Goal: Submit feedback/report problem: Submit feedback/report problem

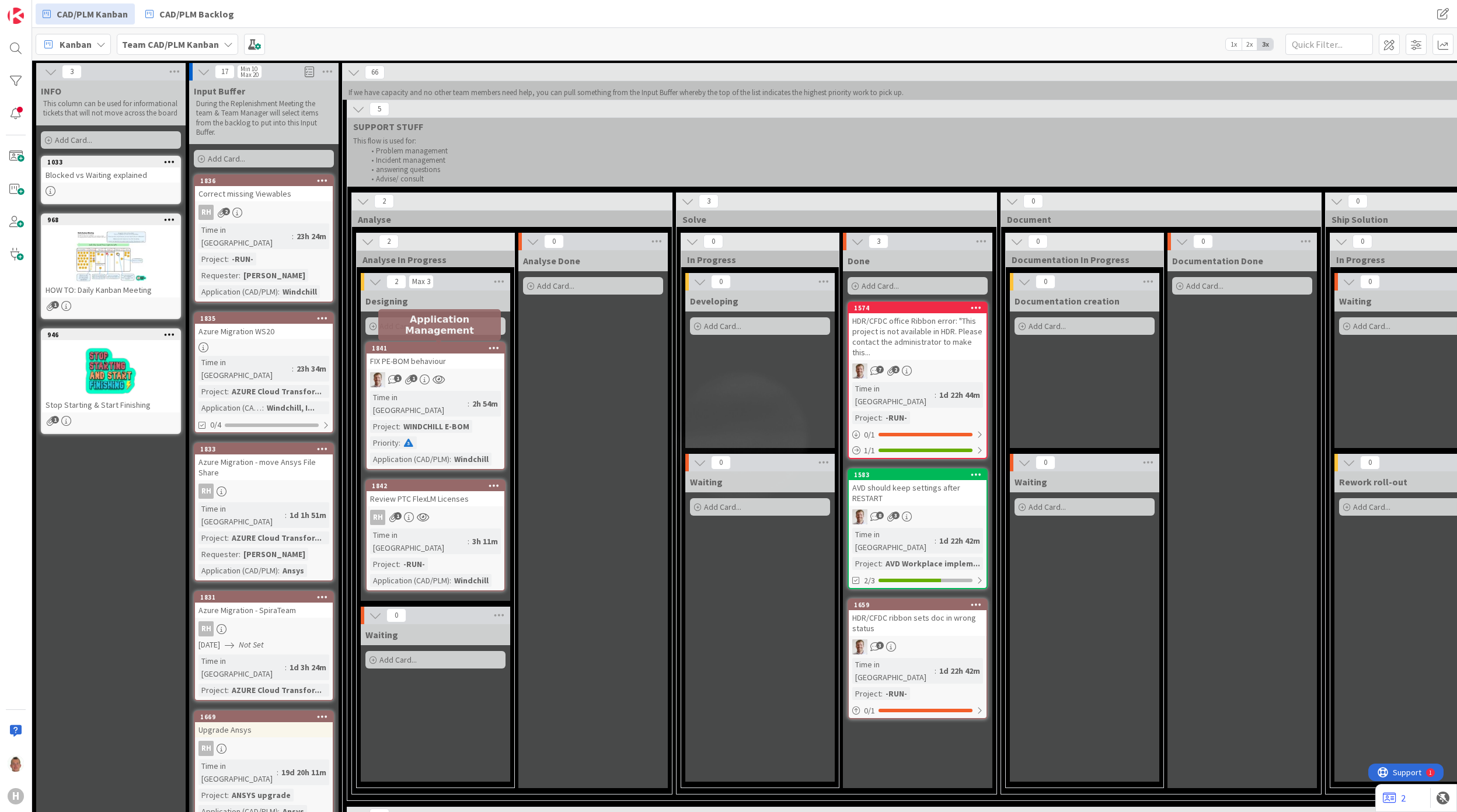
click at [434, 351] on div "1841" at bounding box center [438, 348] width 133 height 8
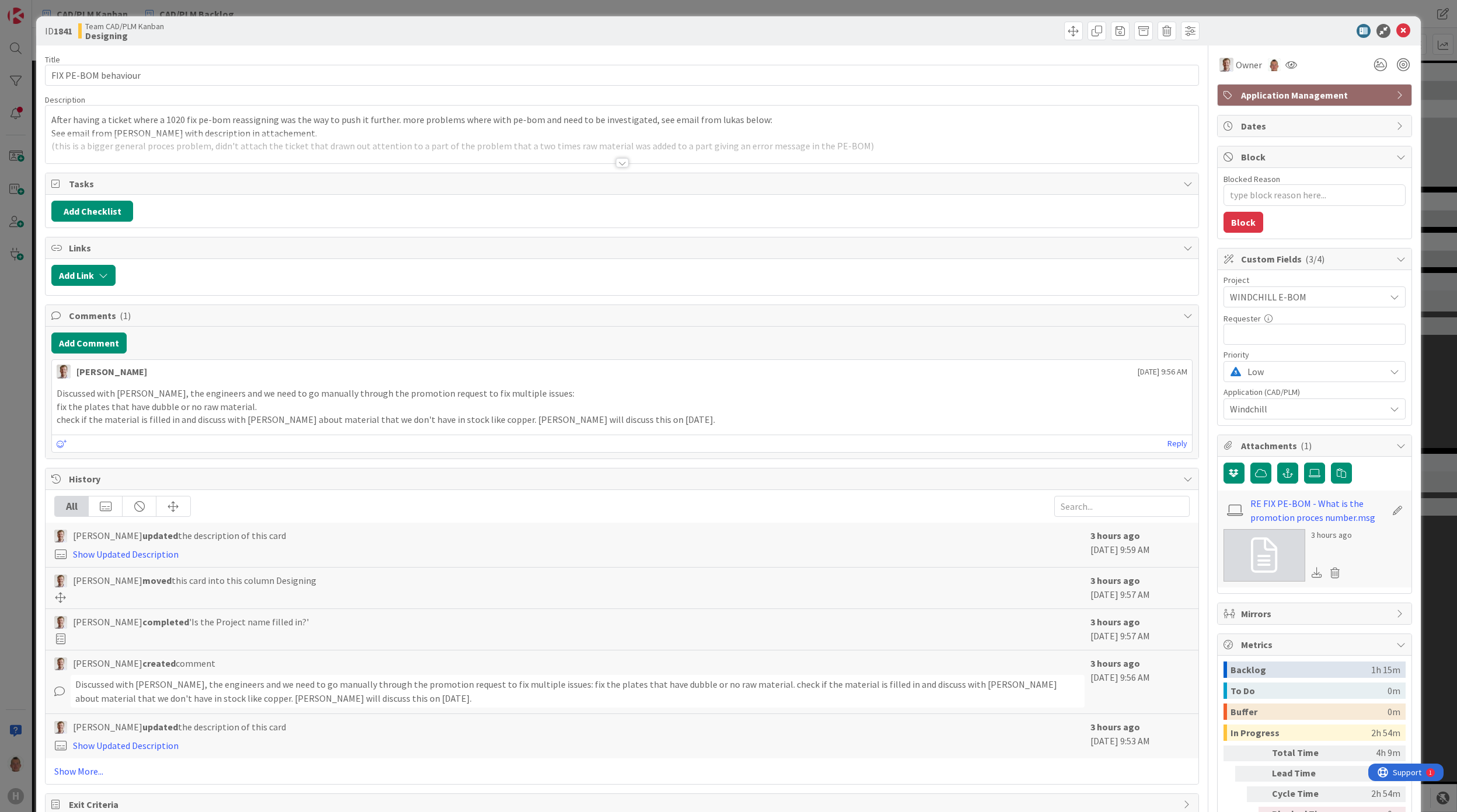
type textarea "x"
click at [616, 163] on div at bounding box center [622, 163] width 13 height 9
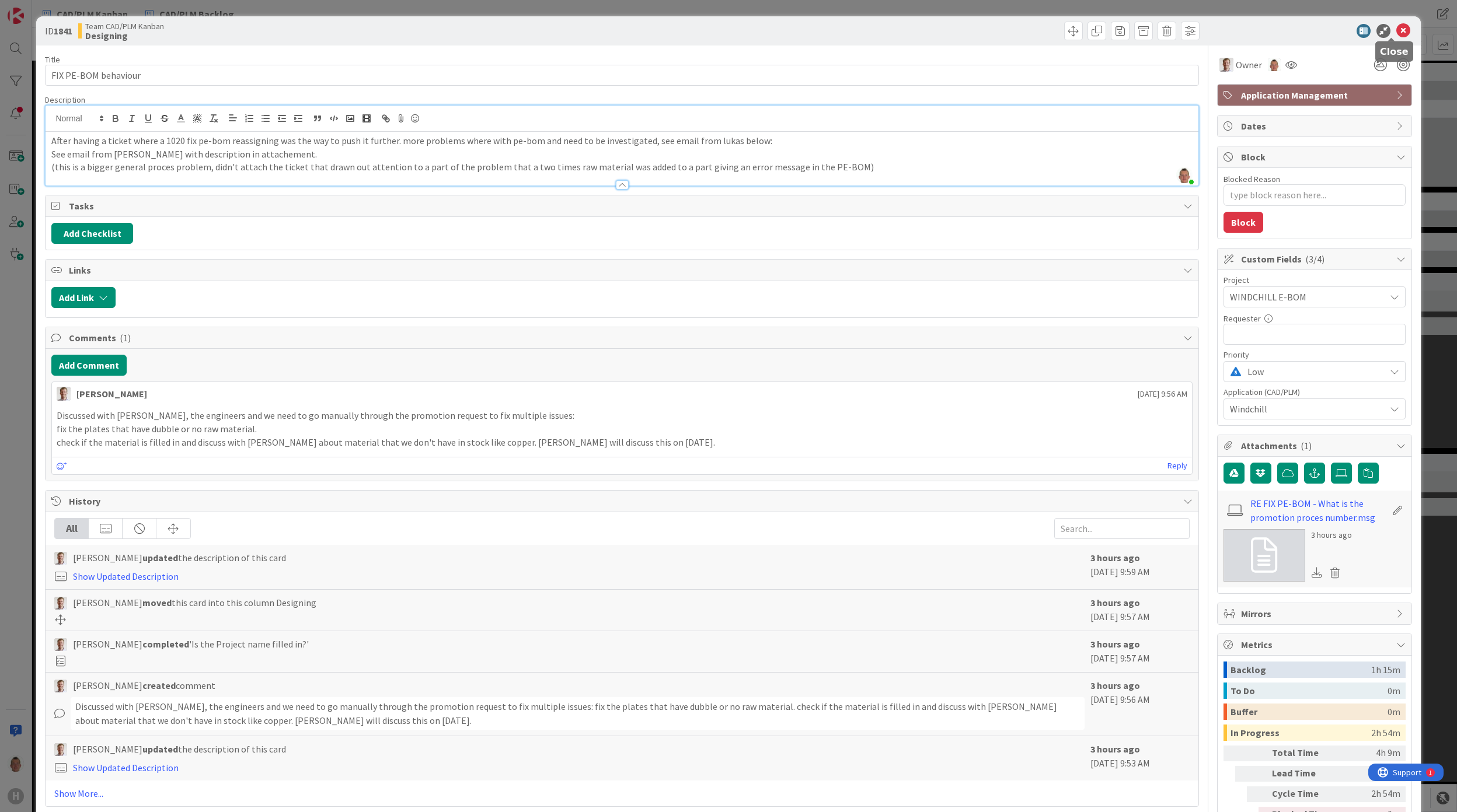
click at [1396, 32] on icon at bounding box center [1403, 31] width 14 height 14
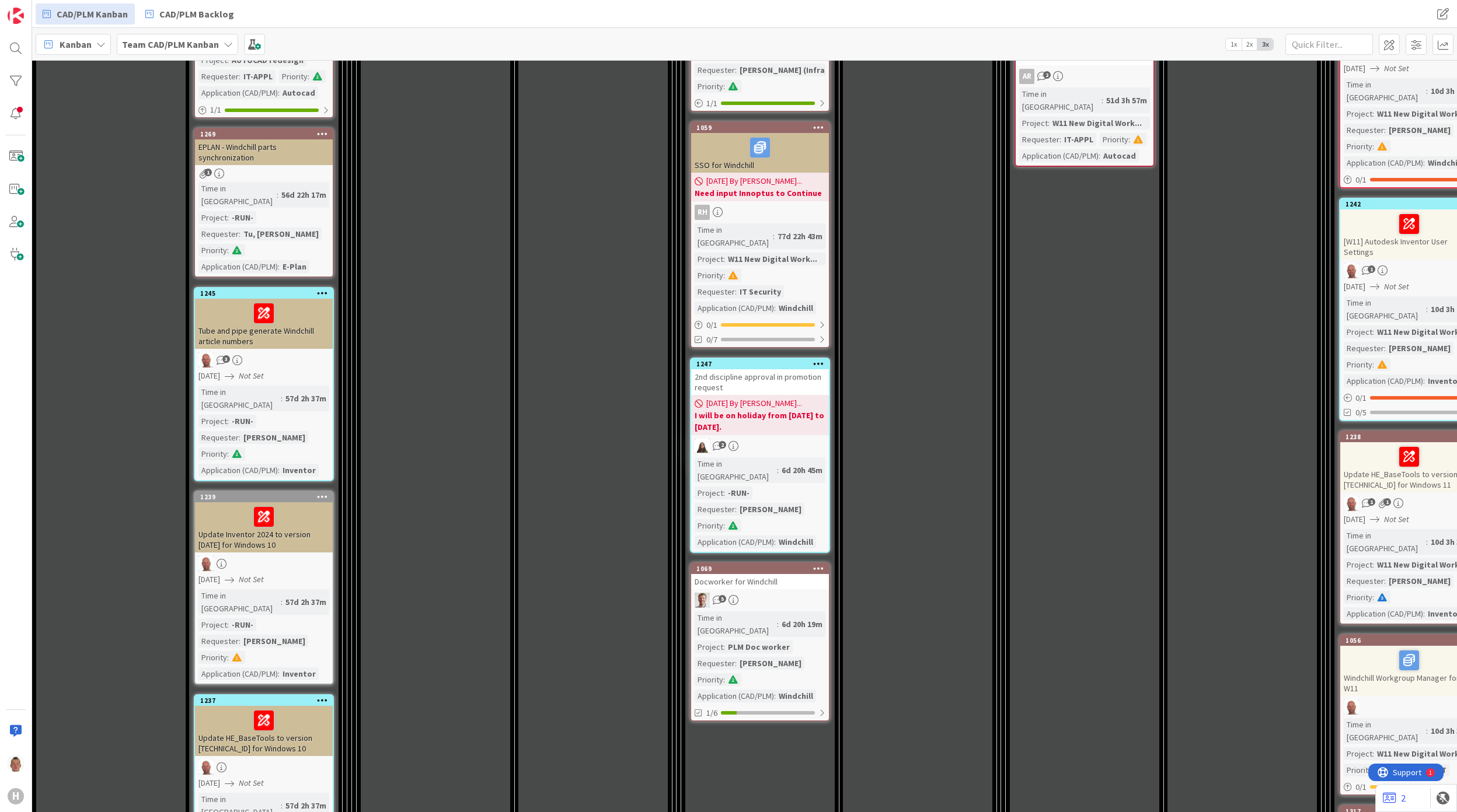
scroll to position [1867, 0]
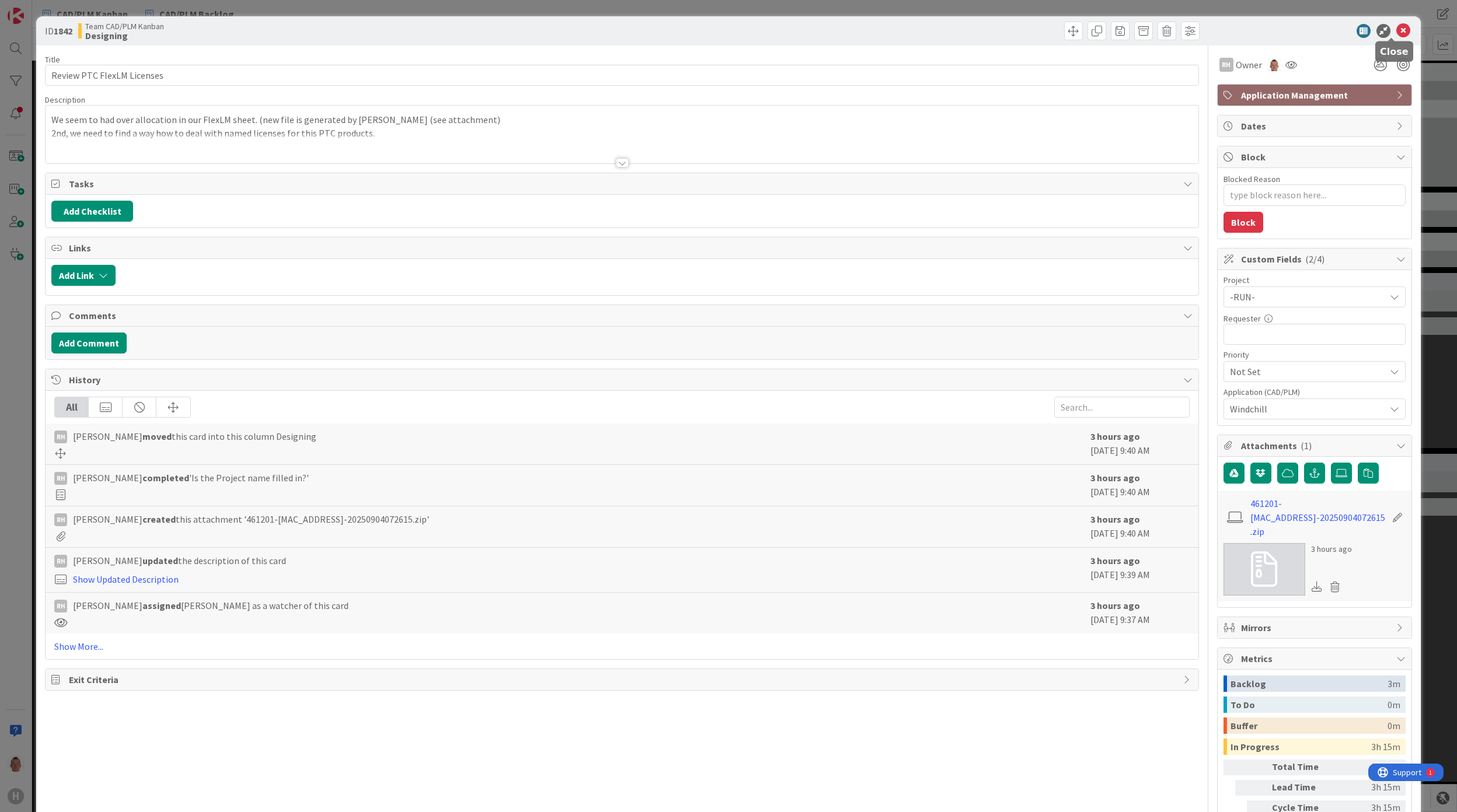
click at [1396, 30] on icon at bounding box center [1403, 31] width 14 height 14
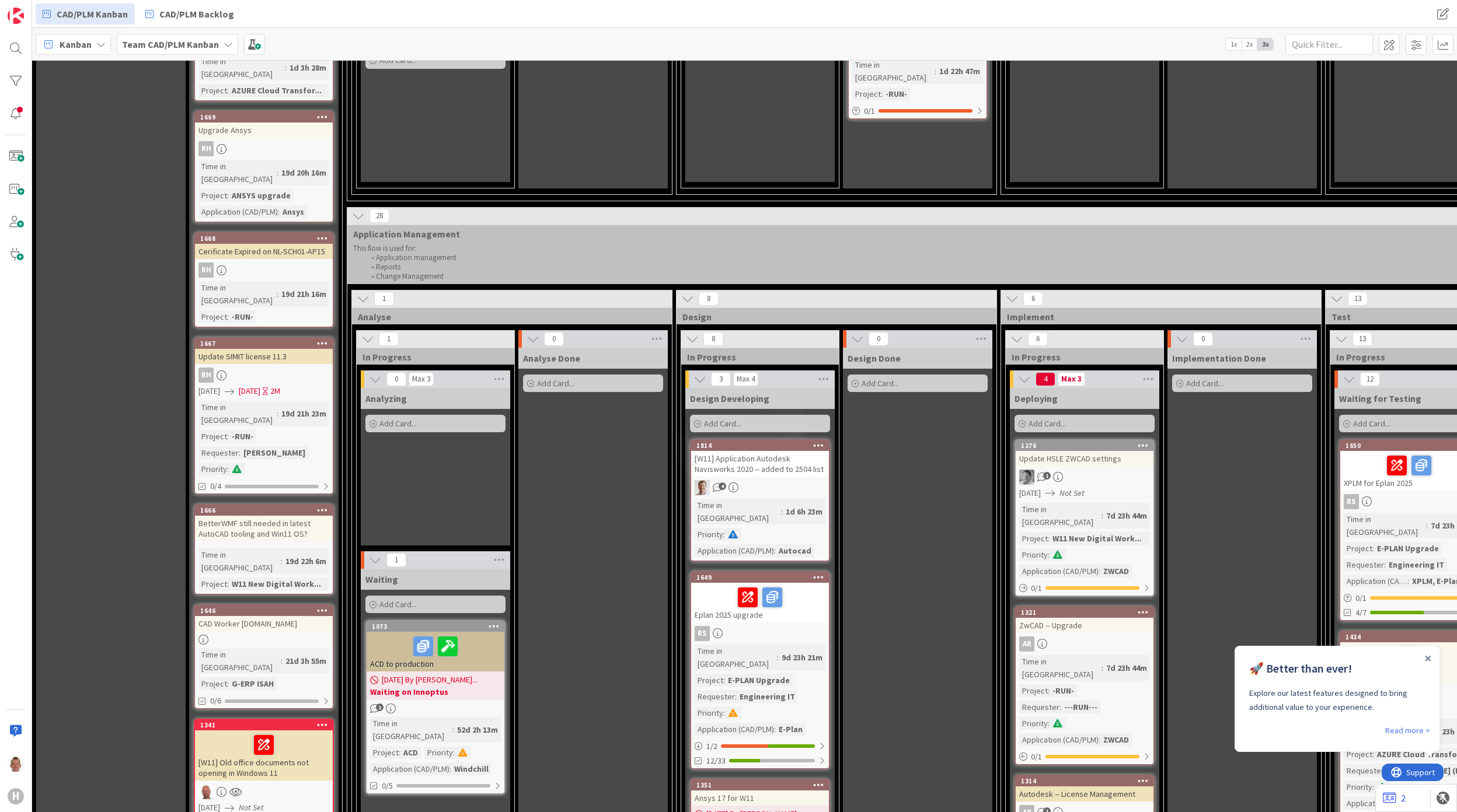
scroll to position [778, 0]
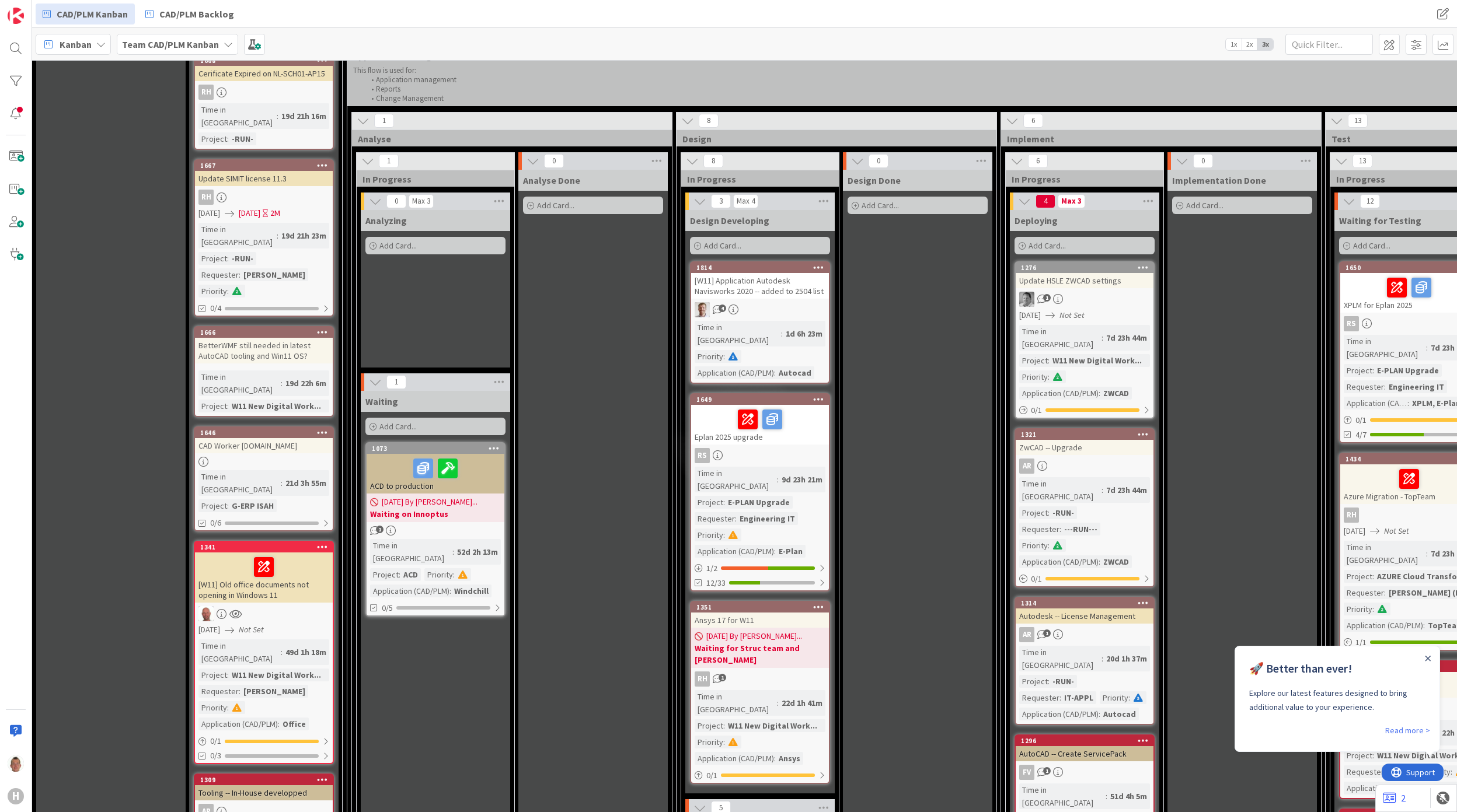
click at [323, 328] on icon at bounding box center [322, 332] width 11 height 8
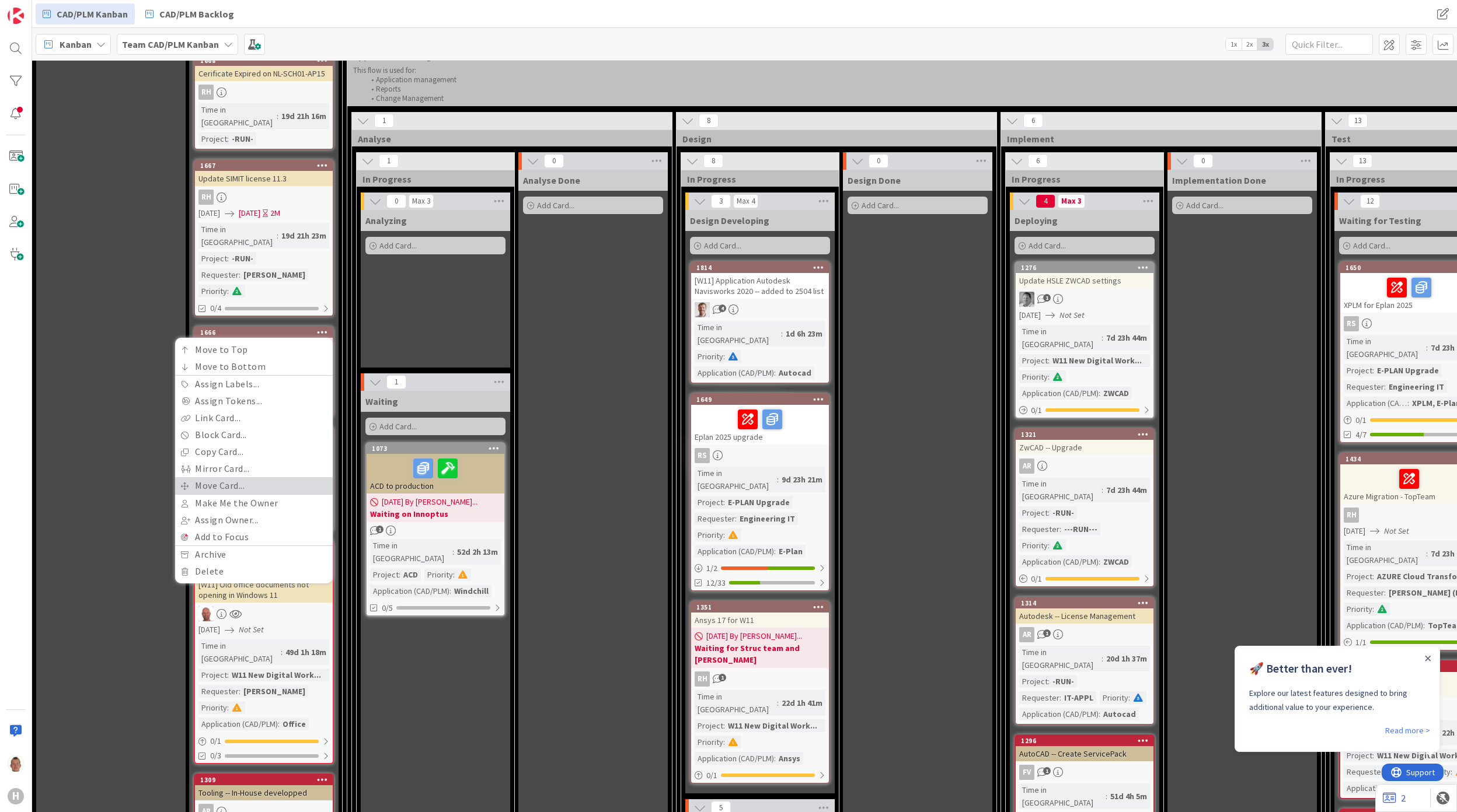
click at [285, 477] on link "Move Card..." at bounding box center [253, 485] width 157 height 17
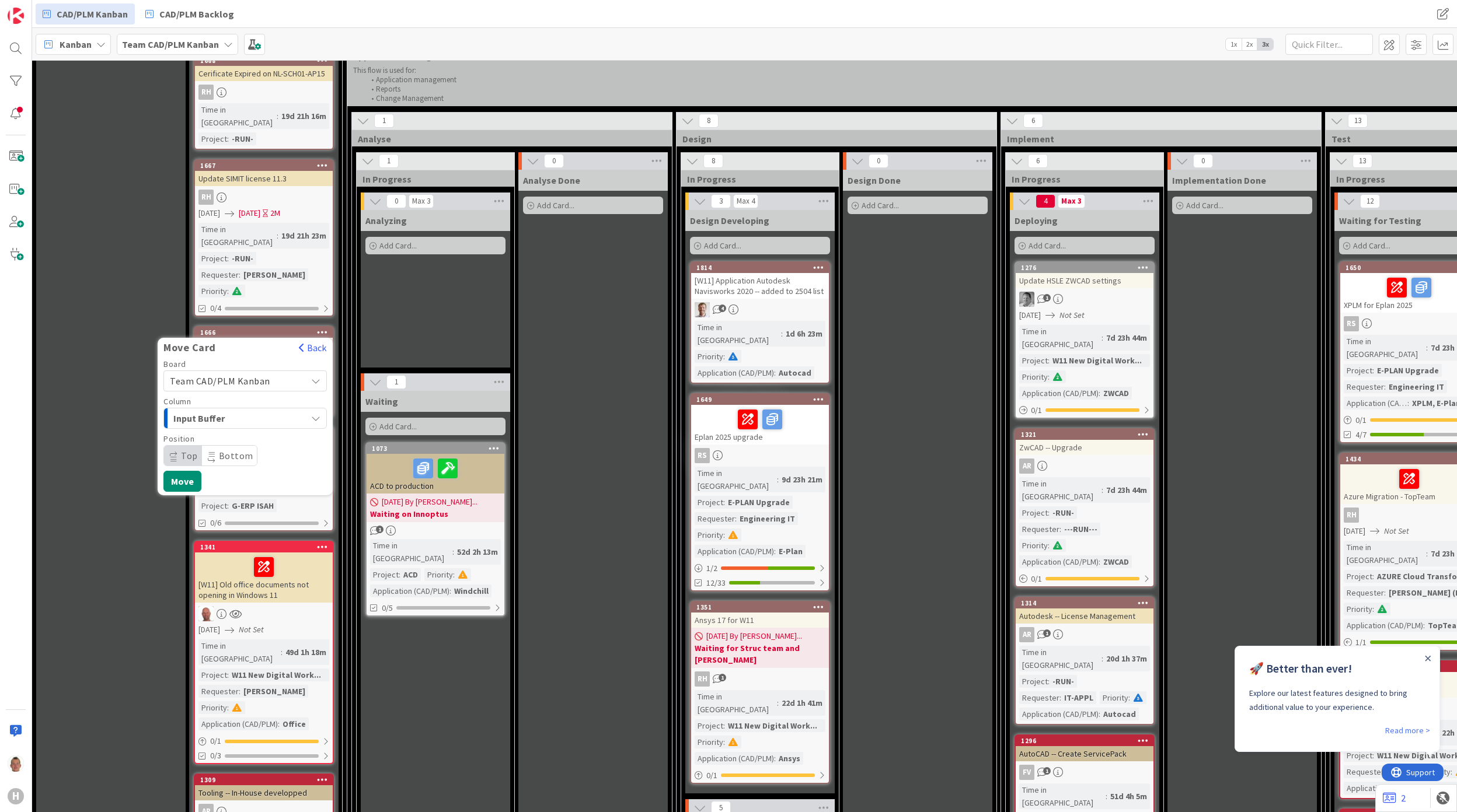
click at [288, 373] on span "Team CAD/PLM Kanban" at bounding box center [235, 381] width 131 height 16
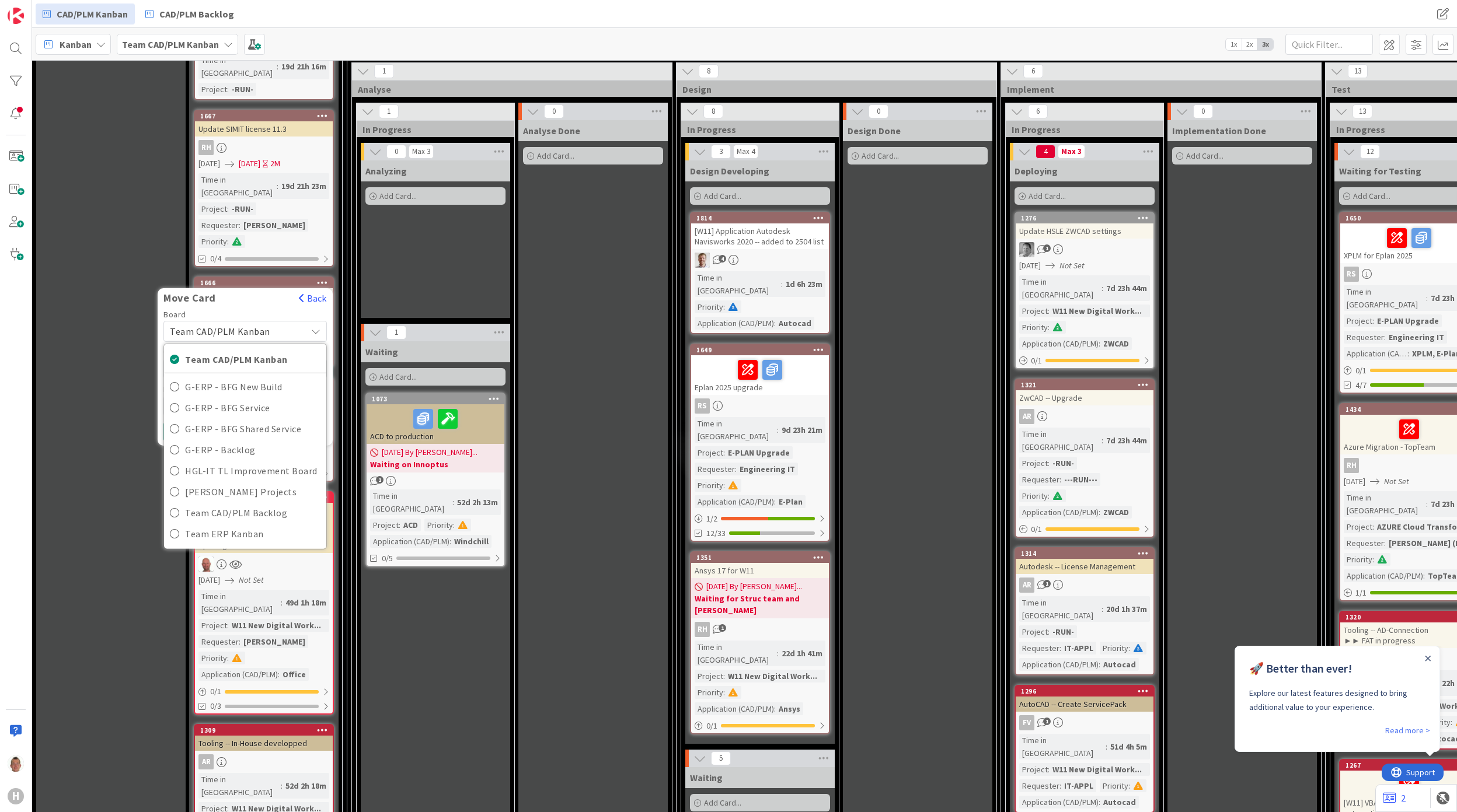
scroll to position [855, 0]
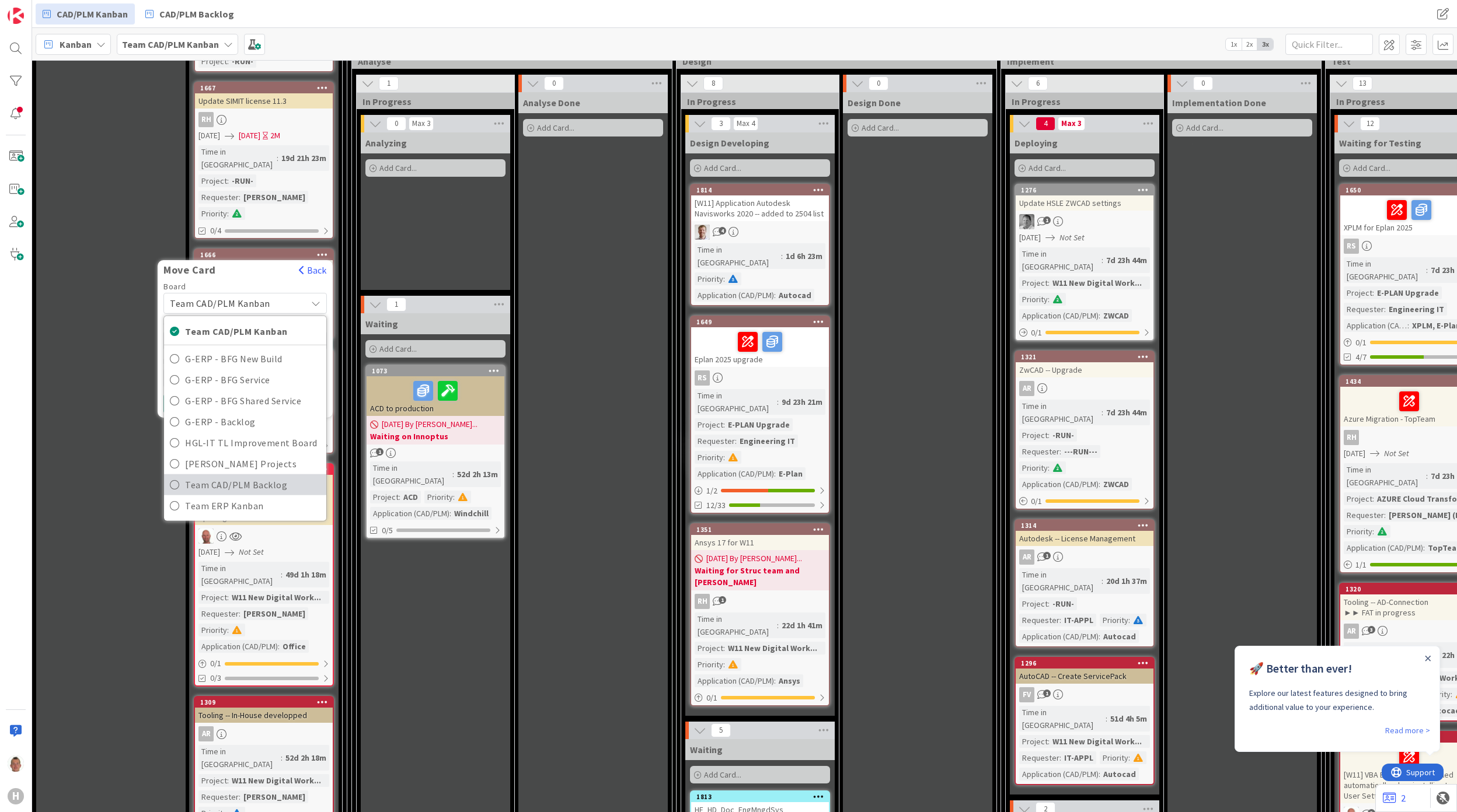
click at [291, 476] on span "Team CAD/PLM Backlog" at bounding box center [252, 485] width 135 height 18
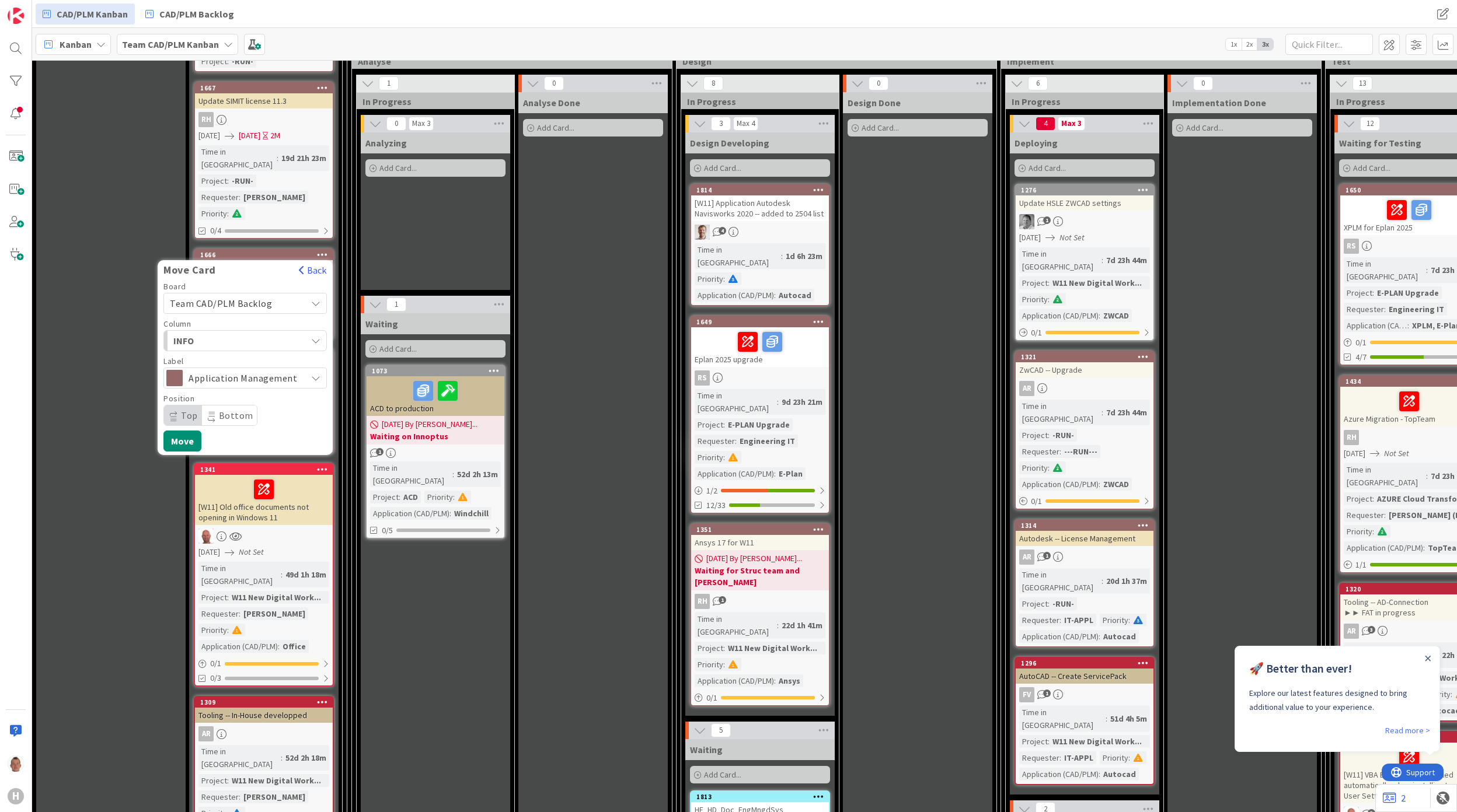
click at [290, 331] on div "INFO" at bounding box center [238, 341] width 136 height 19
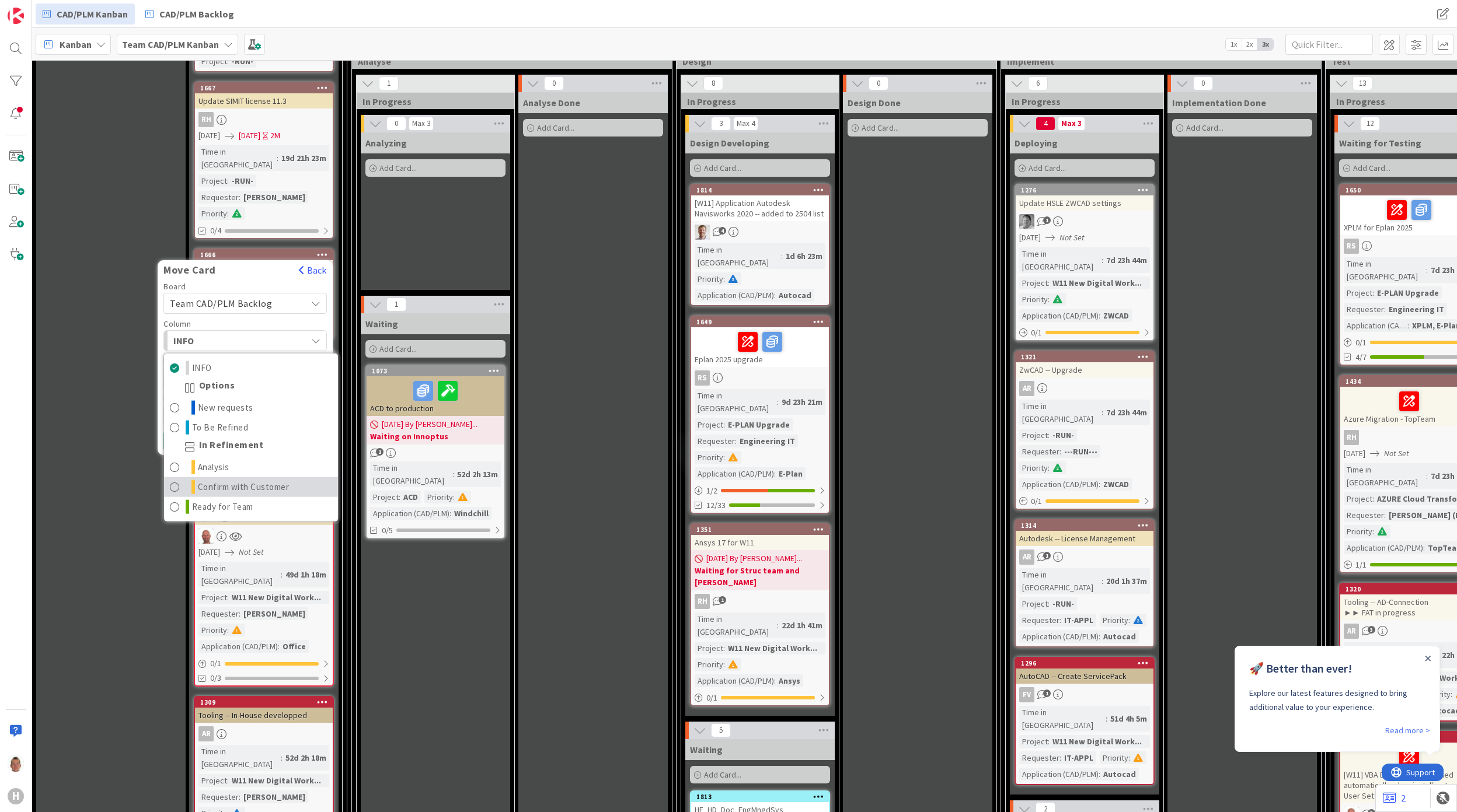
click at [259, 480] on span "Confirm with Customer" at bounding box center [243, 487] width 92 height 14
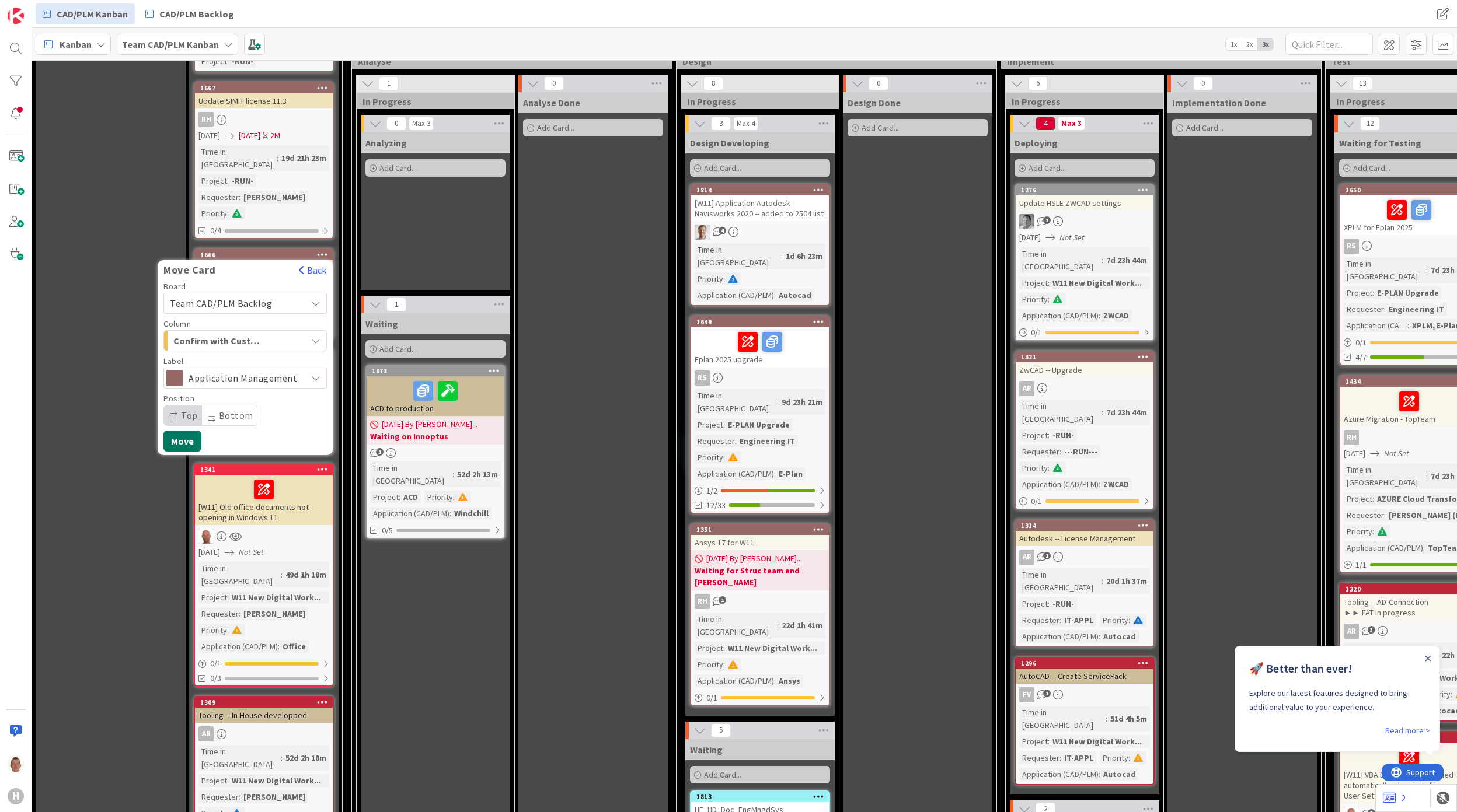
click at [194, 430] on button "Move" at bounding box center [182, 441] width 38 height 21
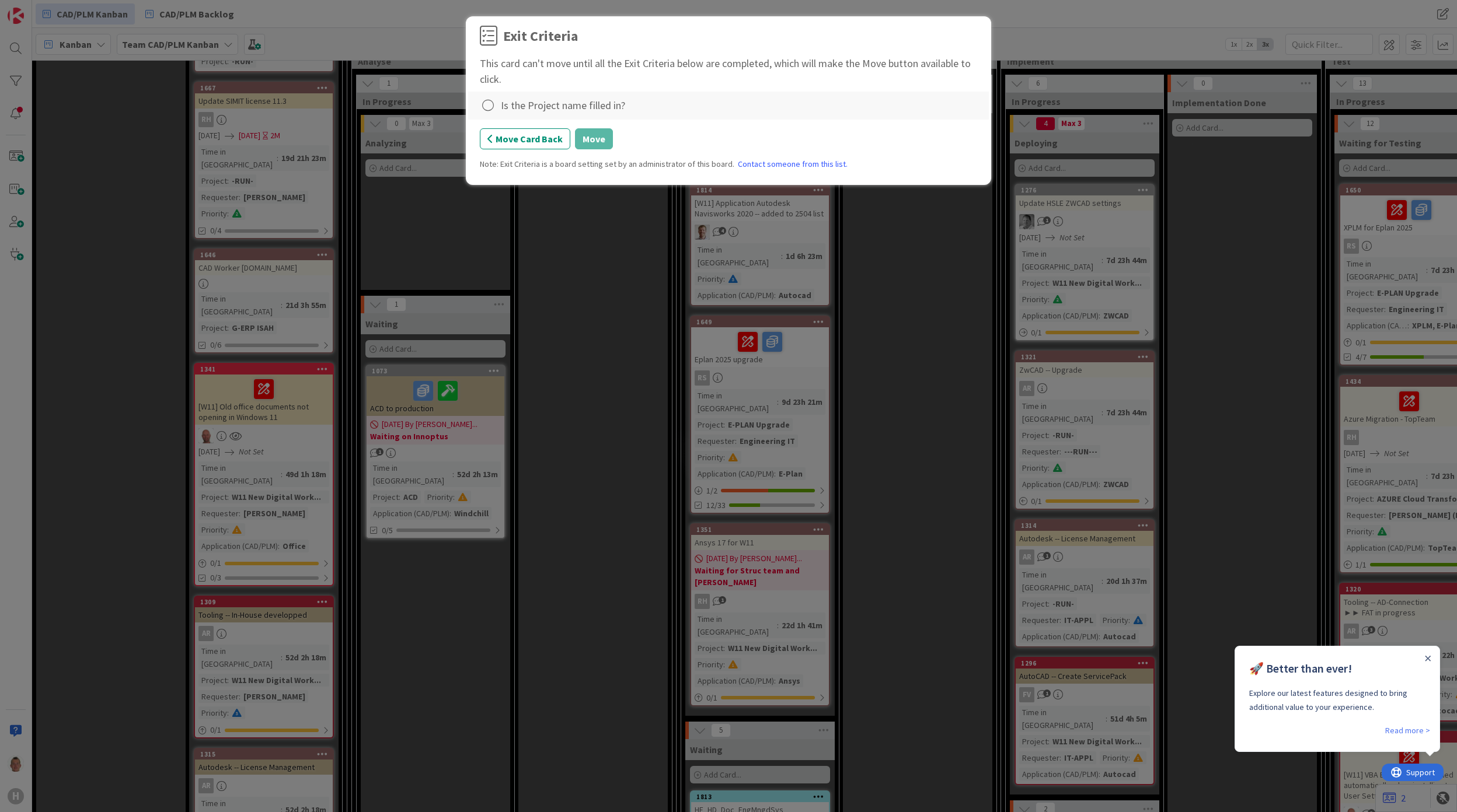
click at [559, 108] on div "Is the Project name filled in?" at bounding box center [563, 105] width 125 height 16
click at [487, 103] on icon at bounding box center [488, 106] width 16 height 16
click at [584, 130] on link "Complete" at bounding box center [552, 130] width 146 height 17
click at [584, 137] on button "Move" at bounding box center [594, 139] width 38 height 21
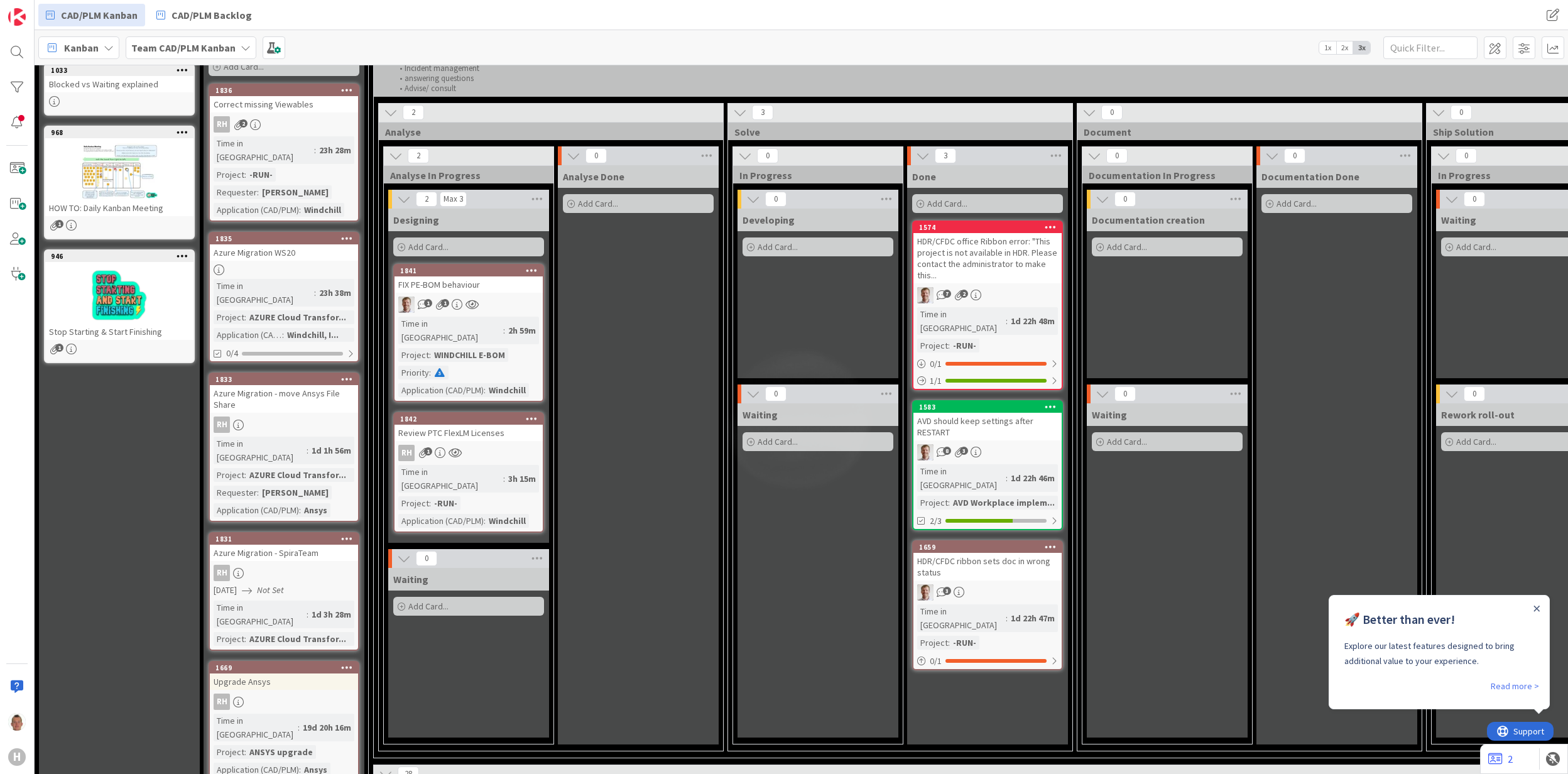
scroll to position [0, 0]
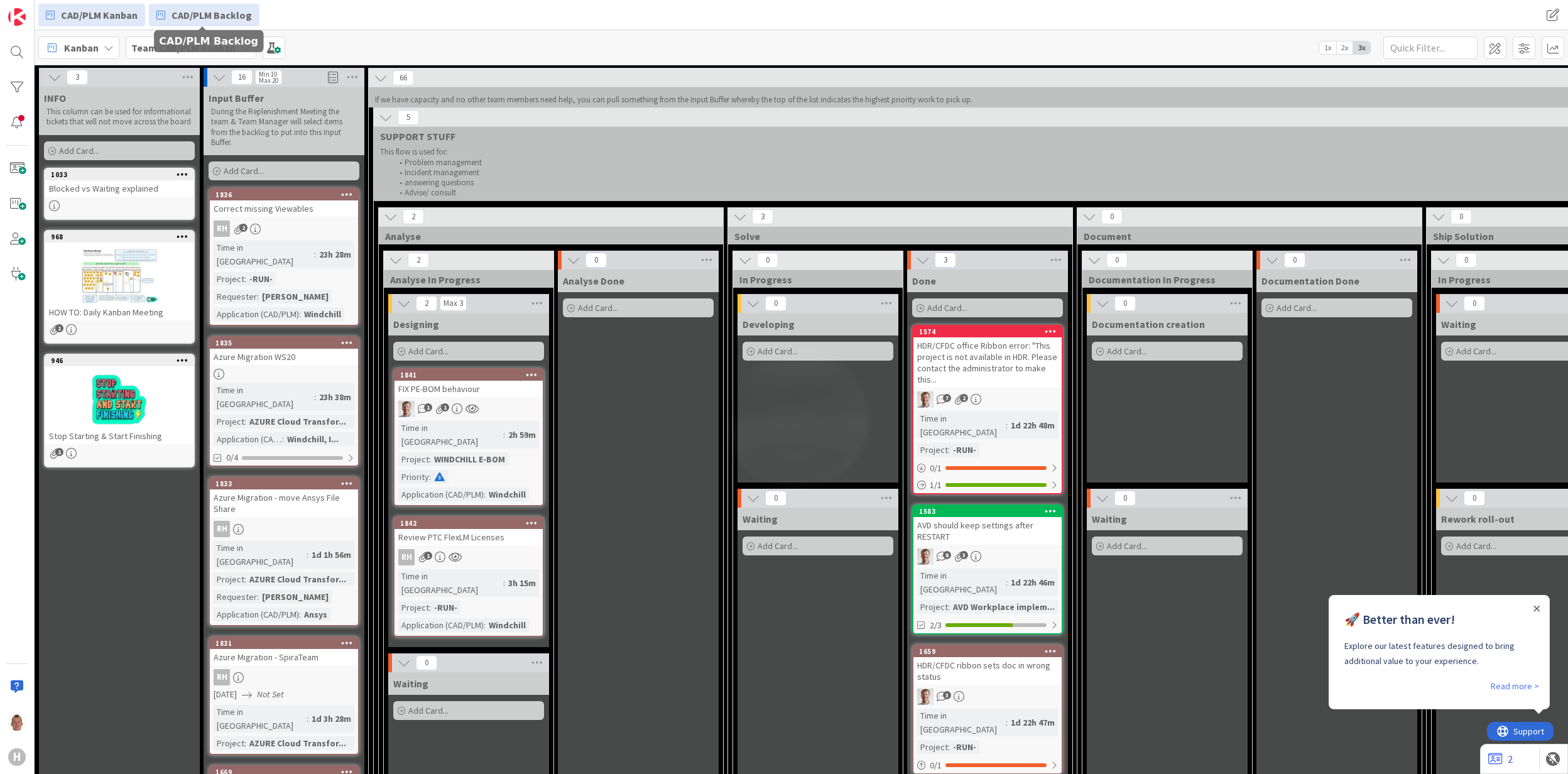
click at [199, 16] on span "CAD/PLM Backlog" at bounding box center [212, 15] width 81 height 15
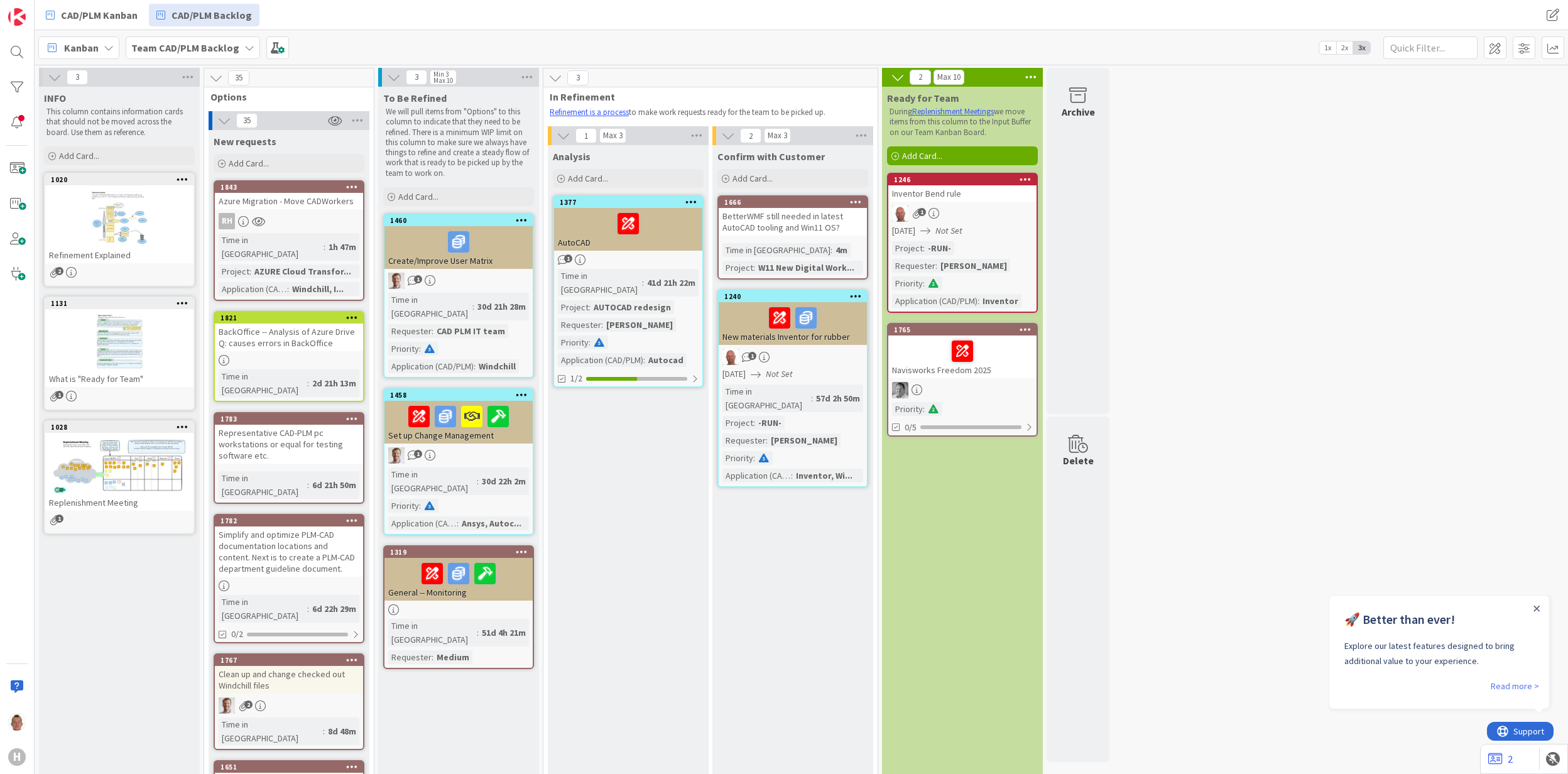
click at [421, 250] on div at bounding box center [459, 242] width 141 height 26
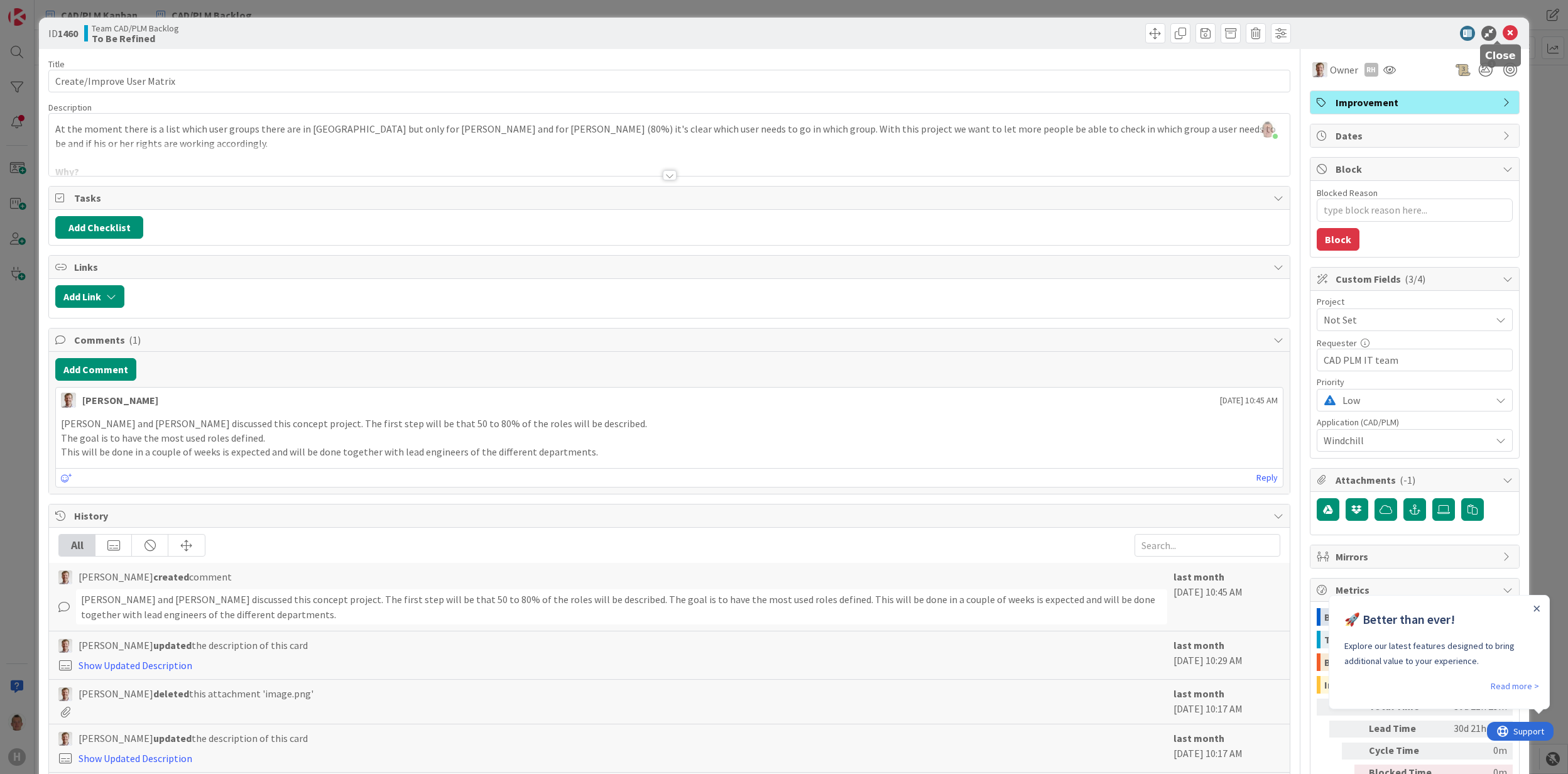
click at [1503, 28] on icon at bounding box center [1510, 33] width 15 height 15
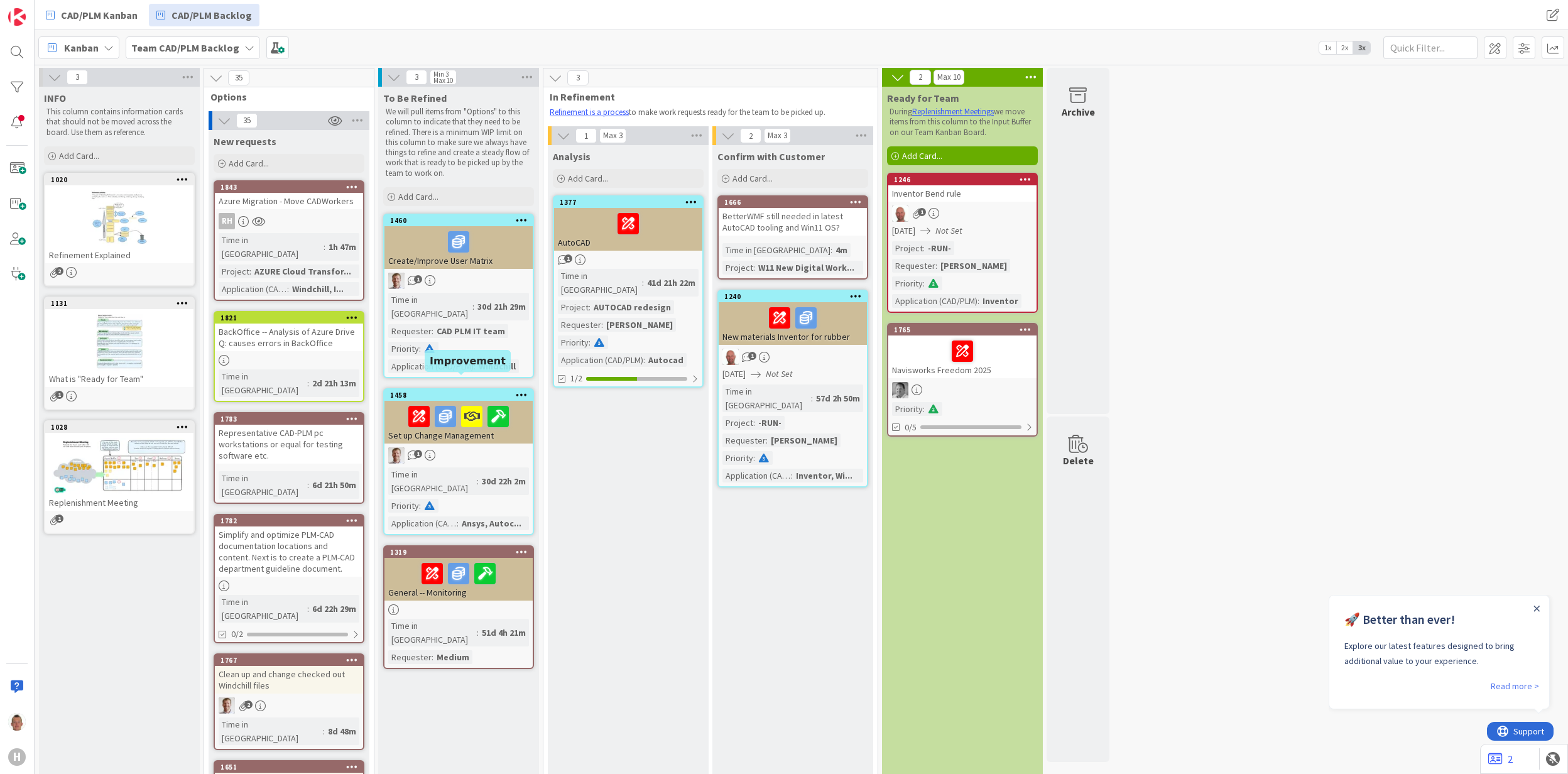
click at [400, 391] on div "1458" at bounding box center [461, 396] width 143 height 9
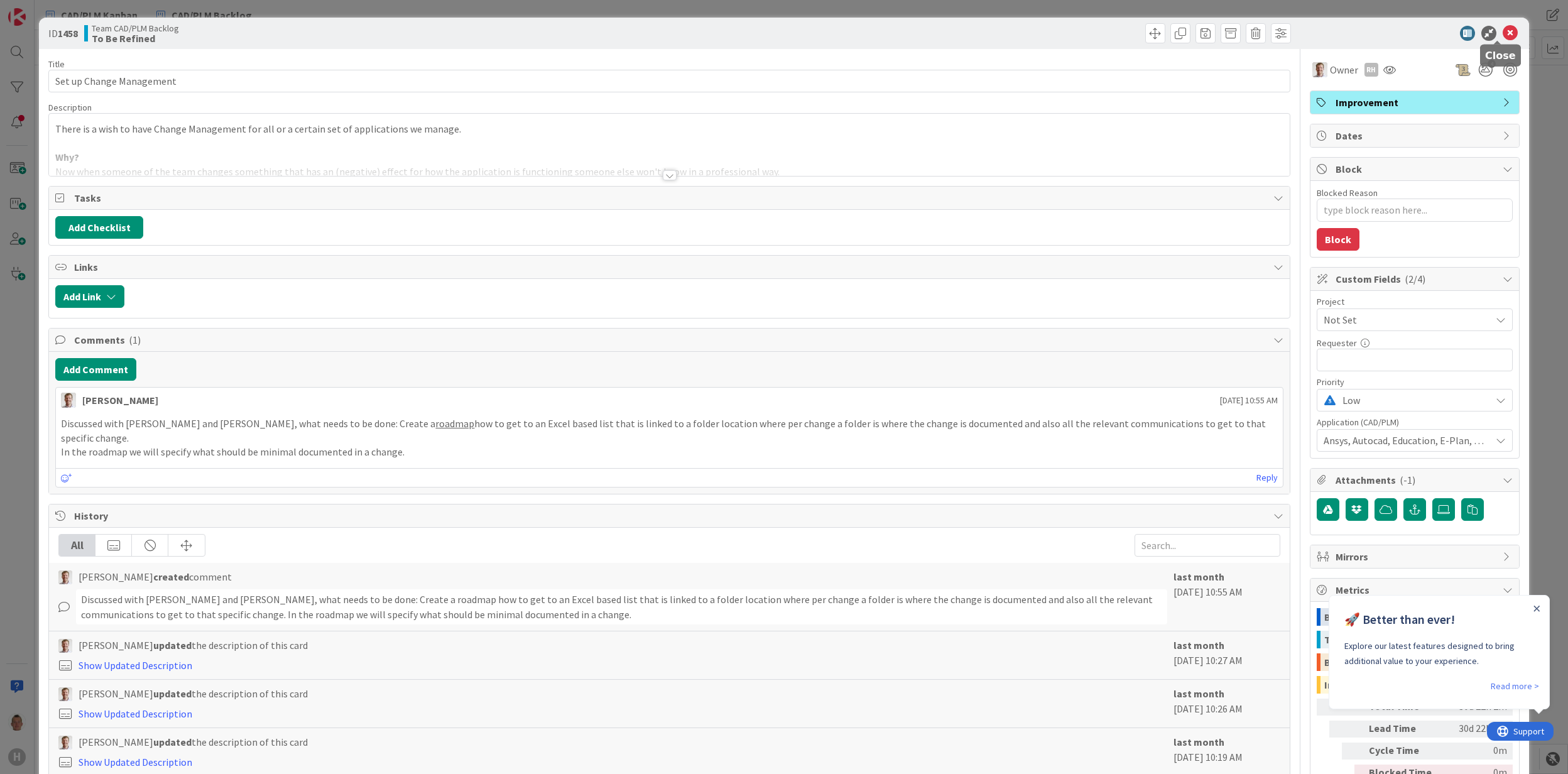
click at [1503, 29] on icon at bounding box center [1510, 33] width 15 height 15
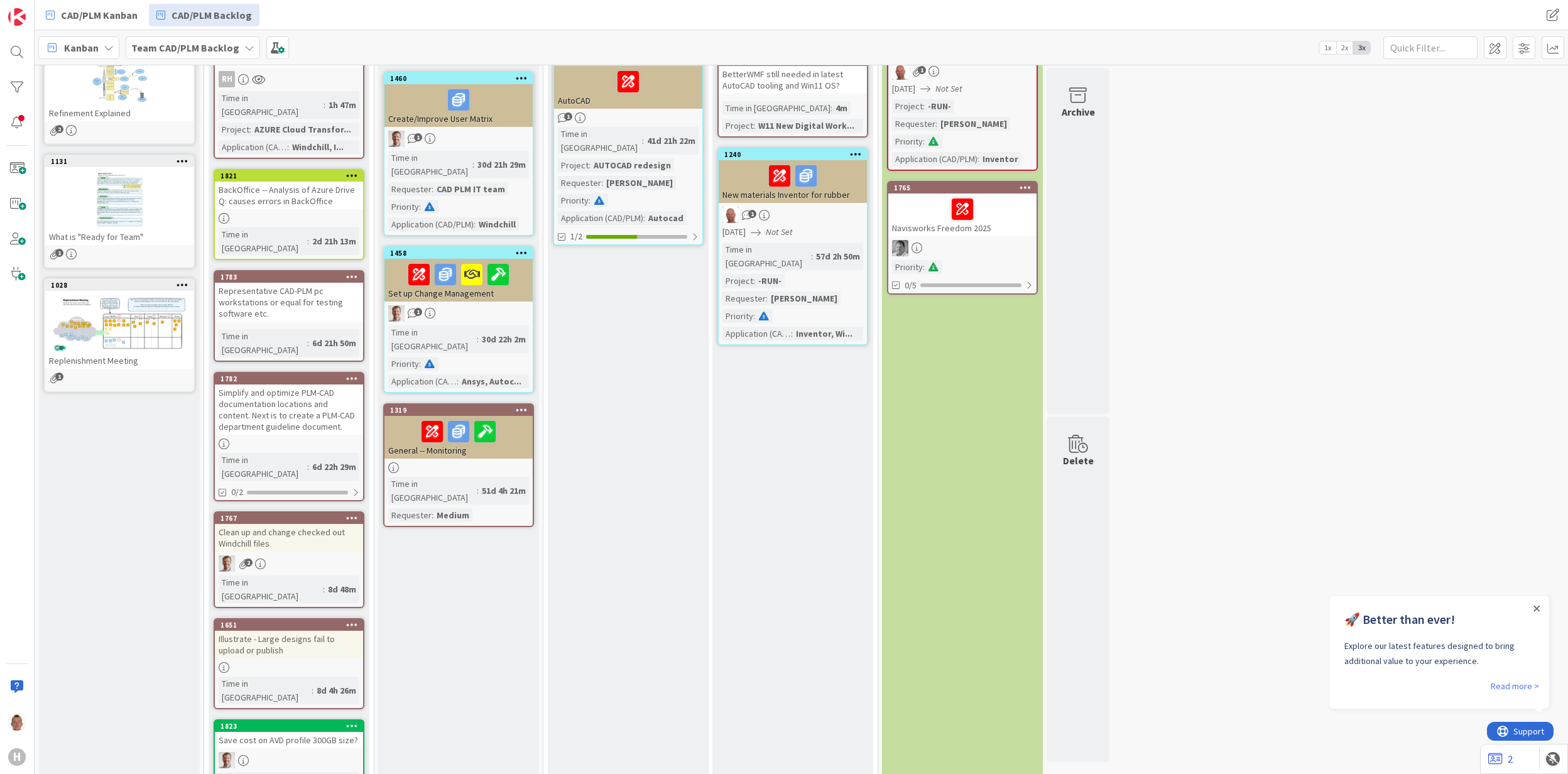
scroll to position [167, 0]
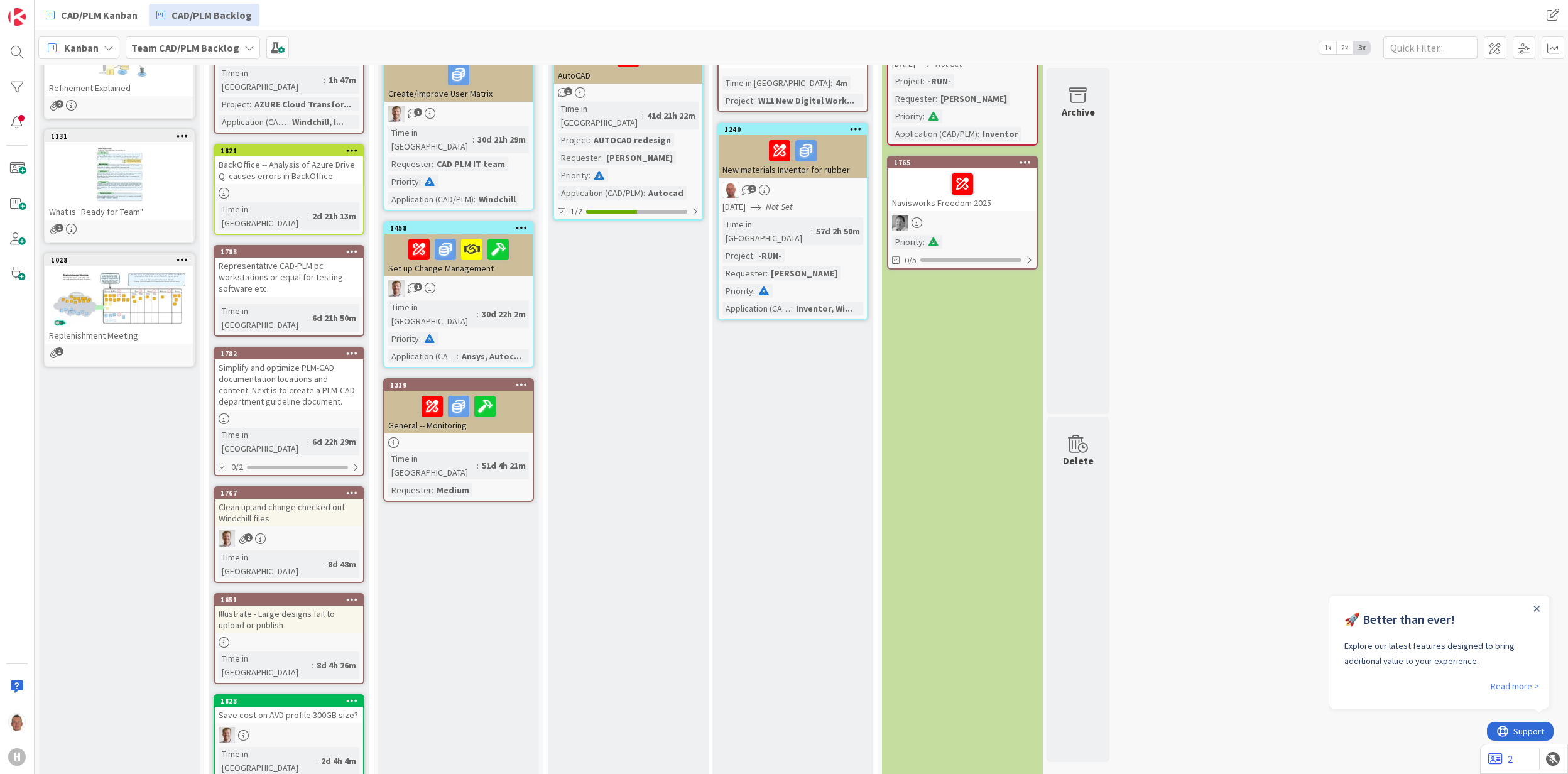
click at [325, 487] on div "1767" at bounding box center [288, 493] width 148 height 11
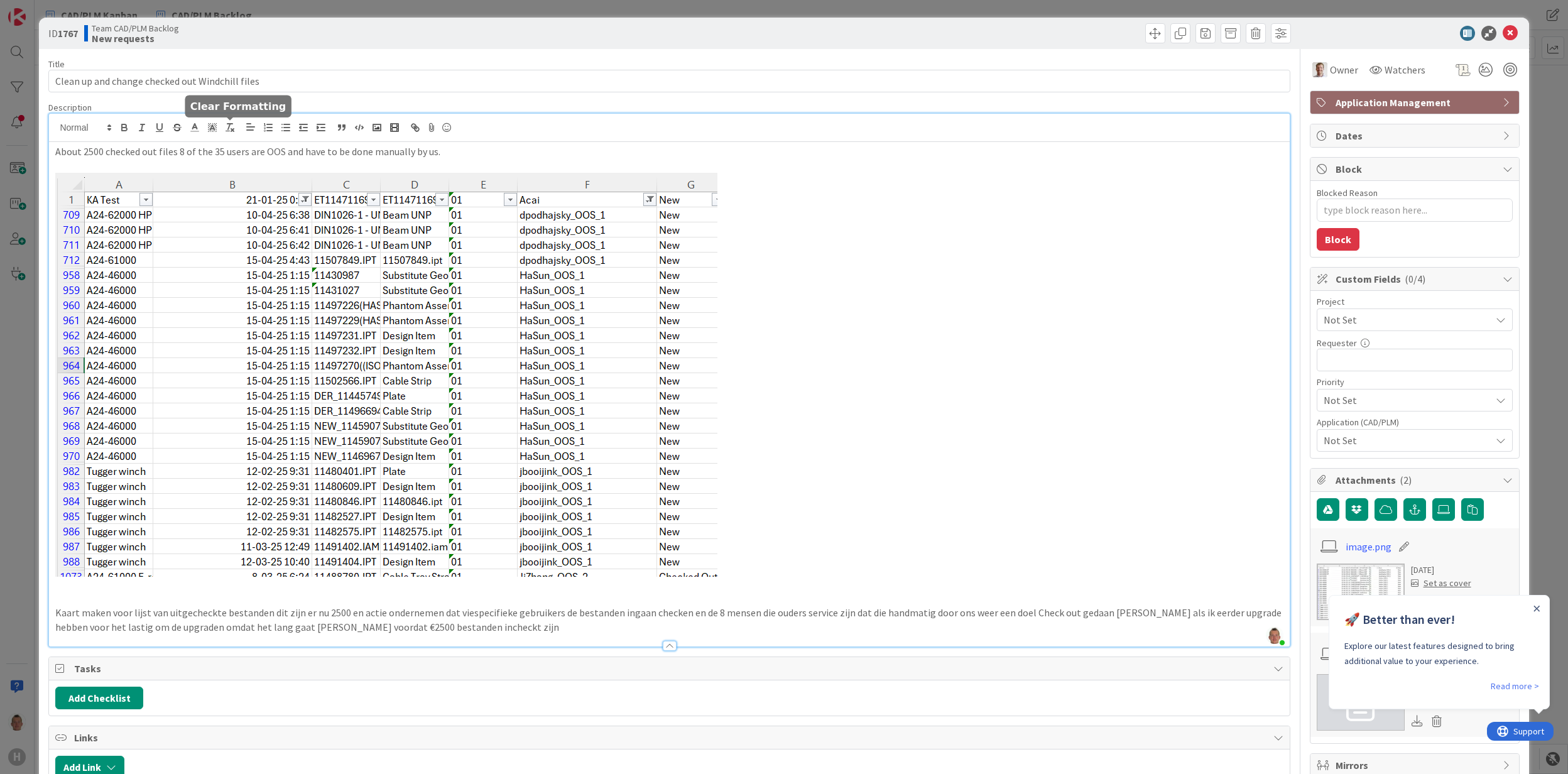
click at [235, 135] on div "Thomas Janssen just joined About 2500 checked out files 8 of the 35 users are O…" at bounding box center [669, 380] width 1240 height 533
click at [319, 149] on p "About 2500 checked out files 8 of the 35 users are OOS and have to be done manu…" at bounding box center [669, 151] width 1227 height 14
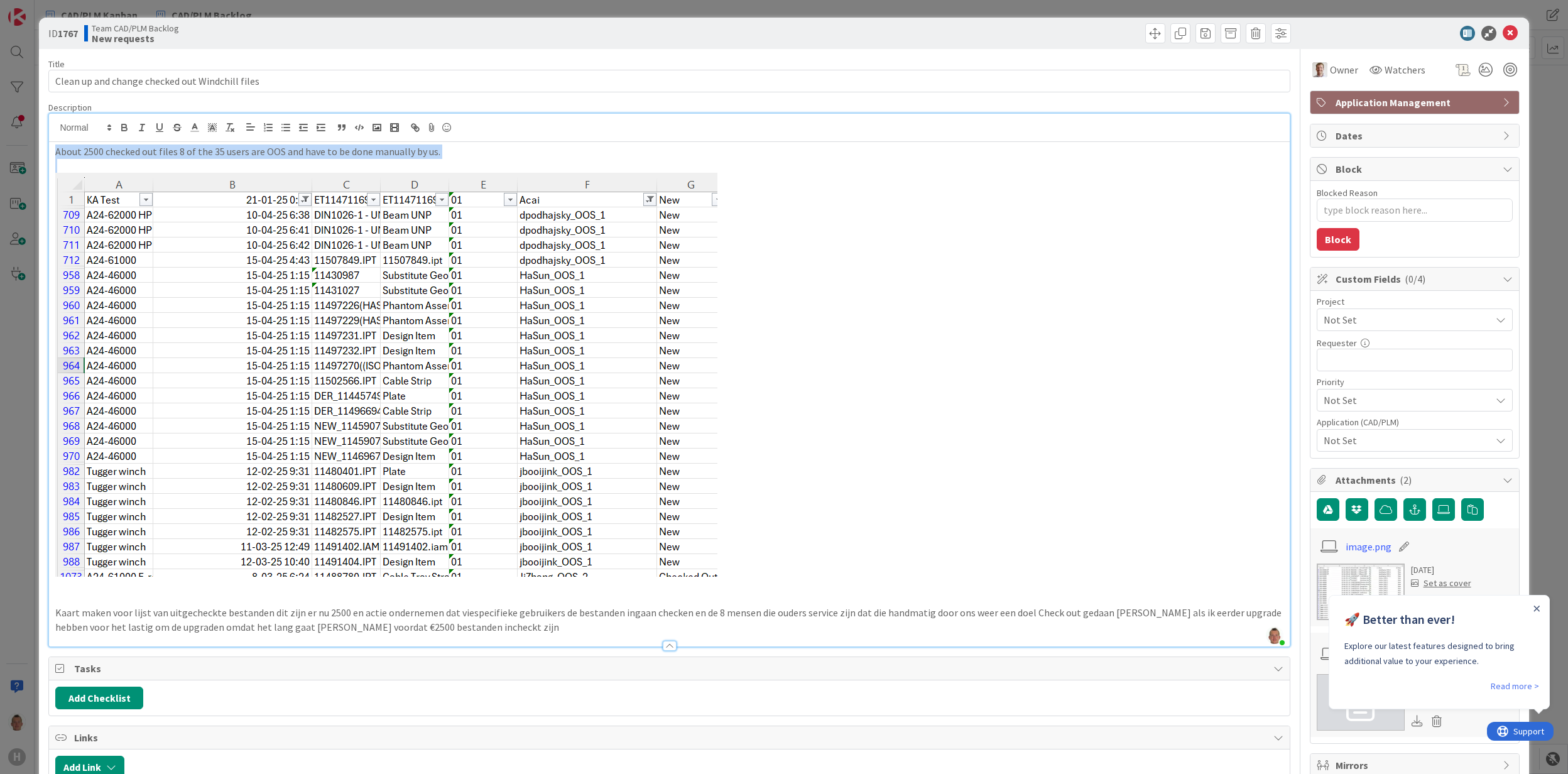
click at [319, 149] on p "About 2500 checked out files 8 of the 35 users are OOS and have to be done manu…" at bounding box center [669, 151] width 1227 height 14
click at [219, 613] on p "Kaart maken voor lijst van uitgecheckte bestanden dit zijn er nu 2500 en actie …" at bounding box center [669, 620] width 1227 height 28
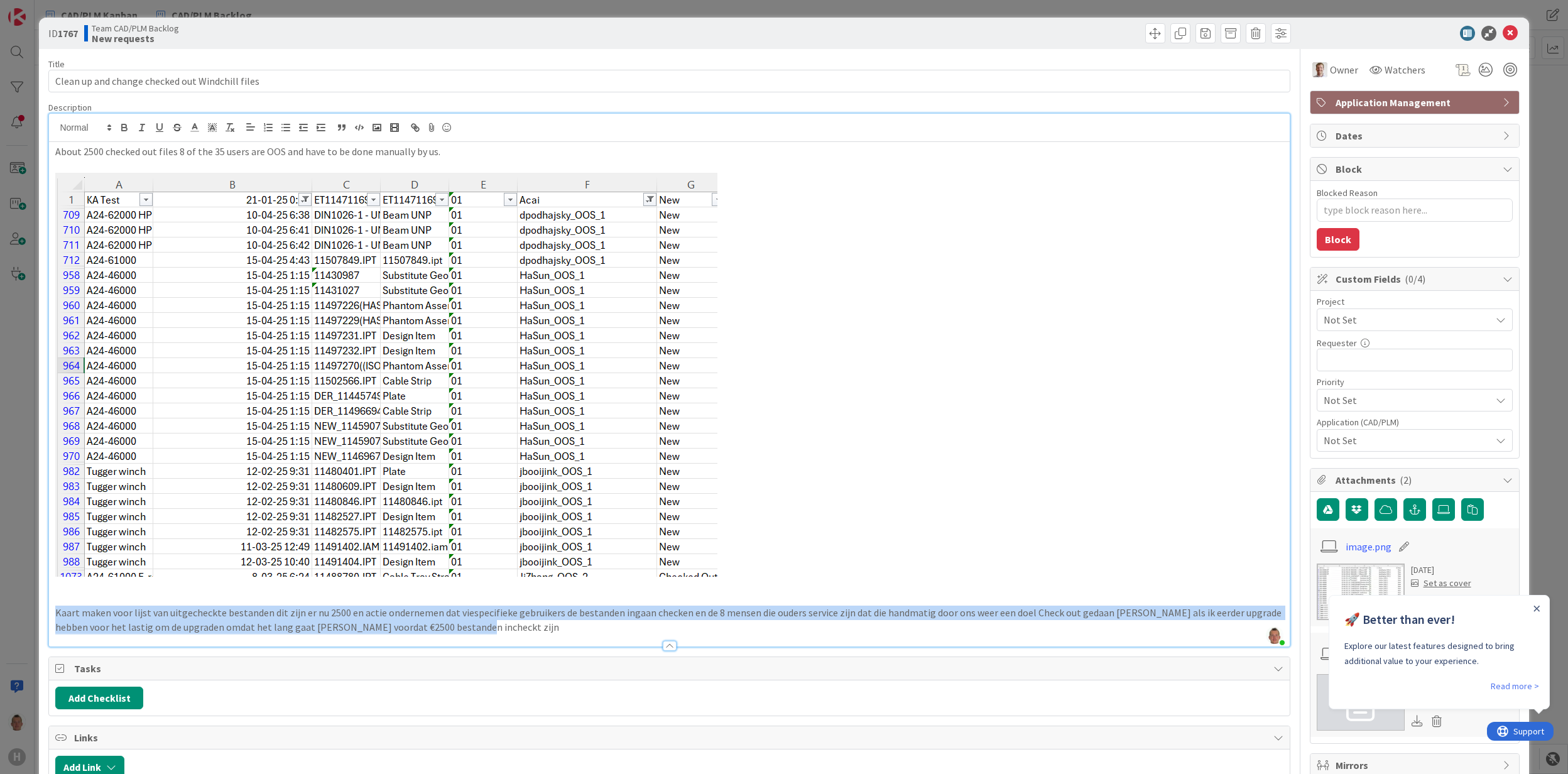
click at [219, 613] on p "Kaart maken voor lijst van uitgecheckte bestanden dit zijn er nu 2500 en actie …" at bounding box center [669, 620] width 1227 height 28
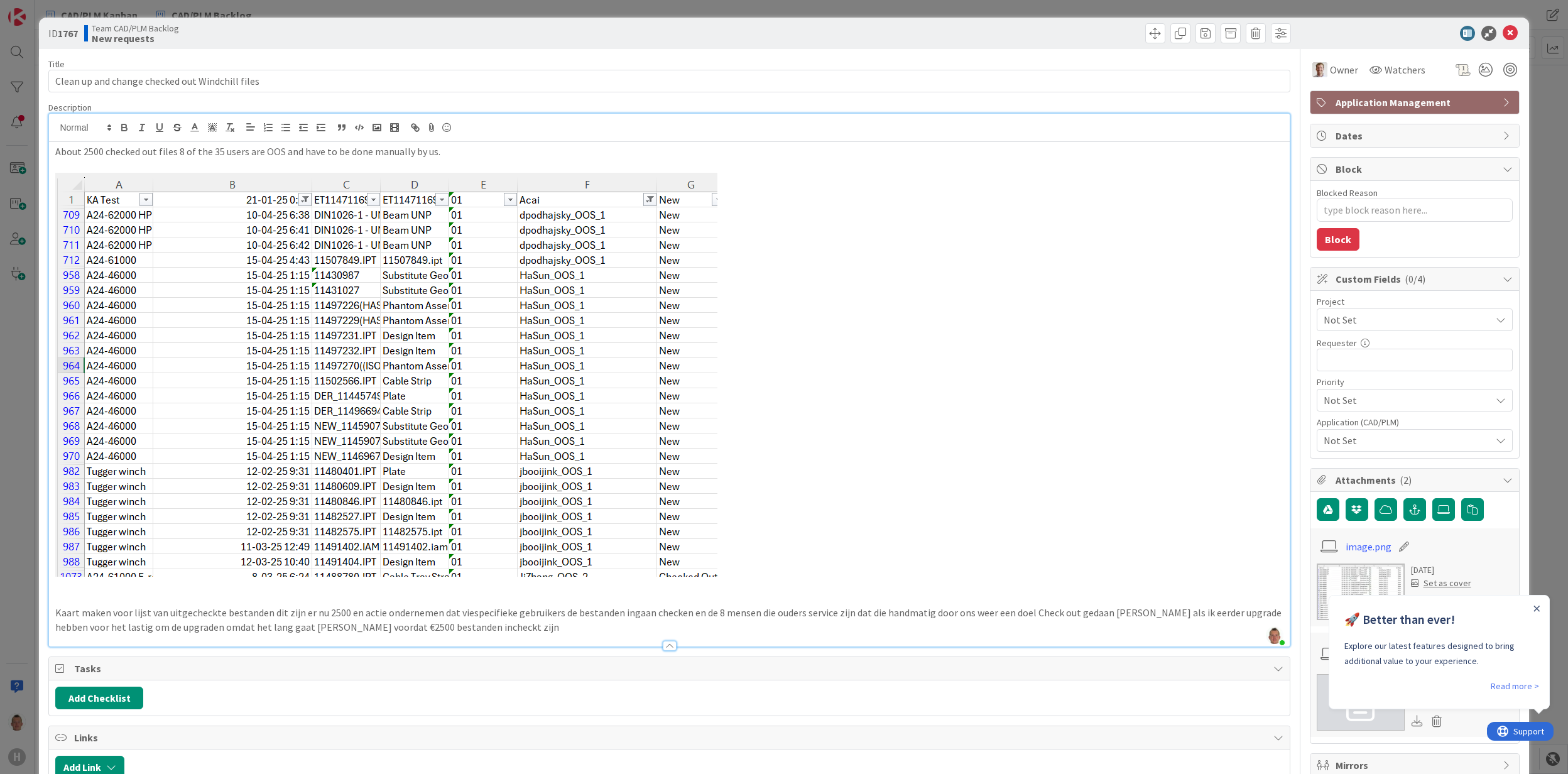
click at [1548, 297] on div "ID 1767 Team CAD/PLM Backlog New requests Title 48 / 128 Clean up and change ch…" at bounding box center [784, 387] width 1568 height 774
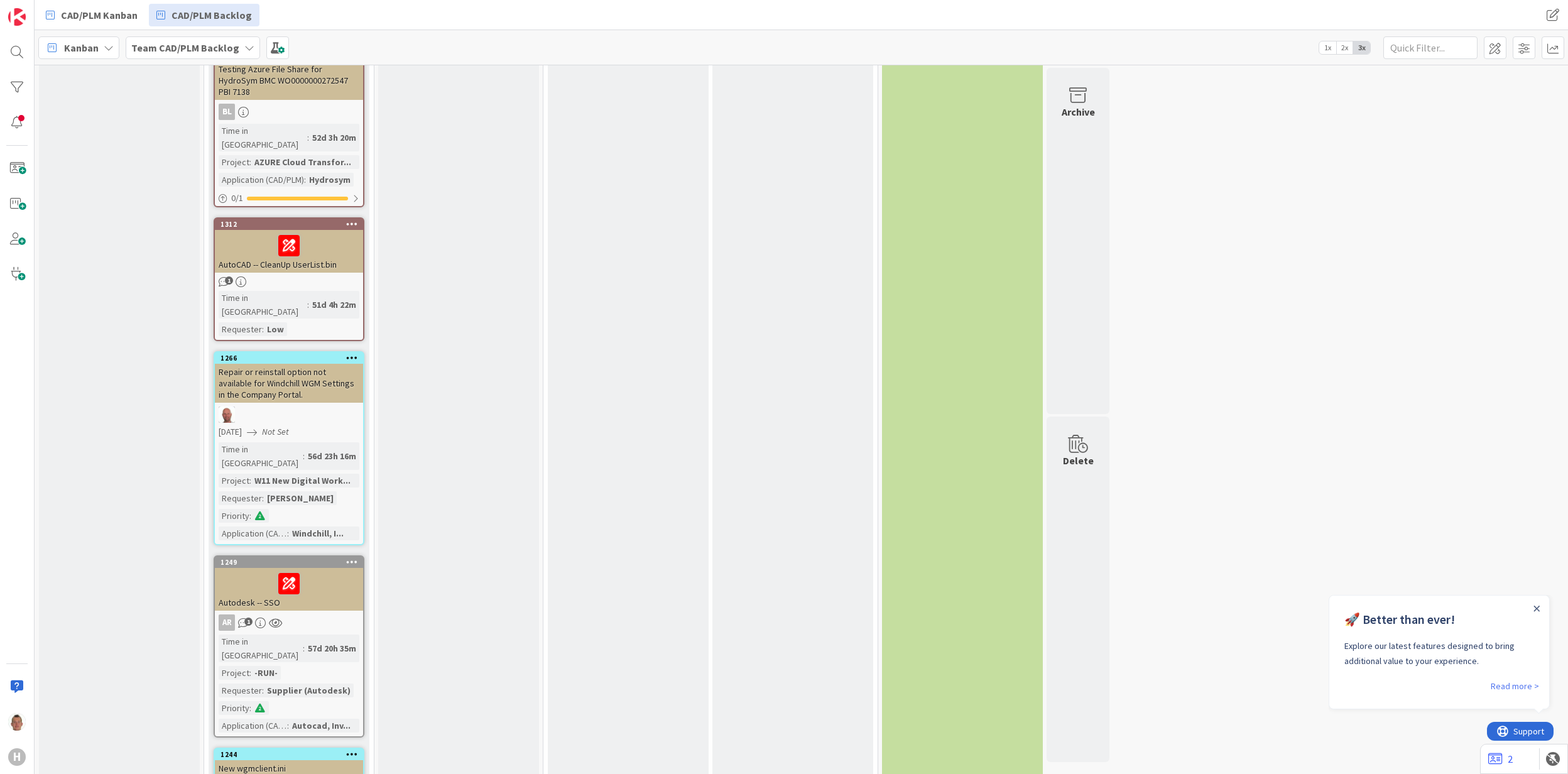
scroll to position [2271, 0]
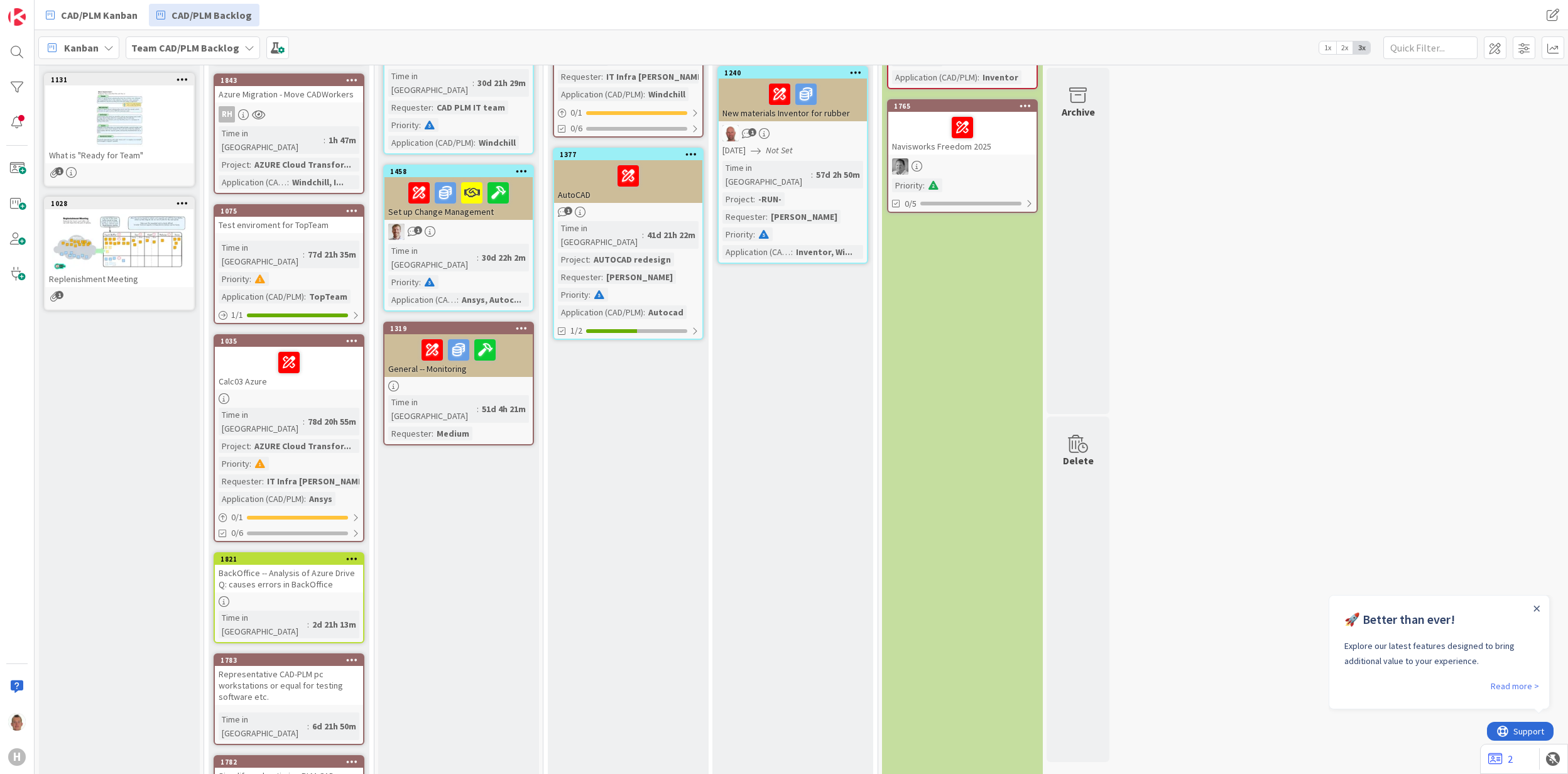
scroll to position [251, 0]
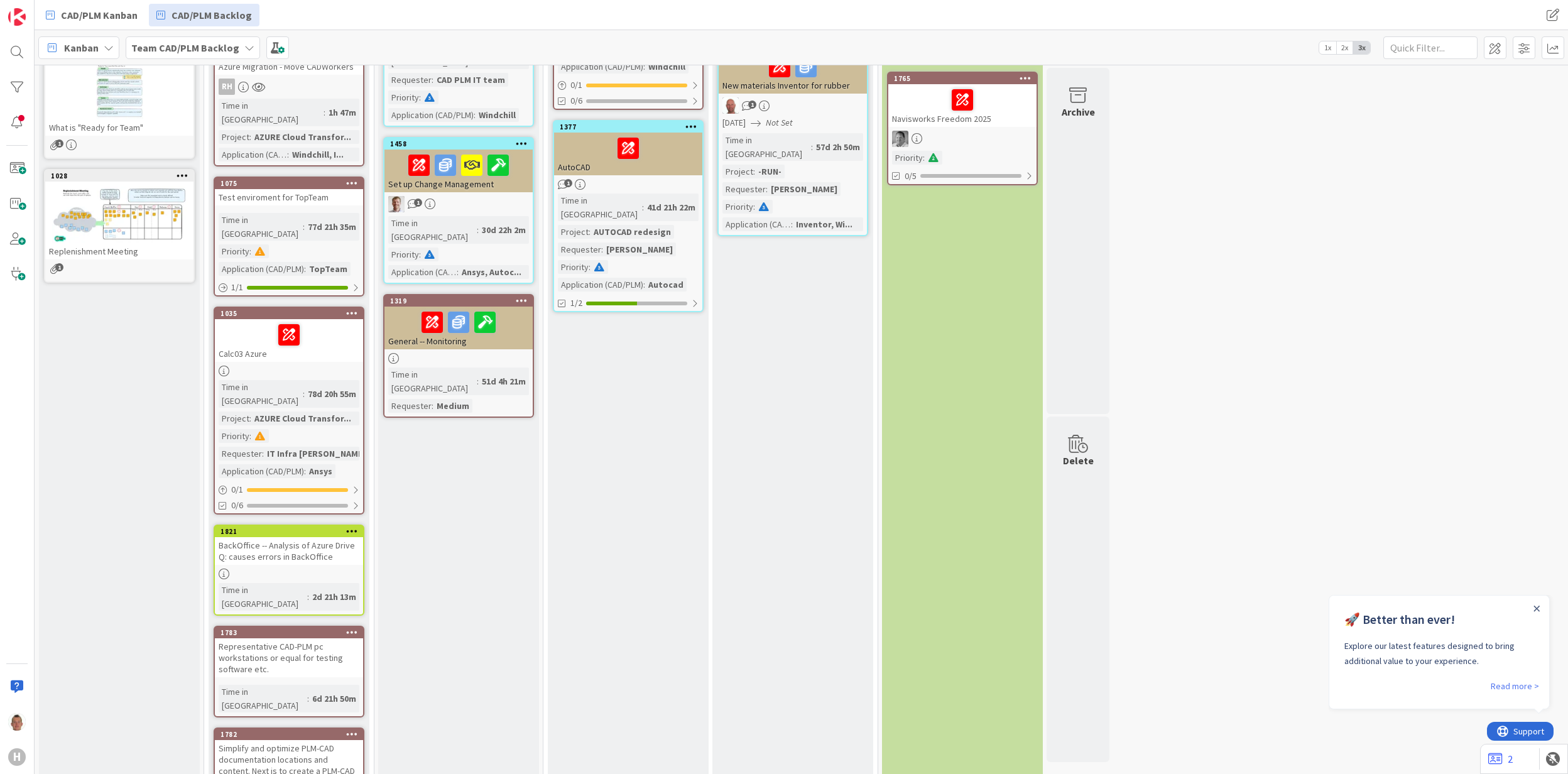
click at [315, 537] on div "BackOffice -- Analysis of Azure Drive Q: causes errors in BackOffice" at bounding box center [288, 551] width 148 height 28
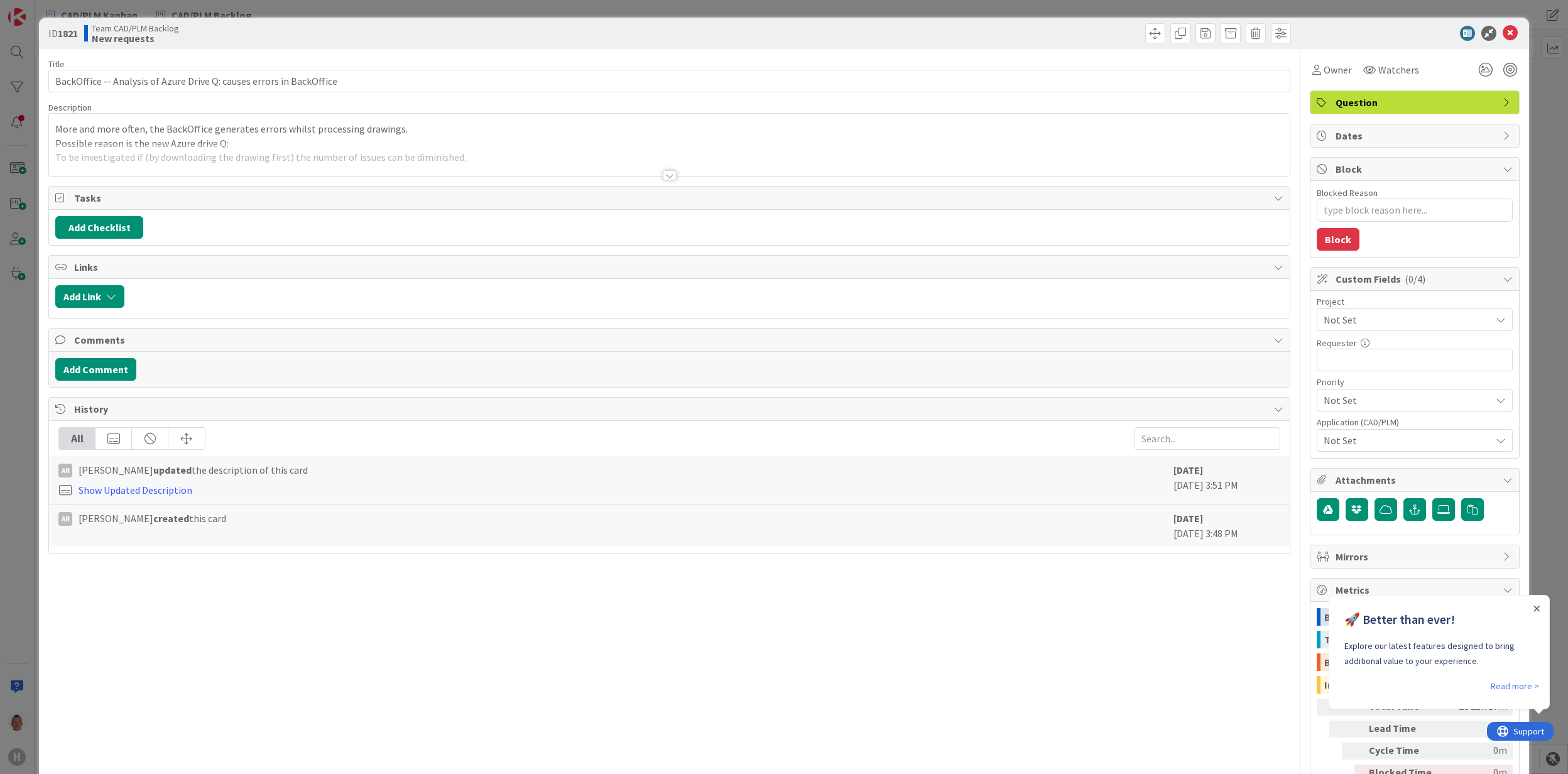
click at [327, 166] on div at bounding box center [669, 159] width 1240 height 32
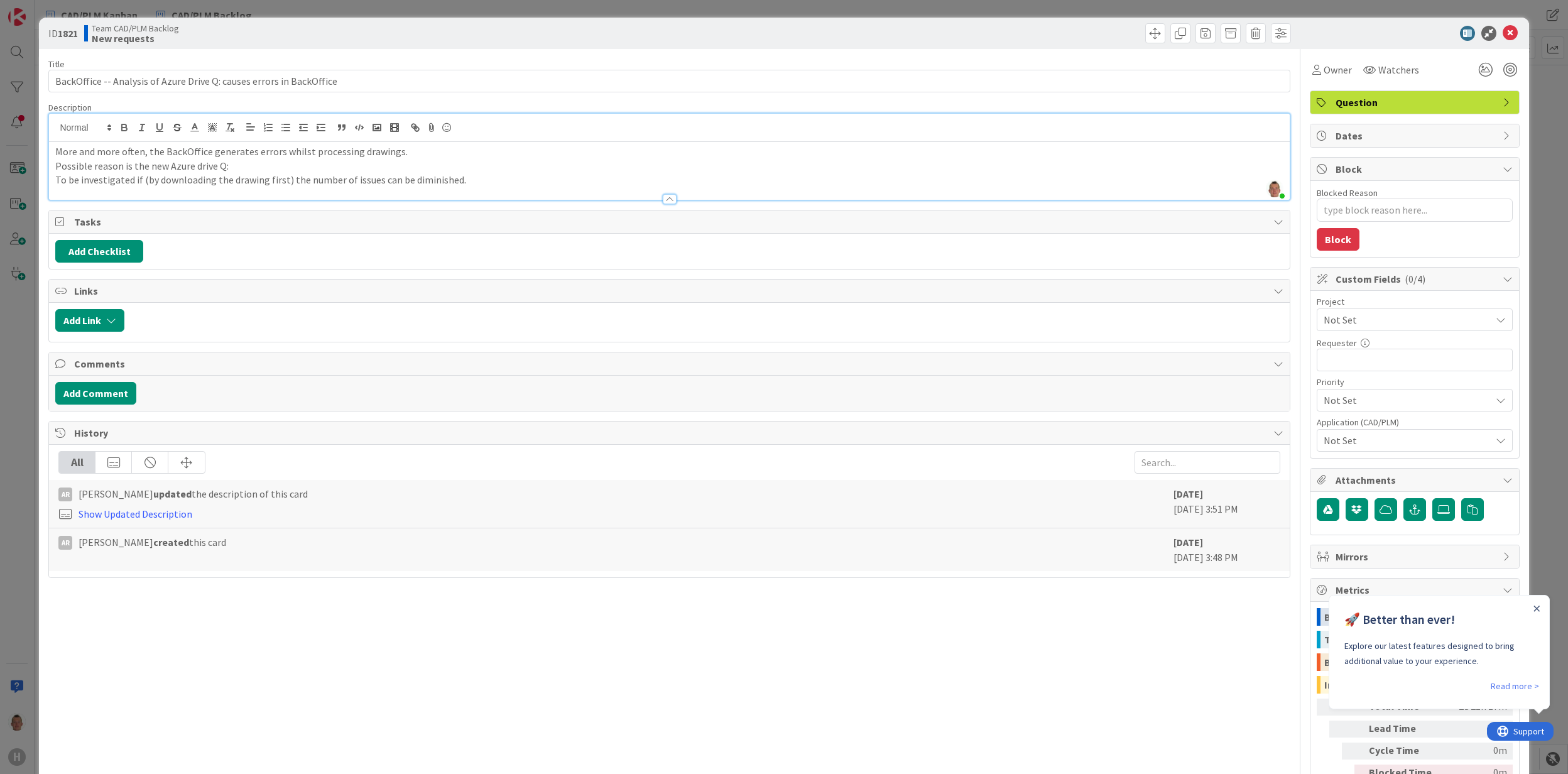
click at [1525, 162] on div "ID 1821 Team CAD/PLM Backlog New requests Title 68 / 128 BackOffice -- Analysis…" at bounding box center [784, 387] width 1568 height 774
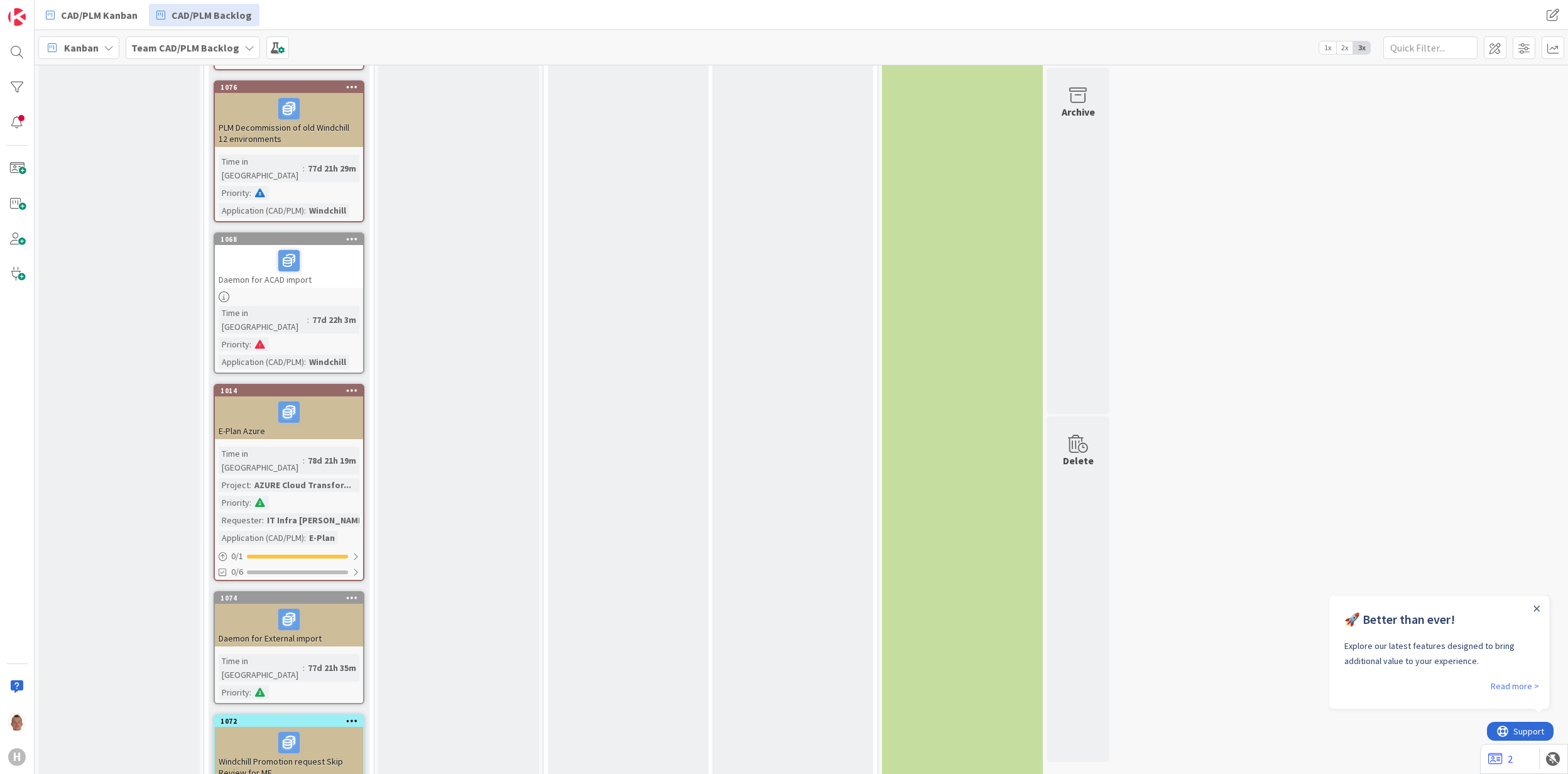
scroll to position [3675, 0]
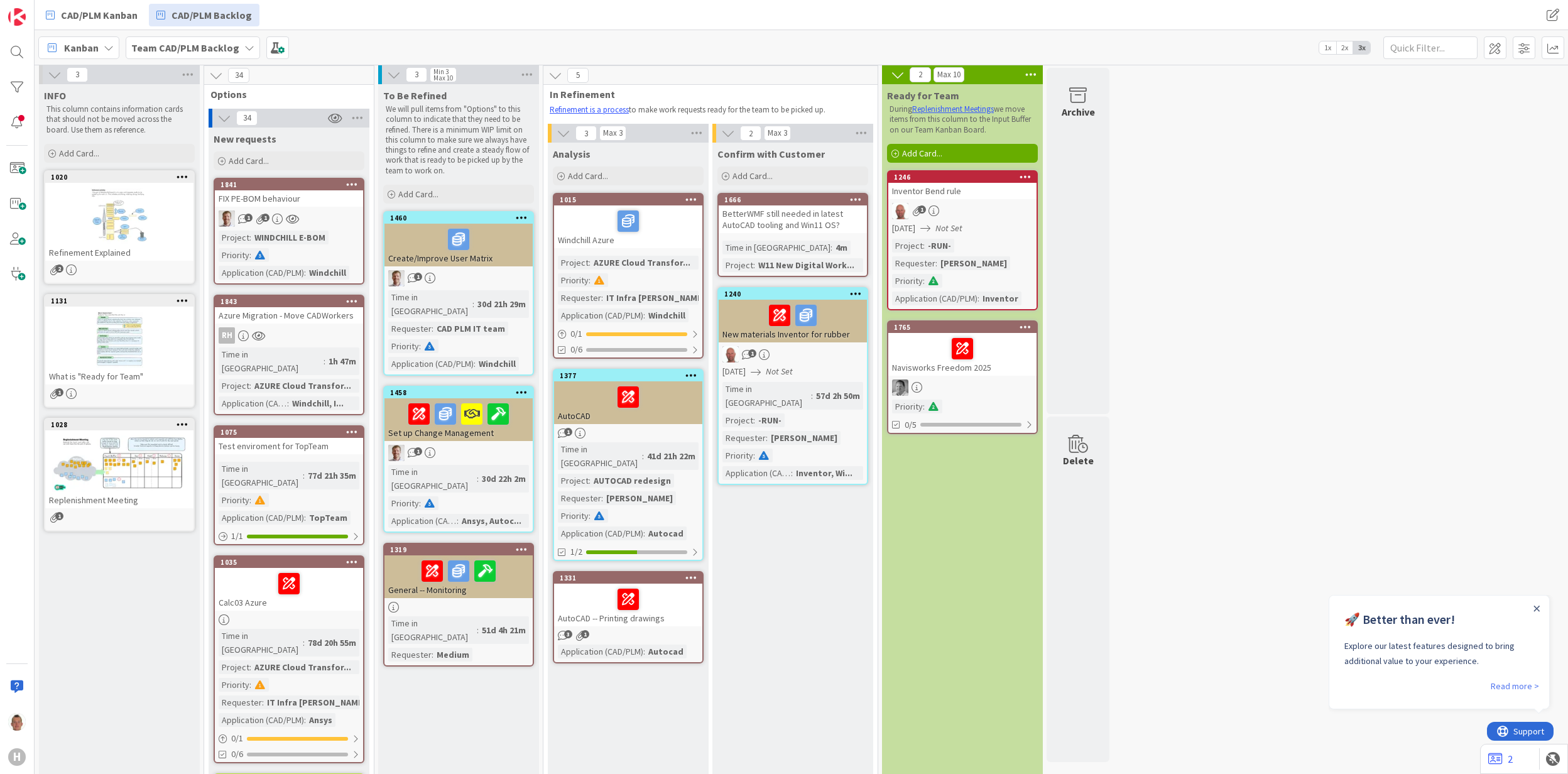
scroll to position [0, 0]
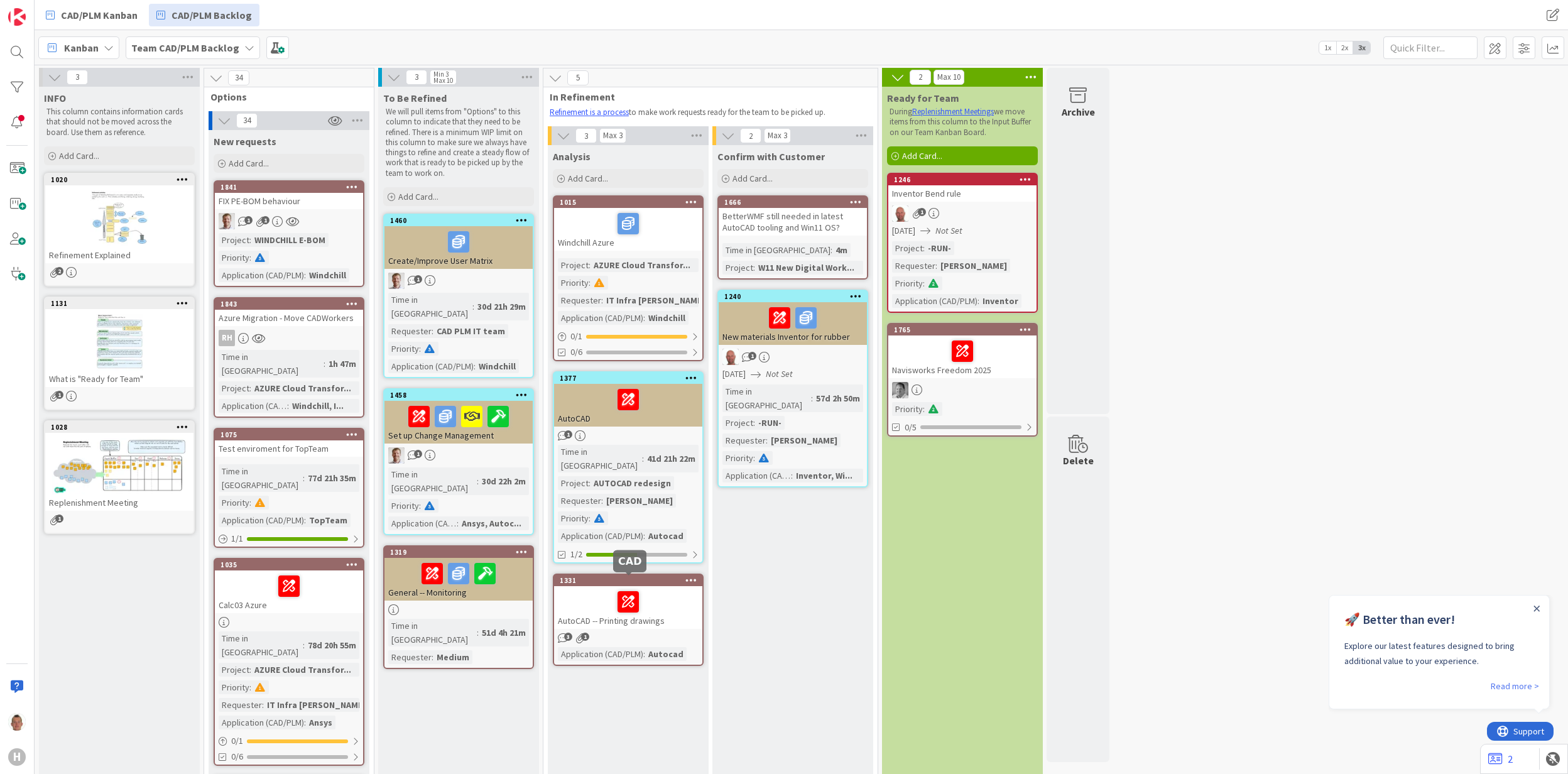
click at [667, 589] on div at bounding box center [628, 602] width 141 height 26
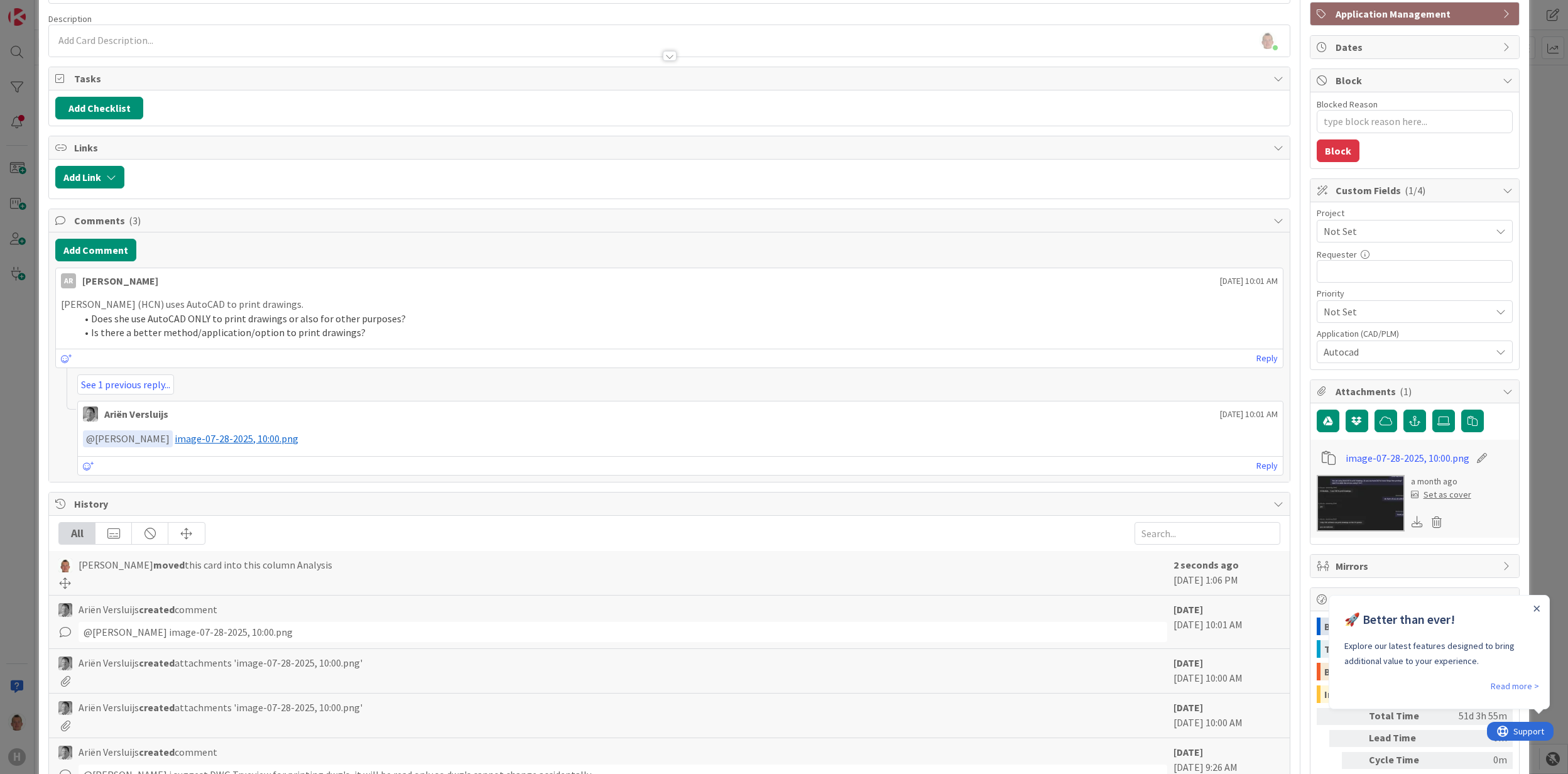
scroll to position [167, 0]
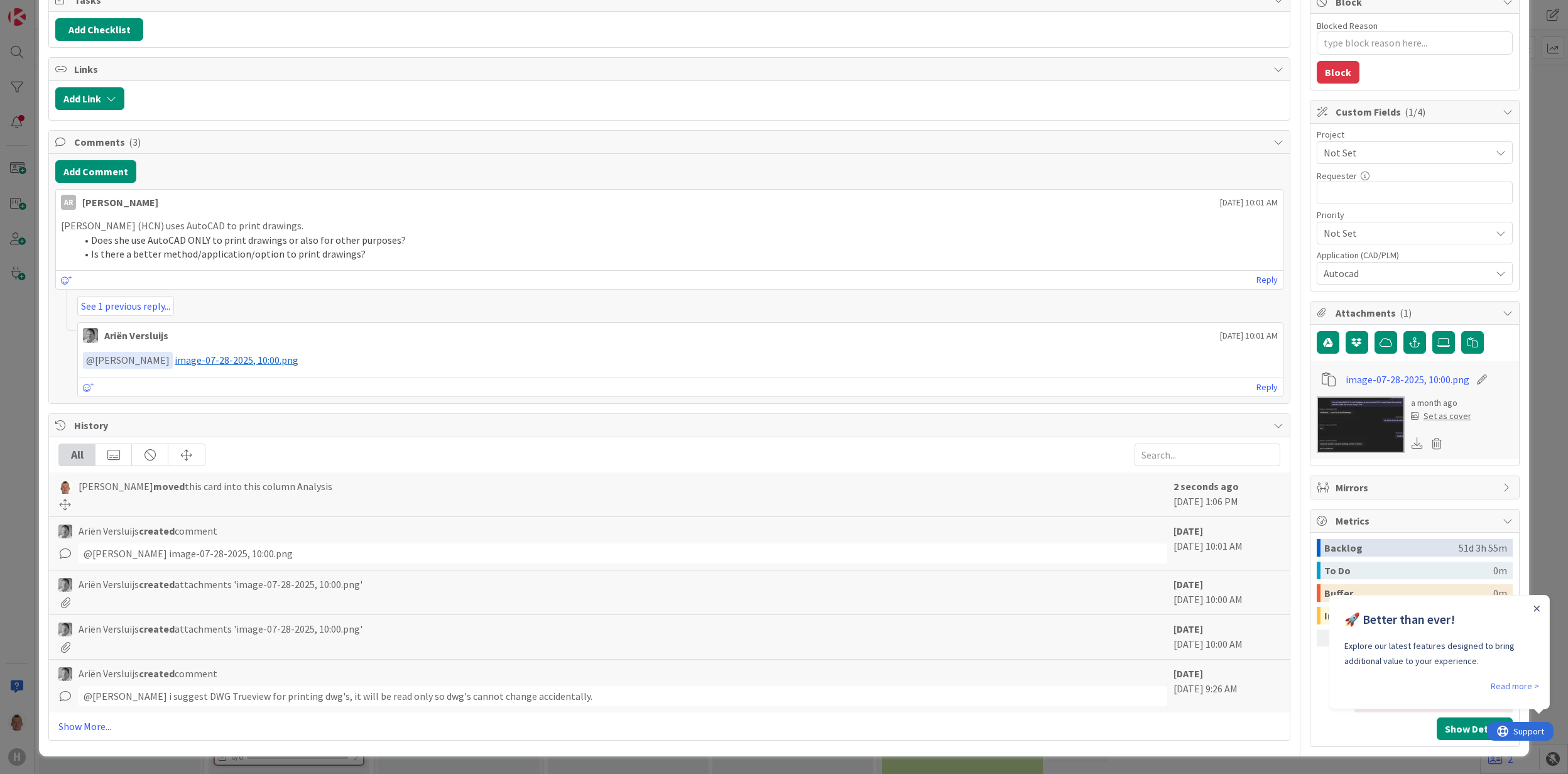
click at [1324, 428] on img at bounding box center [1360, 425] width 88 height 57
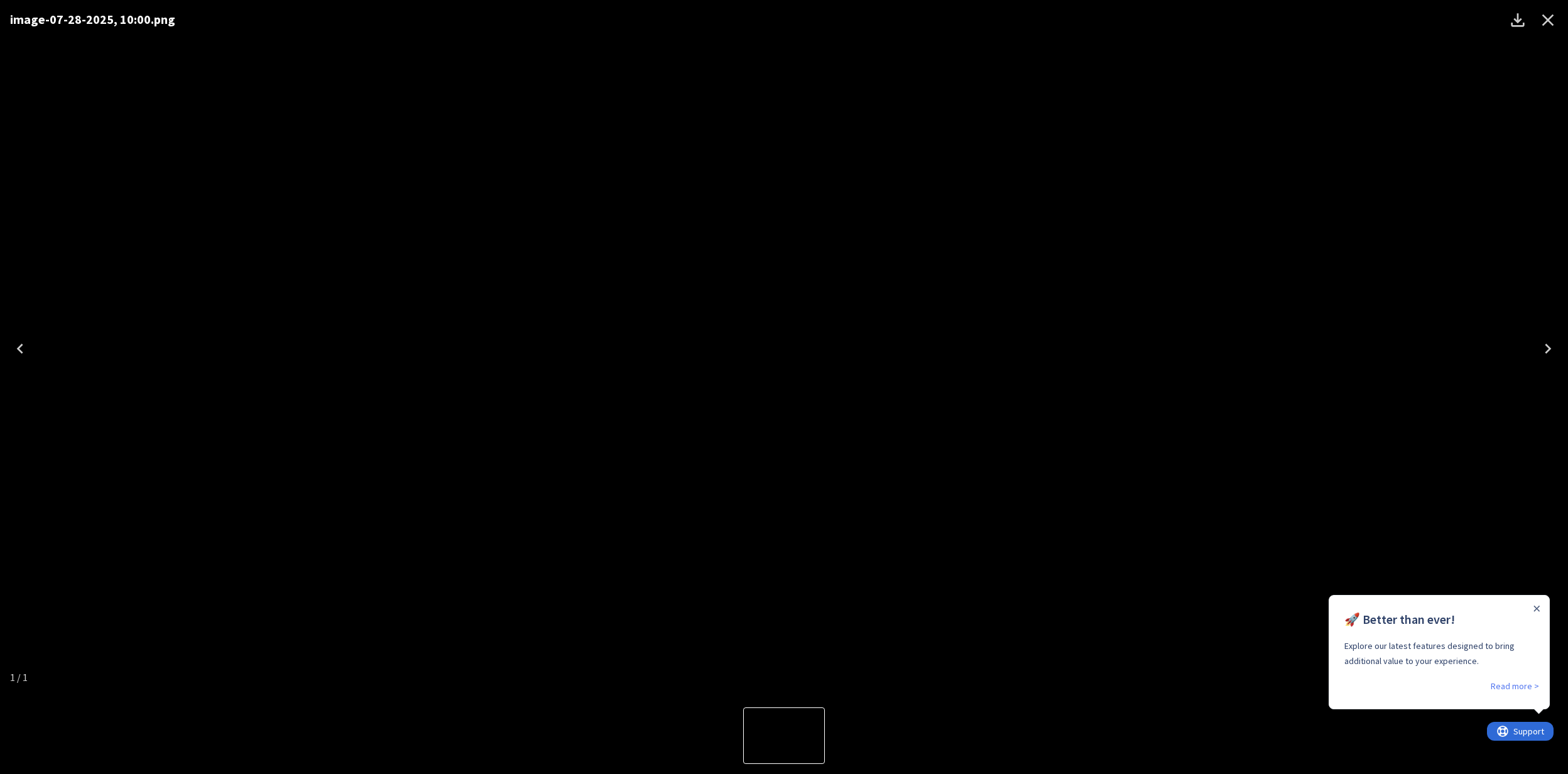
click at [1214, 242] on div "image-07-28-2025, 10:00.png" at bounding box center [784, 349] width 1568 height 698
click at [1541, 20] on icon "Close" at bounding box center [1548, 20] width 20 height 20
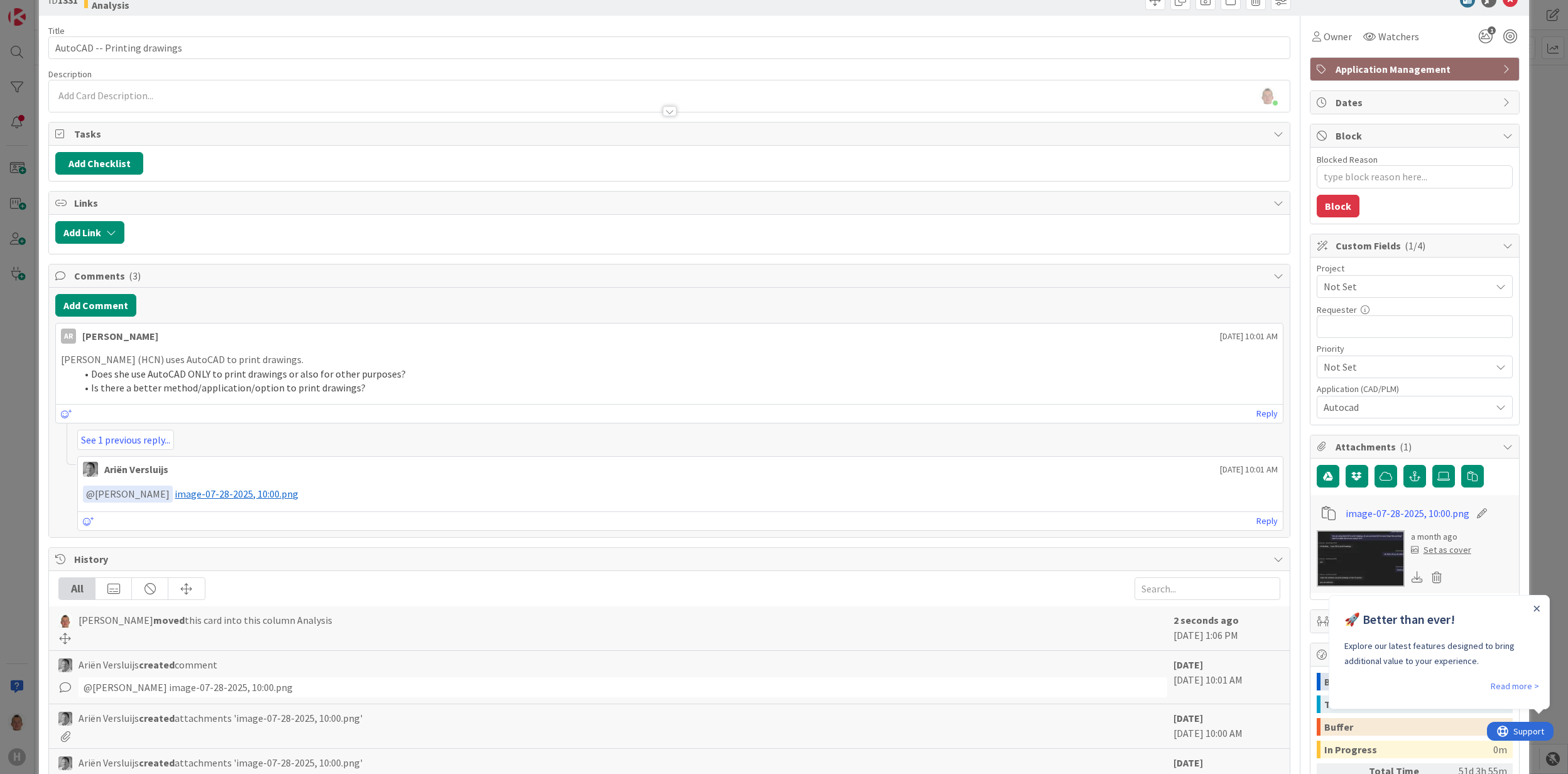
scroll to position [0, 0]
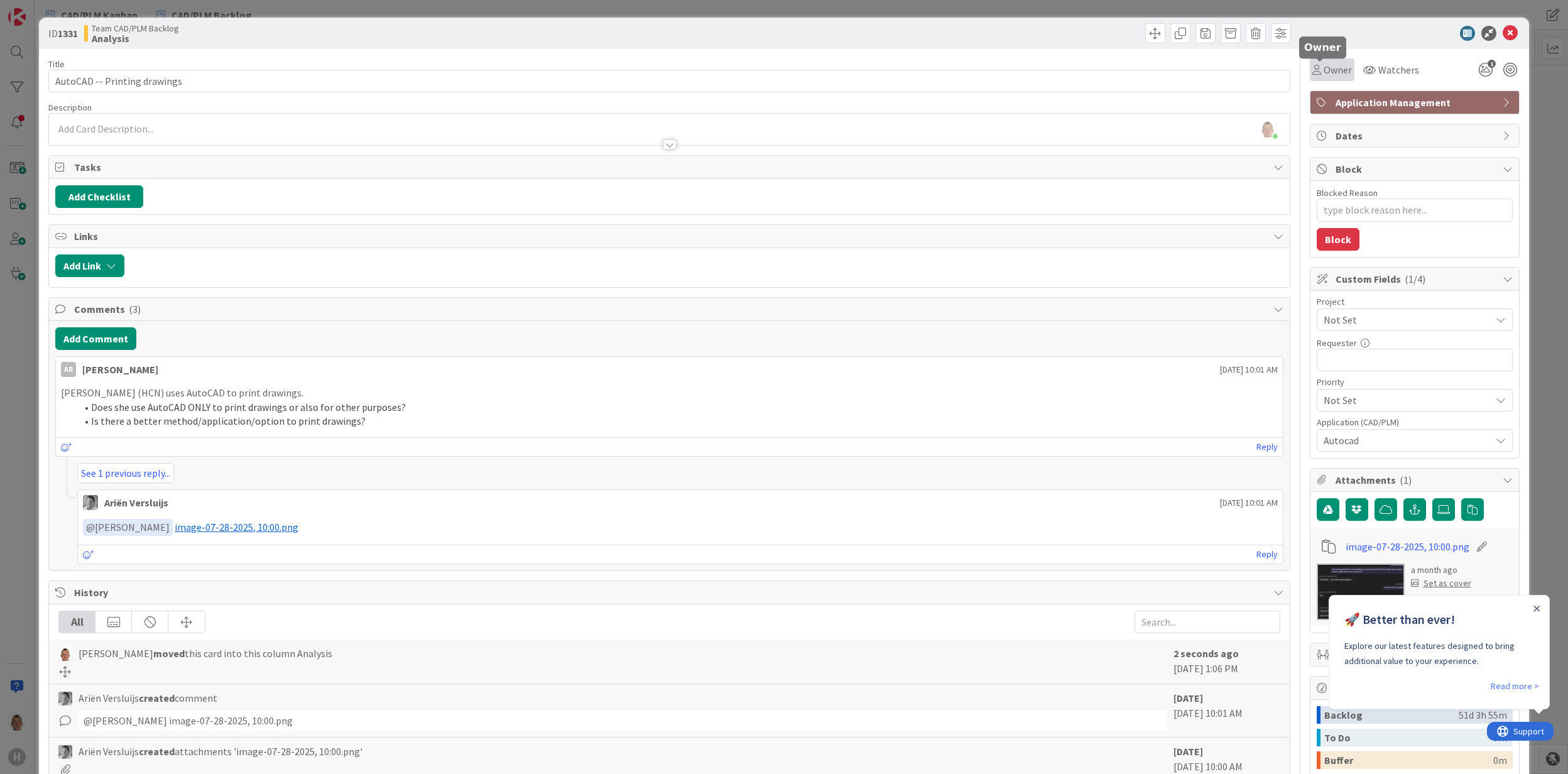
click at [1323, 71] on span "Owner" at bounding box center [1337, 70] width 28 height 15
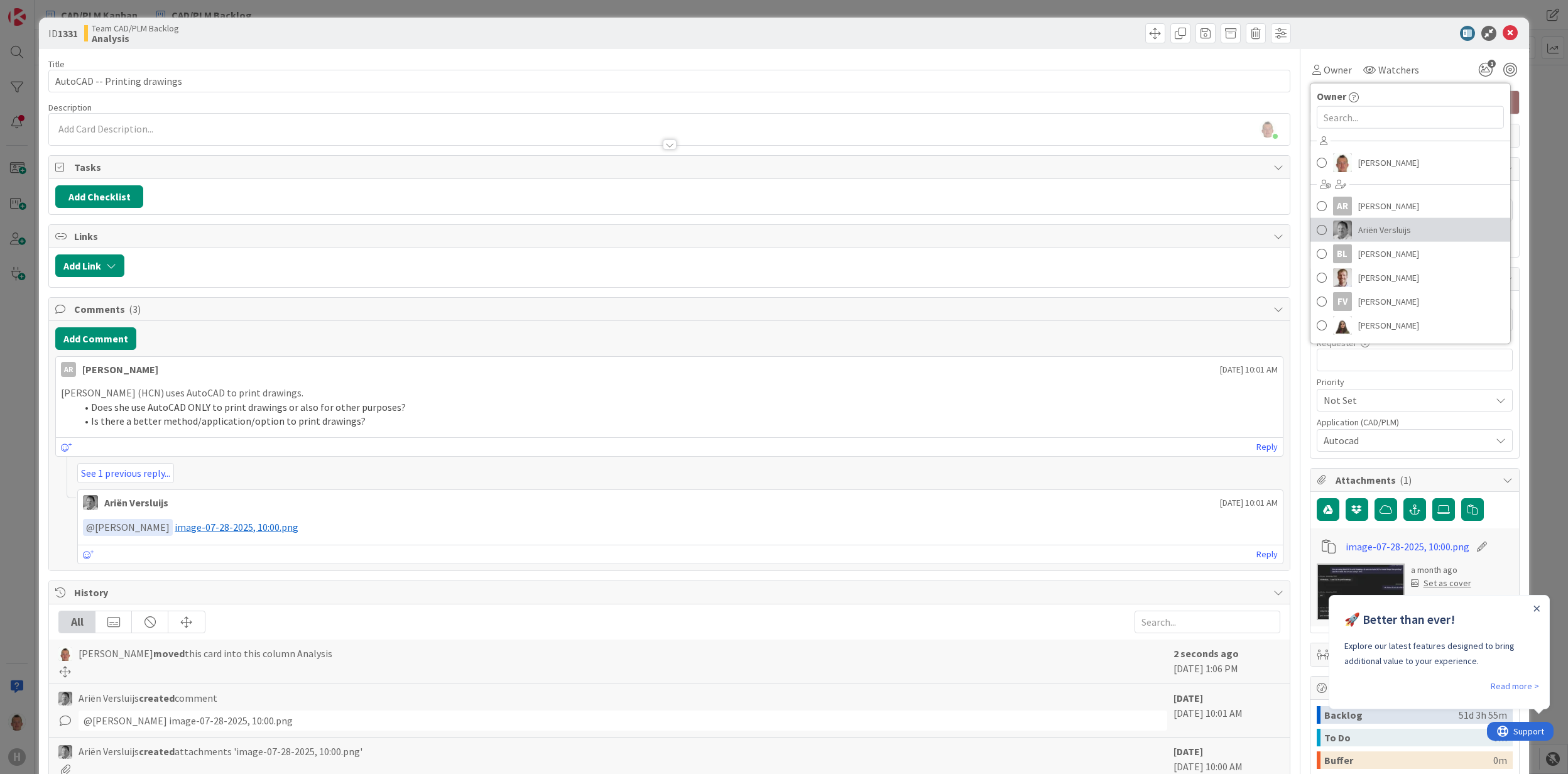
click at [1383, 232] on span "Ariën Versluijs" at bounding box center [1384, 230] width 53 height 19
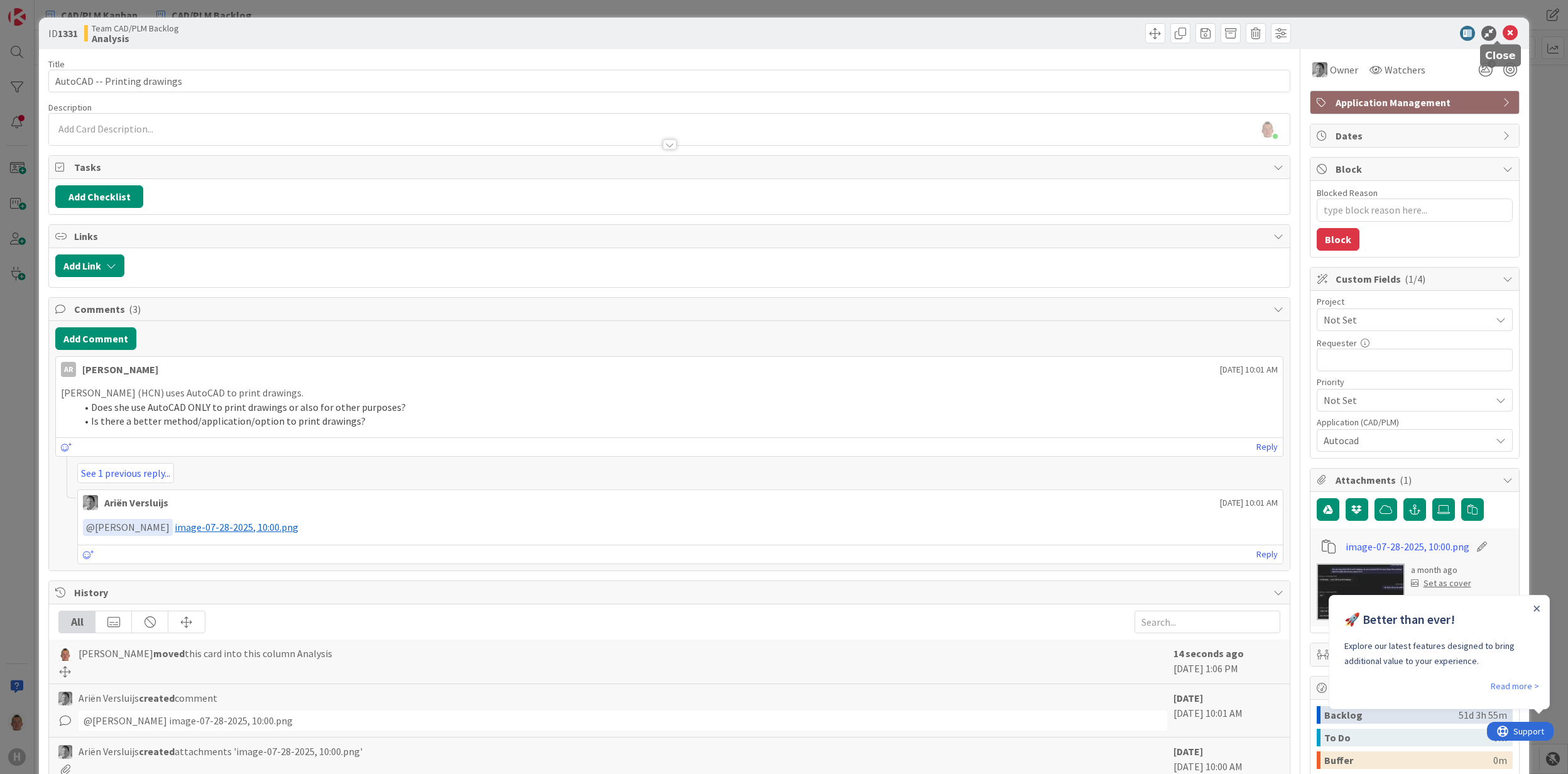
click at [1503, 36] on icon at bounding box center [1510, 33] width 15 height 15
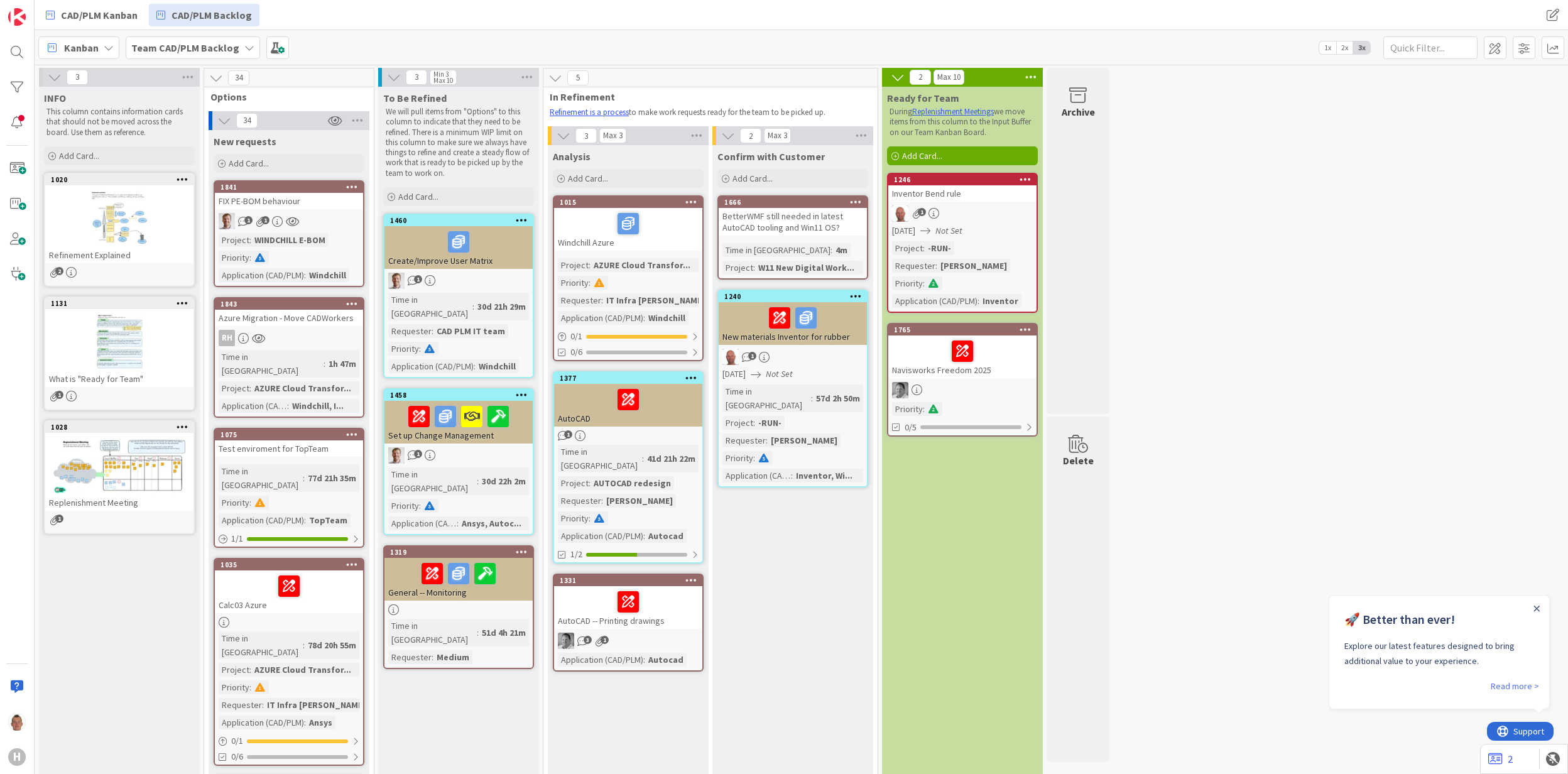
click at [667, 633] on div "3 1" at bounding box center [628, 641] width 148 height 16
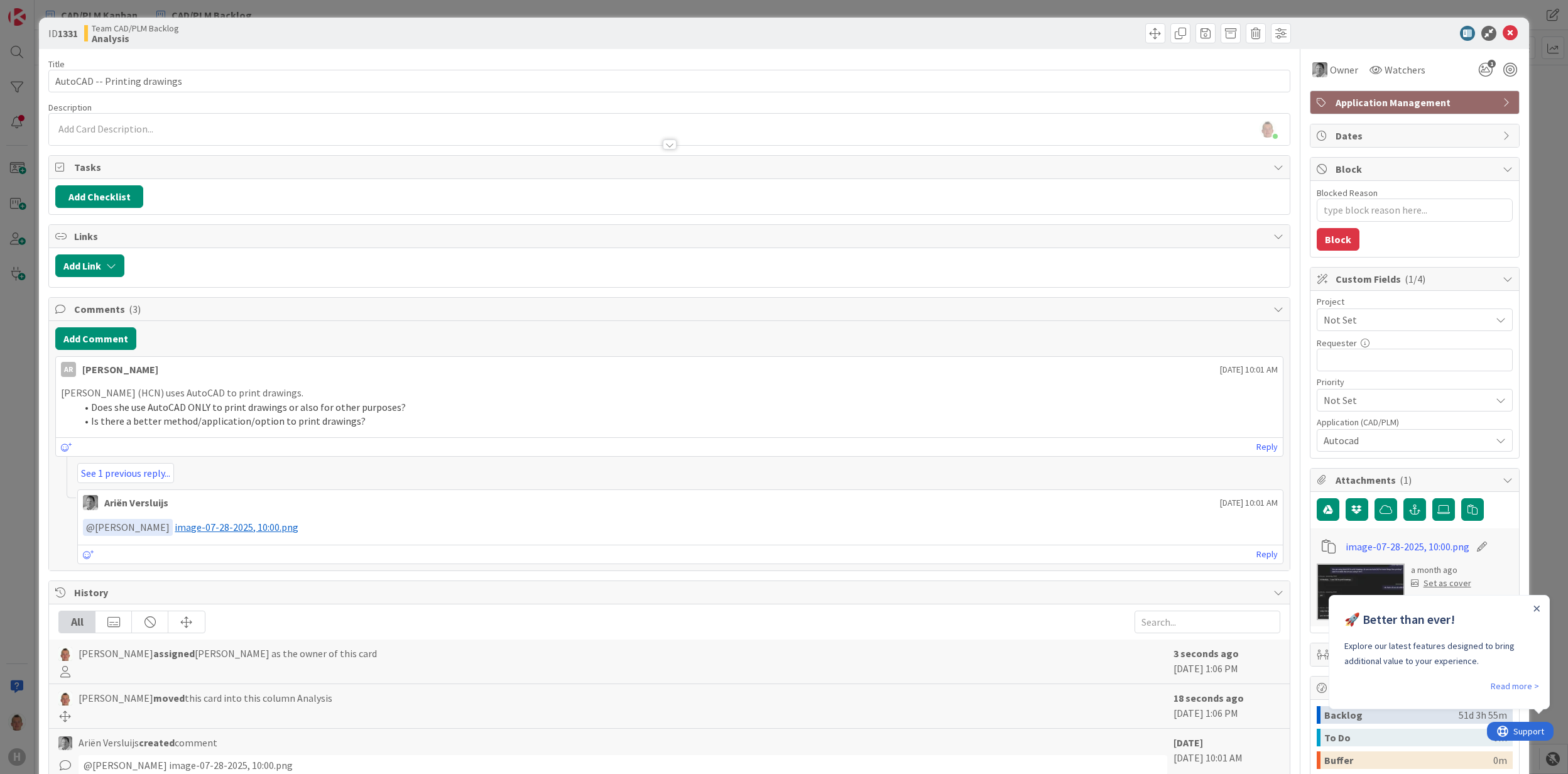
click at [1380, 323] on span "Not Set" at bounding box center [1403, 320] width 161 height 18
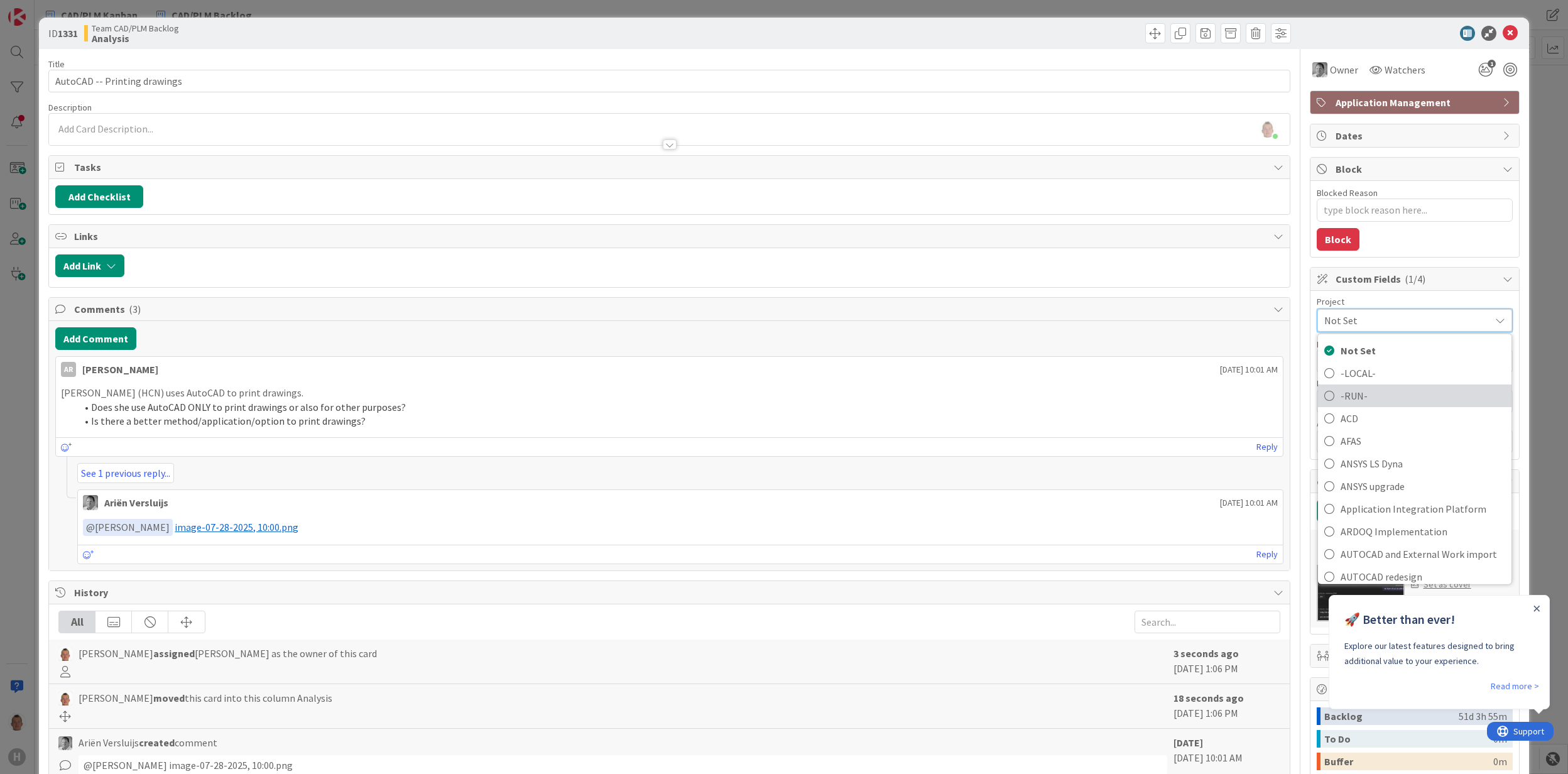
click at [1374, 395] on span "-RUN-" at bounding box center [1422, 396] width 164 height 19
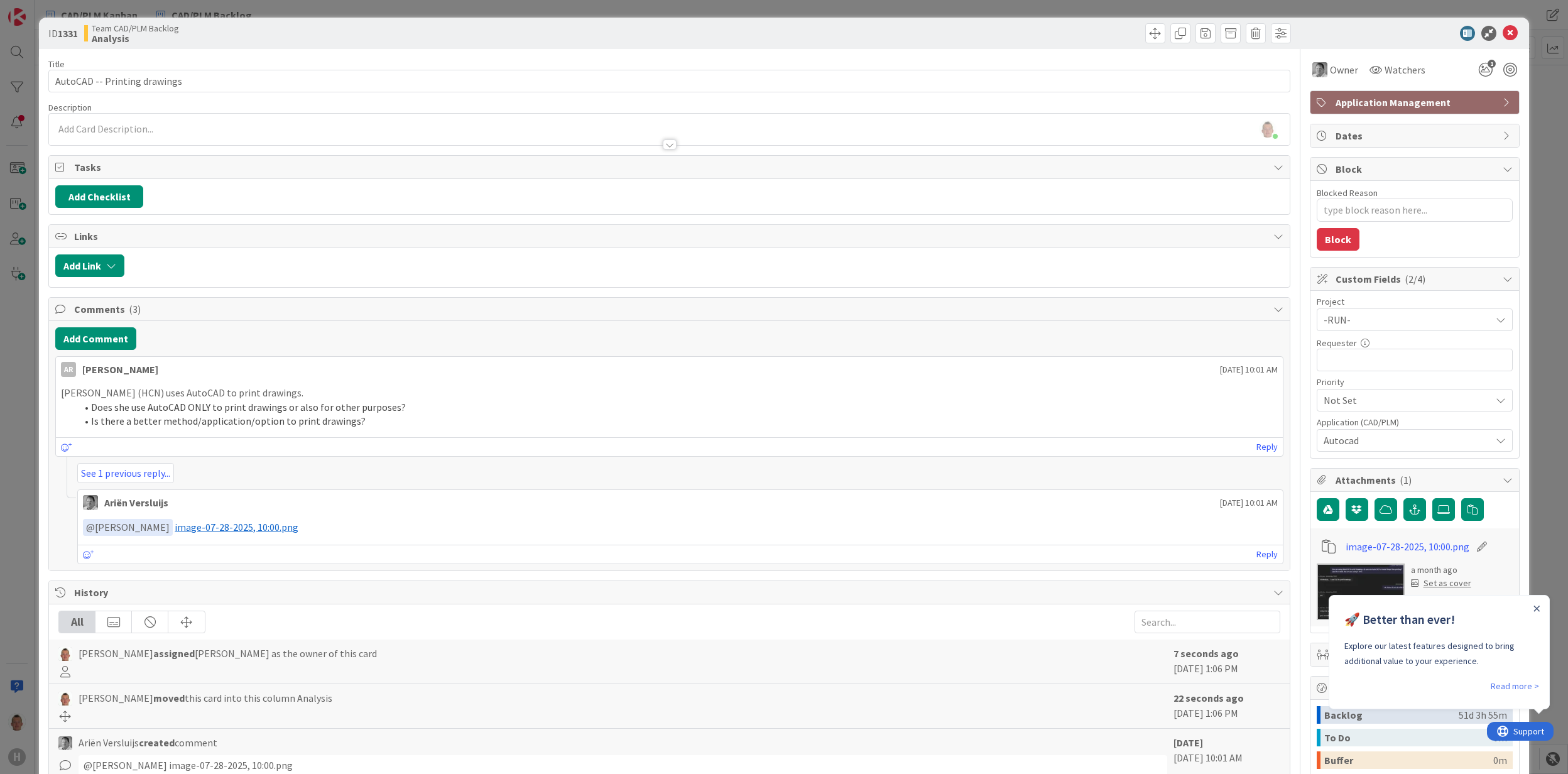
click at [1536, 348] on div "ID 1331 Team CAD/PLM Backlog Analysis Title 28 / 128 AutoCAD -- Printing drawin…" at bounding box center [784, 387] width 1568 height 774
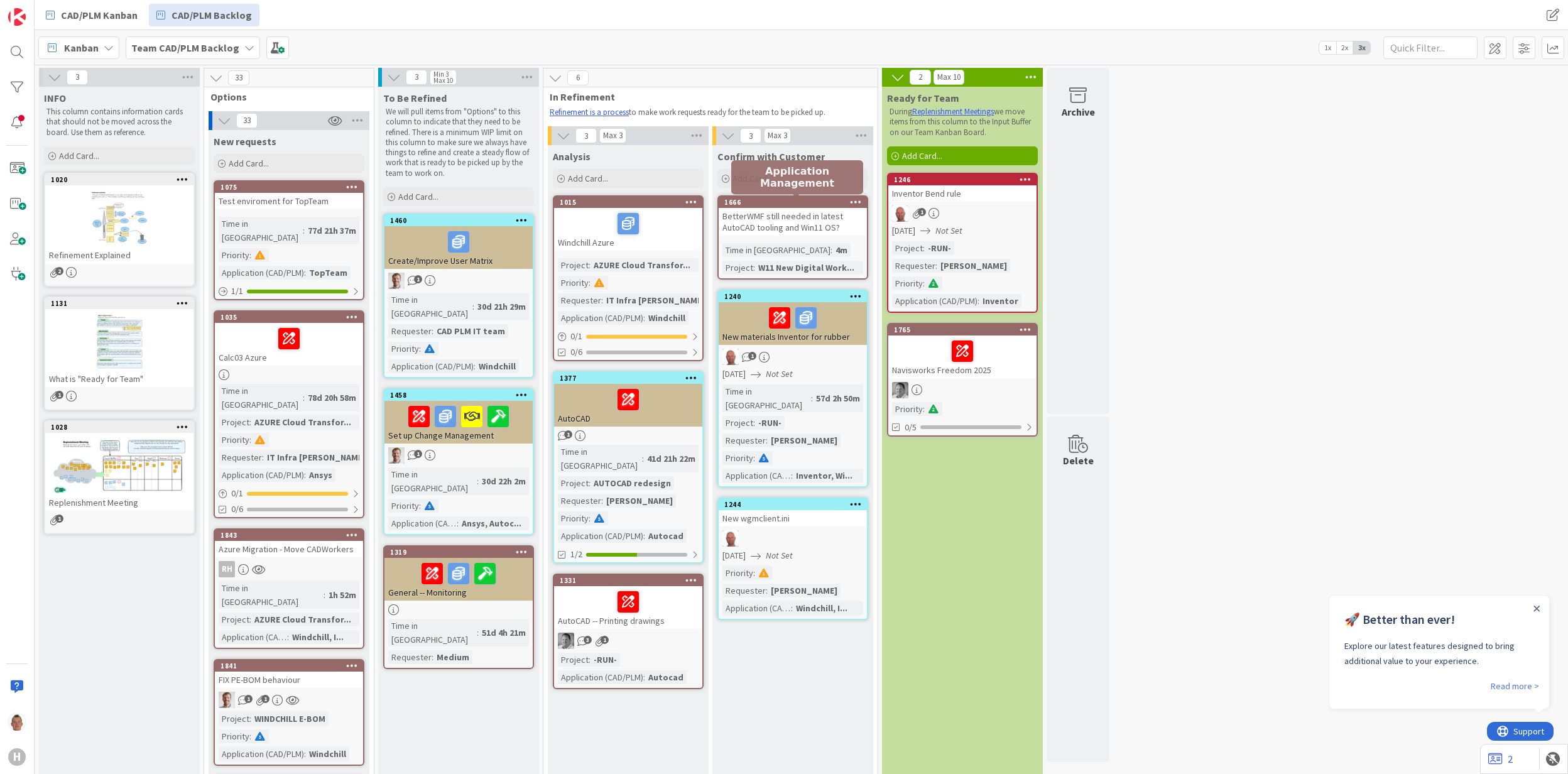
click at [796, 200] on div "1666" at bounding box center [795, 202] width 143 height 9
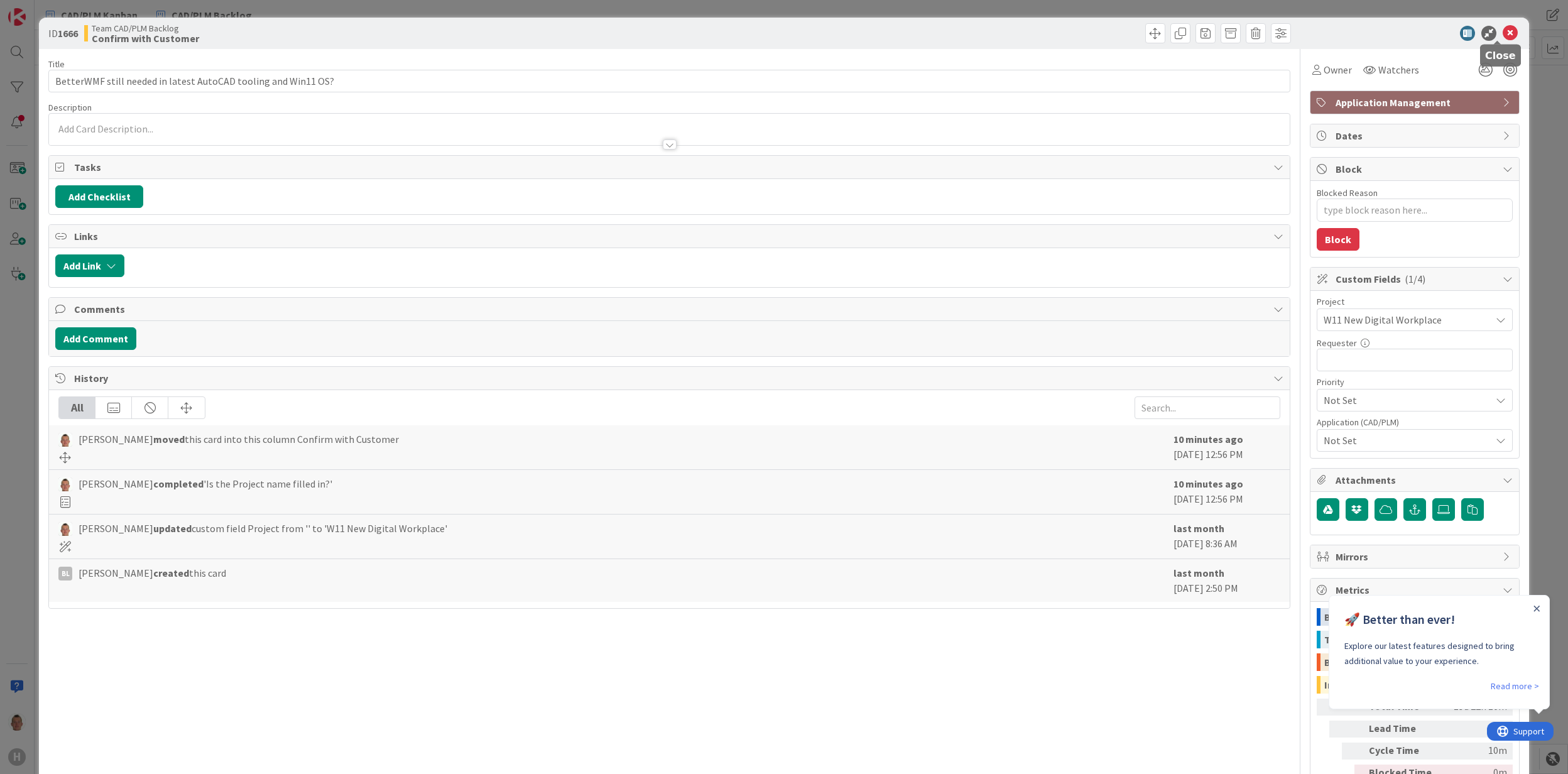
click at [1503, 31] on icon at bounding box center [1510, 33] width 15 height 15
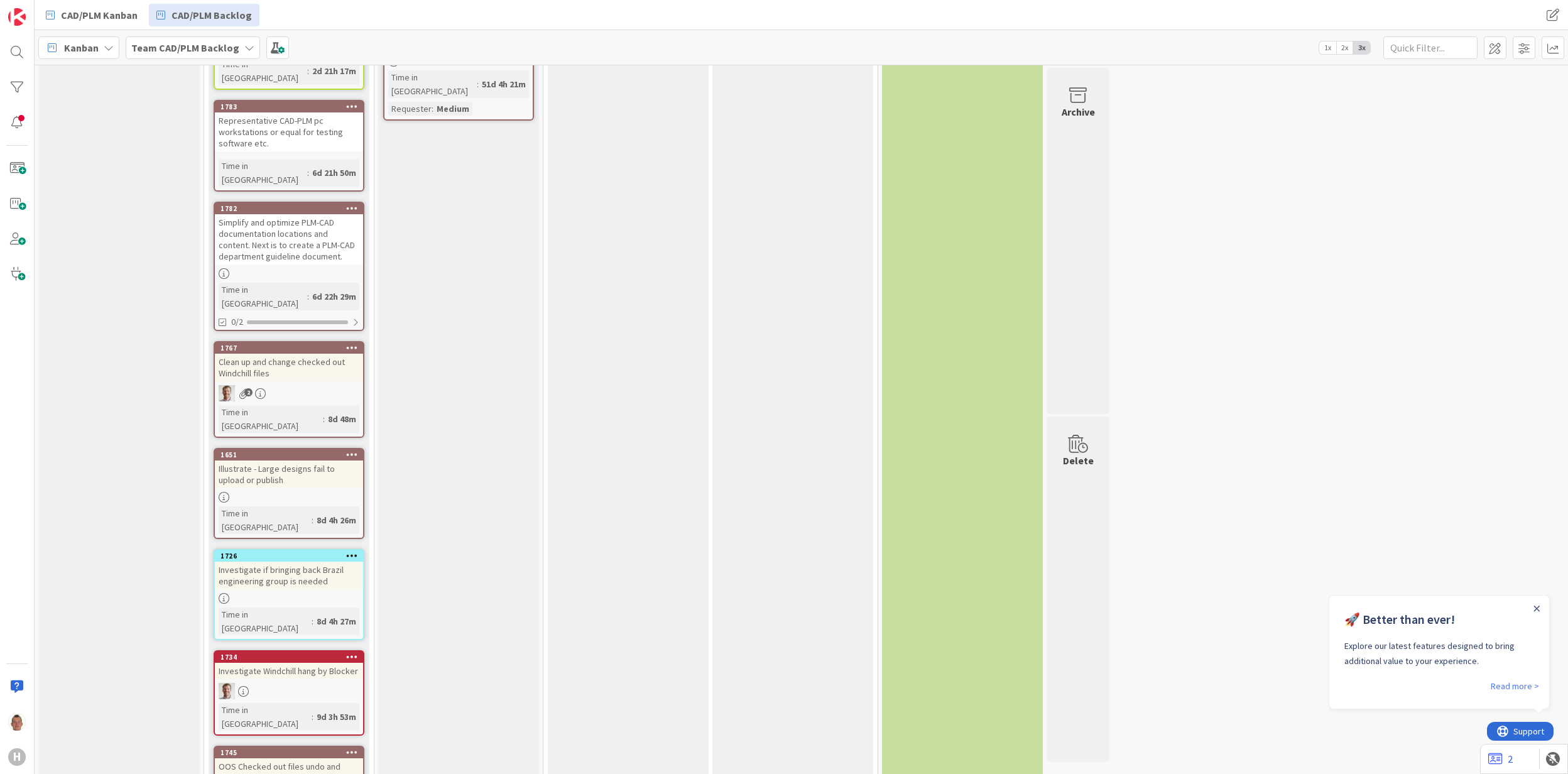
scroll to position [754, 0]
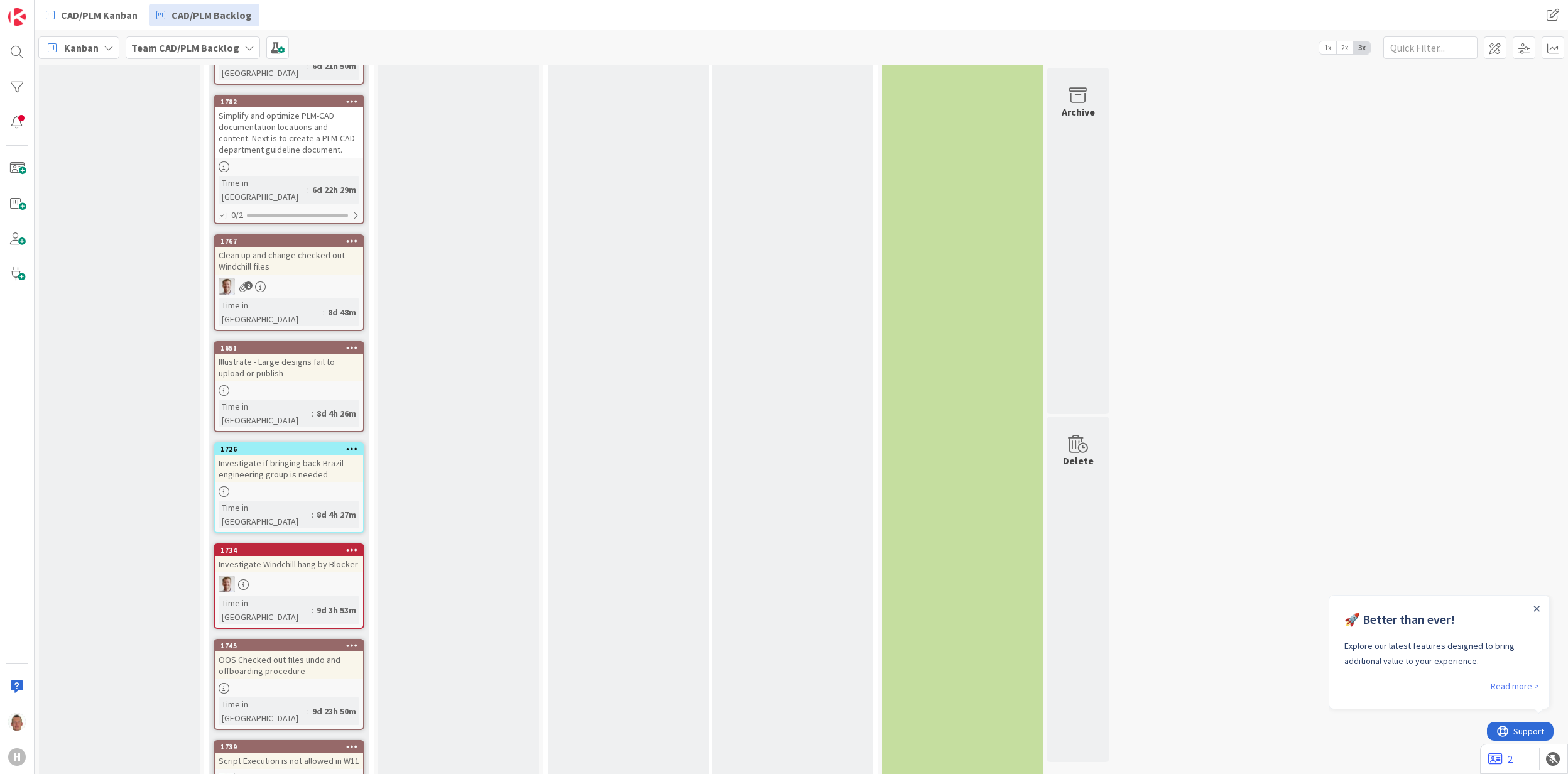
click at [296, 556] on div "Investigate Windchill hang by Blocker" at bounding box center [288, 564] width 148 height 16
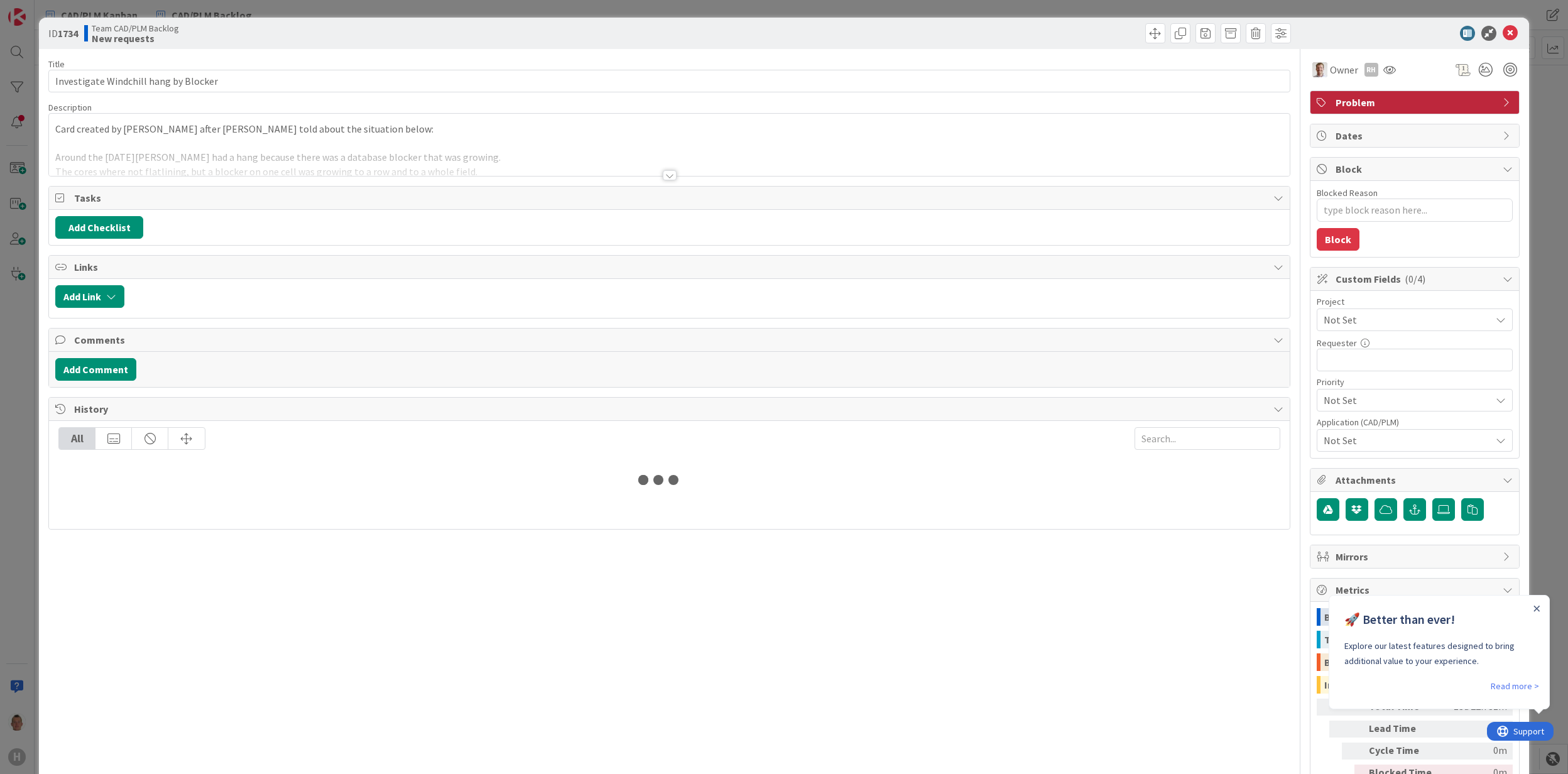
type textarea "x"
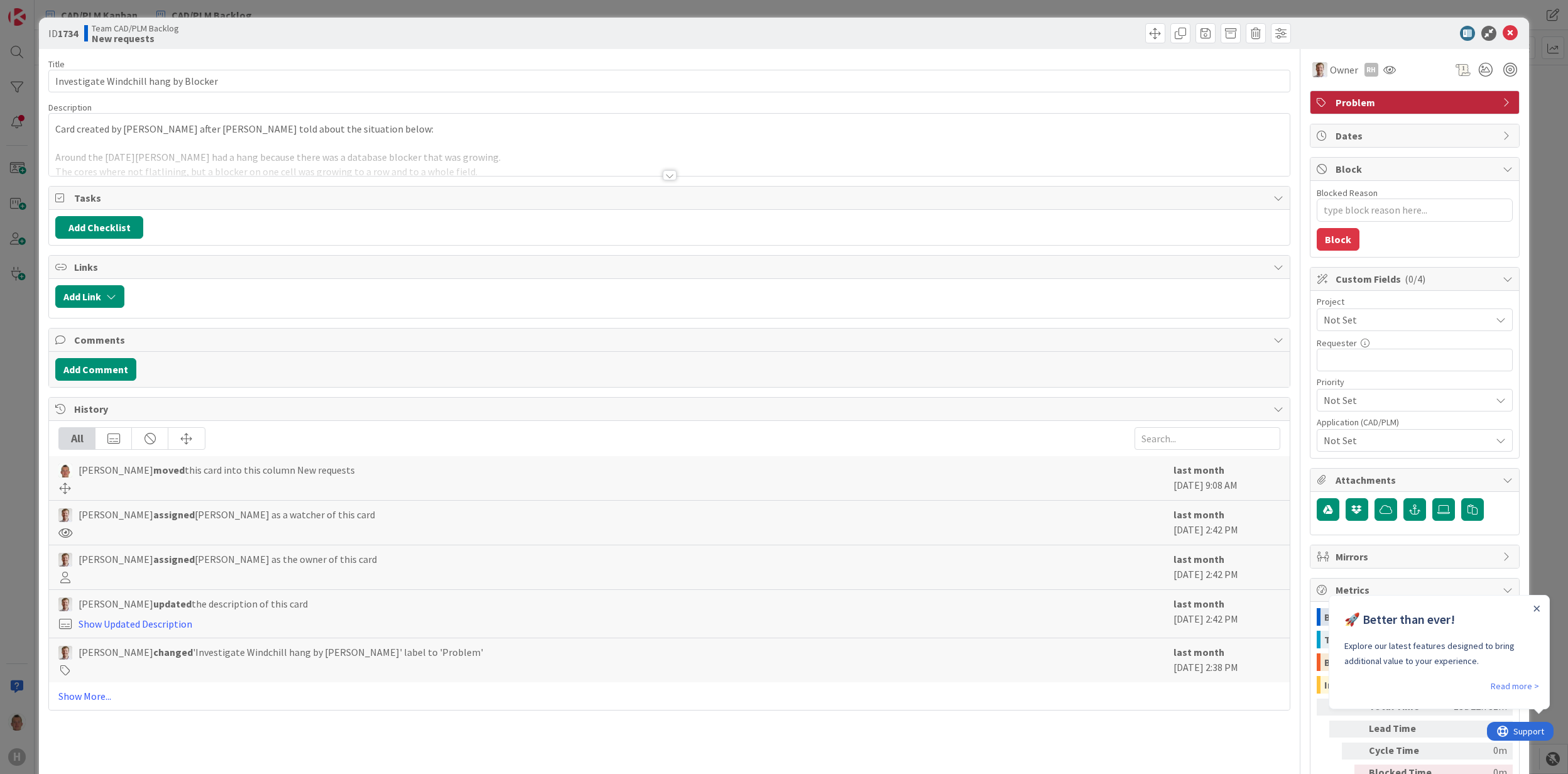
click at [219, 156] on div at bounding box center [669, 159] width 1240 height 32
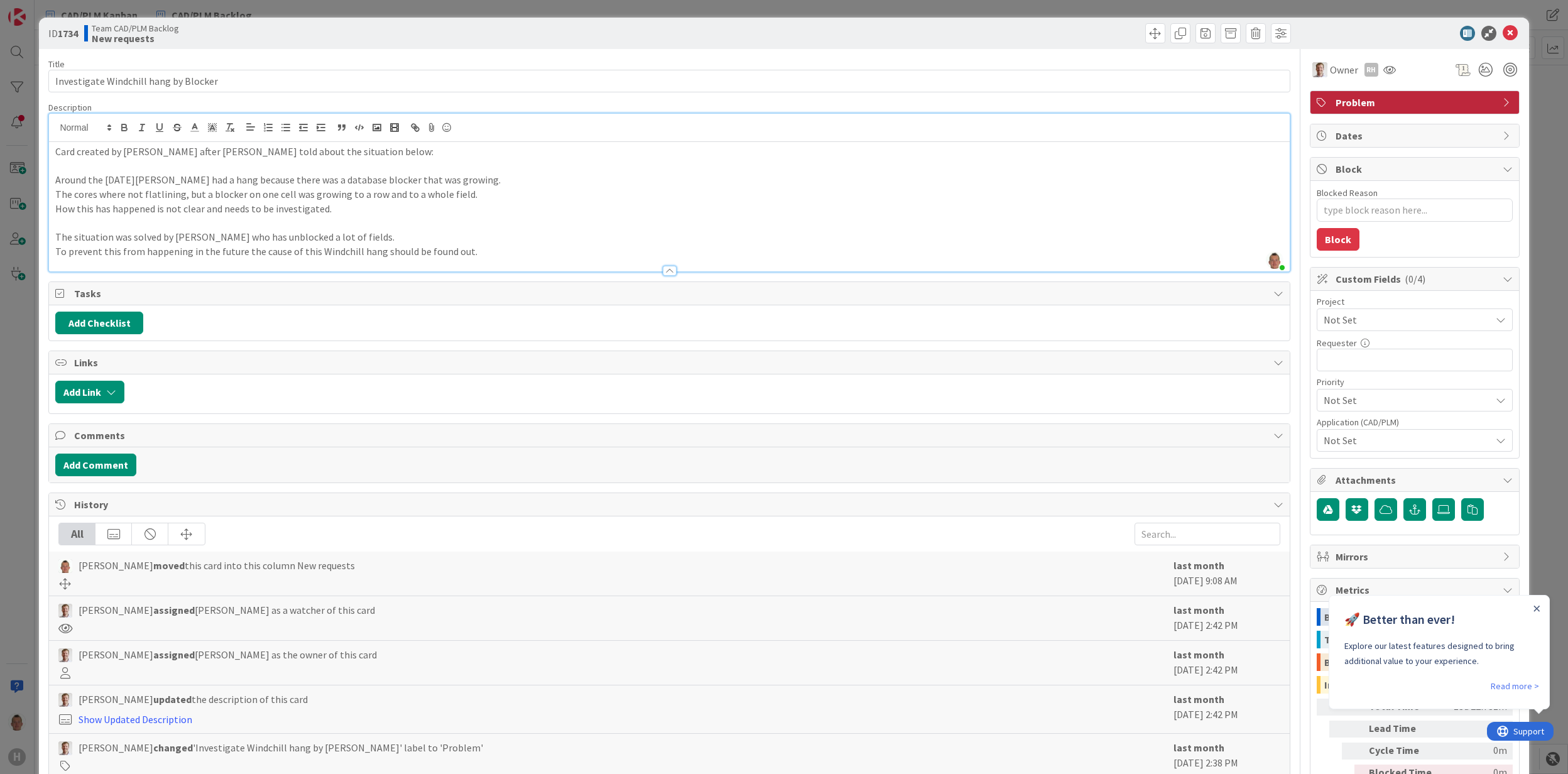
click at [19, 356] on div "ID 1734 Team CAD/PLM Backlog New requests Title 37 / 128 Investigate Windchill …" at bounding box center [784, 387] width 1568 height 774
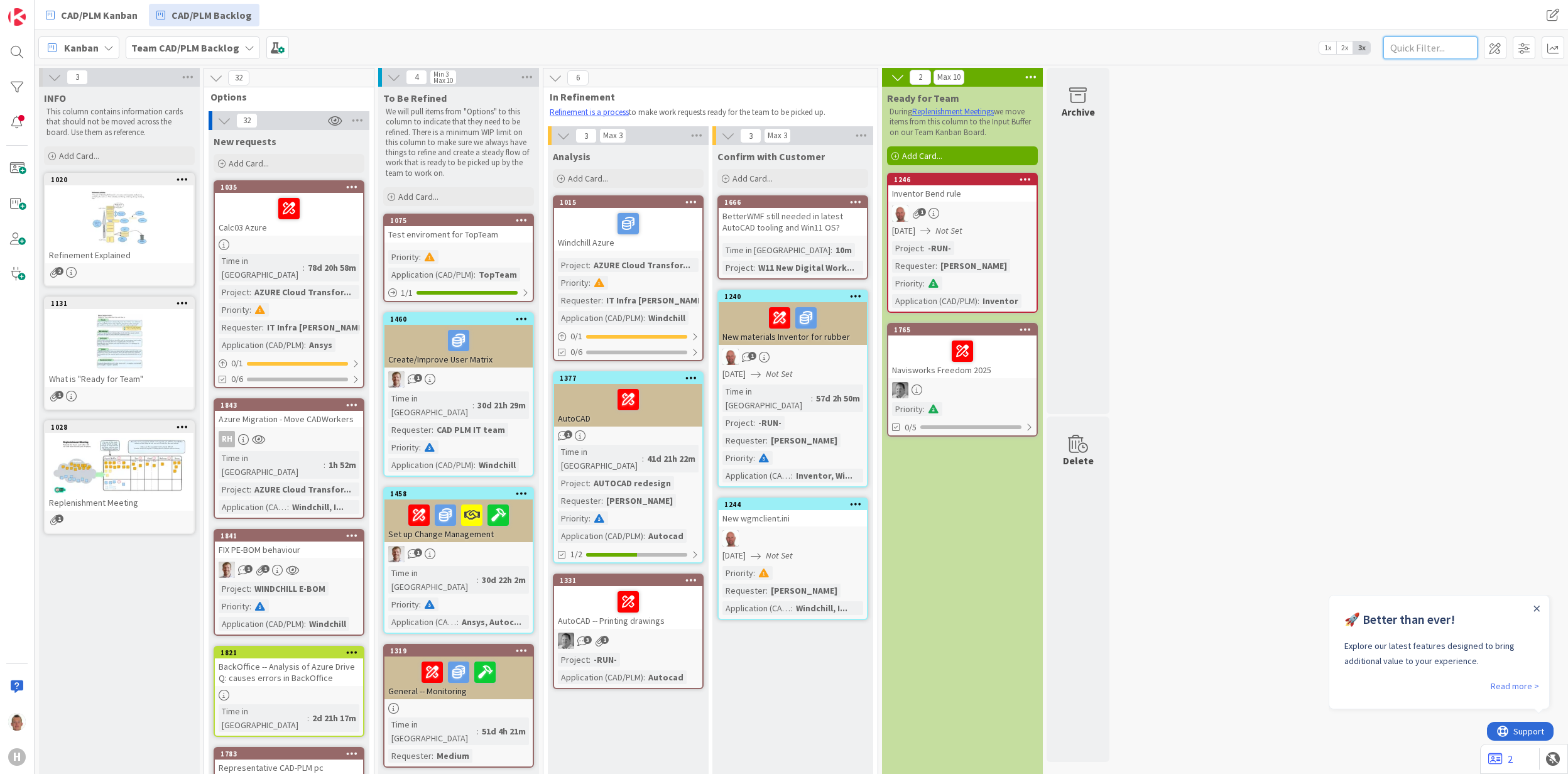
click at [1424, 48] on input "text" at bounding box center [1430, 48] width 94 height 23
type input "b"
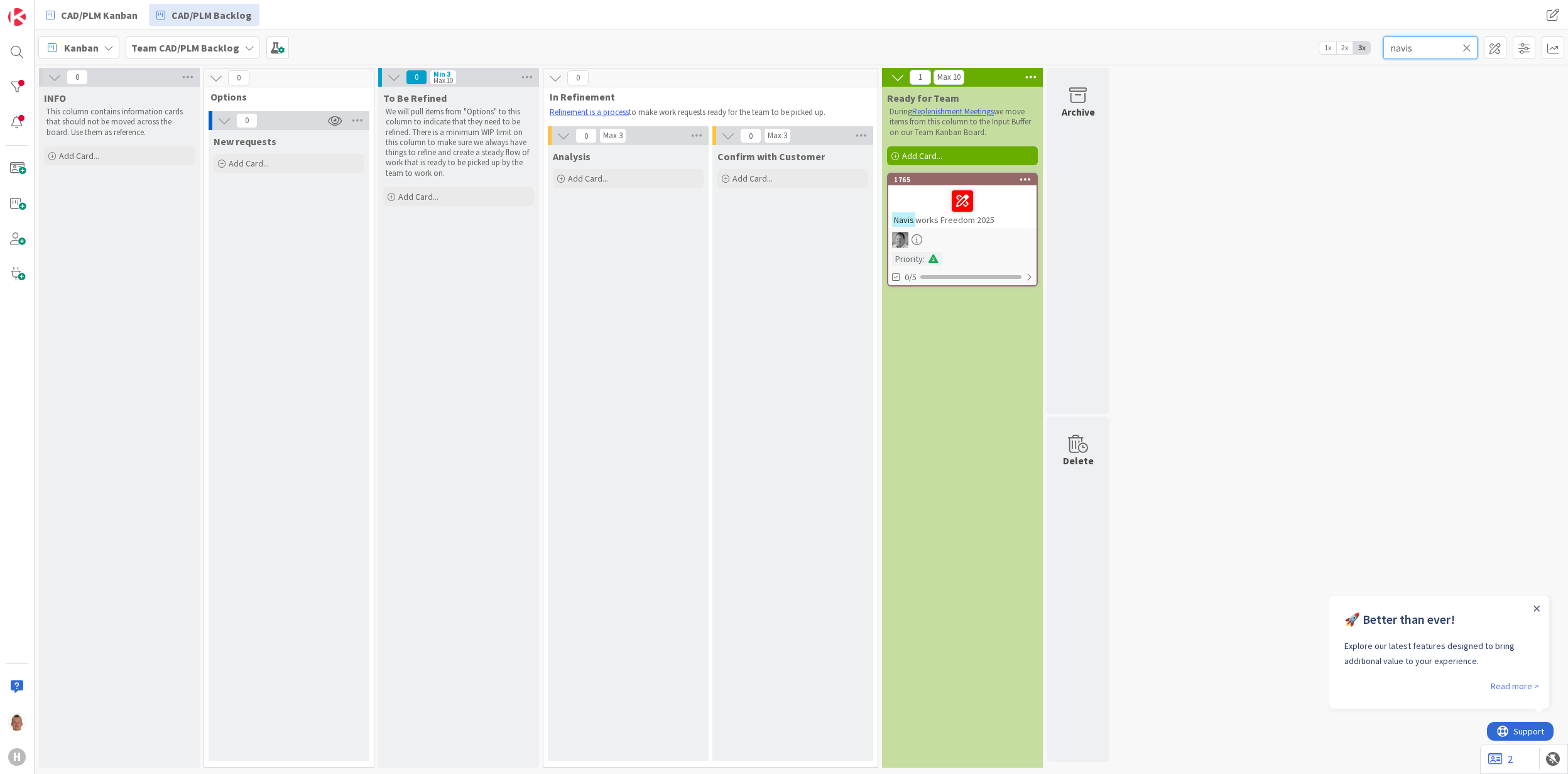
type input "navis"
click at [930, 220] on span "works Freedom 2025" at bounding box center [955, 220] width 79 height 11
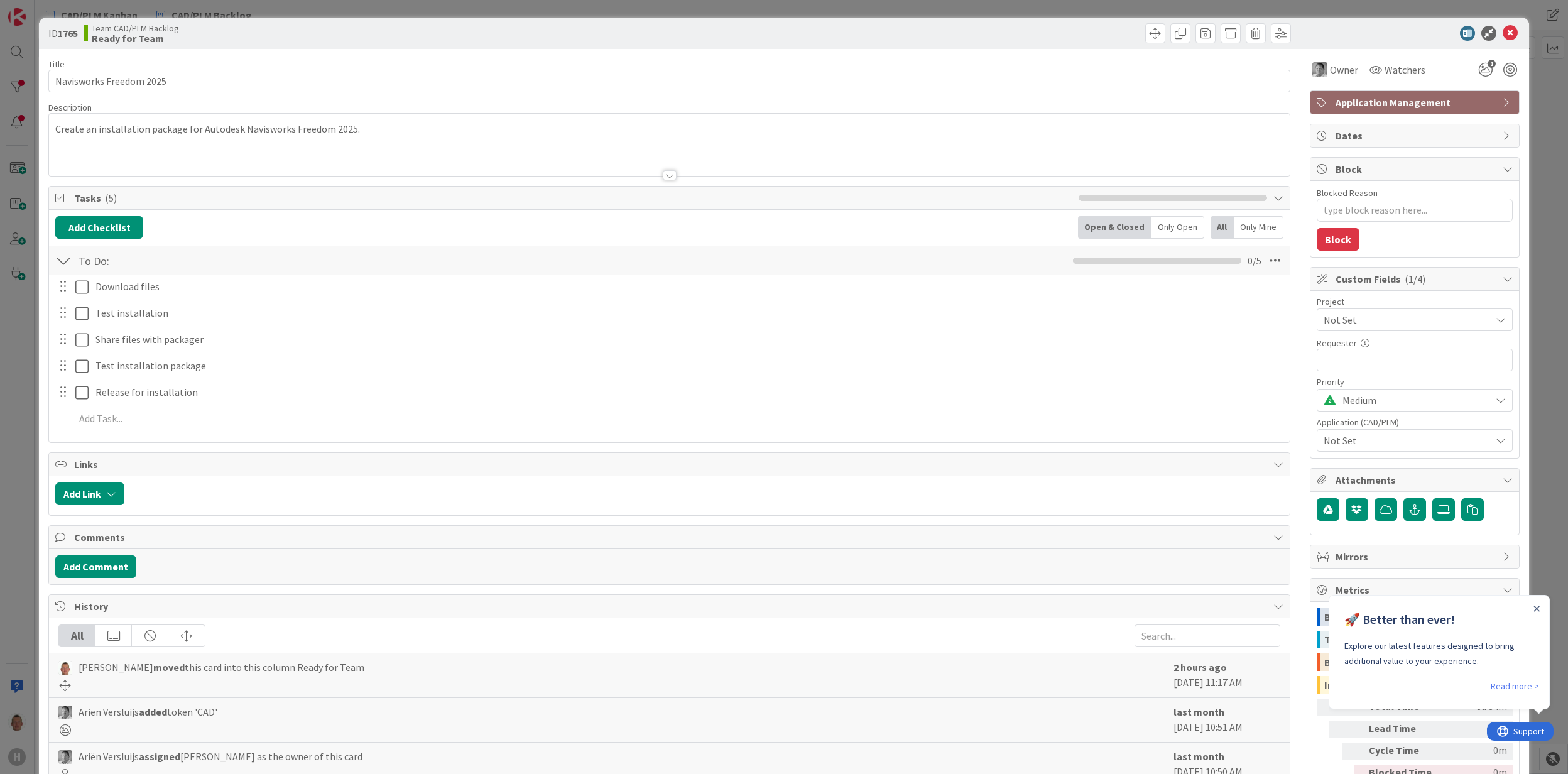
type textarea "x"
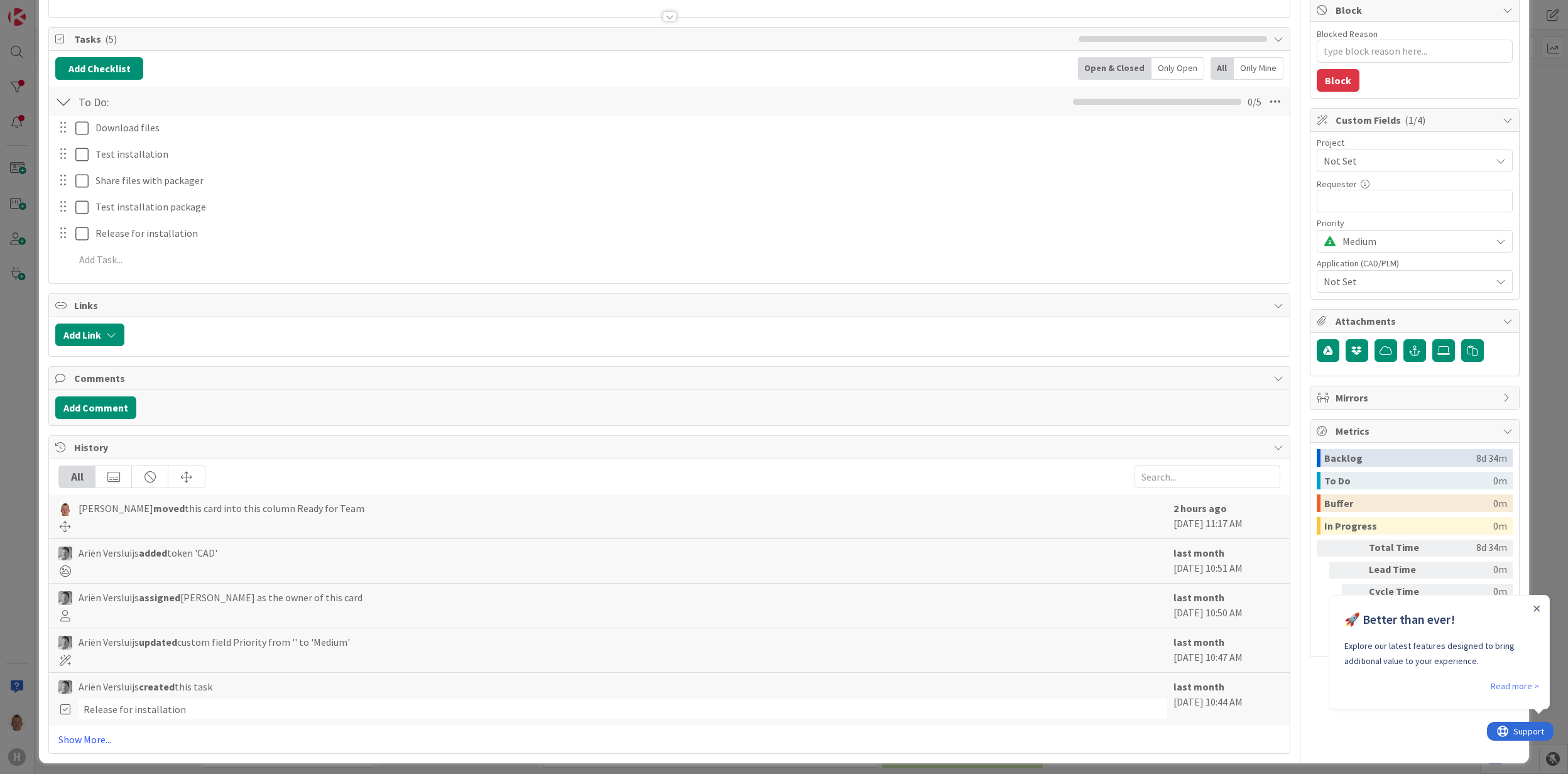
scroll to position [171, 0]
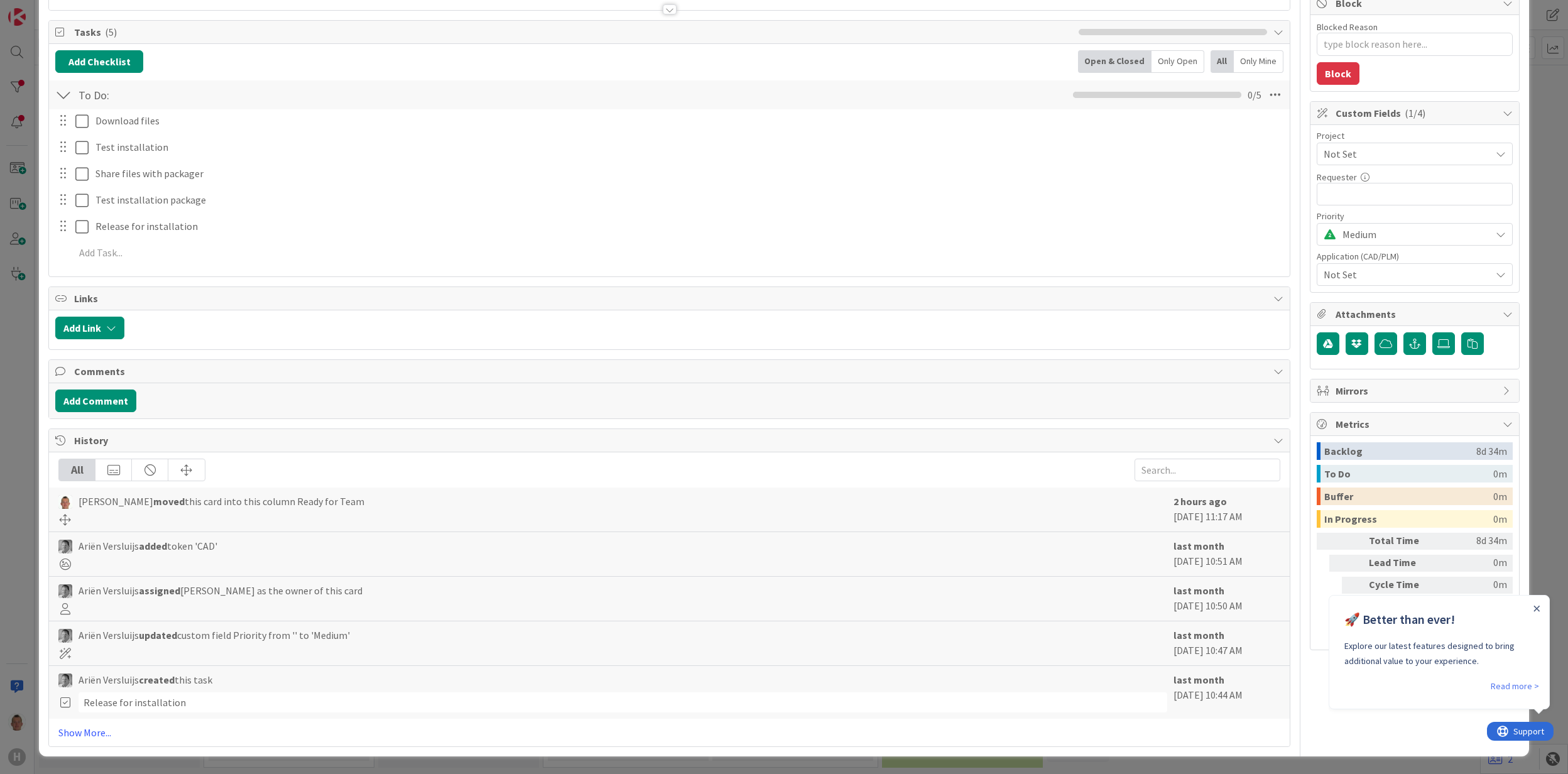
click at [1533, 129] on div "ID 1765 Team CAD/PLM Backlog Ready for Team Title 23 / 128 Navisworks Freedom 2…" at bounding box center [784, 387] width 1568 height 774
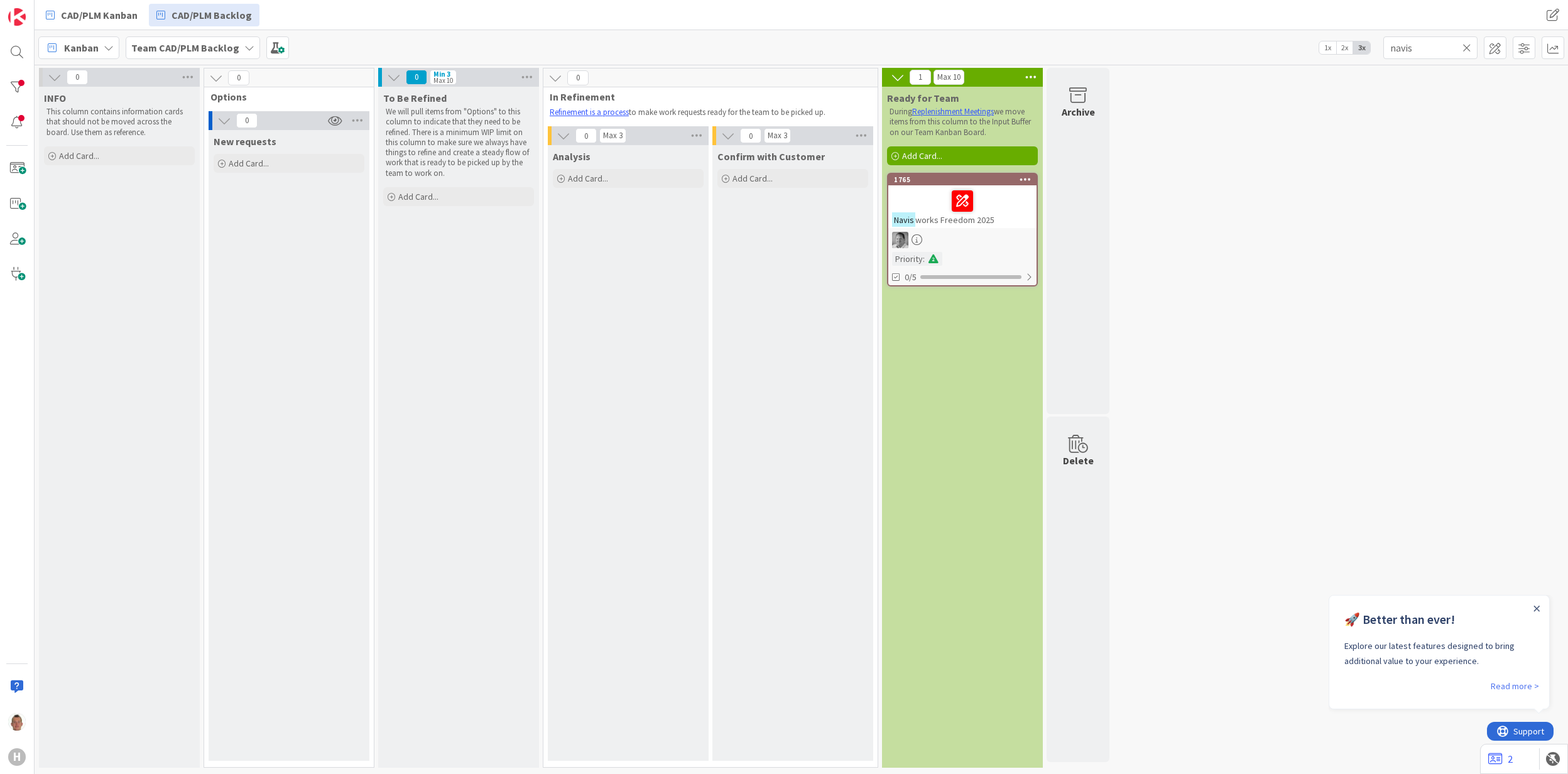
click at [1467, 48] on icon at bounding box center [1467, 48] width 9 height 11
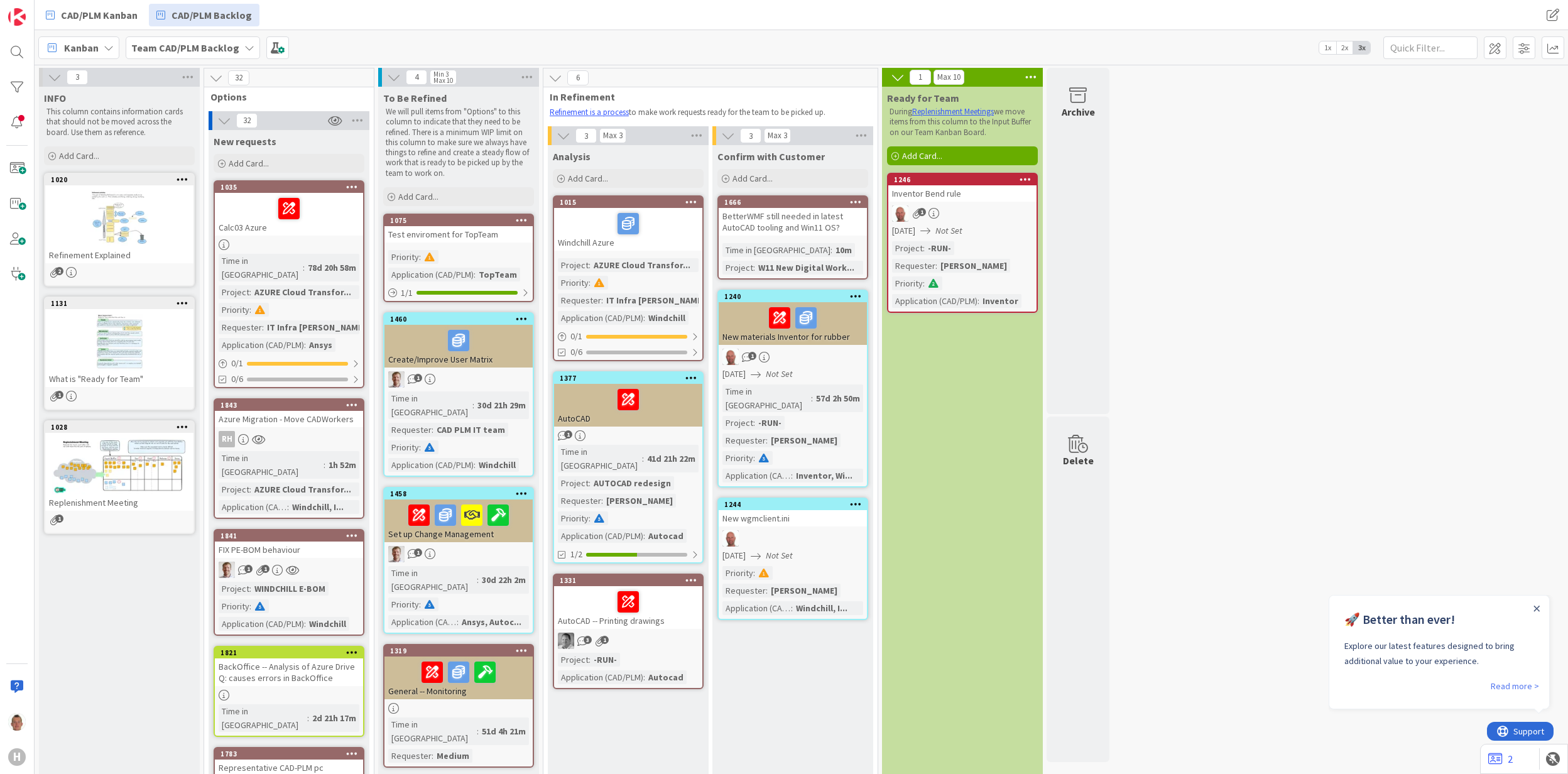
click at [1033, 176] on div at bounding box center [1025, 179] width 23 height 9
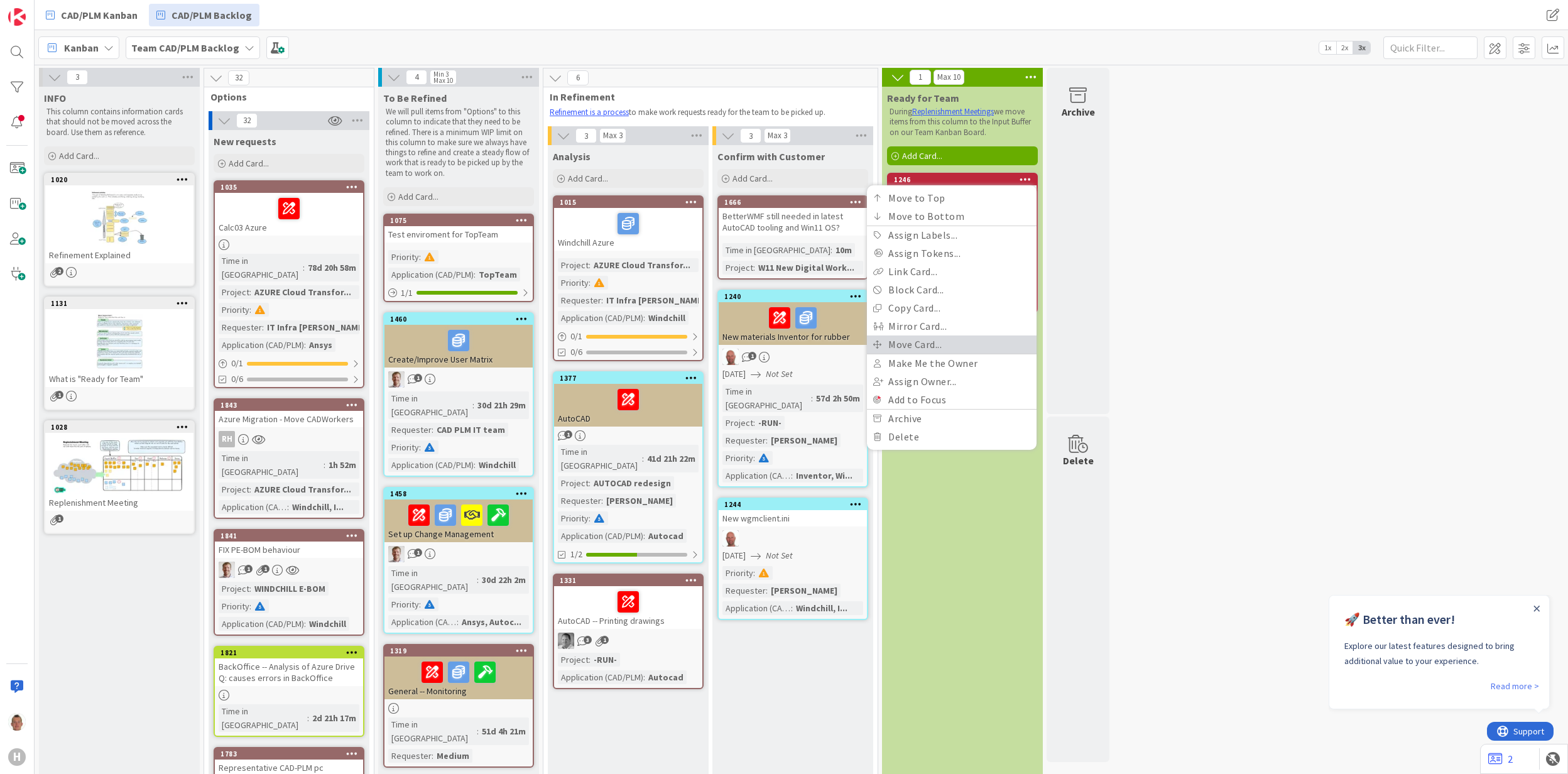
click at [975, 338] on link "Move Card..." at bounding box center [951, 344] width 169 height 18
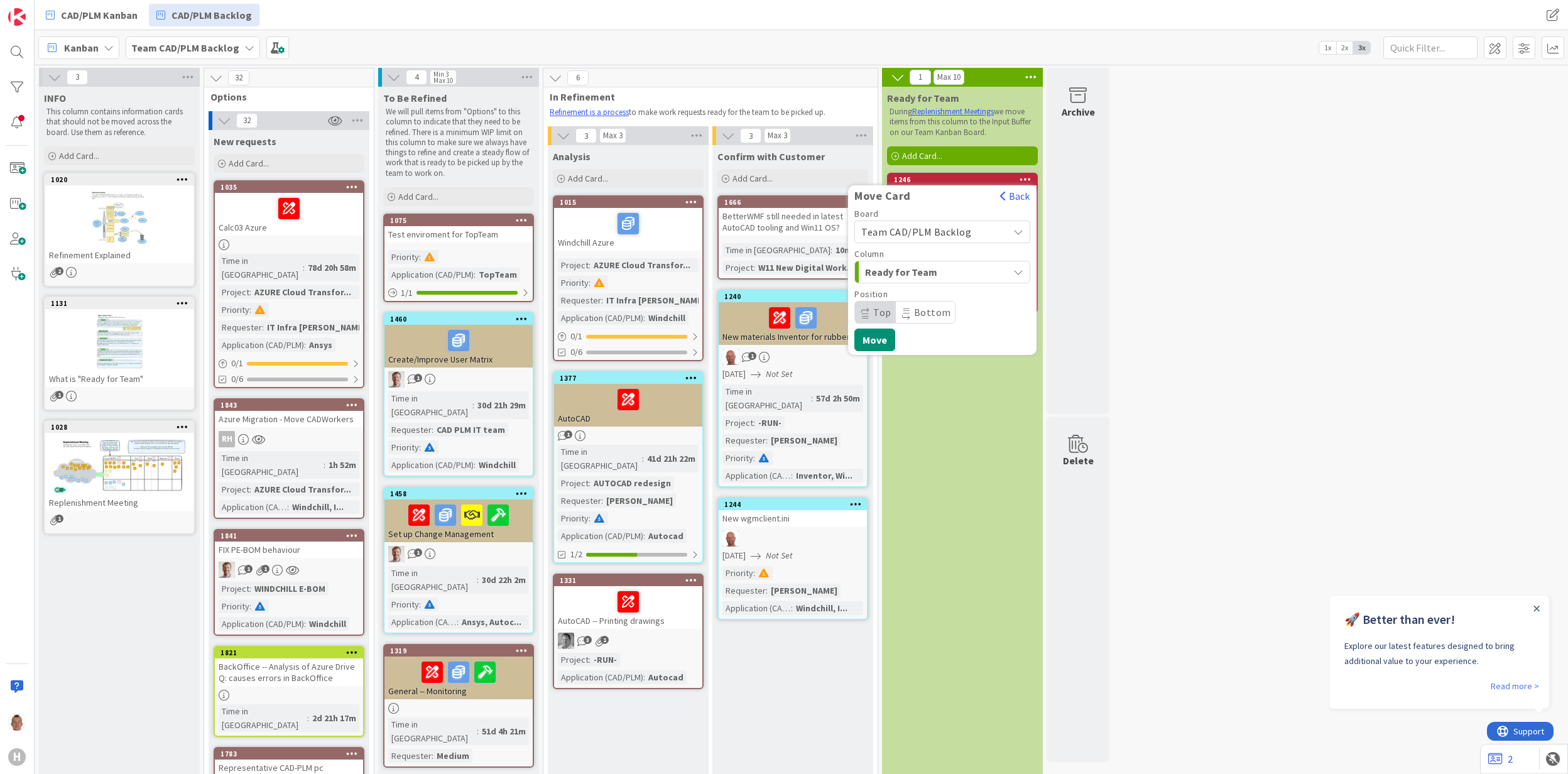
click at [926, 229] on span "Team CAD/PLM Backlog" at bounding box center [916, 232] width 110 height 13
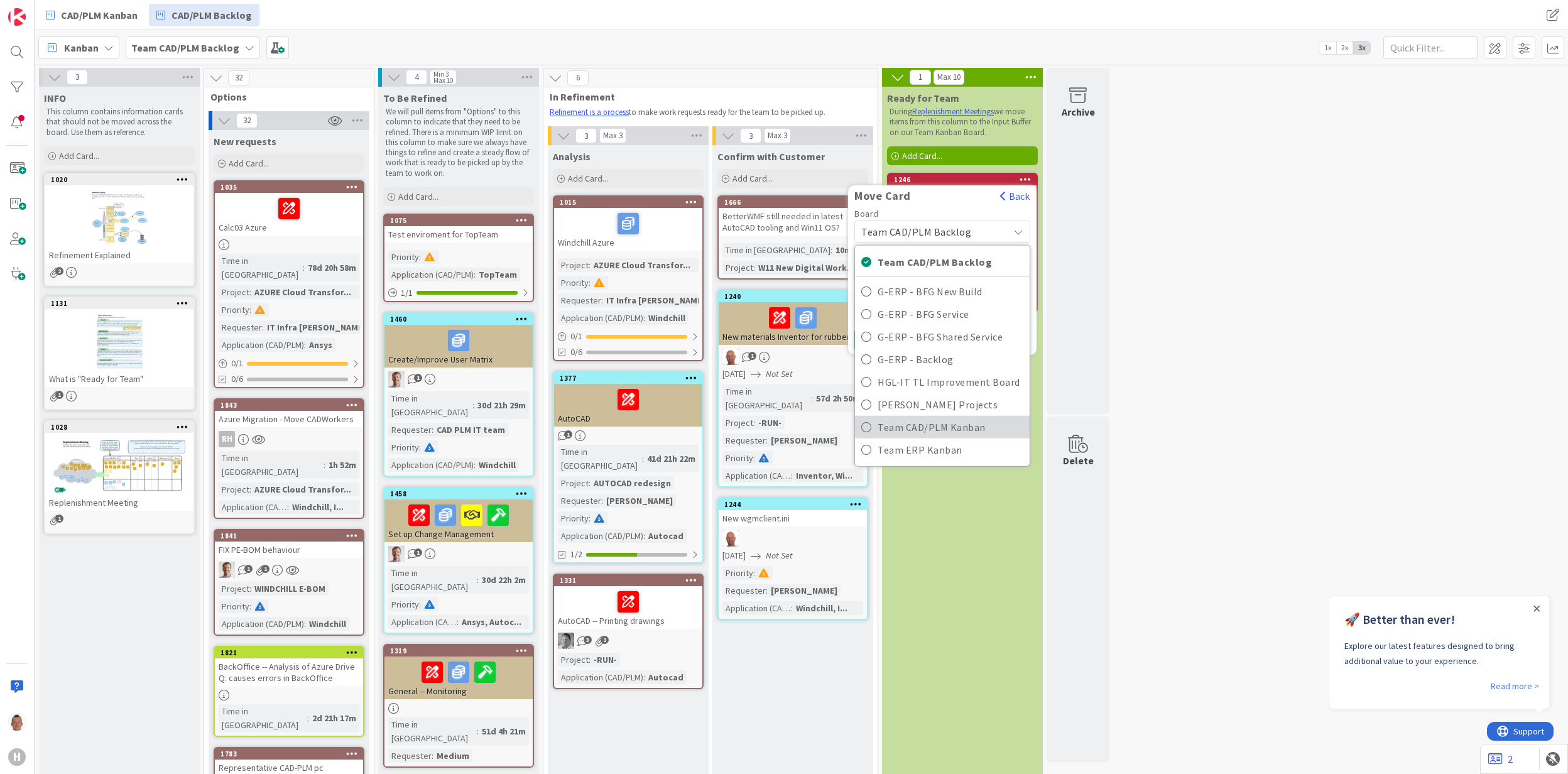
click at [984, 431] on span "Team CAD/PLM Kanban" at bounding box center [950, 427] width 145 height 19
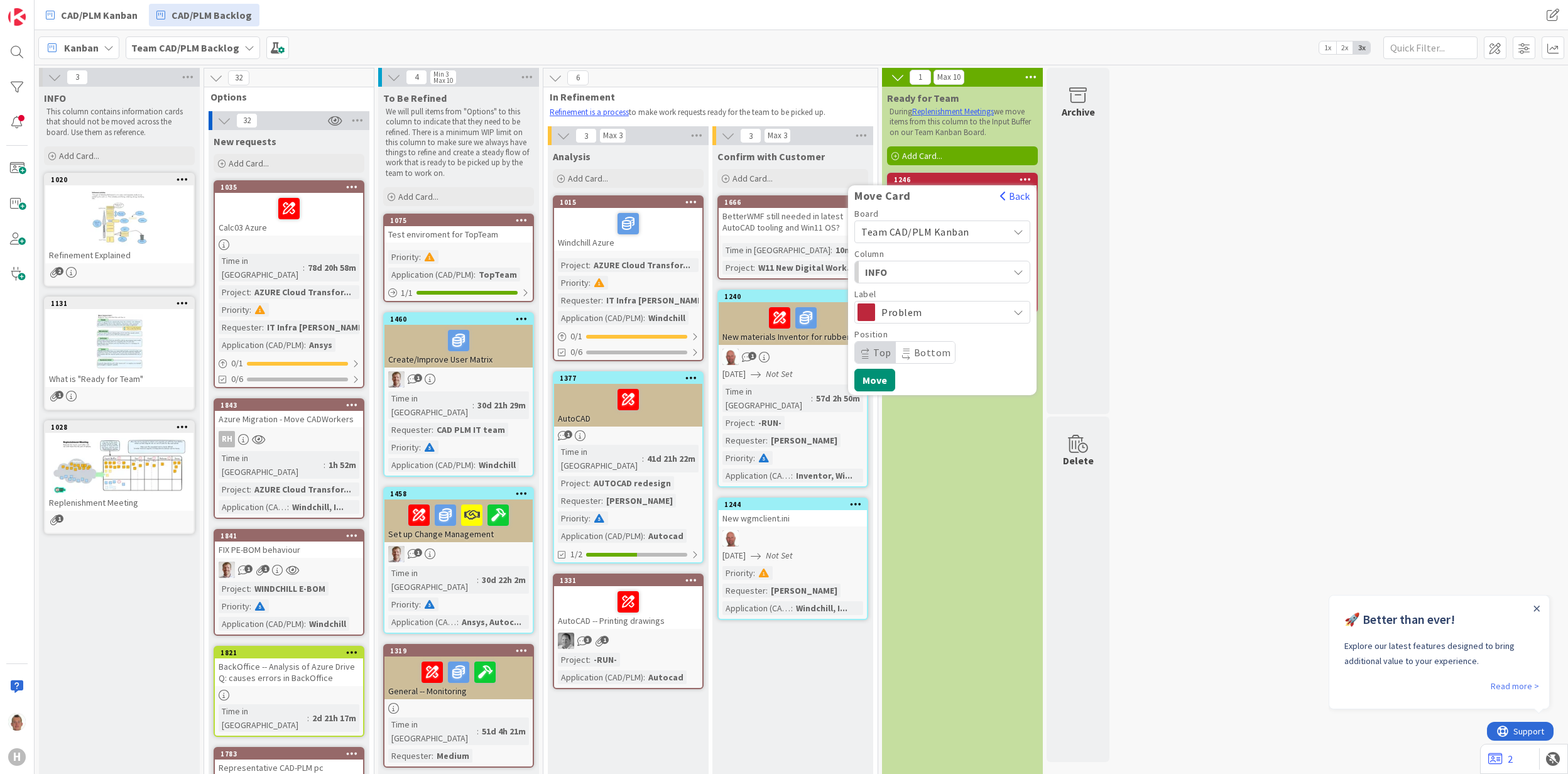
click at [956, 266] on span "INFO" at bounding box center [912, 272] width 94 height 16
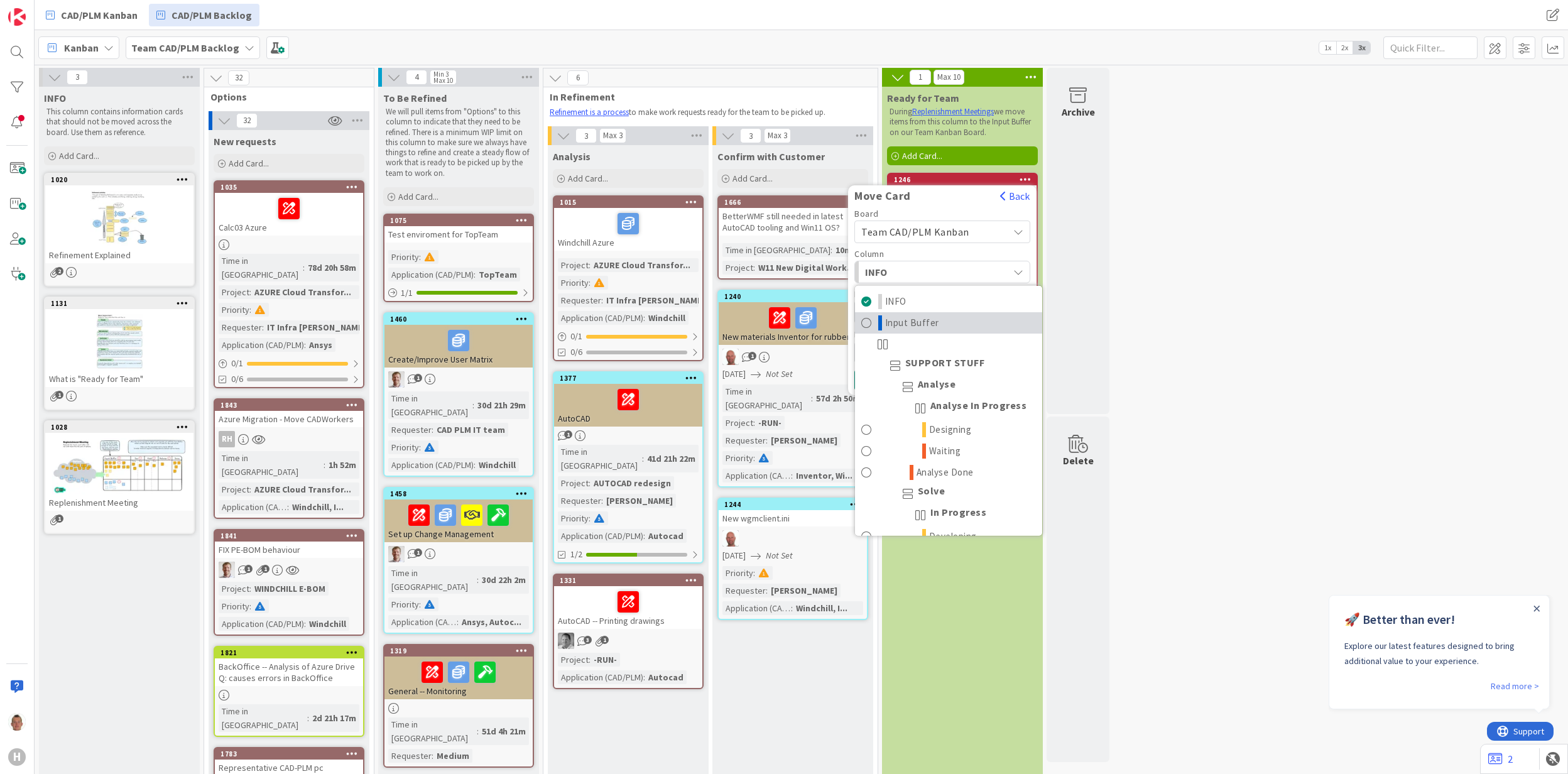
click at [935, 318] on span "Input Buffer" at bounding box center [912, 322] width 54 height 15
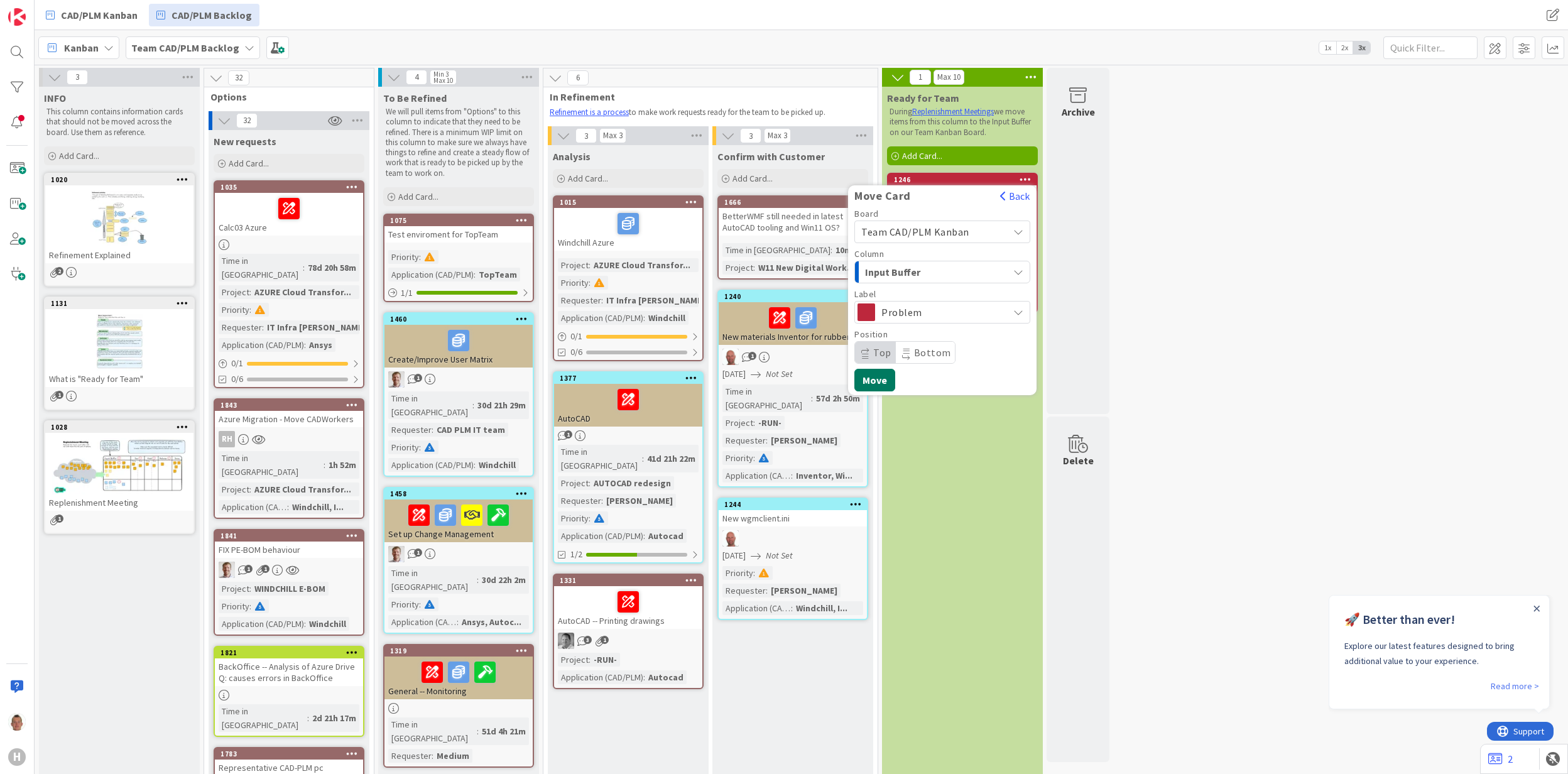
click at [883, 382] on button "Move" at bounding box center [874, 380] width 41 height 23
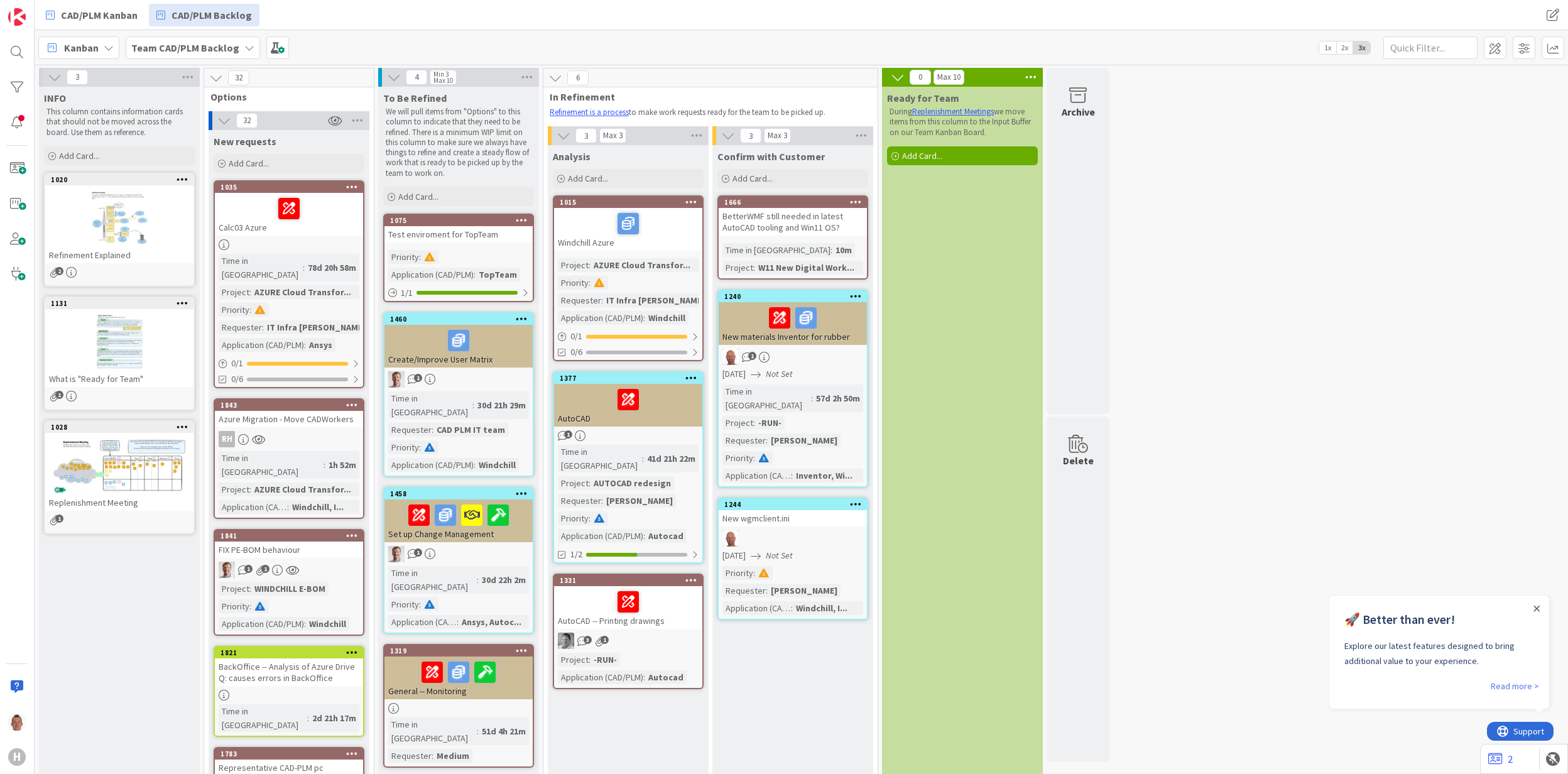
click at [638, 437] on div "1" at bounding box center [628, 436] width 148 height 11
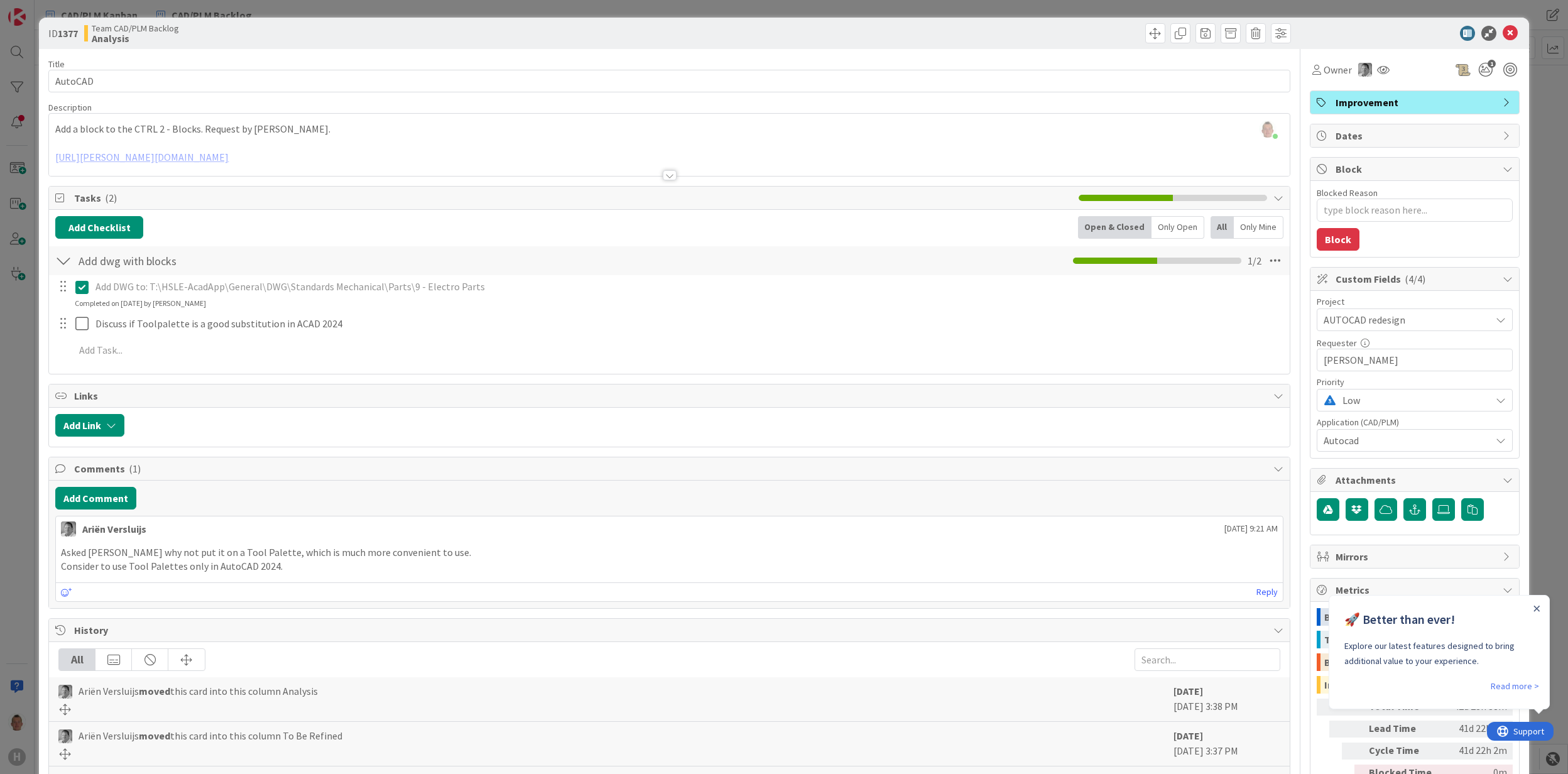
click at [16, 341] on div "ID 1377 Team CAD/PLM Backlog Analysis Title 7 / 128 AutoCAD Description Thomas …" at bounding box center [784, 387] width 1568 height 774
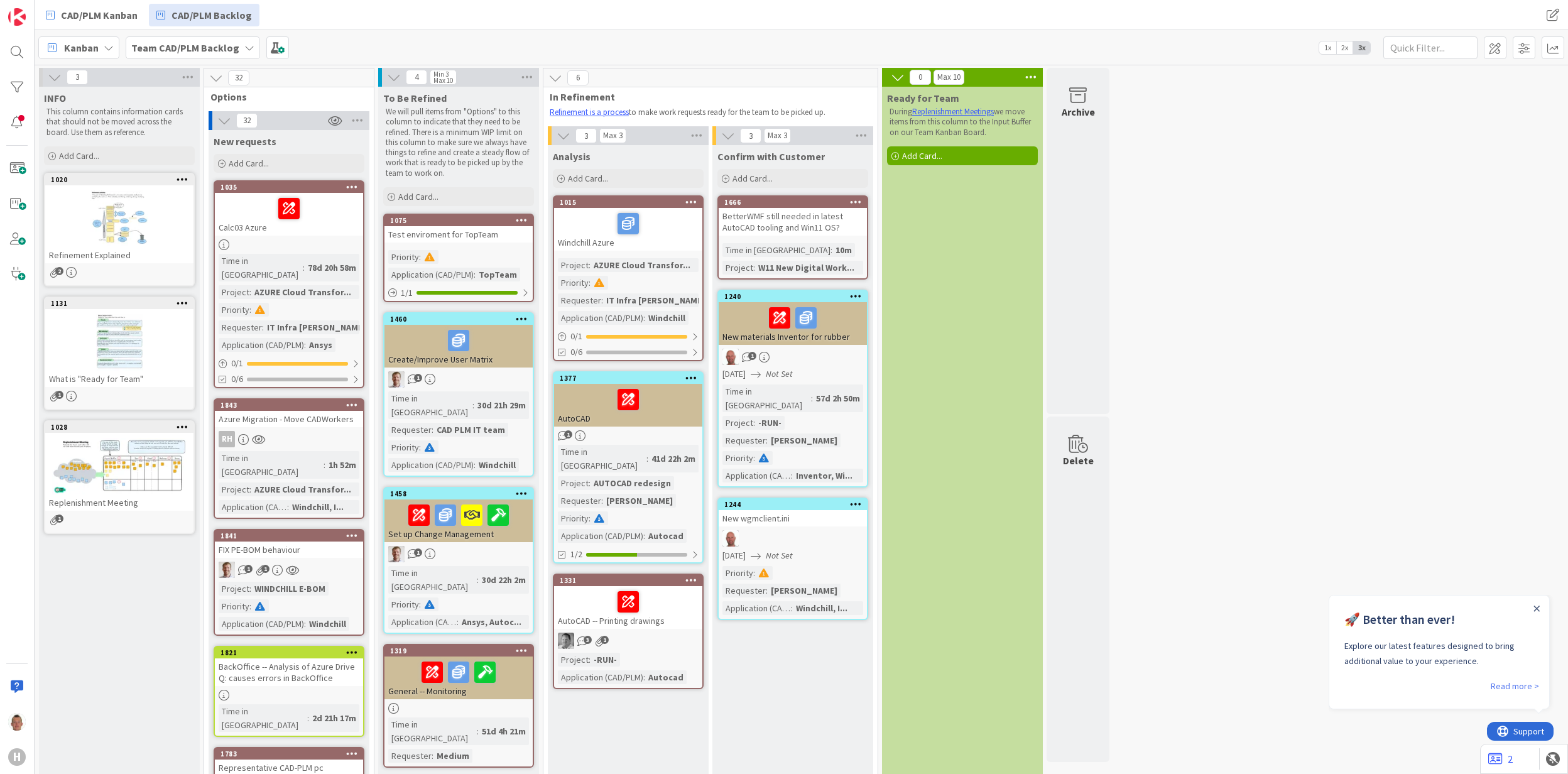
click at [439, 239] on div "Test enviroment for TopTeam" at bounding box center [458, 234] width 148 height 16
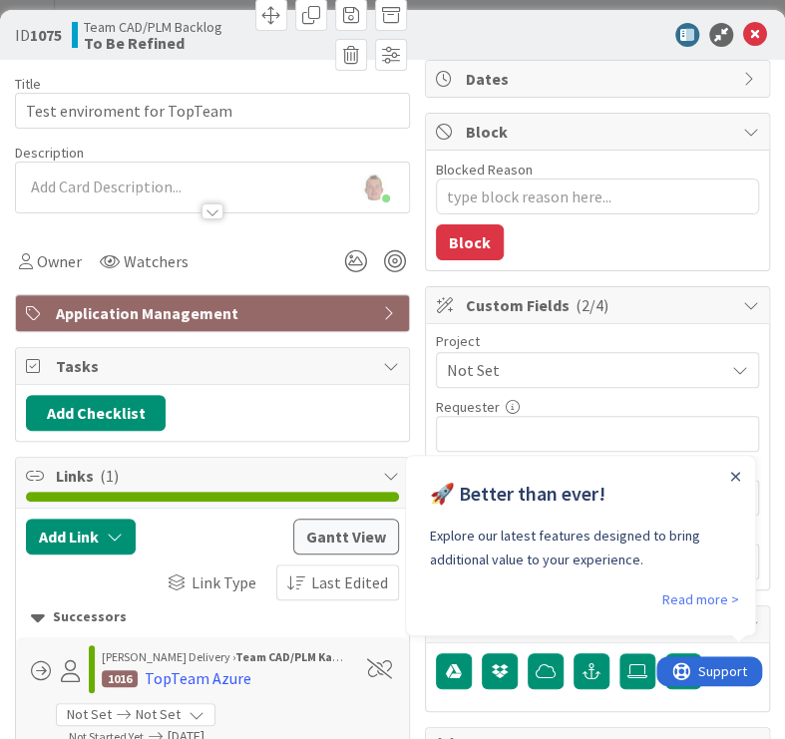
type textarea "x"
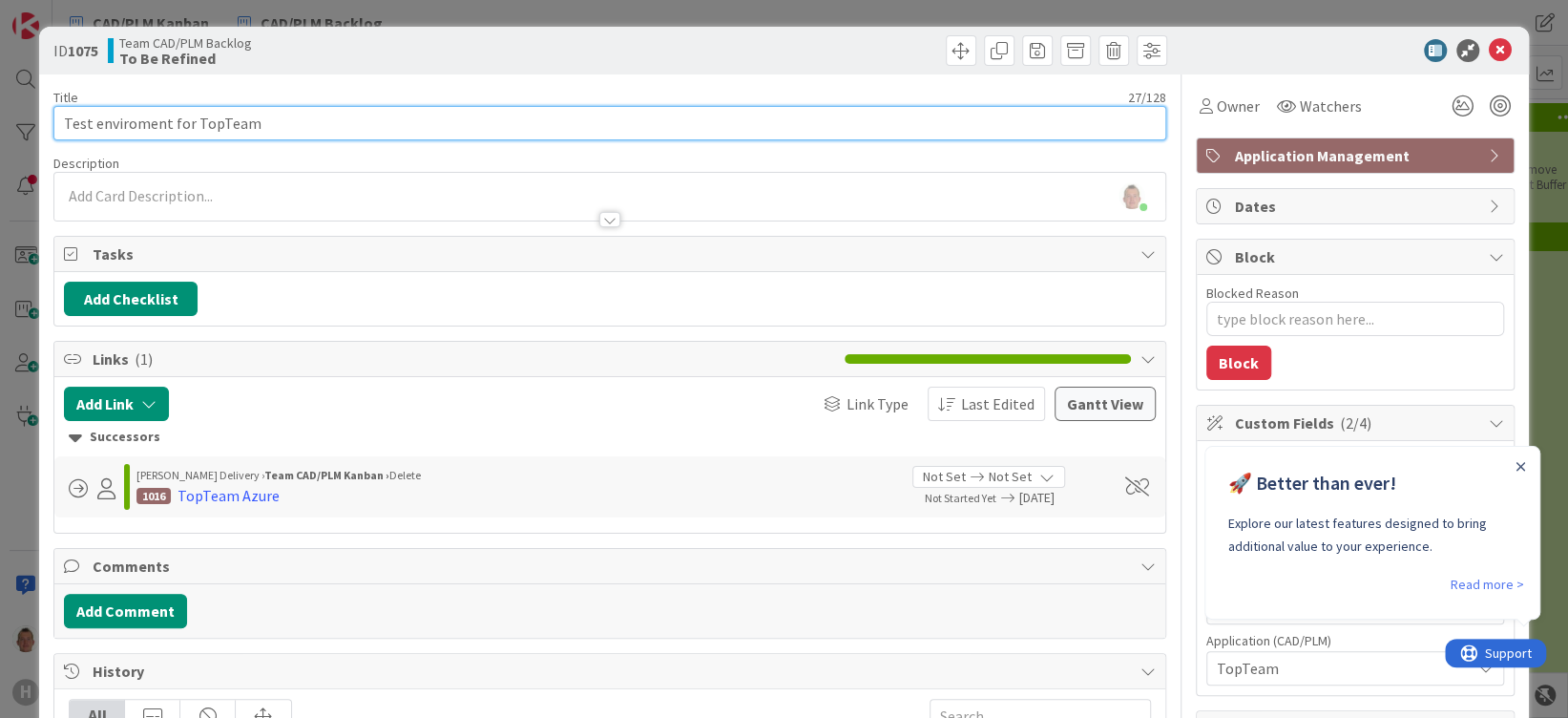
click at [268, 123] on input "Test enviroment for TopTeam" at bounding box center [609, 123] width 1113 height 34
type input "Test enviroment for TopTeam sdffgsd"
type textarea "x"
type input "Test enviroment for TopTeam sdffgsd"
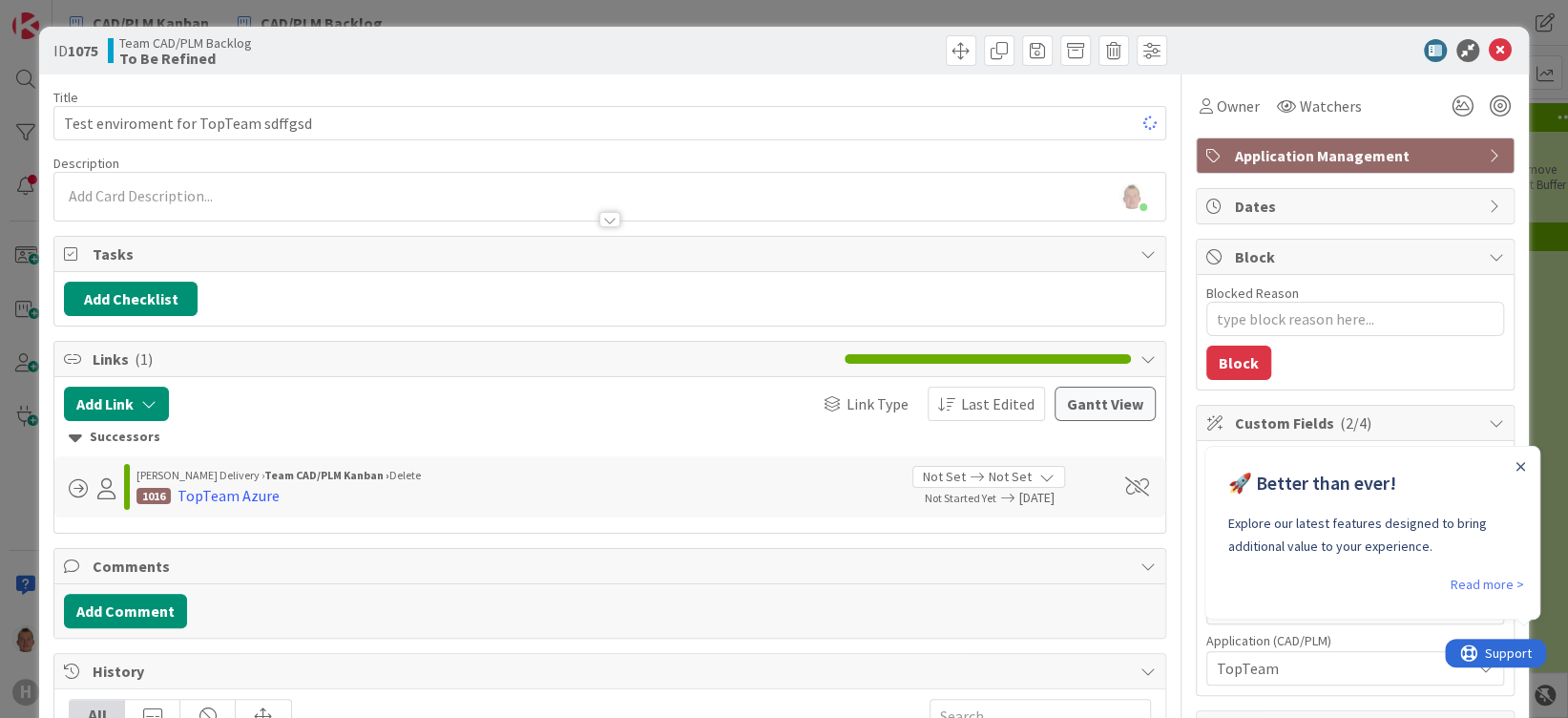
click at [262, 199] on div "Thomas Janssen just joined" at bounding box center [609, 197] width 1111 height 48
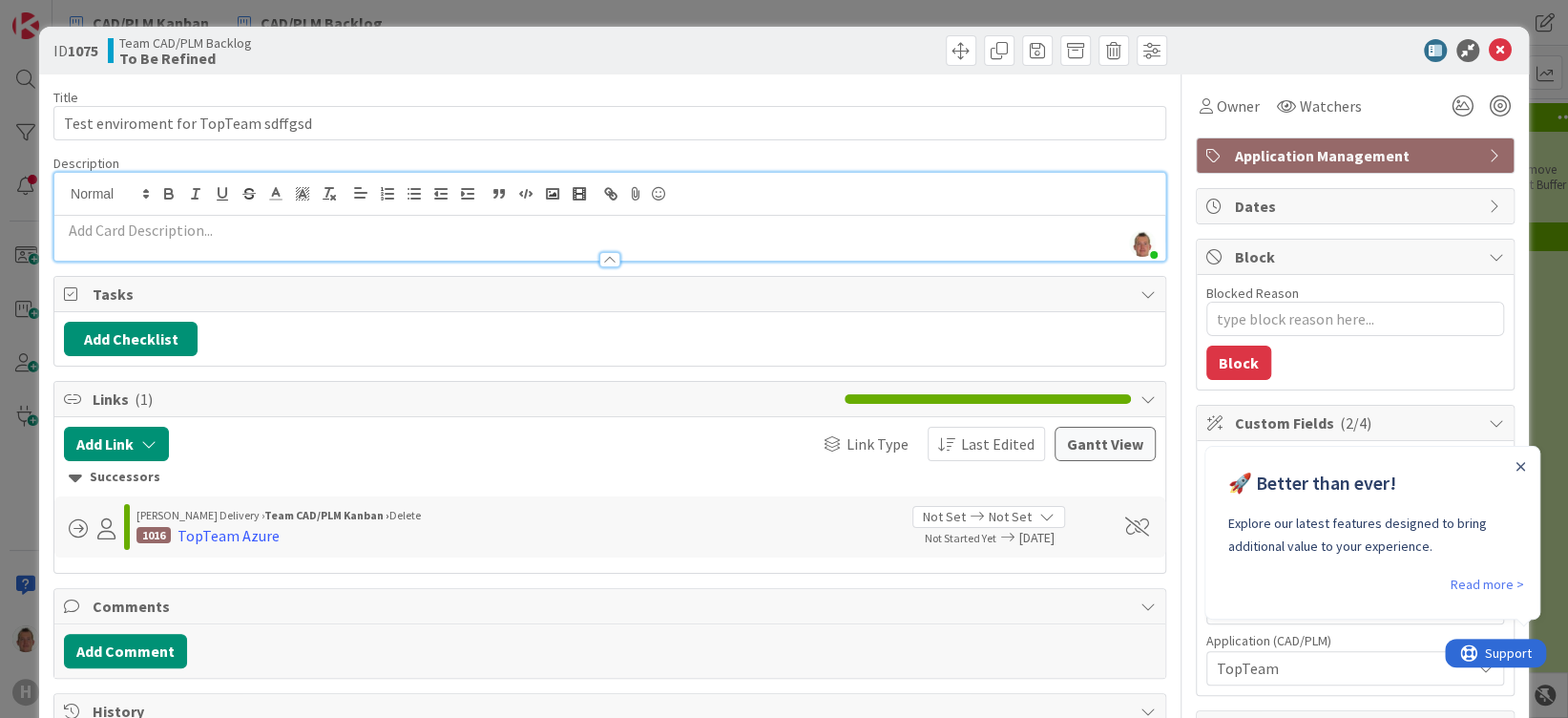
click at [1524, 192] on div "ID 1075 Team CAD/PLM Backlog To Be Refined Title 35 / 128 Test enviroment for T…" at bounding box center [784, 359] width 1568 height 718
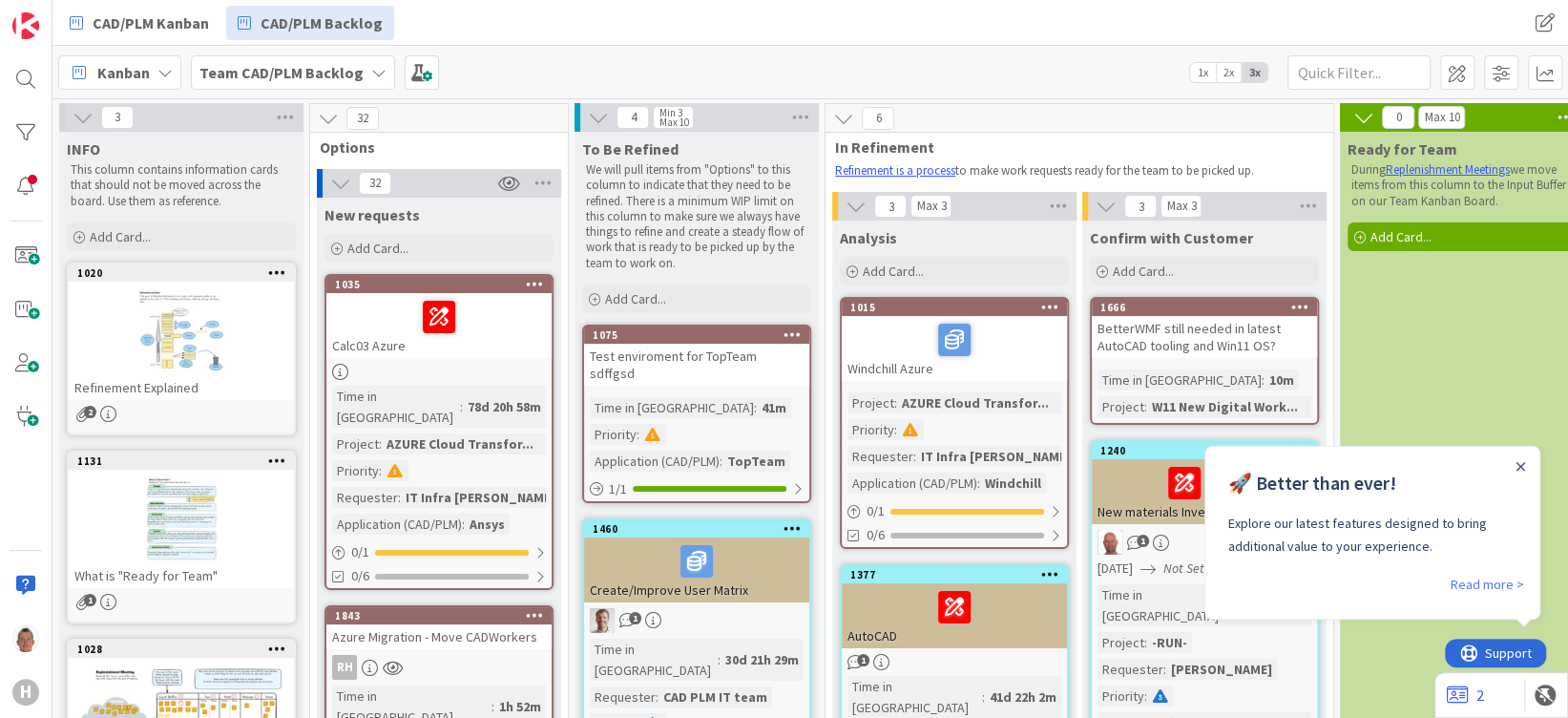
click at [672, 325] on link "1075 Test enviroment for TopTeam sdffgsd Time in Column : 41m Priority : Applic…" at bounding box center [696, 414] width 229 height 179
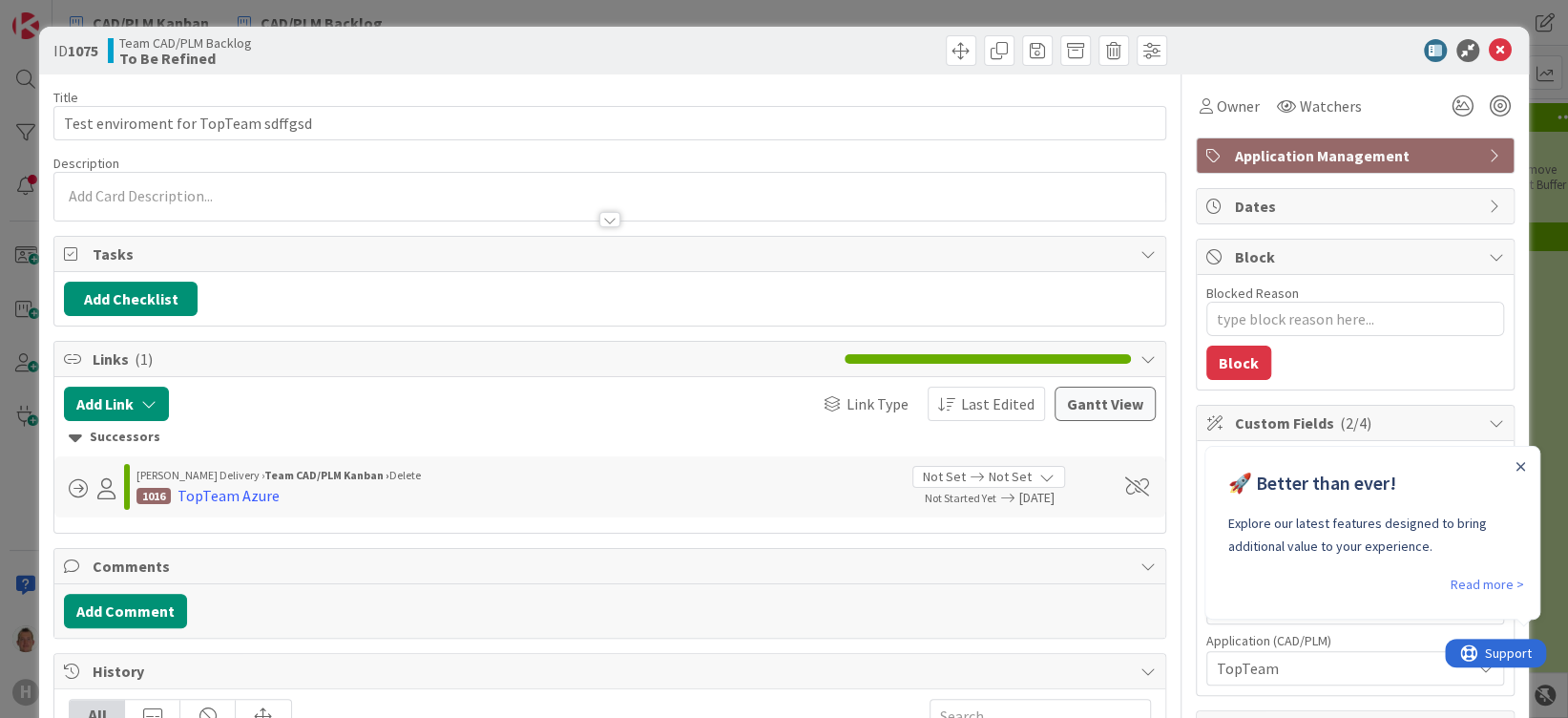
type textarea "x"
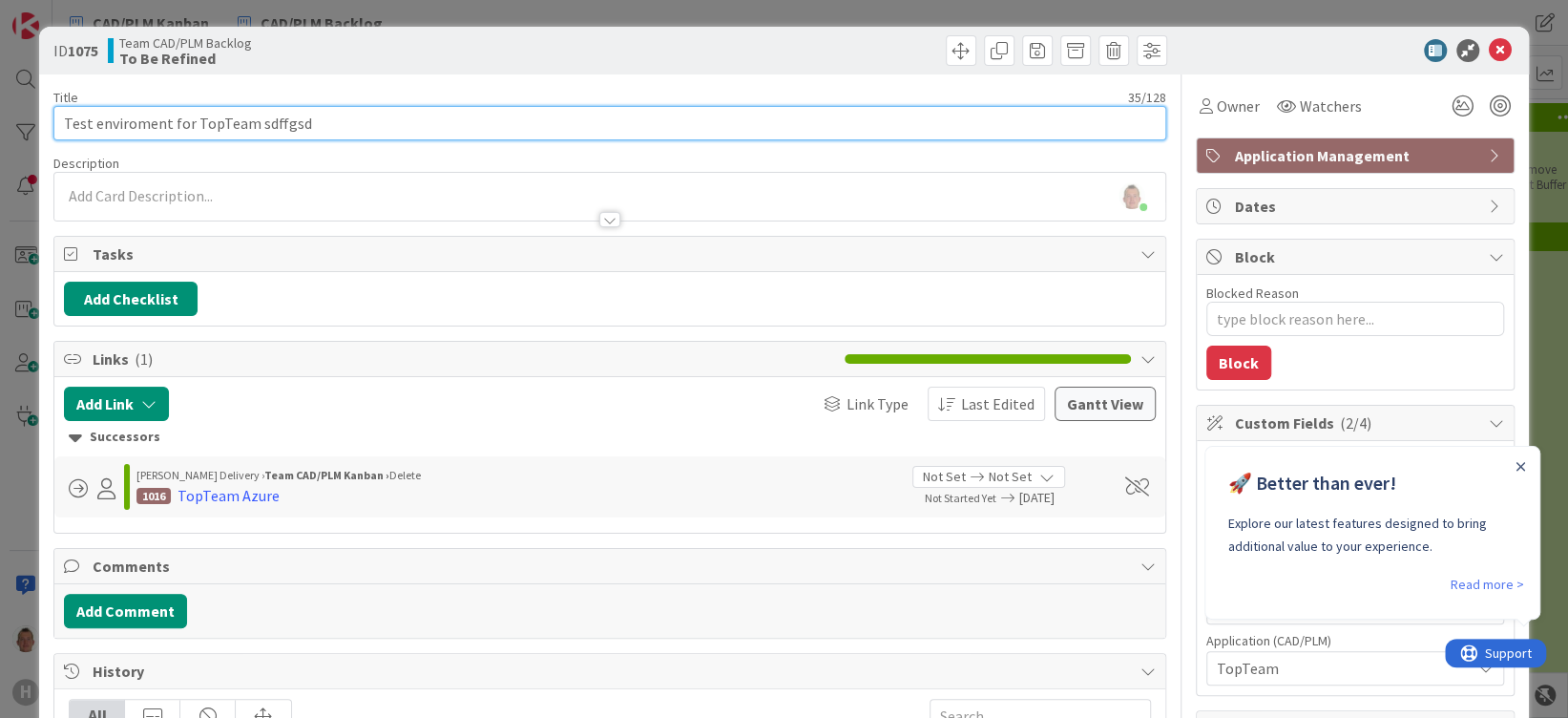
click at [313, 123] on input "Test enviroment for TopTeam sdffgsd" at bounding box center [609, 123] width 1113 height 34
type input "Test enviroment for TopTeam"
type textarea "x"
type input "Test enviroment for TopTeam"
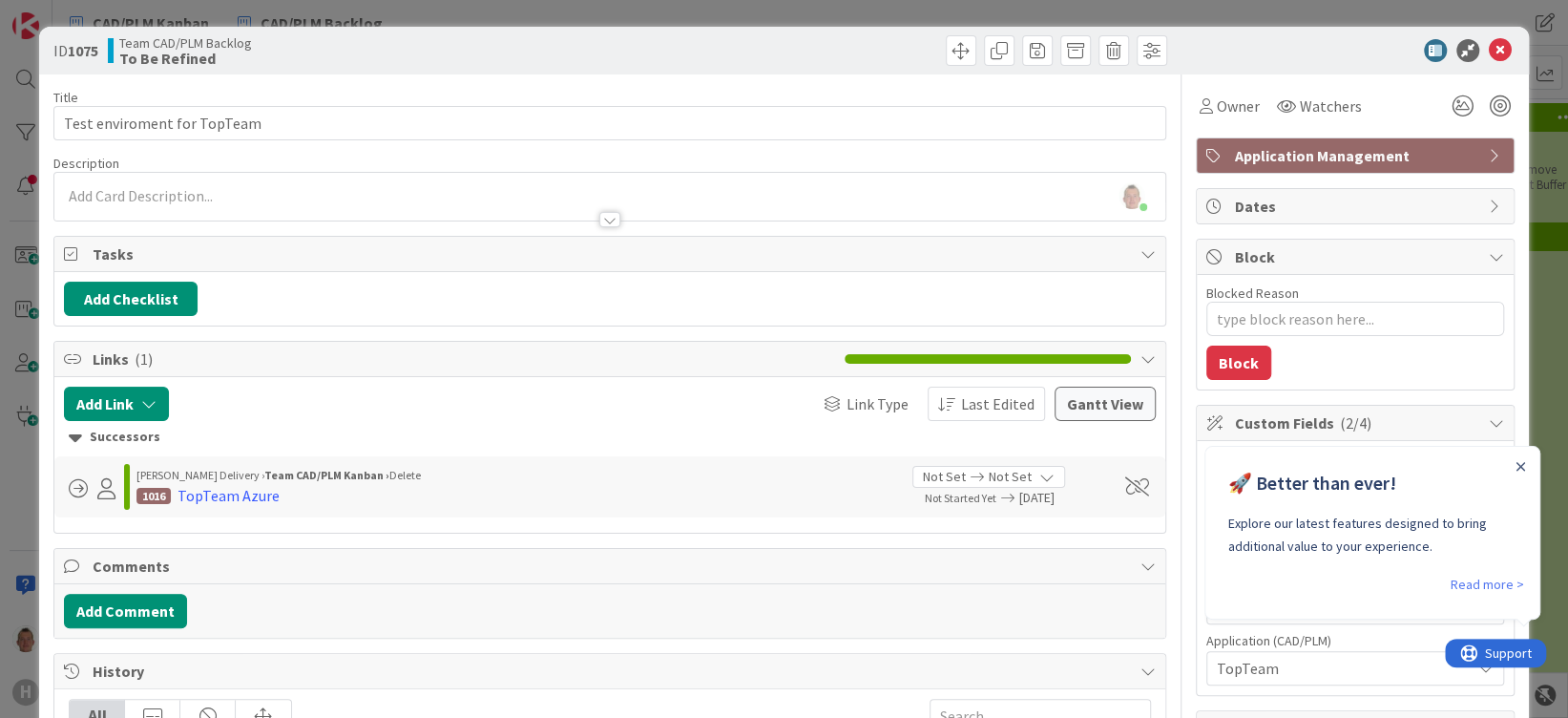
click at [1523, 175] on div "ID 1075 Team CAD/PLM Backlog To Be Refined Title 27 / 128 Test enviroment for T…" at bounding box center [784, 359] width 1568 height 718
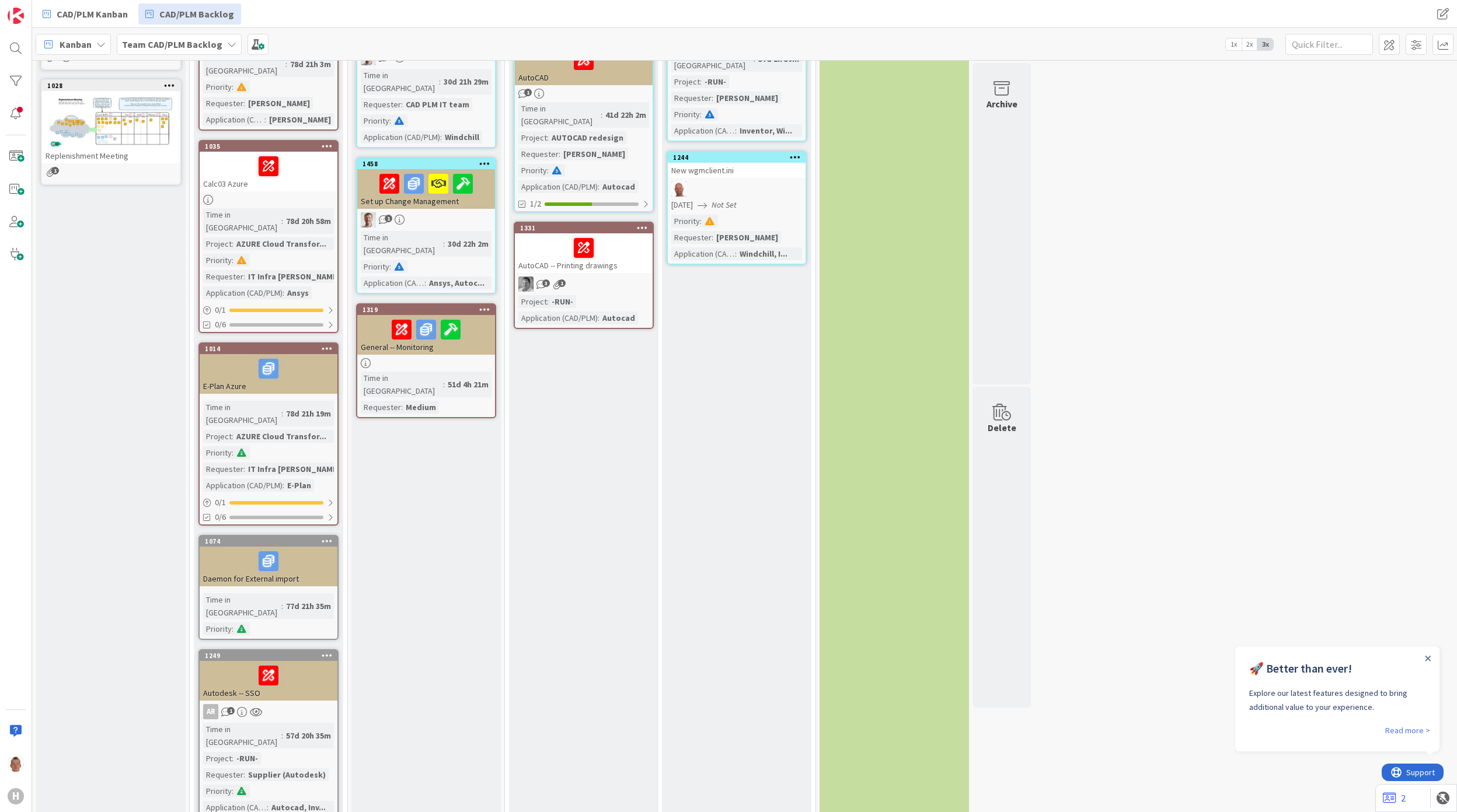
scroll to position [311, 0]
drag, startPoint x: 18, startPoint y: 731, endPoint x: 43, endPoint y: 731, distance: 25.0
click at [18, 731] on div at bounding box center [16, 731] width 23 height 23
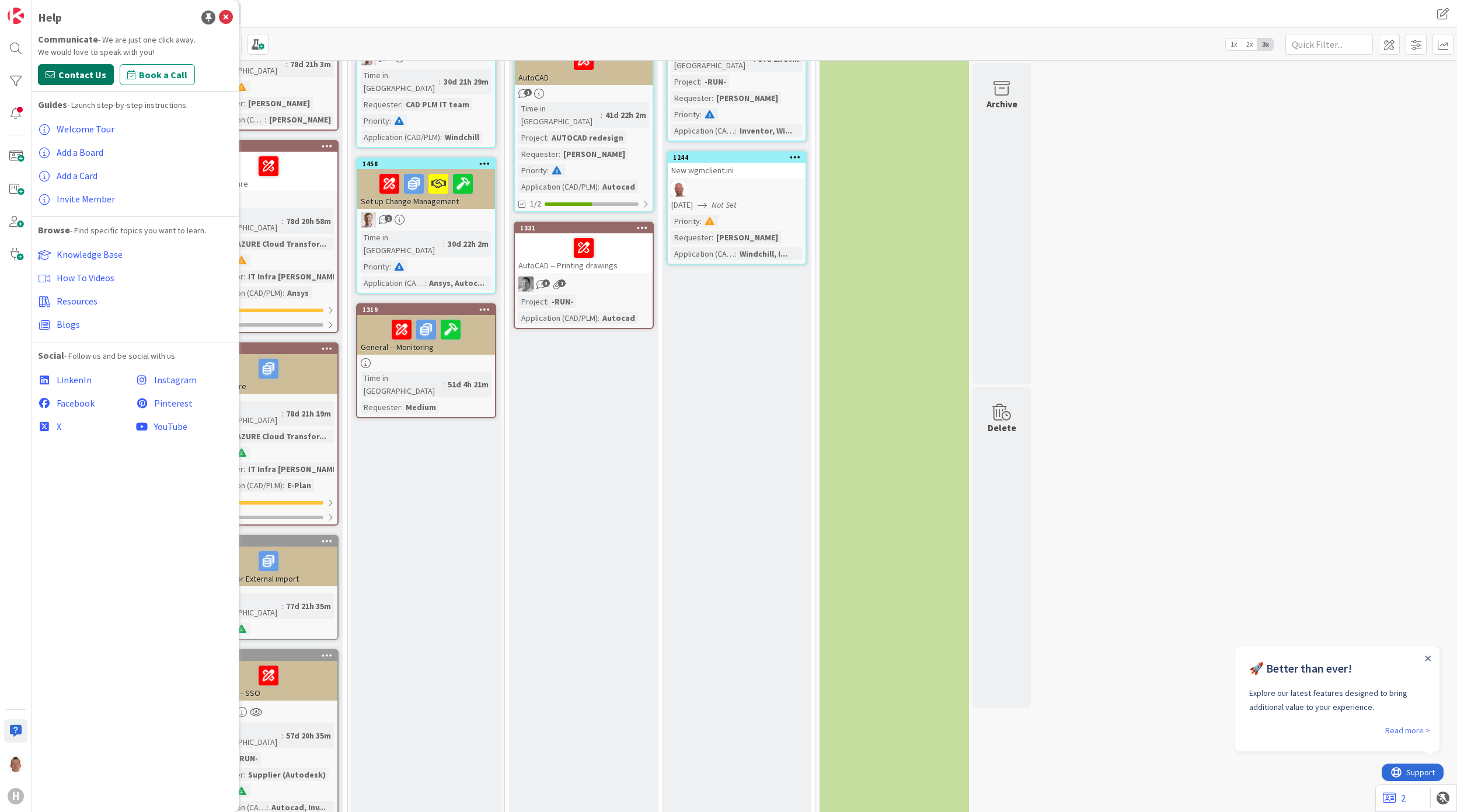
click at [96, 75] on span "Contact Us" at bounding box center [82, 75] width 48 height 14
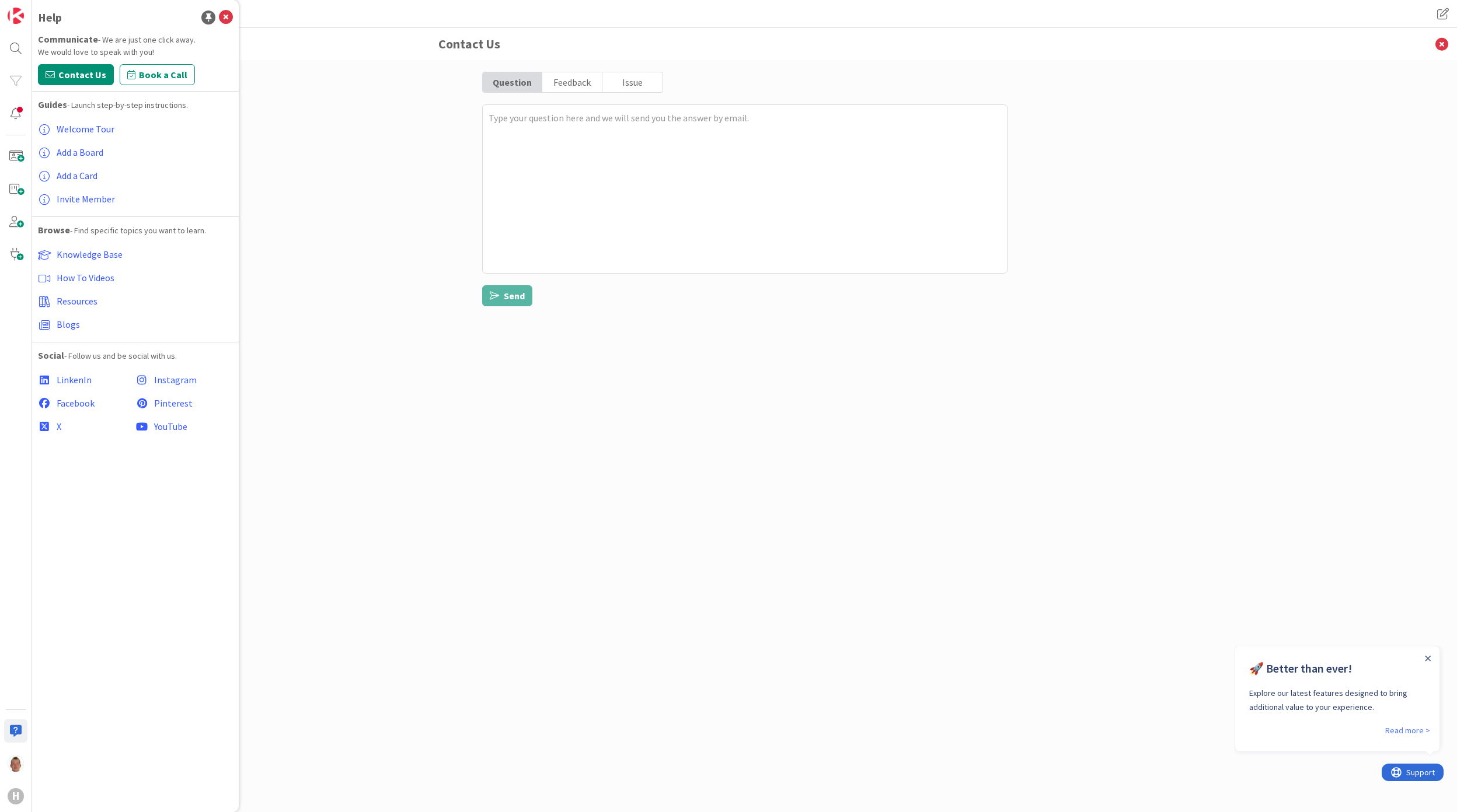
click at [638, 82] on div "Issue" at bounding box center [632, 82] width 60 height 20
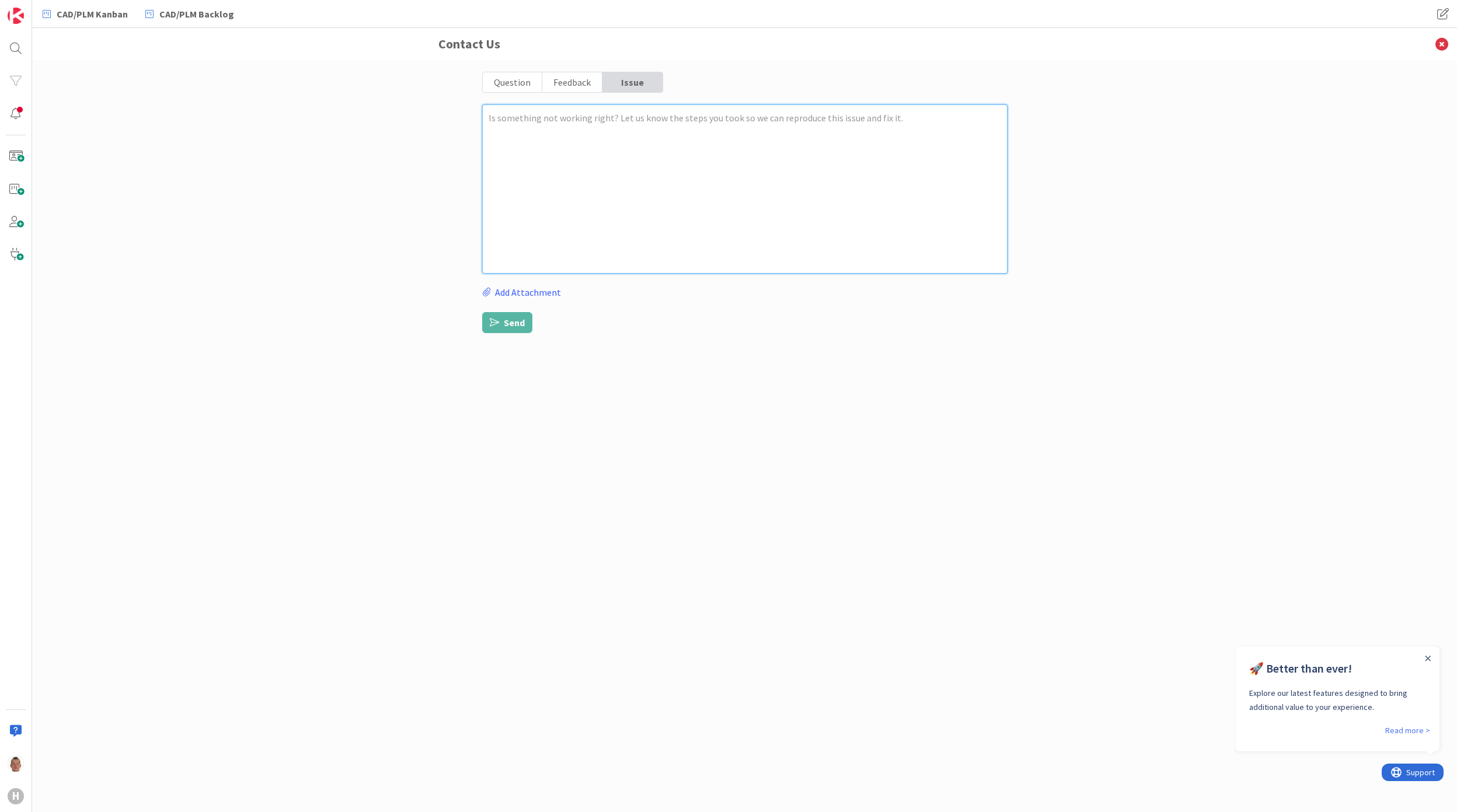
click at [611, 123] on textarea at bounding box center [745, 189] width 525 height 169
type textarea "x"
type textarea "T"
type textarea "x"
type textarea "Th"
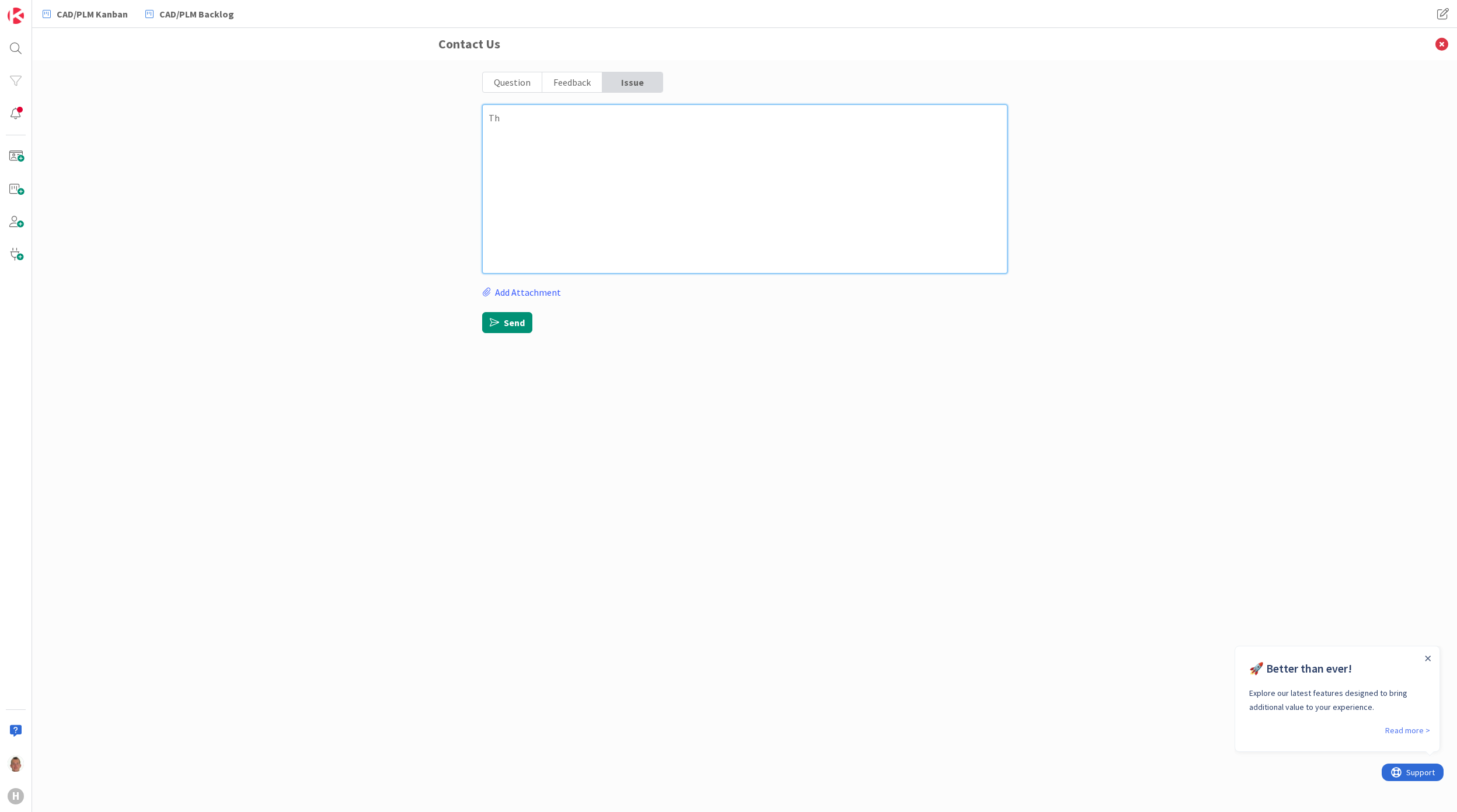
type textarea "x"
type textarea "The"
type textarea "x"
type textarea "The"
type textarea "x"
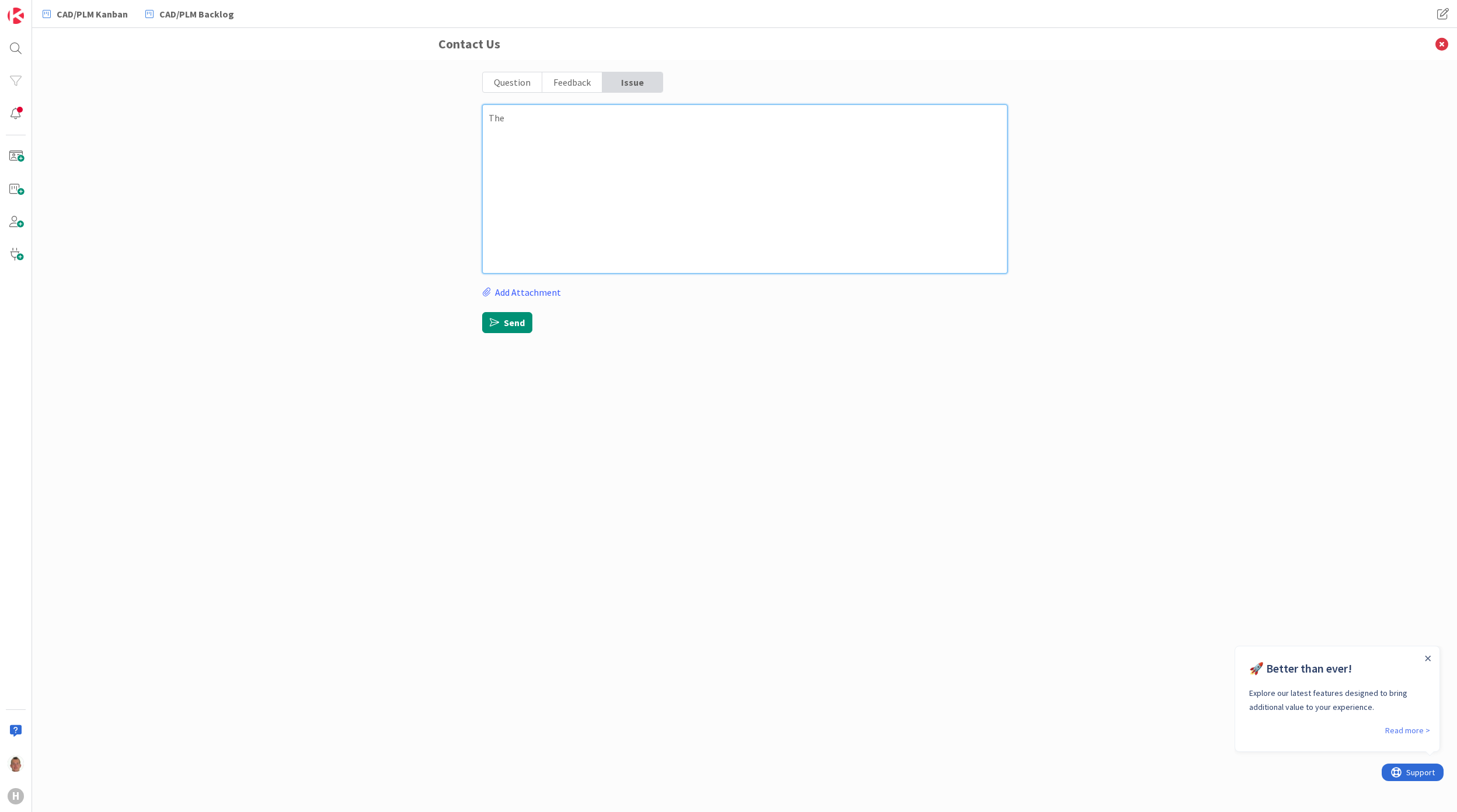
type textarea "The w"
type textarea "x"
type textarea "The we"
type textarea "x"
type textarea "The web"
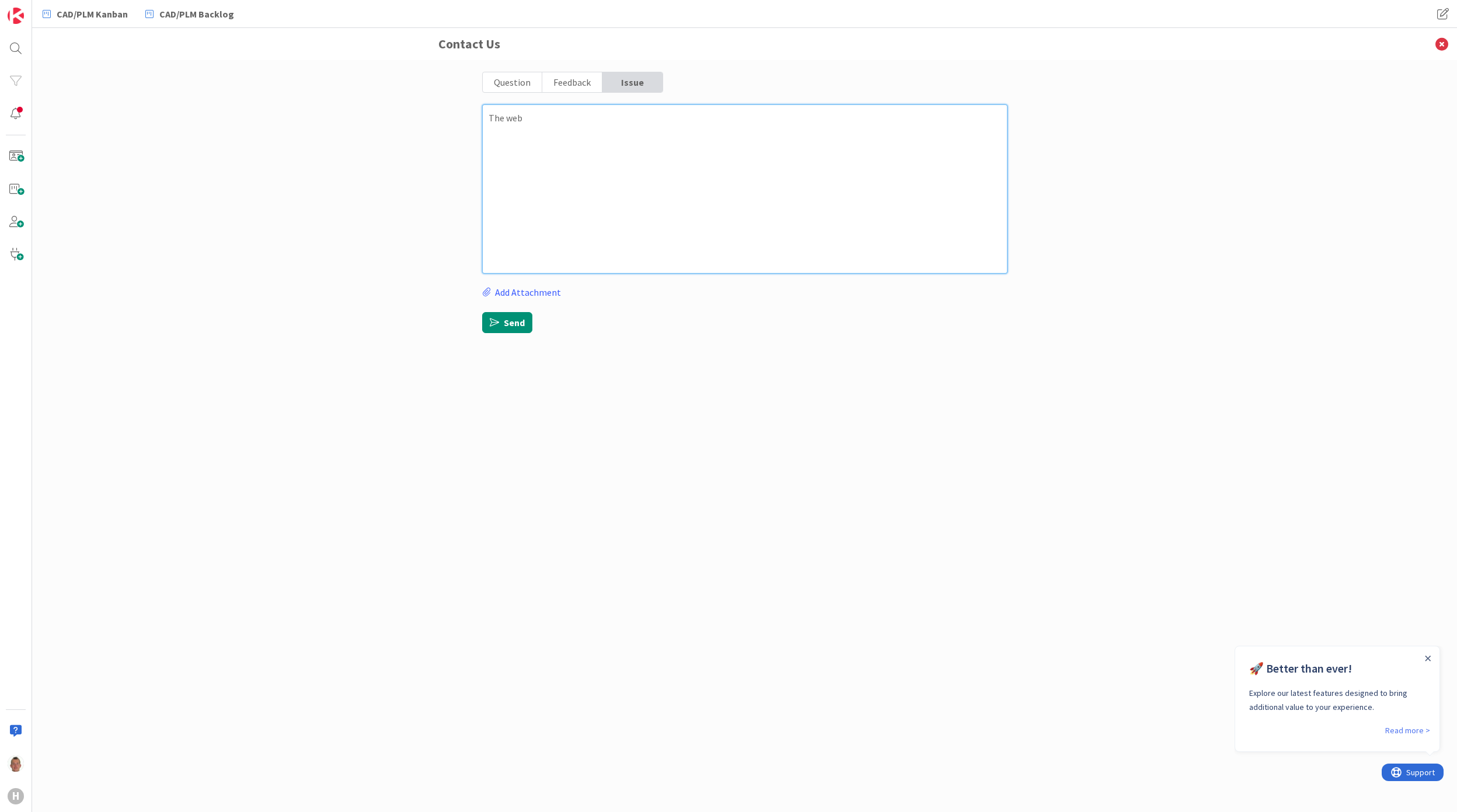
type textarea "x"
type textarea "The webl"
type textarea "x"
type textarea "The webli"
type textarea "x"
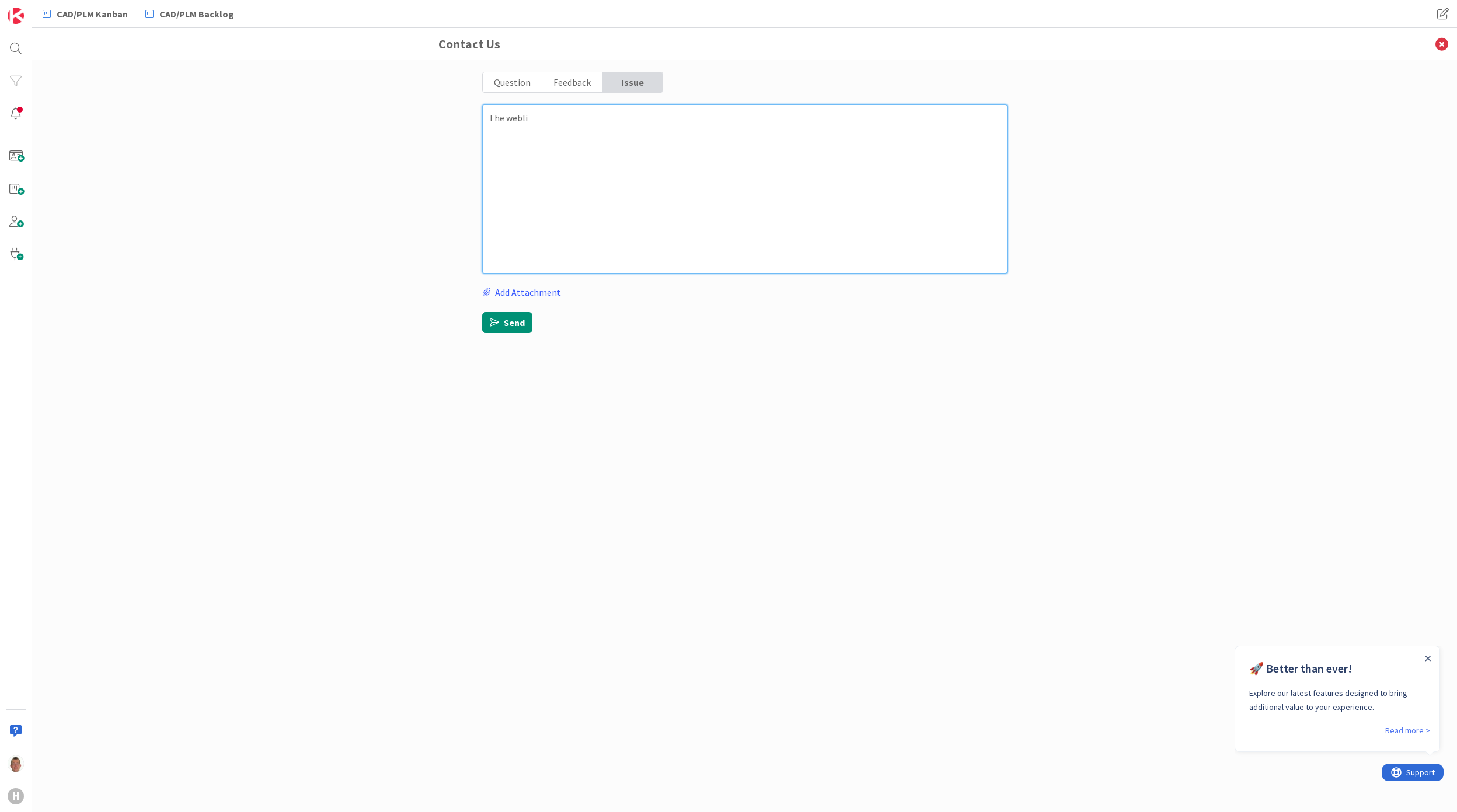
type textarea "The weblin"
type textarea "x"
type textarea "The weblink"
type textarea "x"
type textarea "The weblinks"
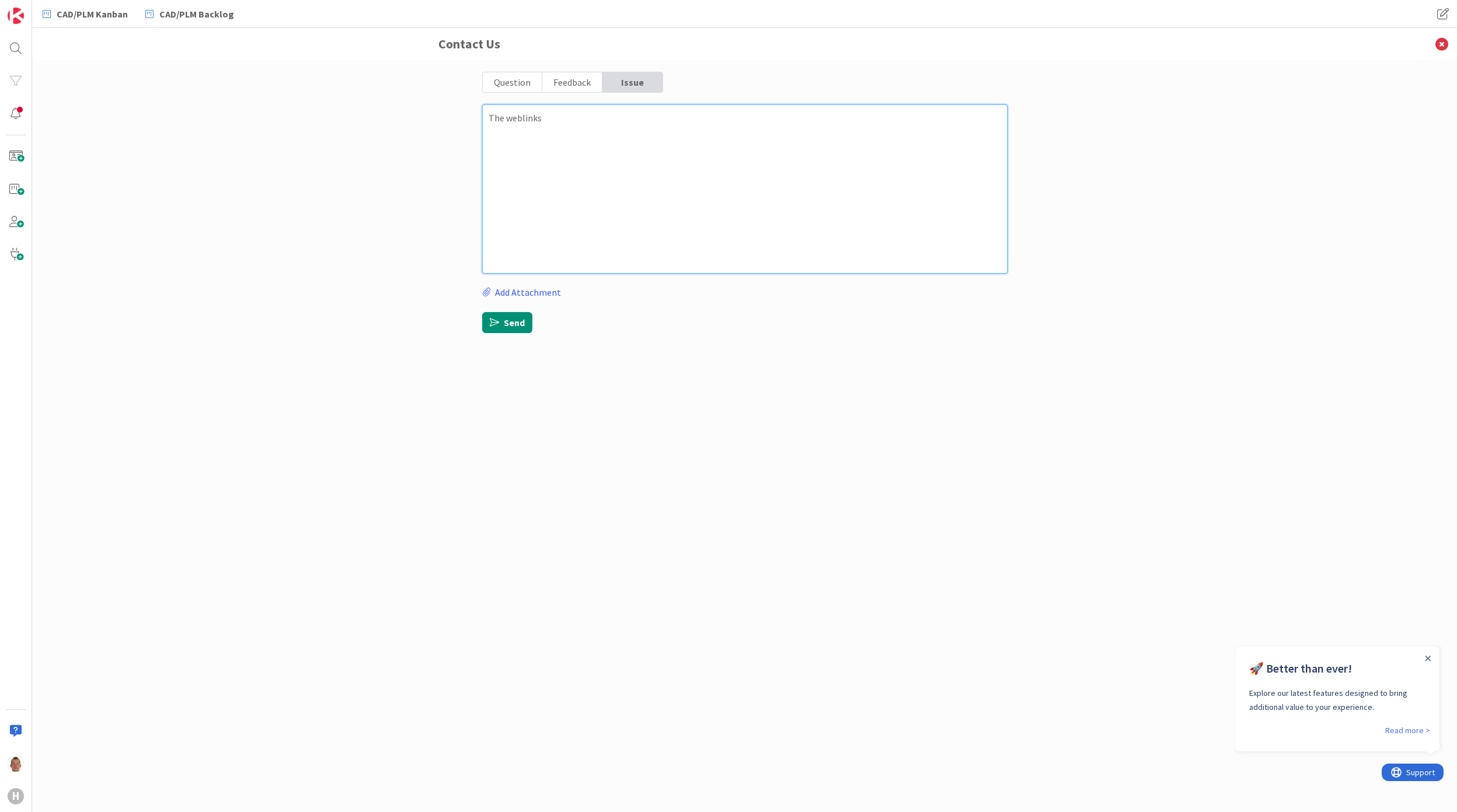
type textarea "x"
type textarea "The weblinks"
type textarea "x"
type textarea "The weblinks a"
type textarea "x"
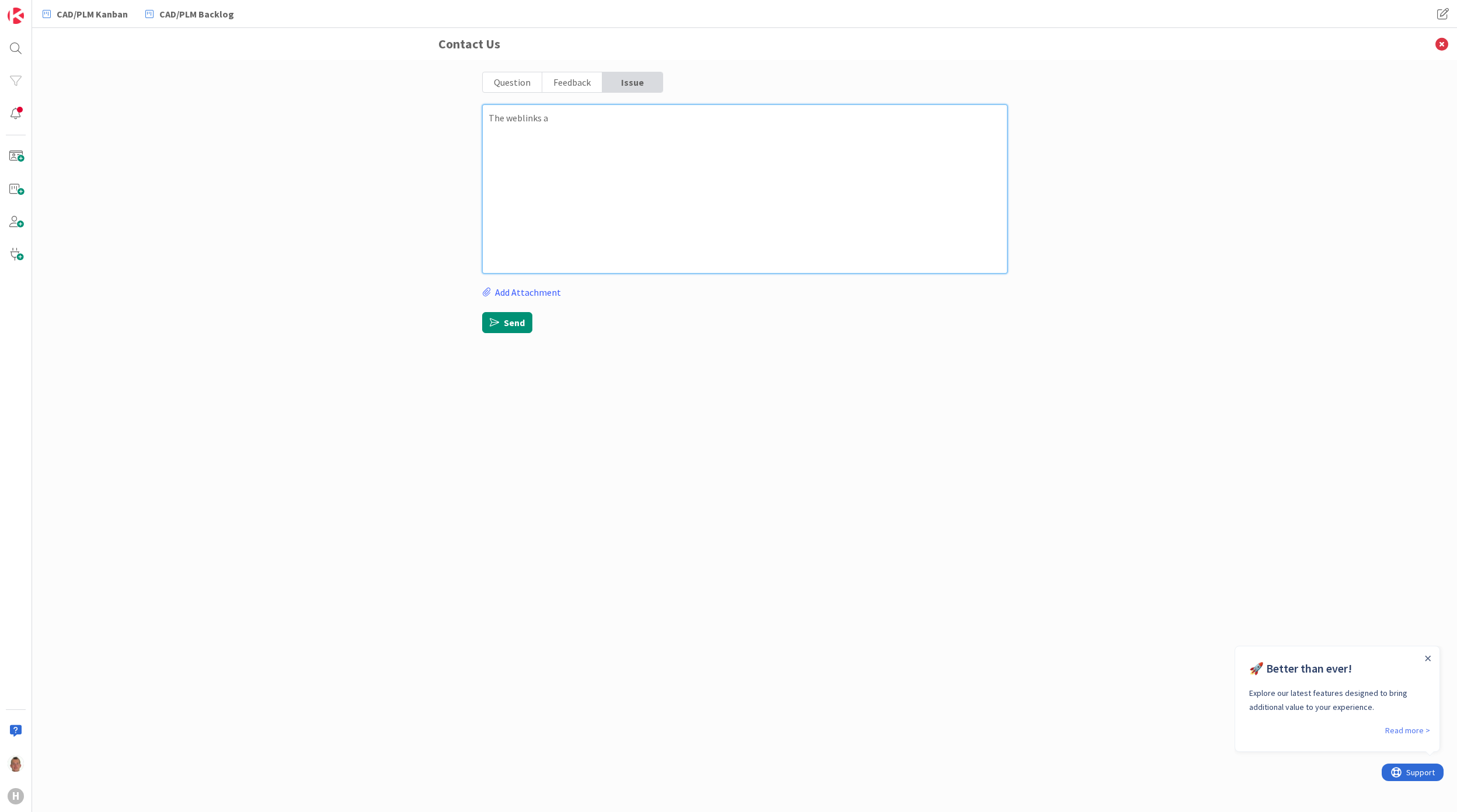
type textarea "The weblinks ar"
type textarea "x"
type textarea "The weblinks are"
type textarea "x"
type textarea "The weblinks are"
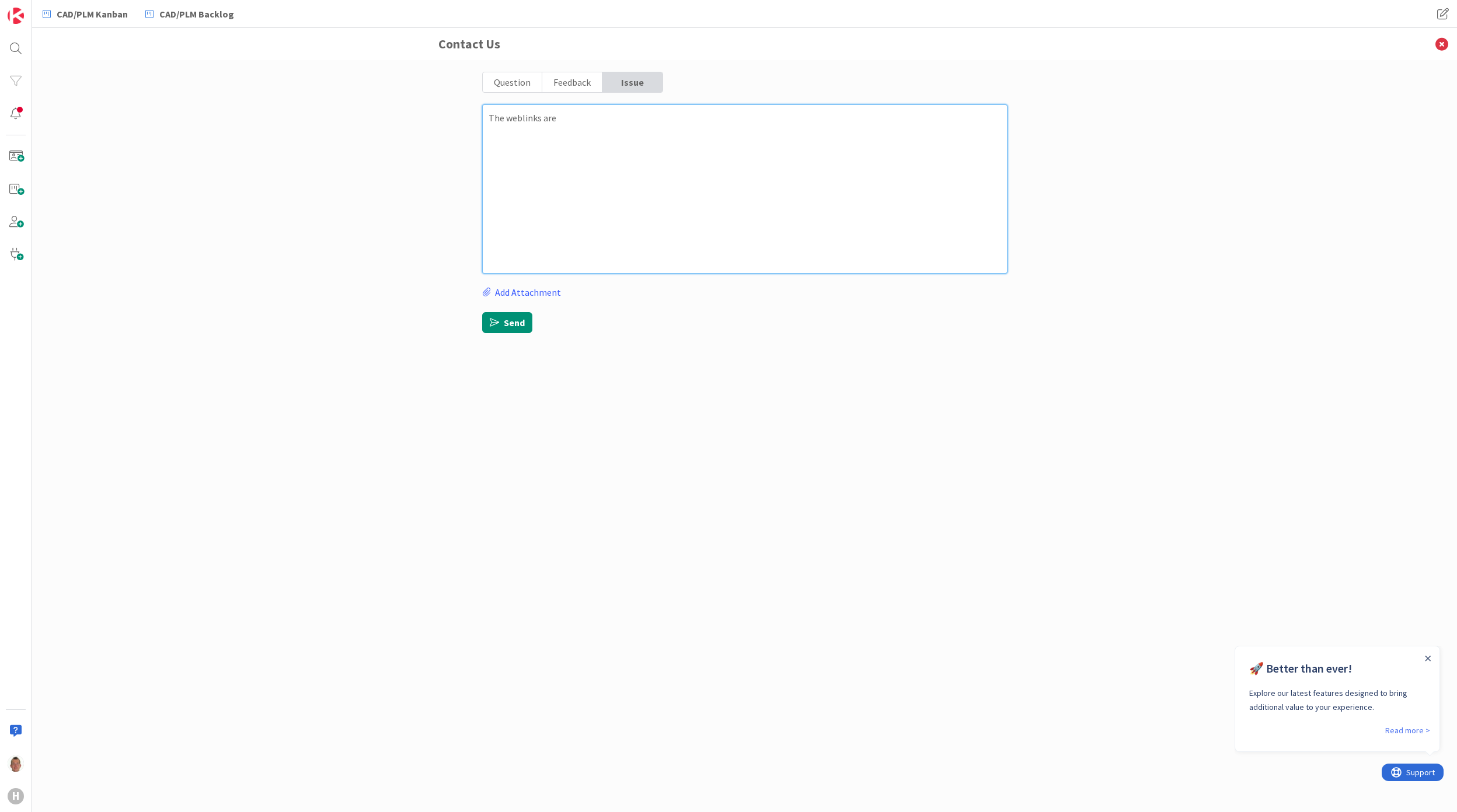
type textarea "x"
type textarea "The weblinks are c"
type textarea "x"
type textarea "The weblinks are ch"
type textarea "x"
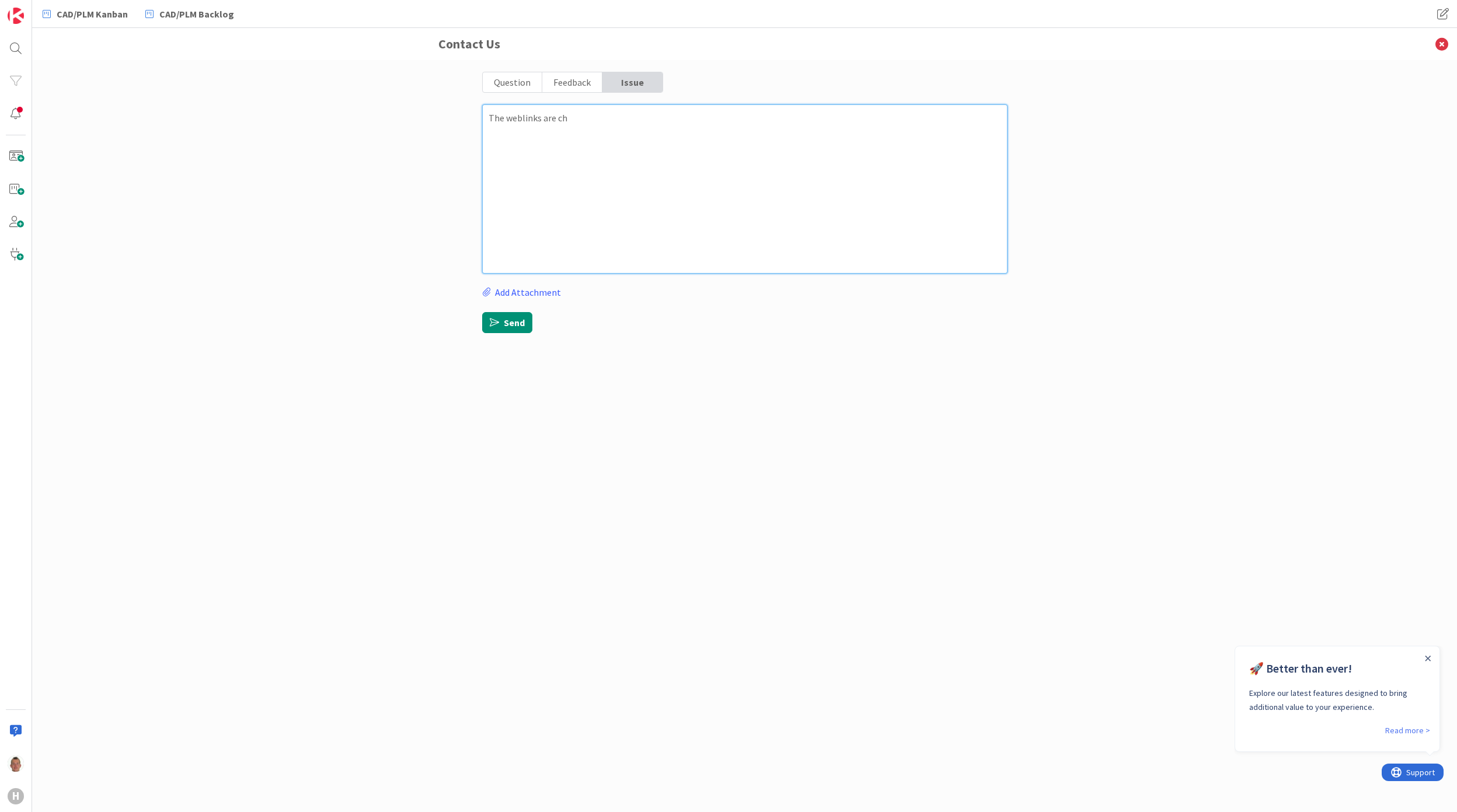
type textarea "The weblinks are cha"
type textarea "x"
type textarea "The weblinks are chan"
type textarea "x"
type textarea "The weblinks are chani"
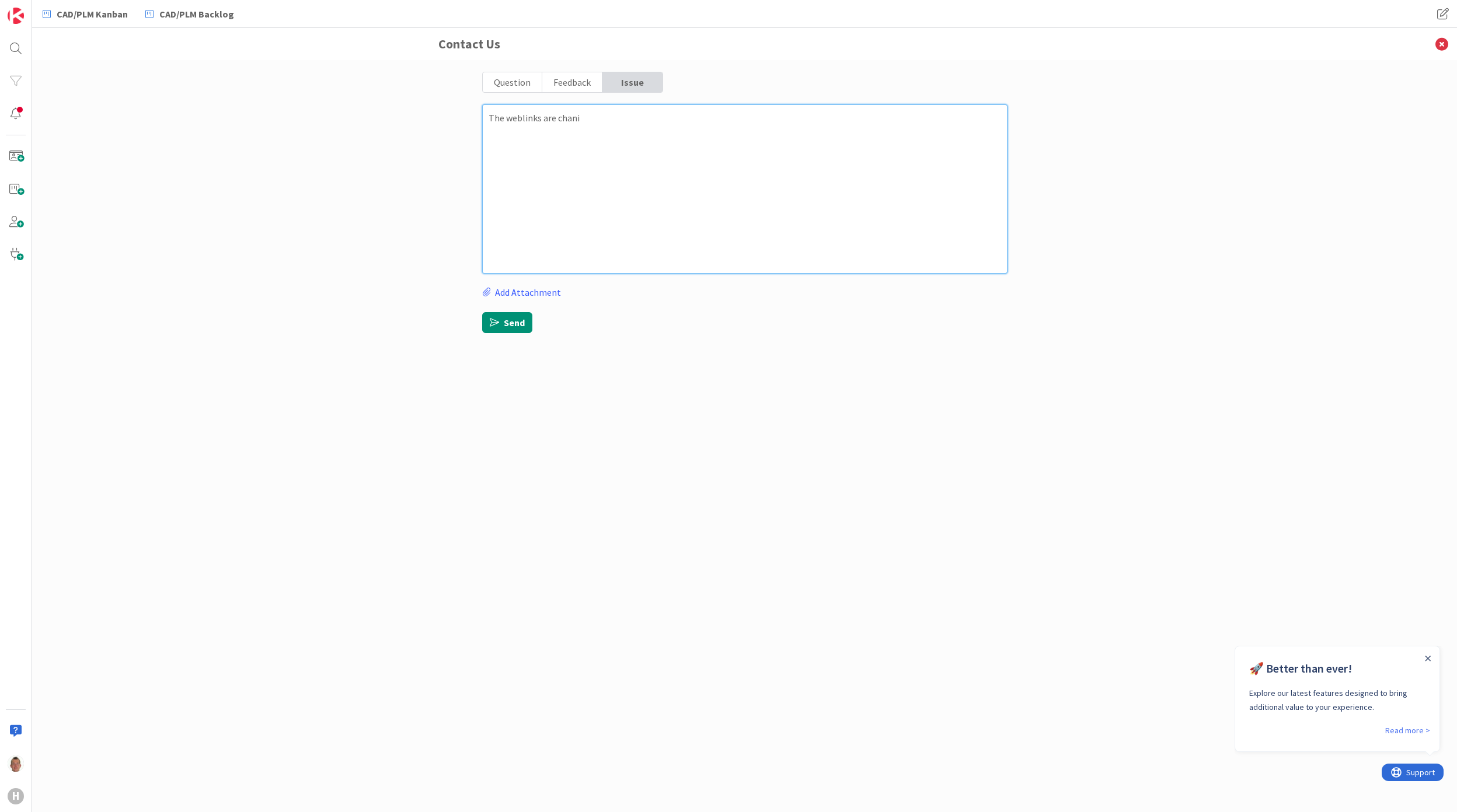
type textarea "x"
type textarea "The weblinks are chaning"
type textarea "x"
type textarea "The weblinks are chaning"
type textarea "x"
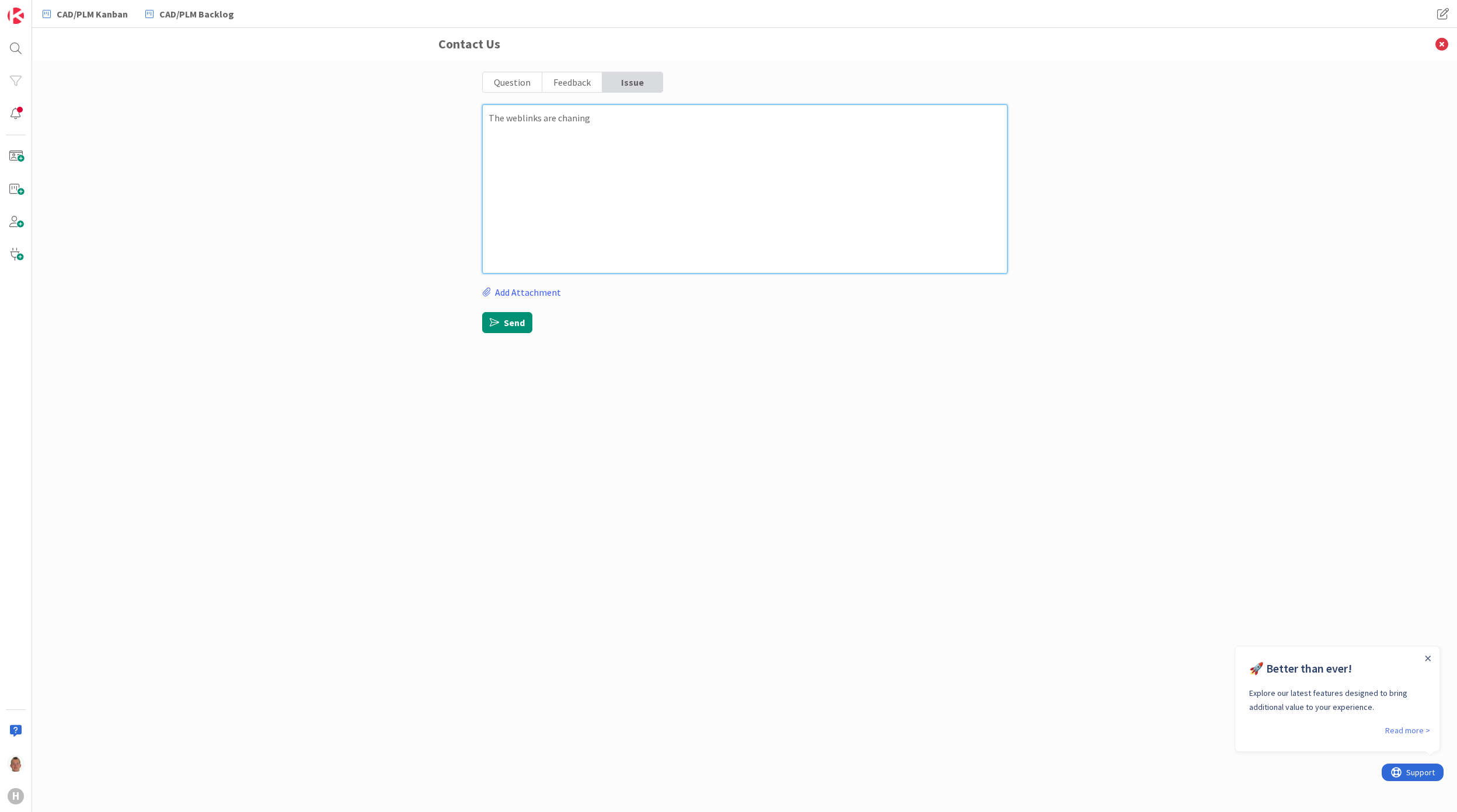
type textarea "The weblinks are chaning w"
type textarea "x"
type textarea "The weblinks are chaning wh"
type textarea "x"
type textarea "The weblinks are chaning whe"
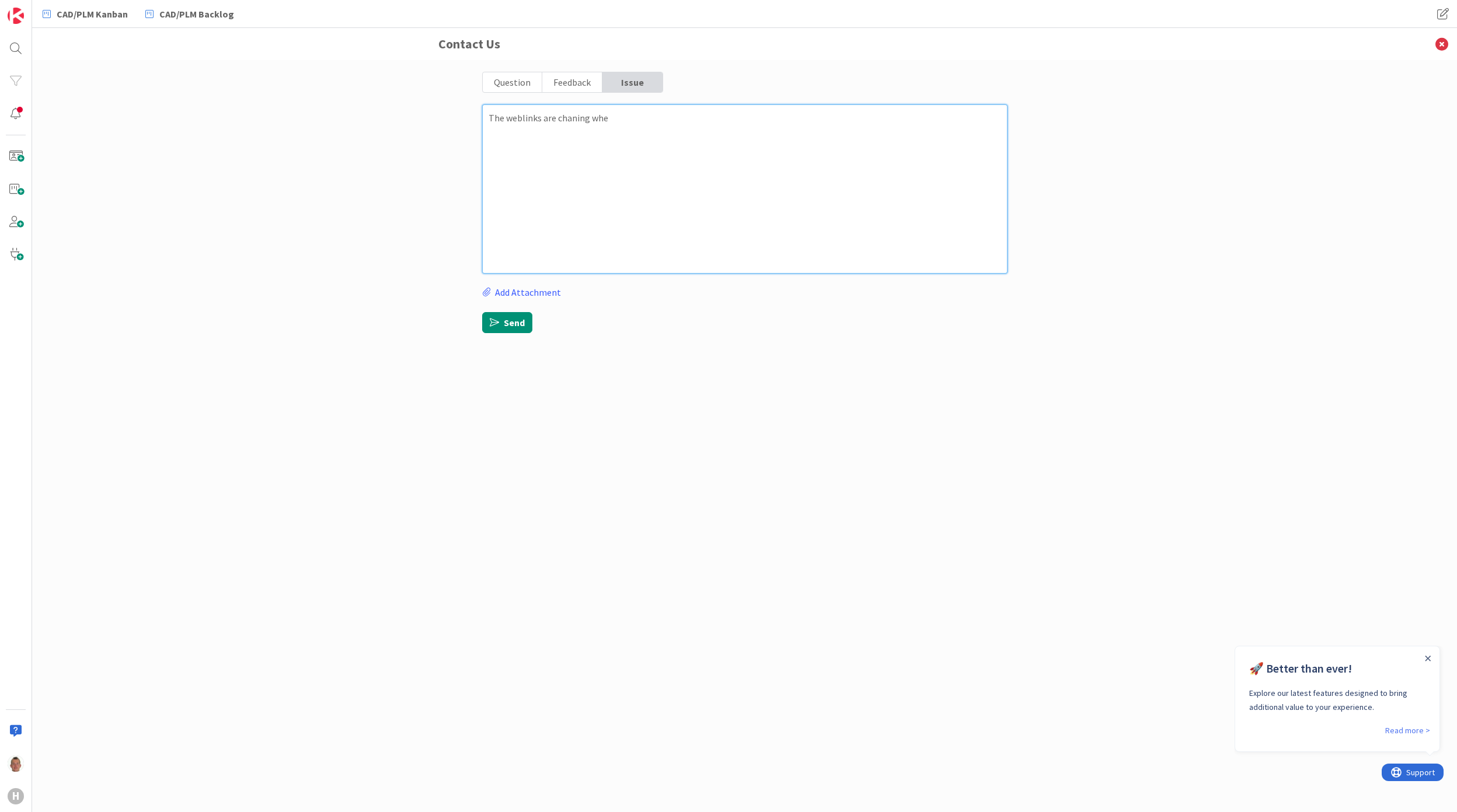
type textarea "x"
type textarea "The weblinks are chaning wh"
type textarea "x"
type textarea "The weblinks are chaning w"
type textarea "x"
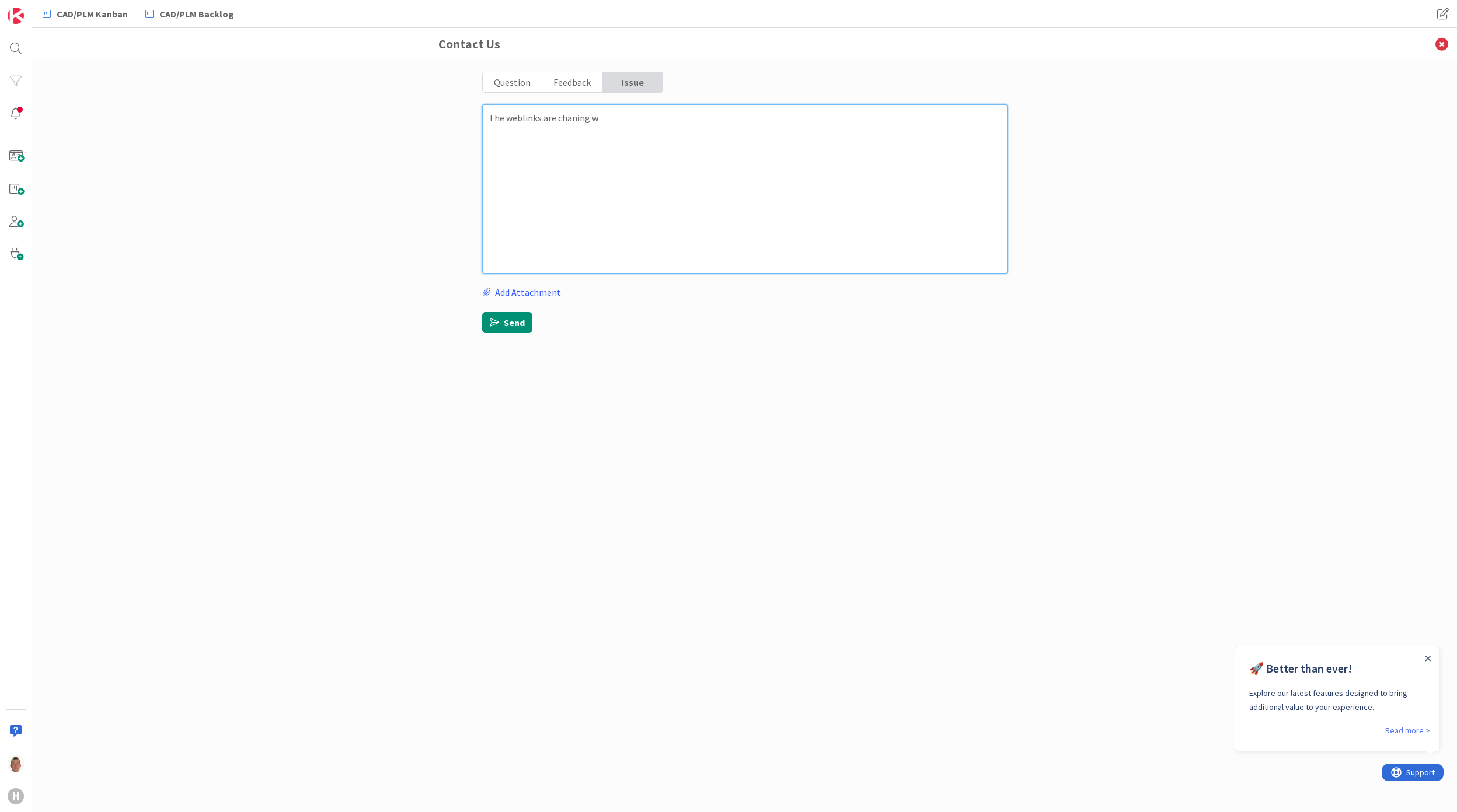
type textarea "The weblinks are chaning"
type textarea "x"
type textarea "The weblinks are chaning"
type textarea "x"
type textarea "The weblinks are chanin"
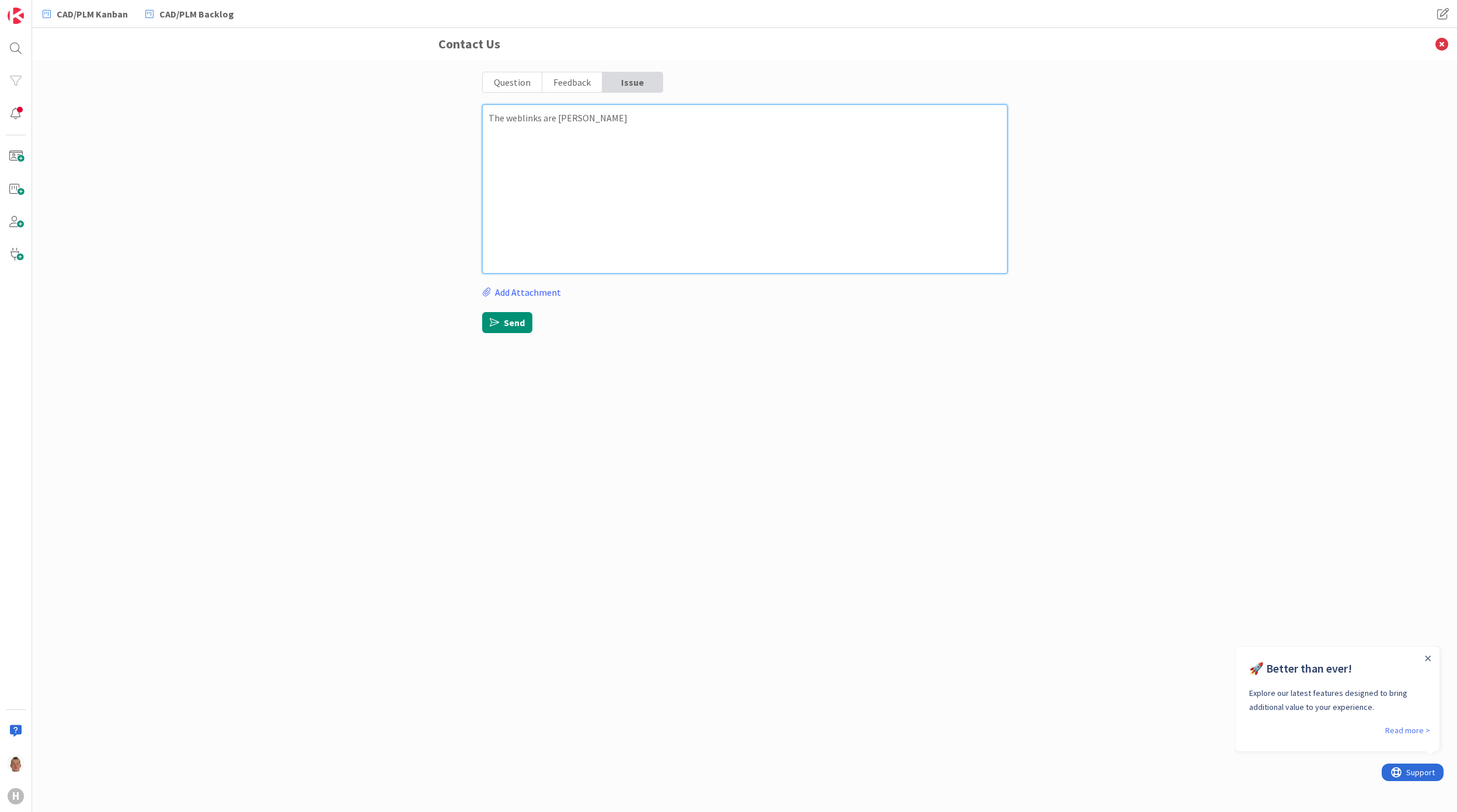
type textarea "x"
type textarea "The weblinks are chani"
type textarea "x"
type textarea "The weblinks are chan"
type textarea "x"
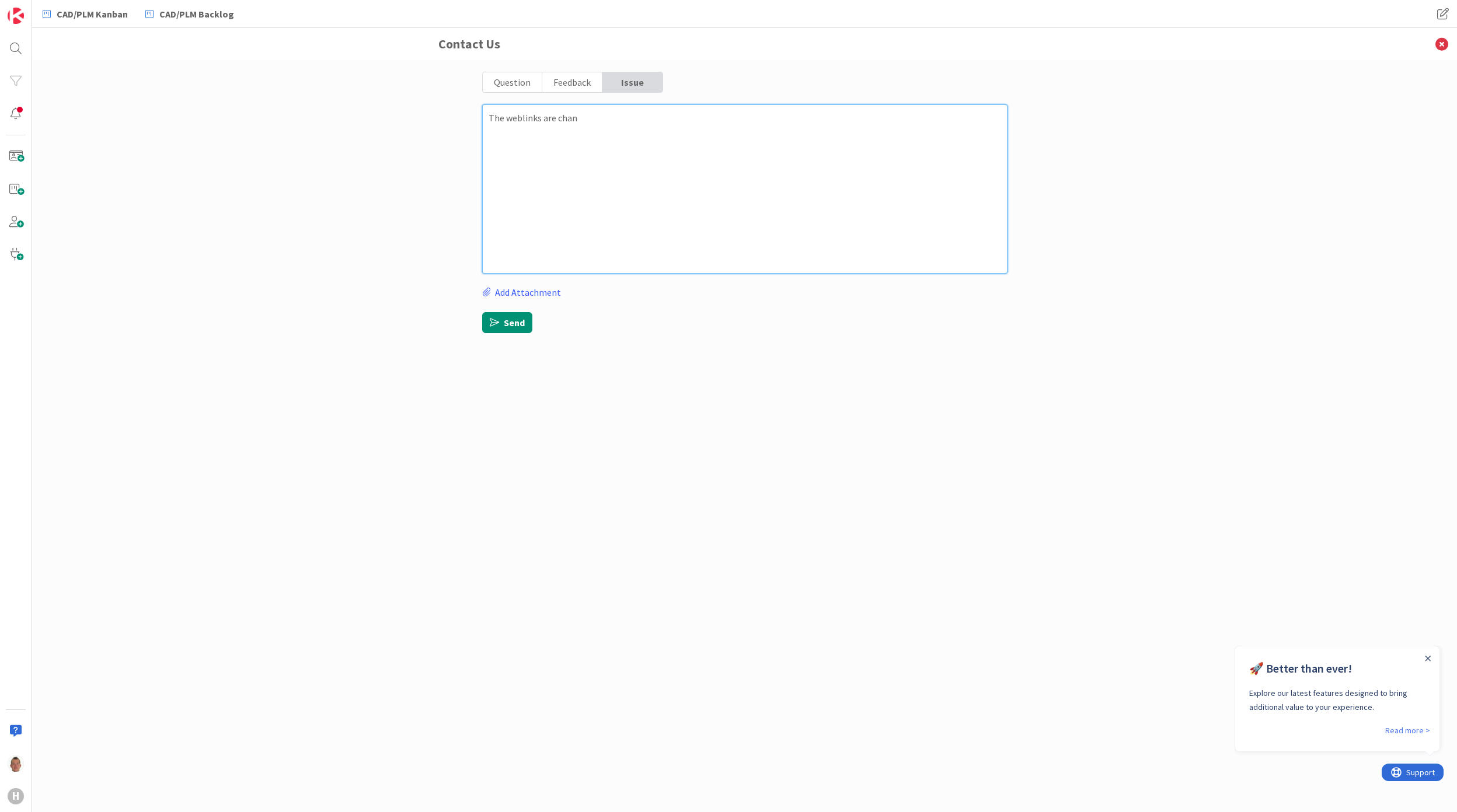
type textarea "The weblinks are chanh"
type textarea "x"
type textarea "The weblinks are chanhi"
type textarea "x"
type textarea "The weblinks are chanhin"
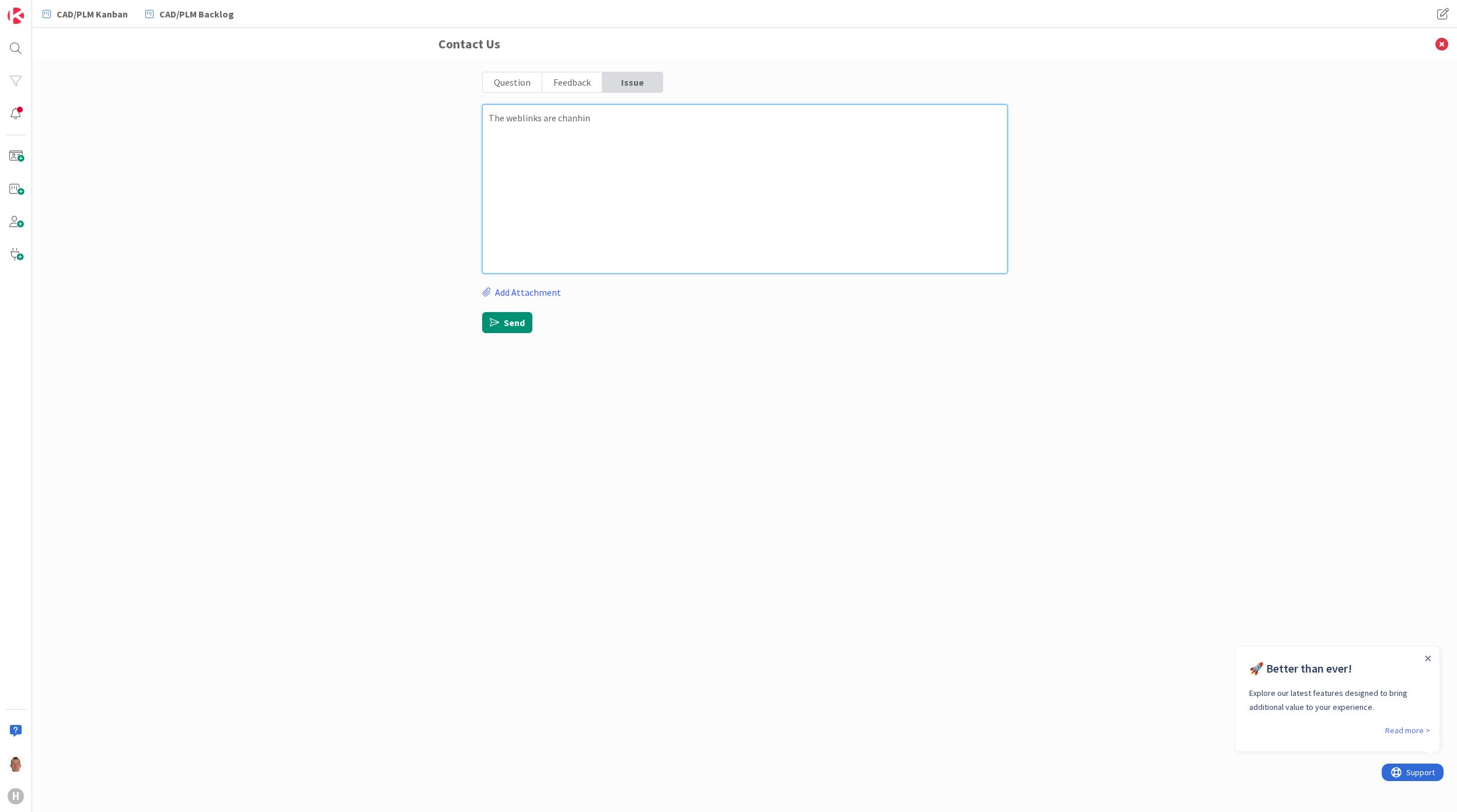
type textarea "x"
type textarea "The weblinks are chanhing"
type textarea "x"
type textarea "The weblinks are chanhing"
type textarea "x"
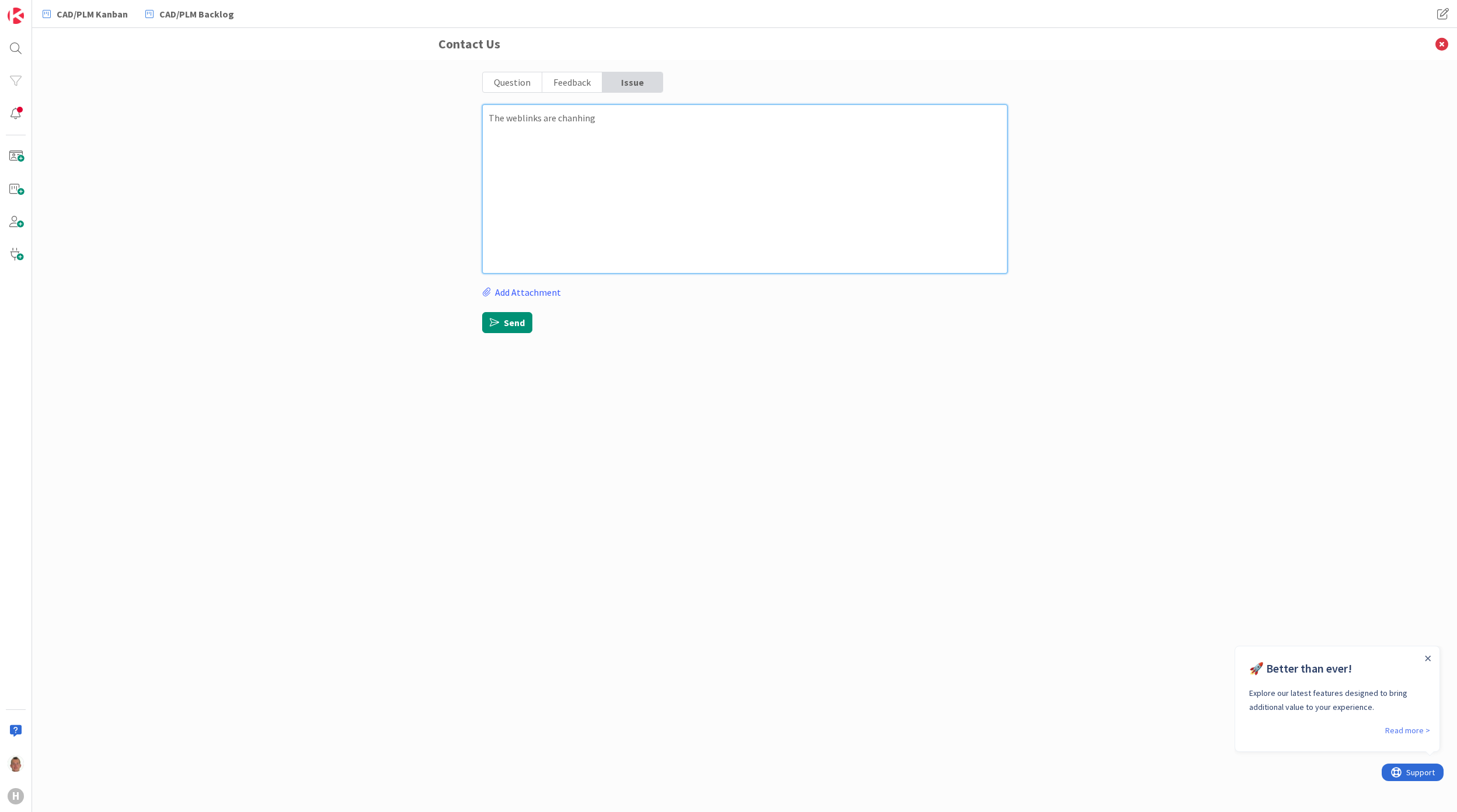
type textarea "The weblinks are chanhing"
type textarea "x"
type textarea "The weblinks are chanhin"
type textarea "x"
type textarea "The weblinks are chanhi"
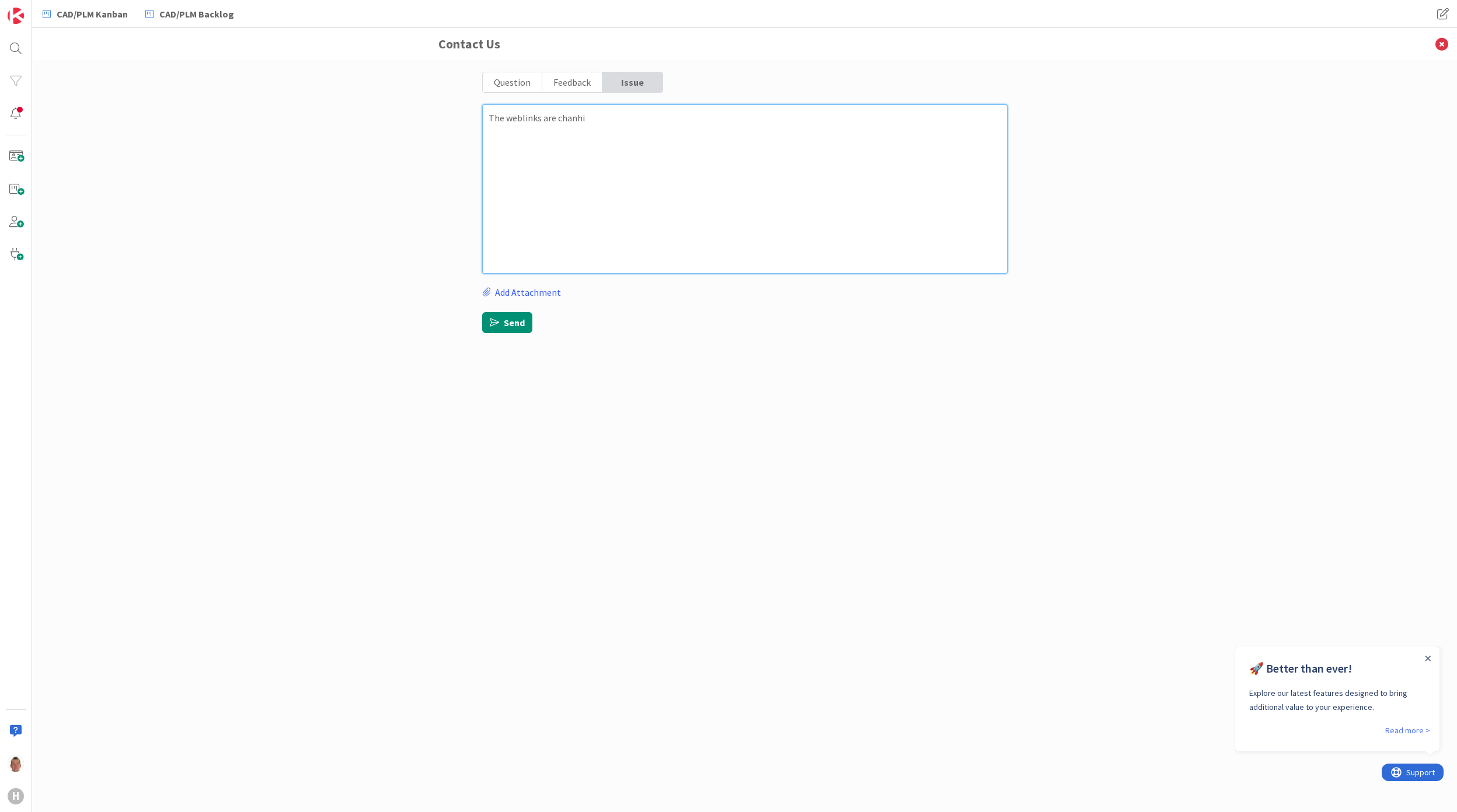
type textarea "x"
type textarea "The weblinks are chanh"
type textarea "x"
type textarea "The weblinks are chan"
type textarea "x"
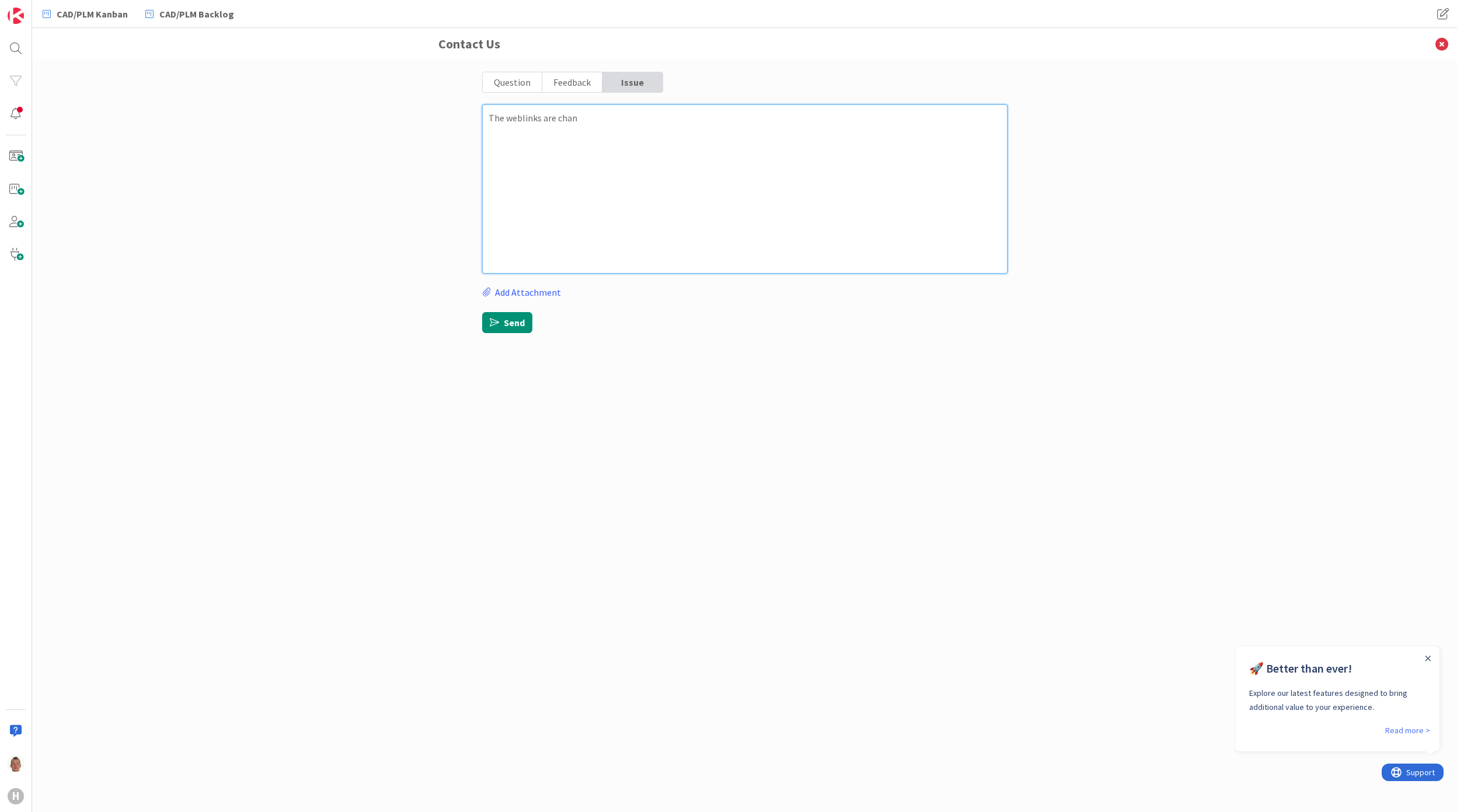
type textarea "The weblinks are chanh"
type textarea "x"
type textarea "The weblinks are chanhi"
type textarea "x"
type textarea "The weblinks are chanh"
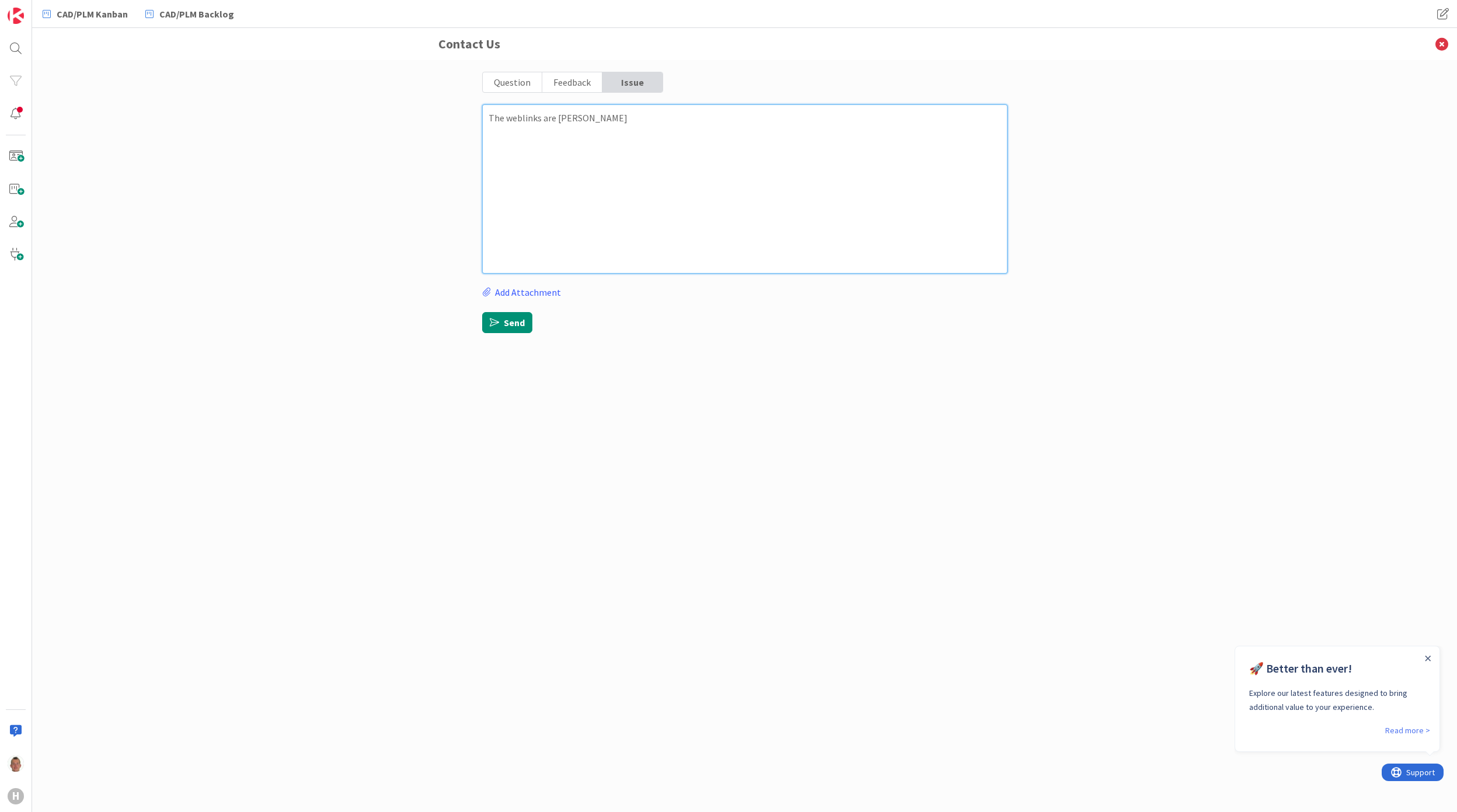
type textarea "x"
type textarea "The weblinks are chan"
type textarea "x"
type textarea "The weblinks are cha"
type textarea "x"
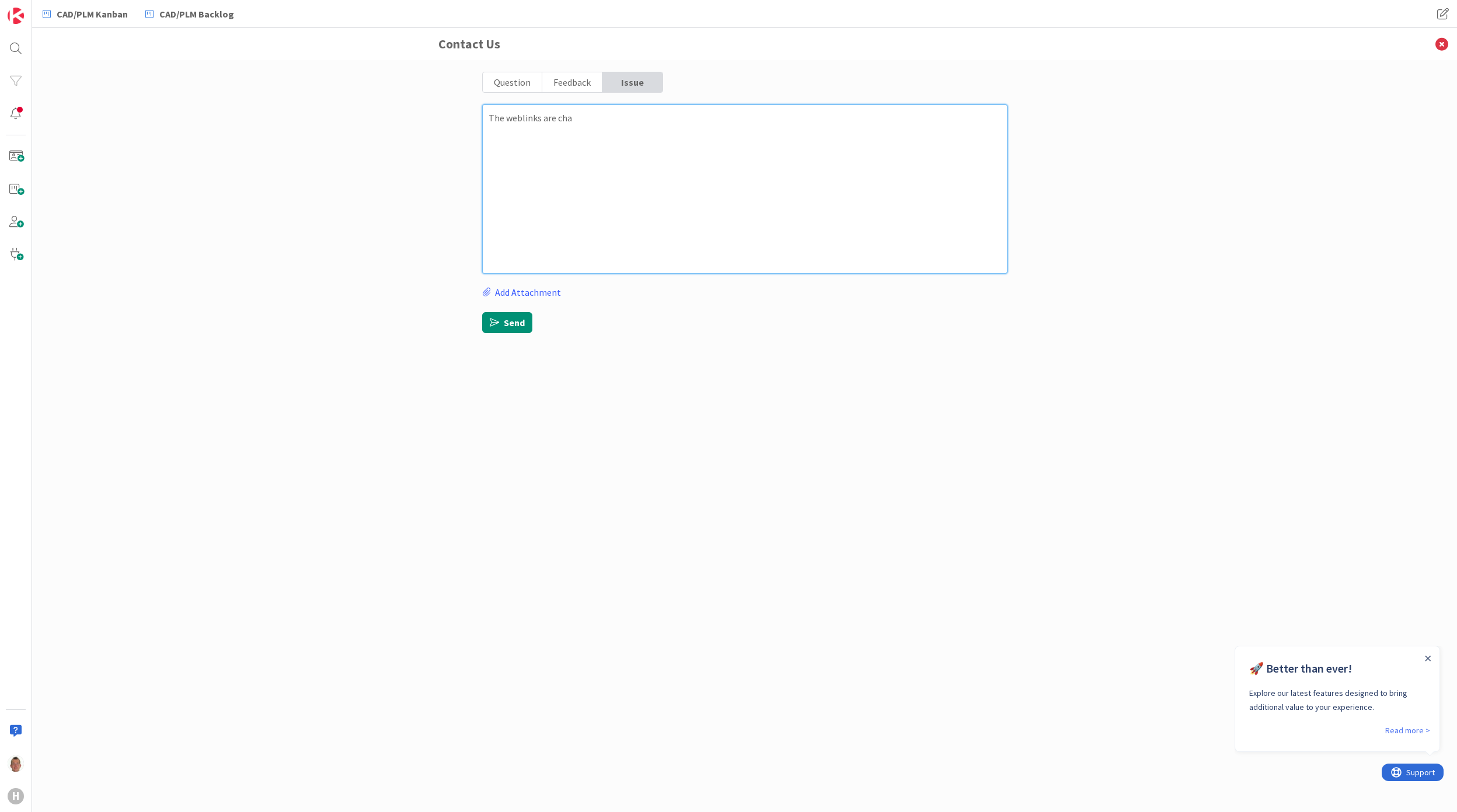
type textarea "The weblinks are chag"
type textarea "x"
type textarea "The weblinks are chagi"
type textarea "x"
type textarea "The weblinks are chagin"
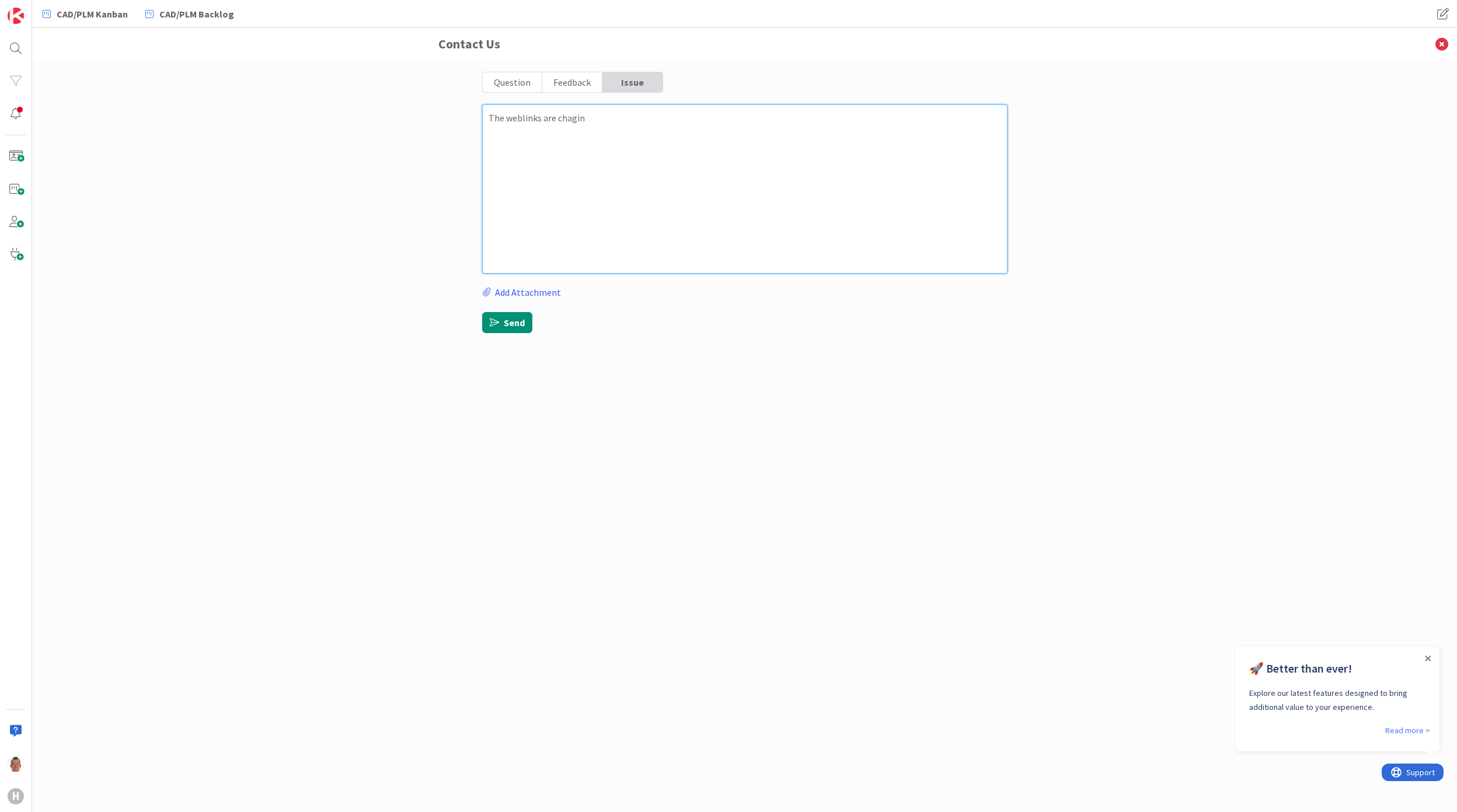
type textarea "x"
type textarea "The weblinks are chagin"
type textarea "x"
type textarea "The weblinks are chagin"
type textarea "x"
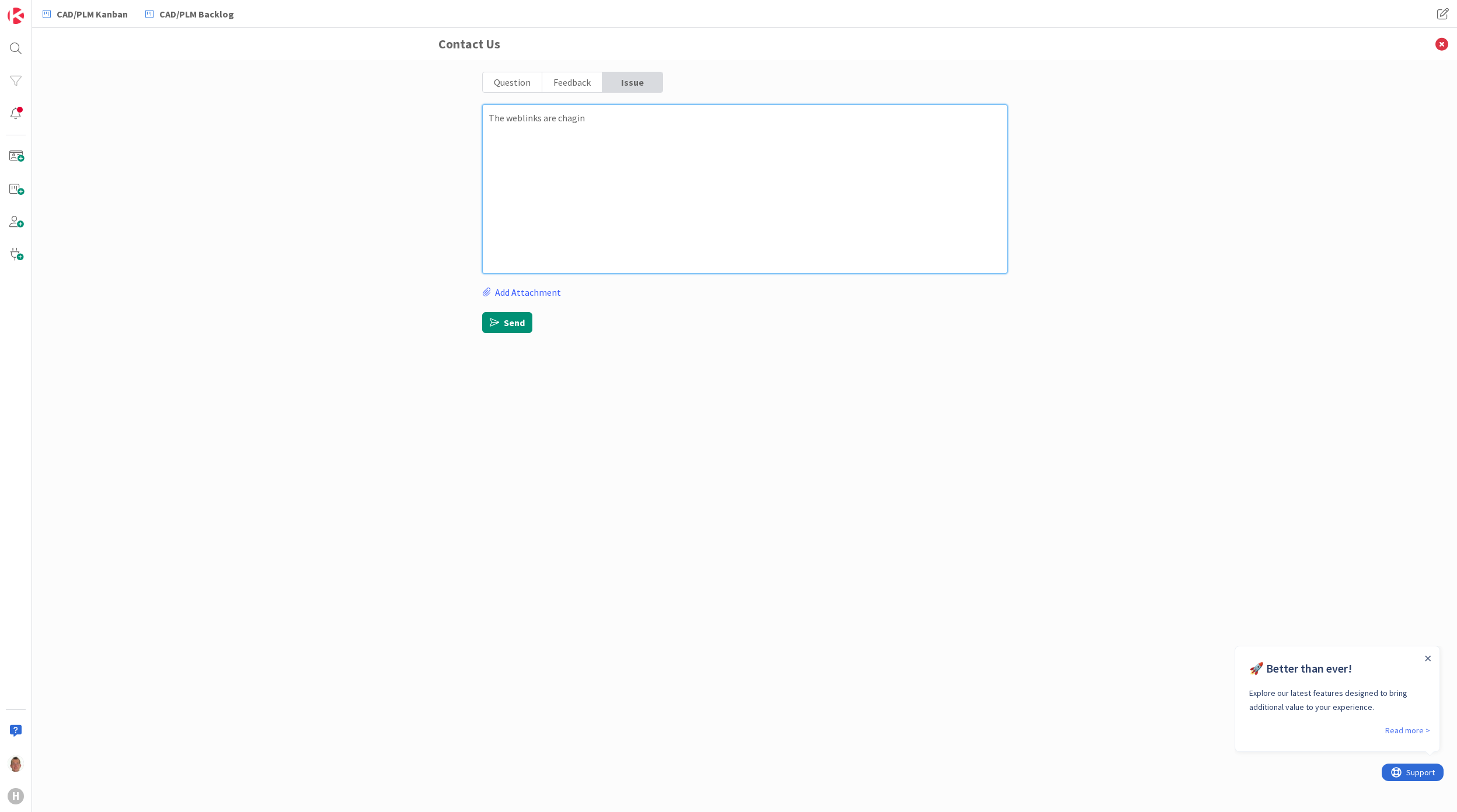
type textarea "The weblinks are chaging"
type textarea "x"
type textarea "The weblinks are chaging"
type textarea "x"
type textarea "The weblinks are chaging w"
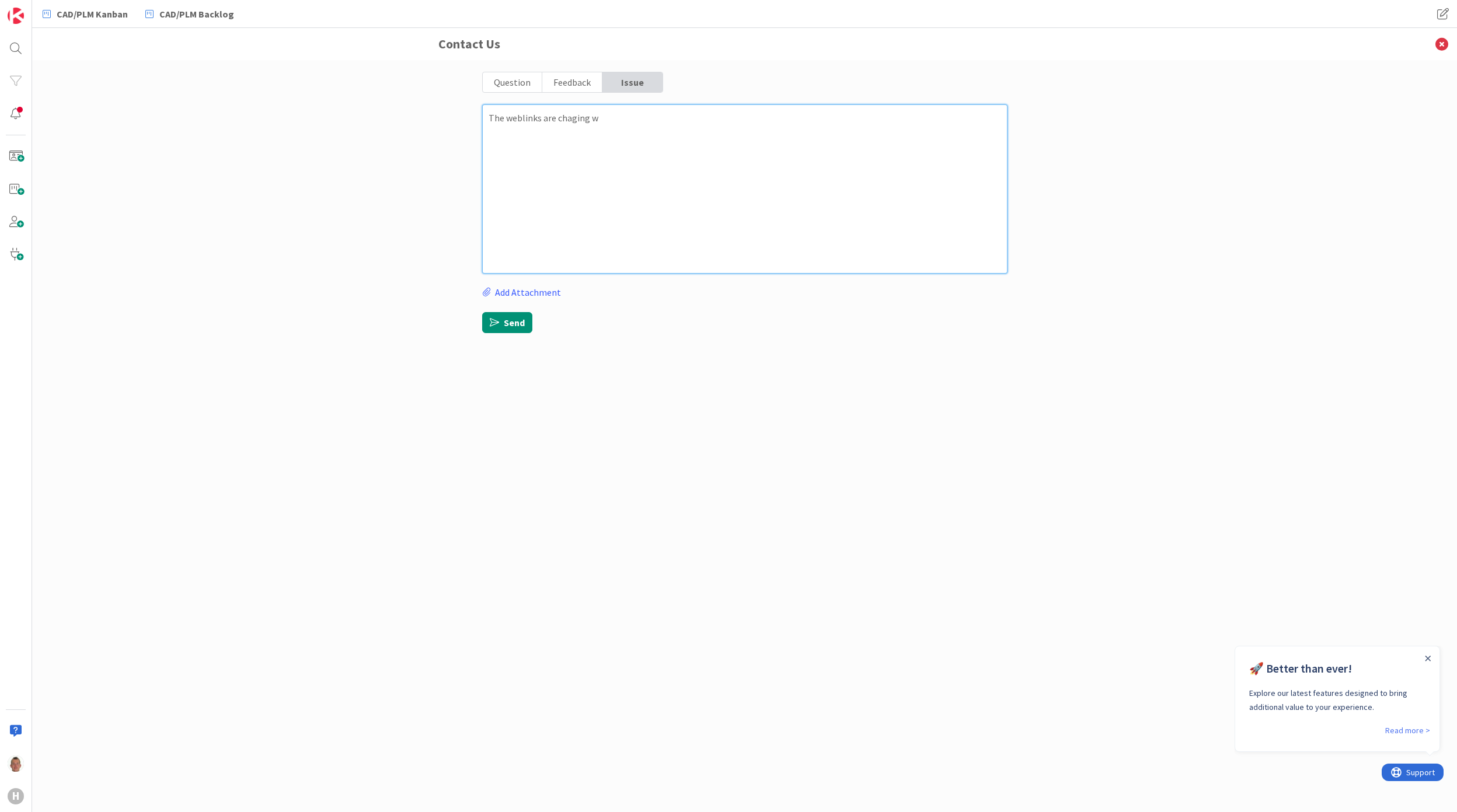
type textarea "x"
type textarea "The weblinks are chaging wh"
type textarea "x"
type textarea "The weblinks are chaging whe"
type textarea "x"
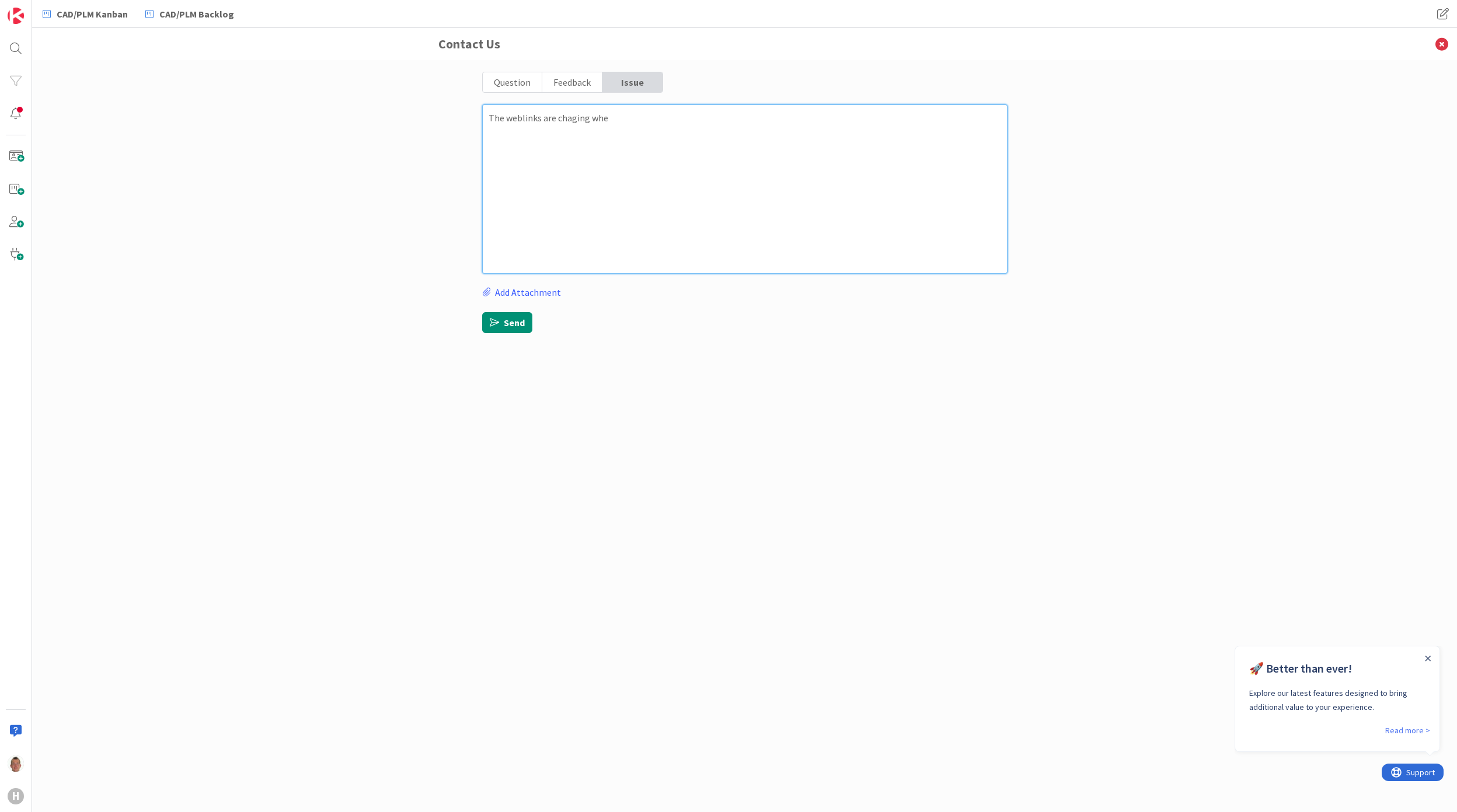
type textarea "The weblinks are chaging when"
type textarea "x"
type textarea "The weblinks are chaging when"
type textarea "x"
type textarea "The weblinks are chaging when t"
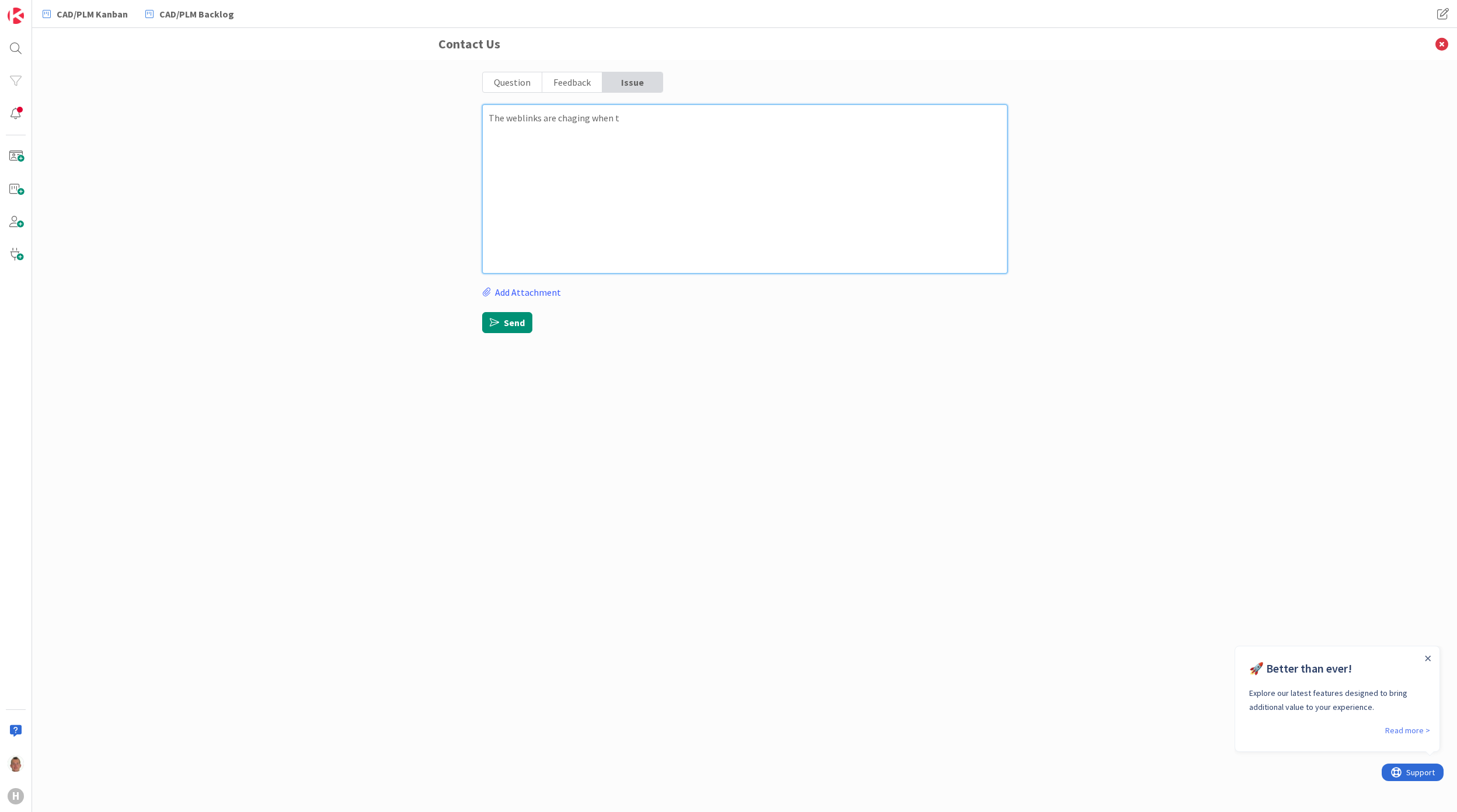
type textarea "x"
type textarea "The weblinks are chaging when th"
type textarea "x"
type textarea "The weblinks are chaging when the"
type textarea "x"
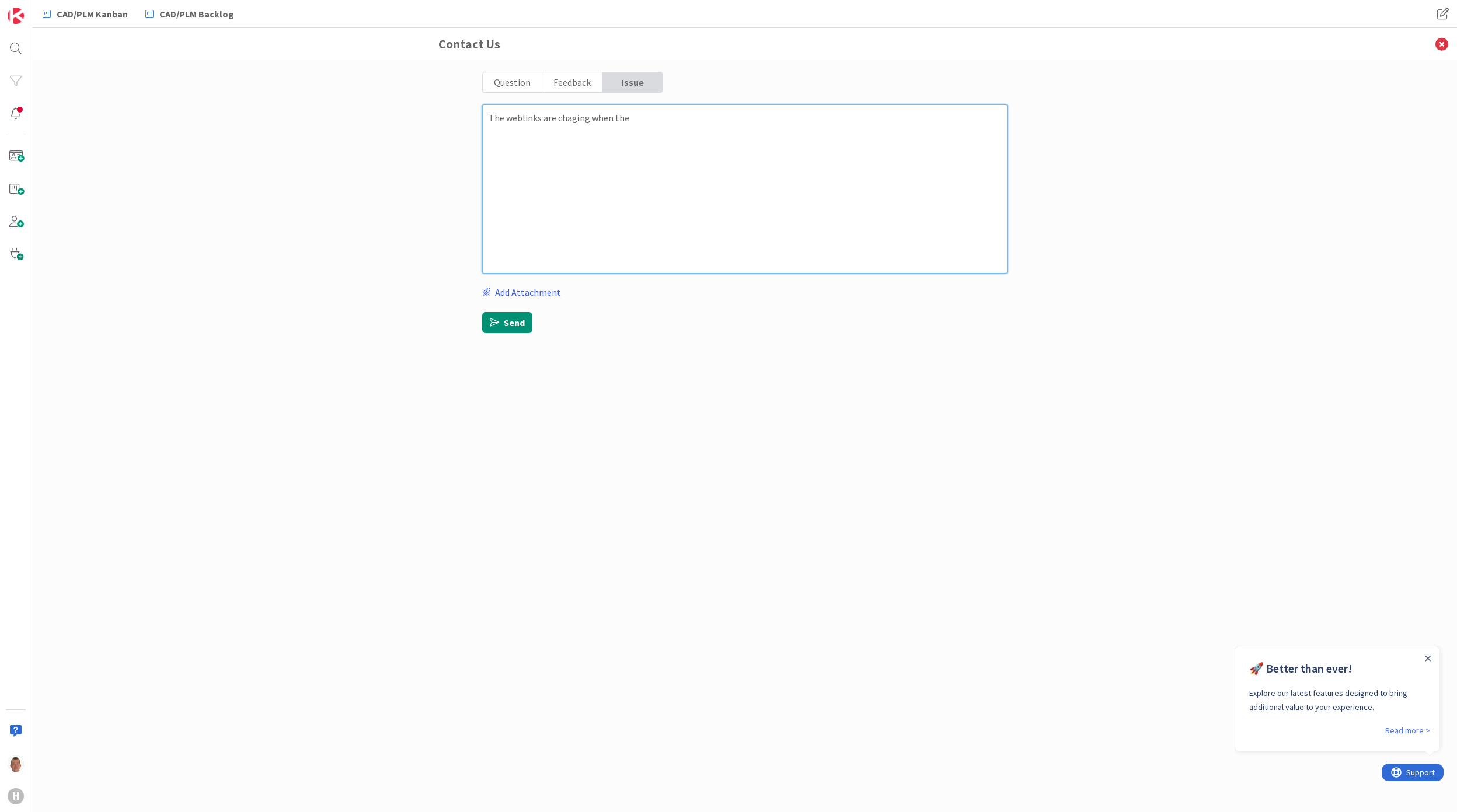
type textarea "The weblinks are chaging when the"
type textarea "x"
type textarea "The weblinks are chaging when the t"
type textarea "x"
type textarea "The weblinks are chaging when the ti"
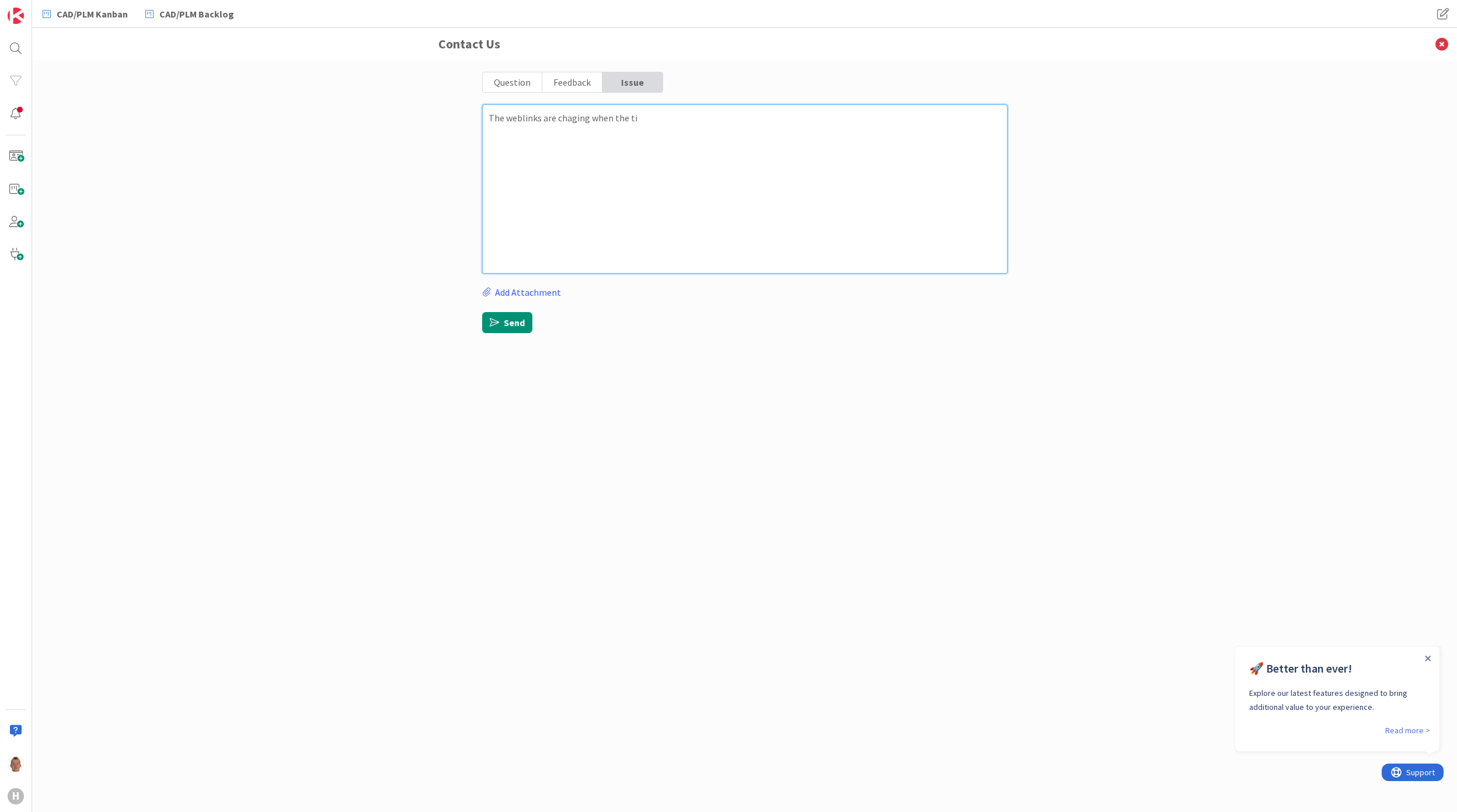
type textarea "x"
type textarea "The weblinks are chaging when the tit"
type textarea "x"
type textarea "The weblinks are chaging when the titl"
type textarea "x"
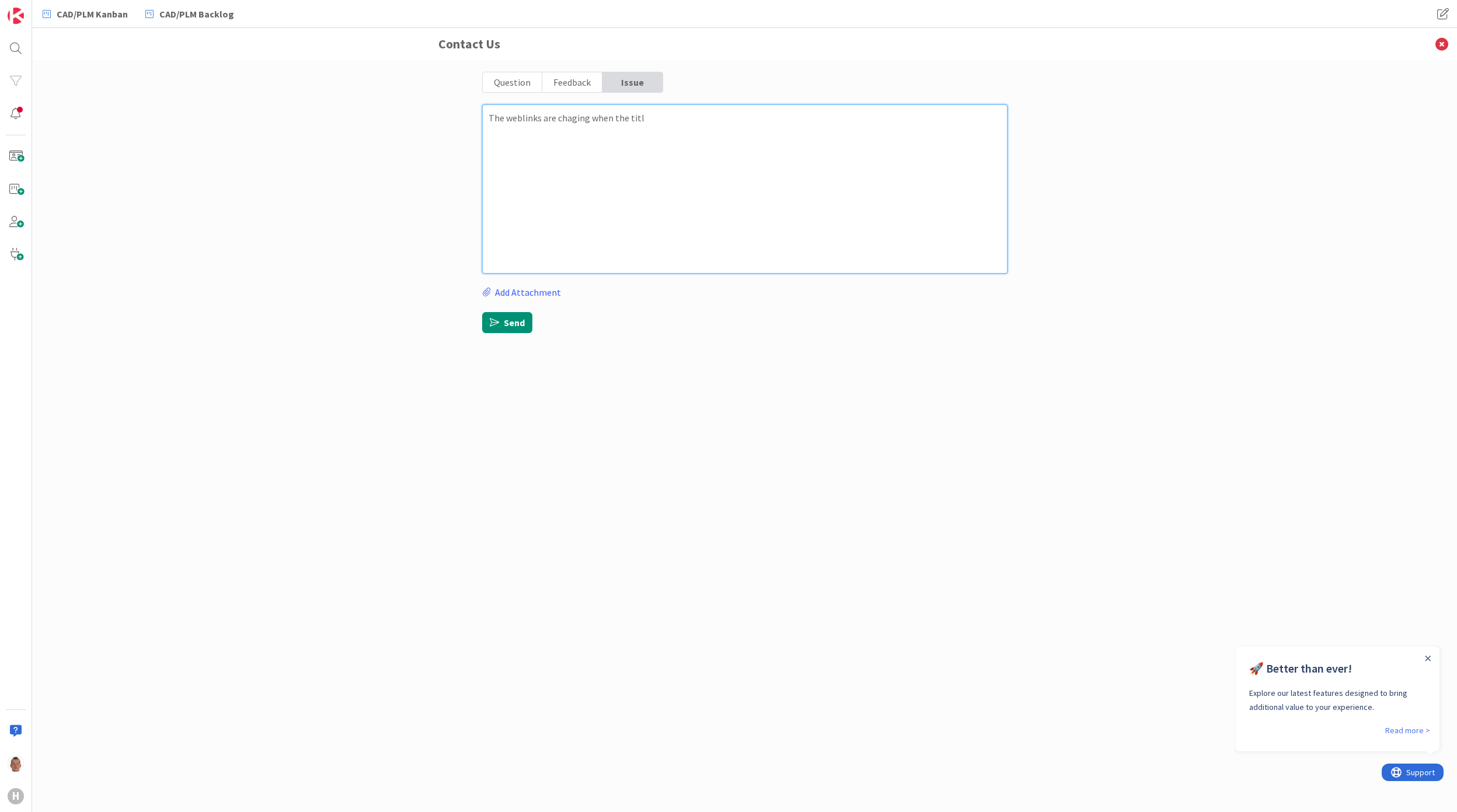
type textarea "The weblinks are chaging when the title"
type textarea "x"
type textarea "The weblinks are chaging when the title"
type textarea "x"
type textarea "The weblinks are chaging when the title i"
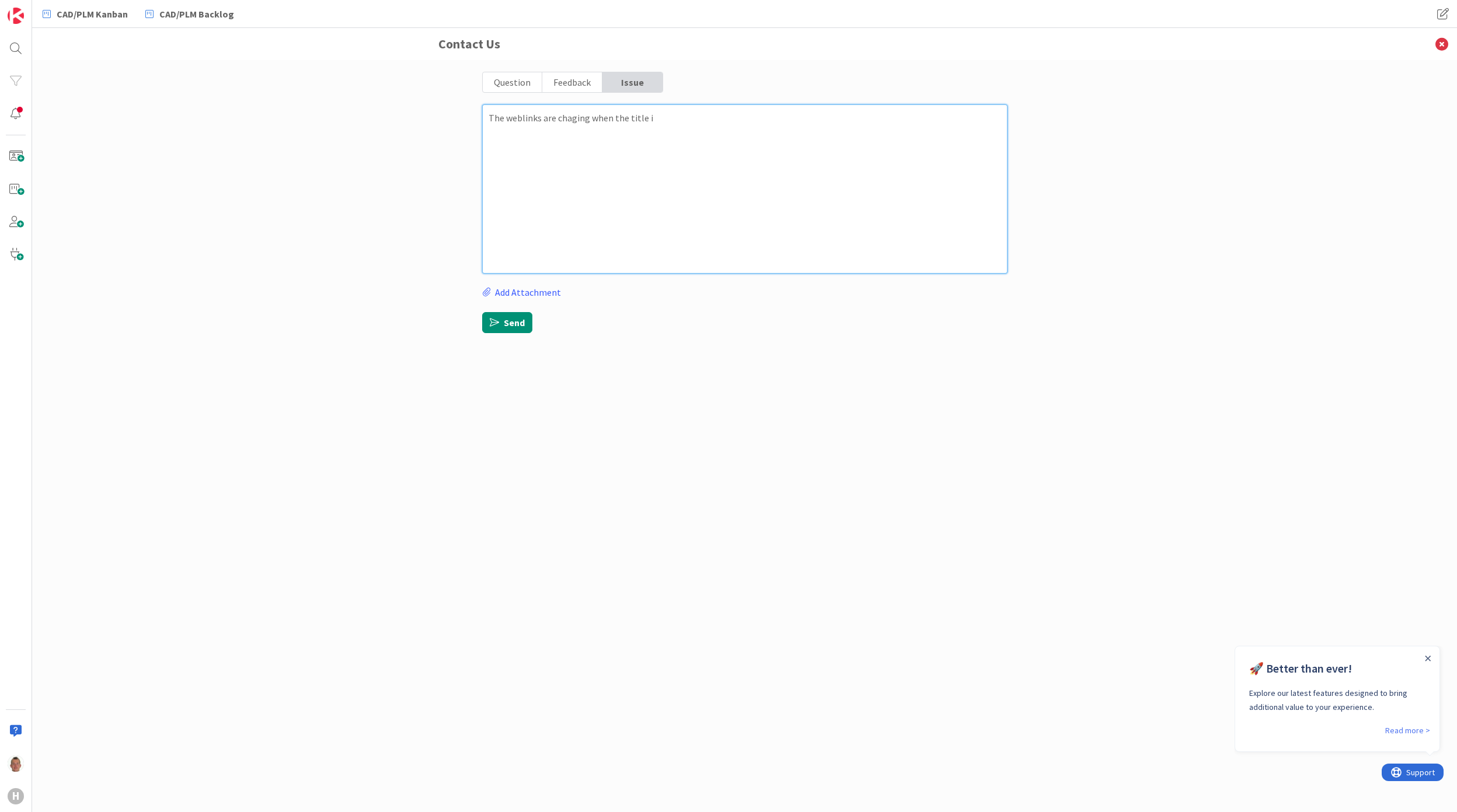
type textarea "x"
type textarea "The weblinks are chaging when the title is"
type textarea "x"
type textarea "The weblinks are chaging when the title is"
type textarea "x"
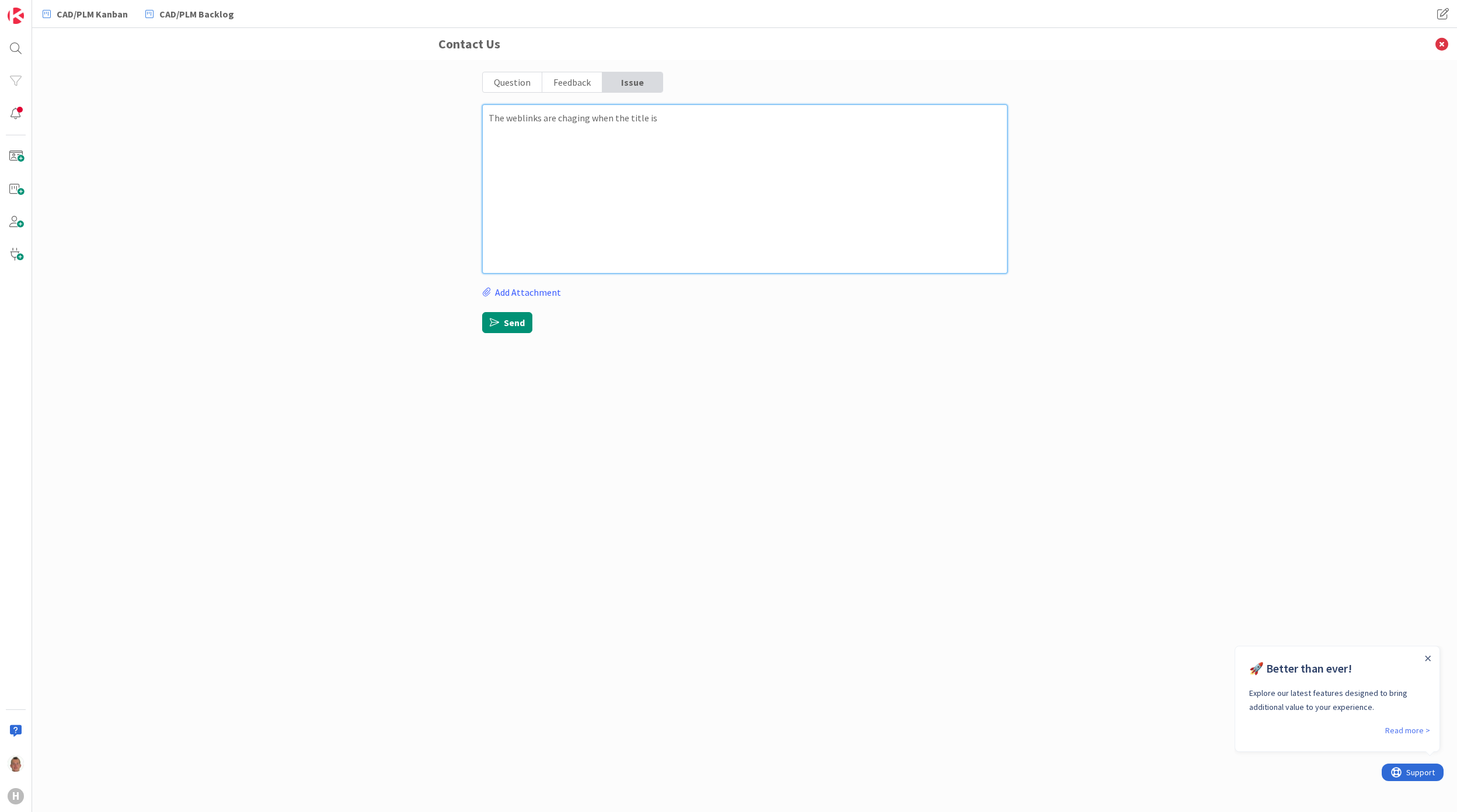
type textarea "The weblinks are chaging when the title is m"
type textarea "x"
type textarea "The weblinks are chaging when the title is mo"
type textarea "x"
type textarea "The weblinks are chaging when the title is mod"
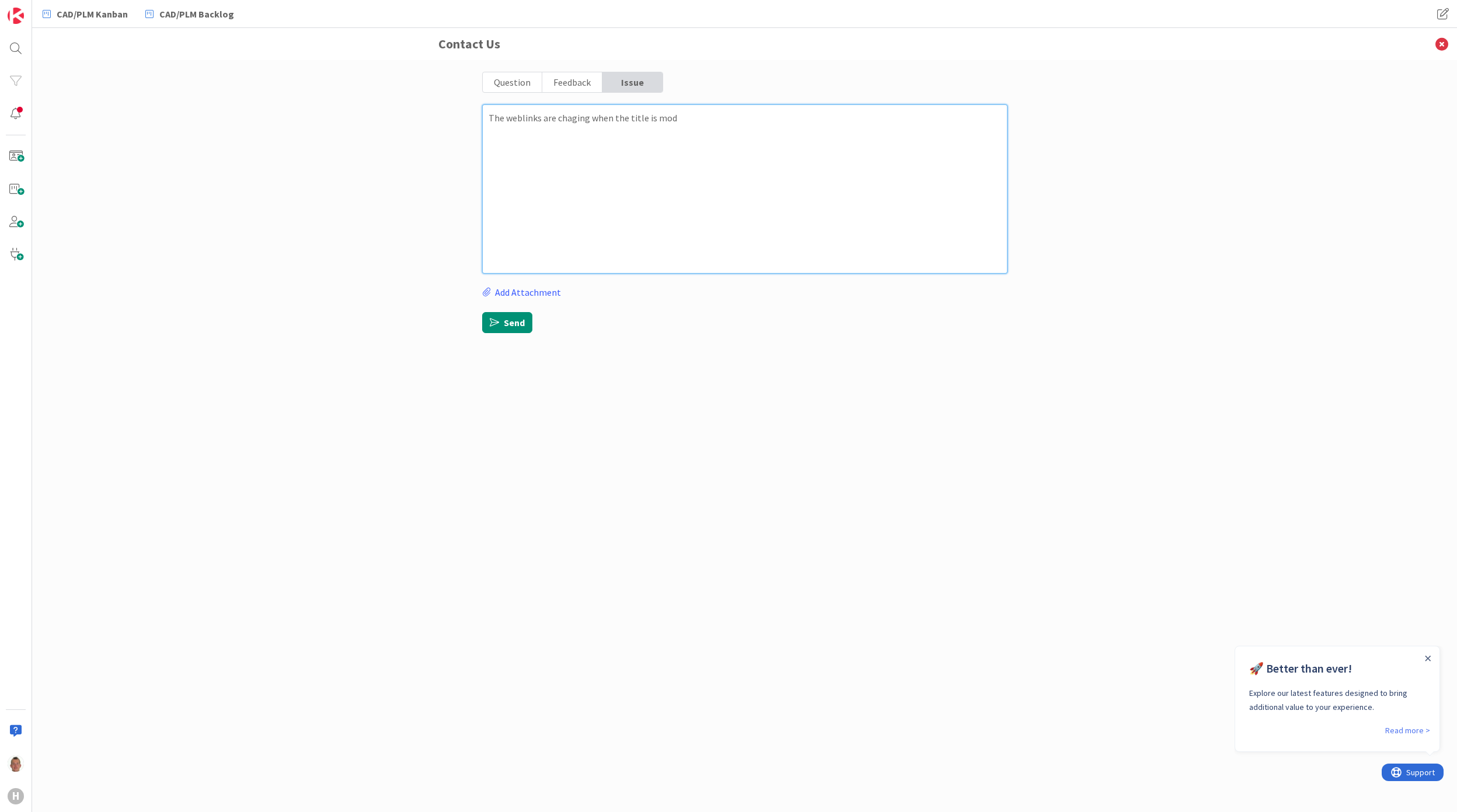
type textarea "x"
type textarea "The weblinks are chaging when the title is modi"
type textarea "x"
type textarea "The weblinks are chaging when the title is modif"
type textarea "x"
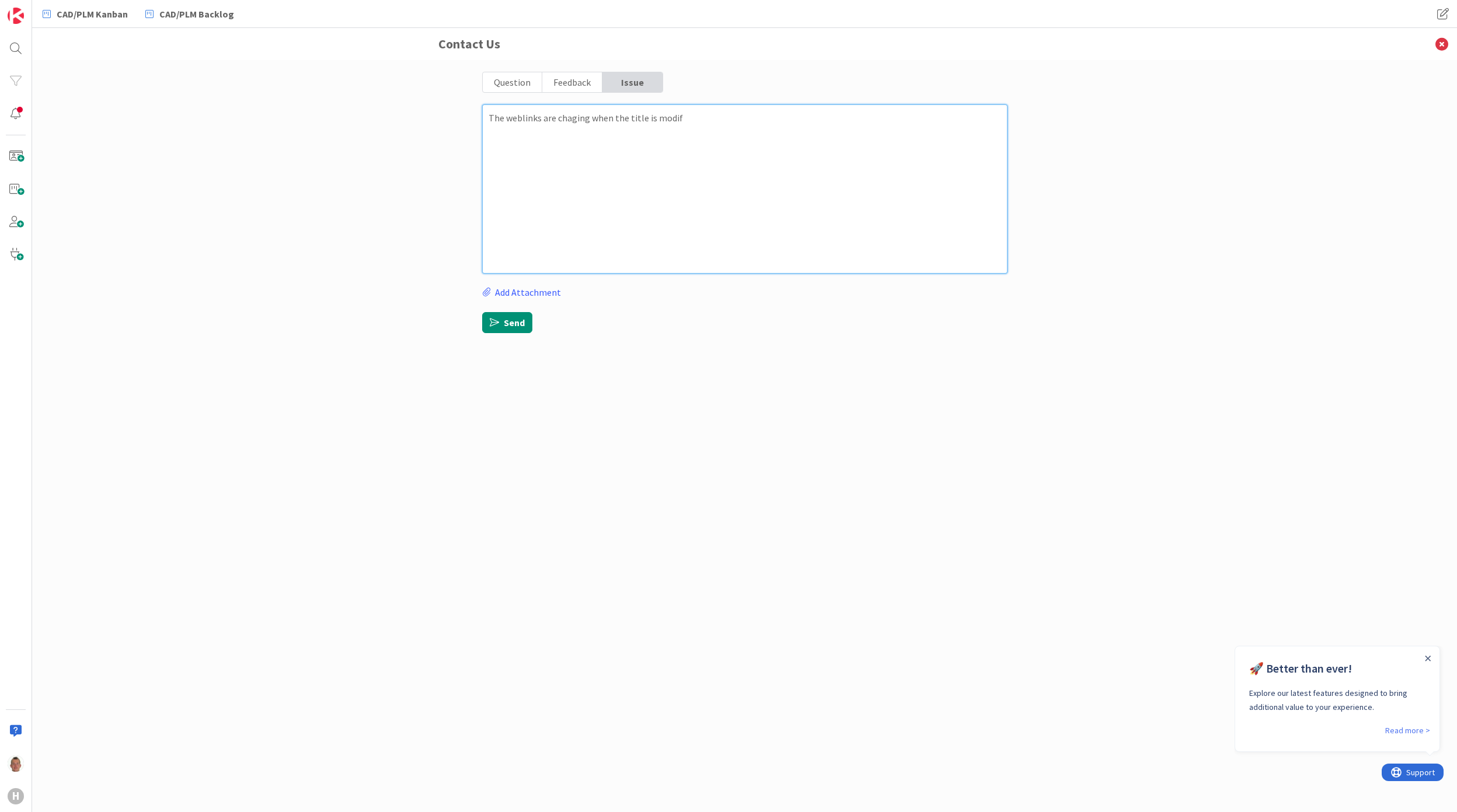
type textarea "The weblinks are chaging when the title is modifi"
type textarea "x"
type textarea "The weblinks are chaging when the title is modifie"
type textarea "x"
type textarea "The weblinks are chaging when the title is modified"
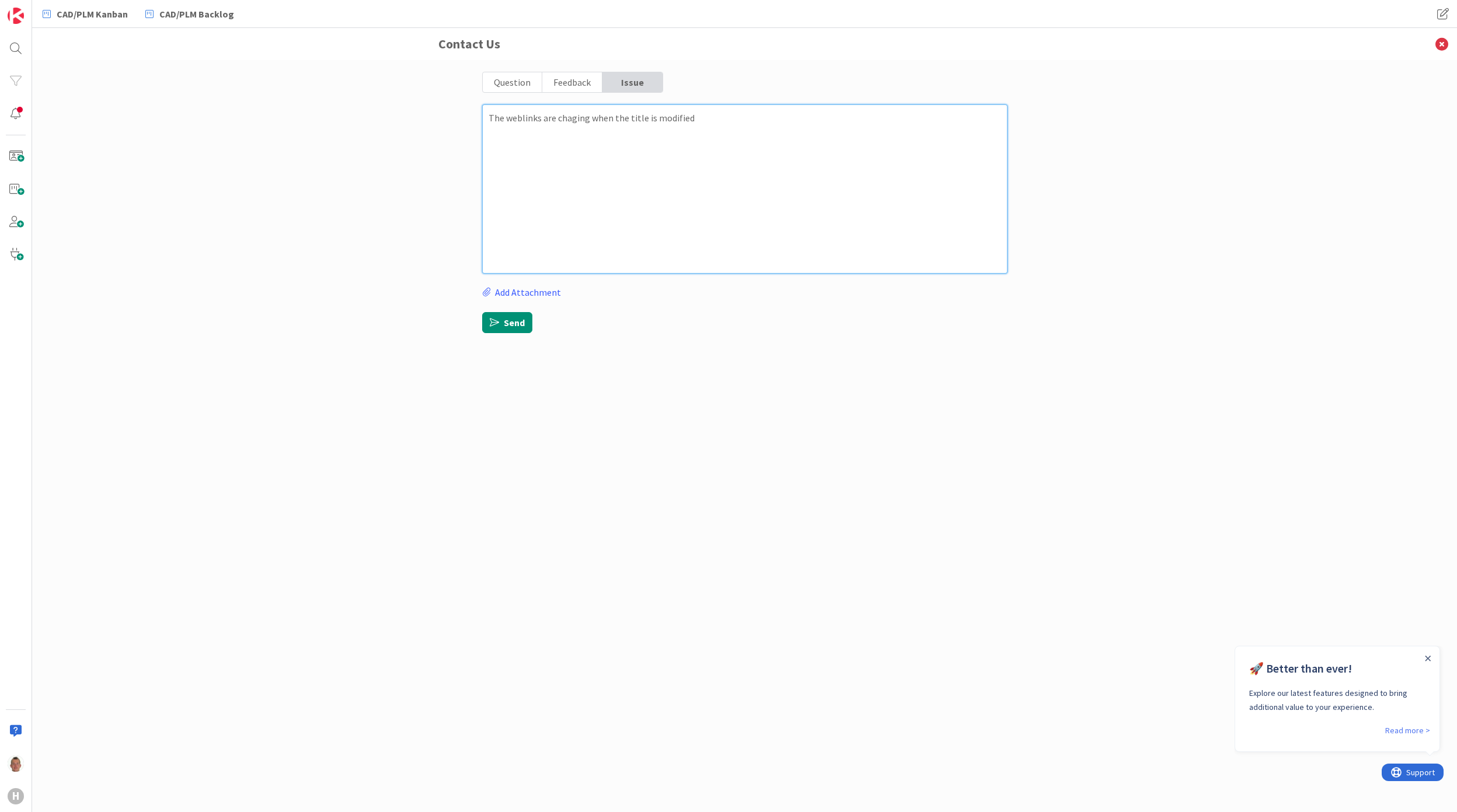
type textarea "x"
type textarea "The weblinks are chaging when the title is modified."
type textarea "x"
type textarea "The weblinks are chaging when the title is modified."
type textarea "x"
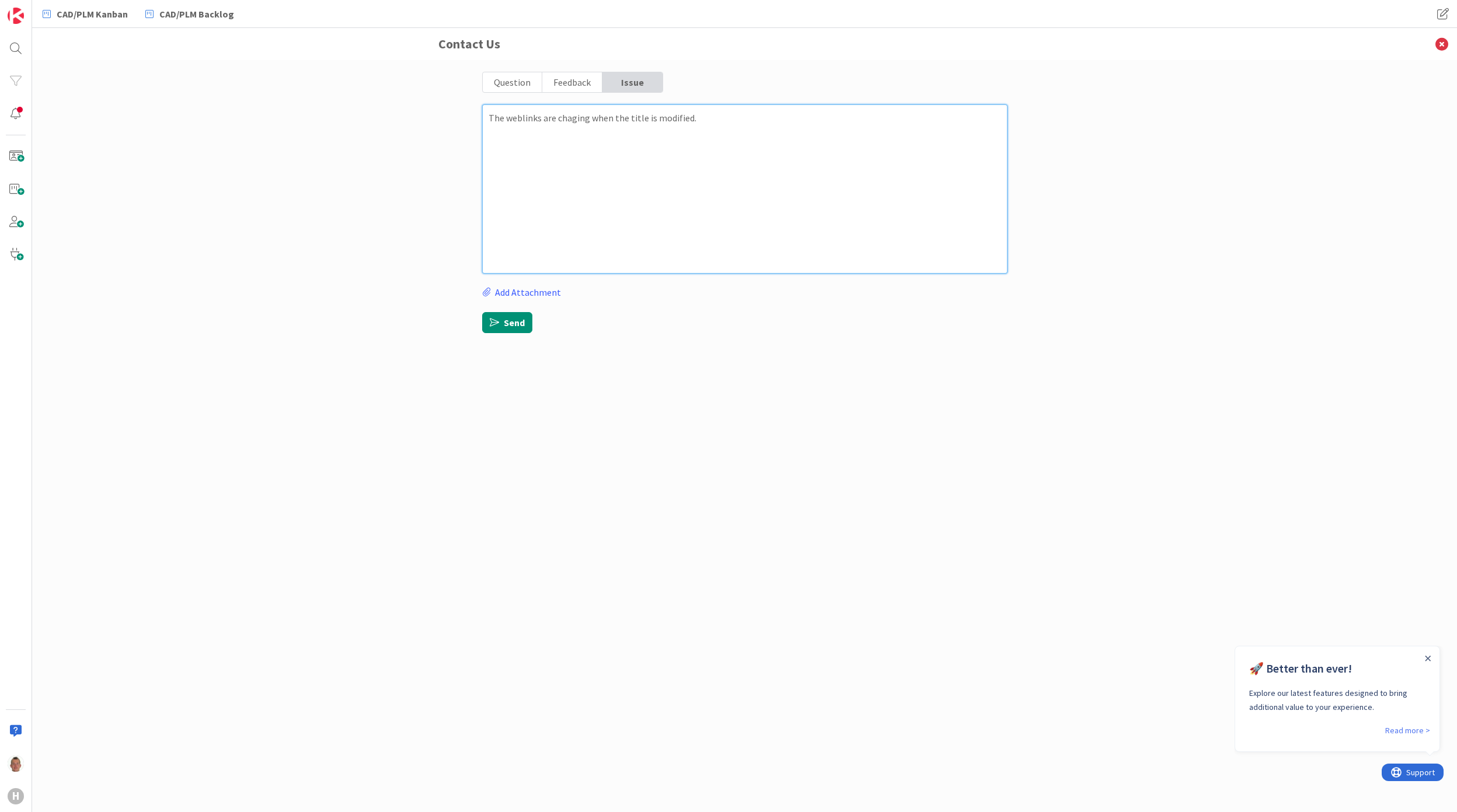
type textarea "The weblinks are chaging when the title is modified. T"
type textarea "x"
type textarea "The weblinks are chaging when the title is modified. Th"
type textarea "x"
type textarea "The weblinks are chaging when the title is modified. Thi"
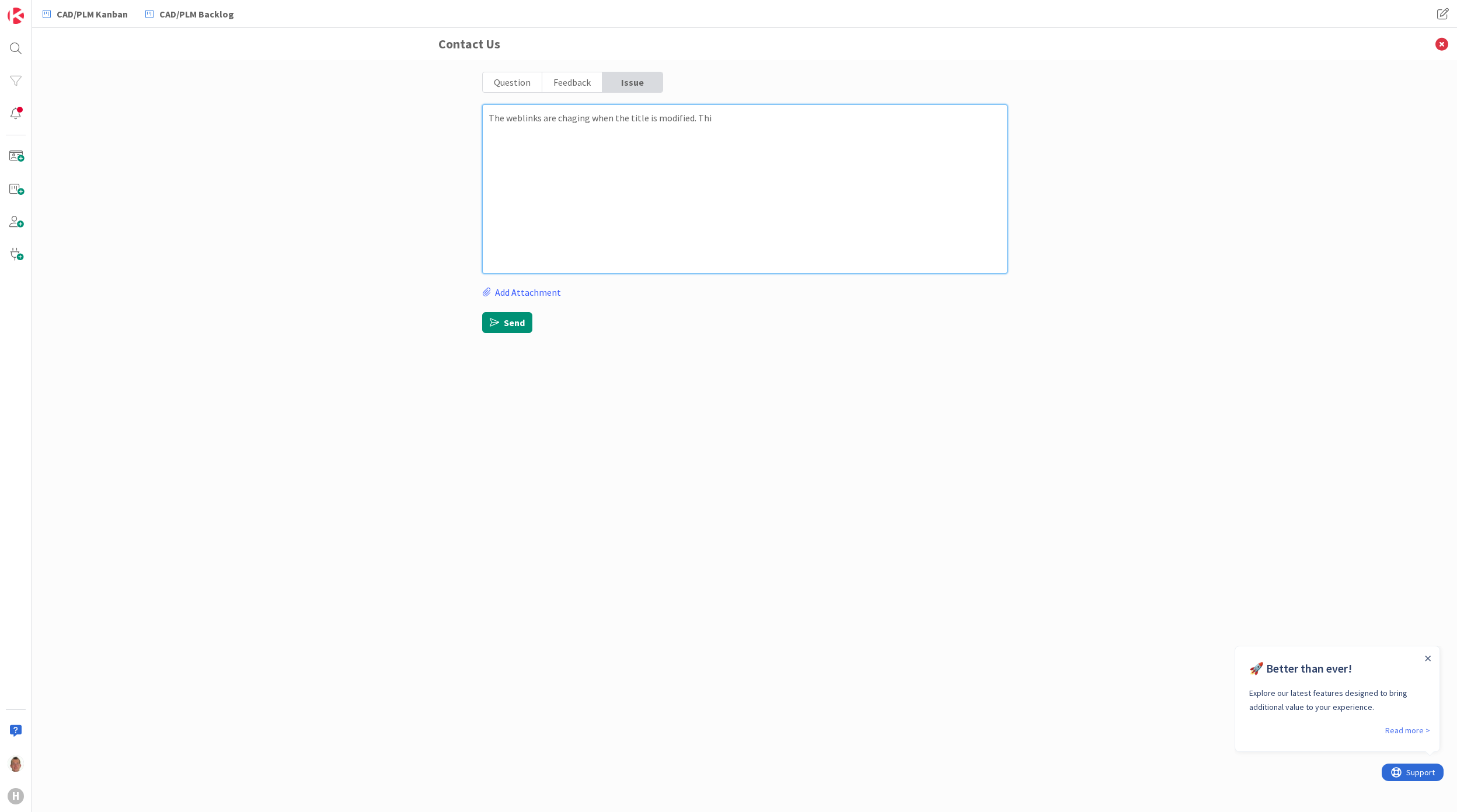
type textarea "x"
type textarea "The weblinks are chaging when the title is modified. This"
type textarea "x"
type textarea "The weblinks are chaging when the title is modified. This"
type textarea "x"
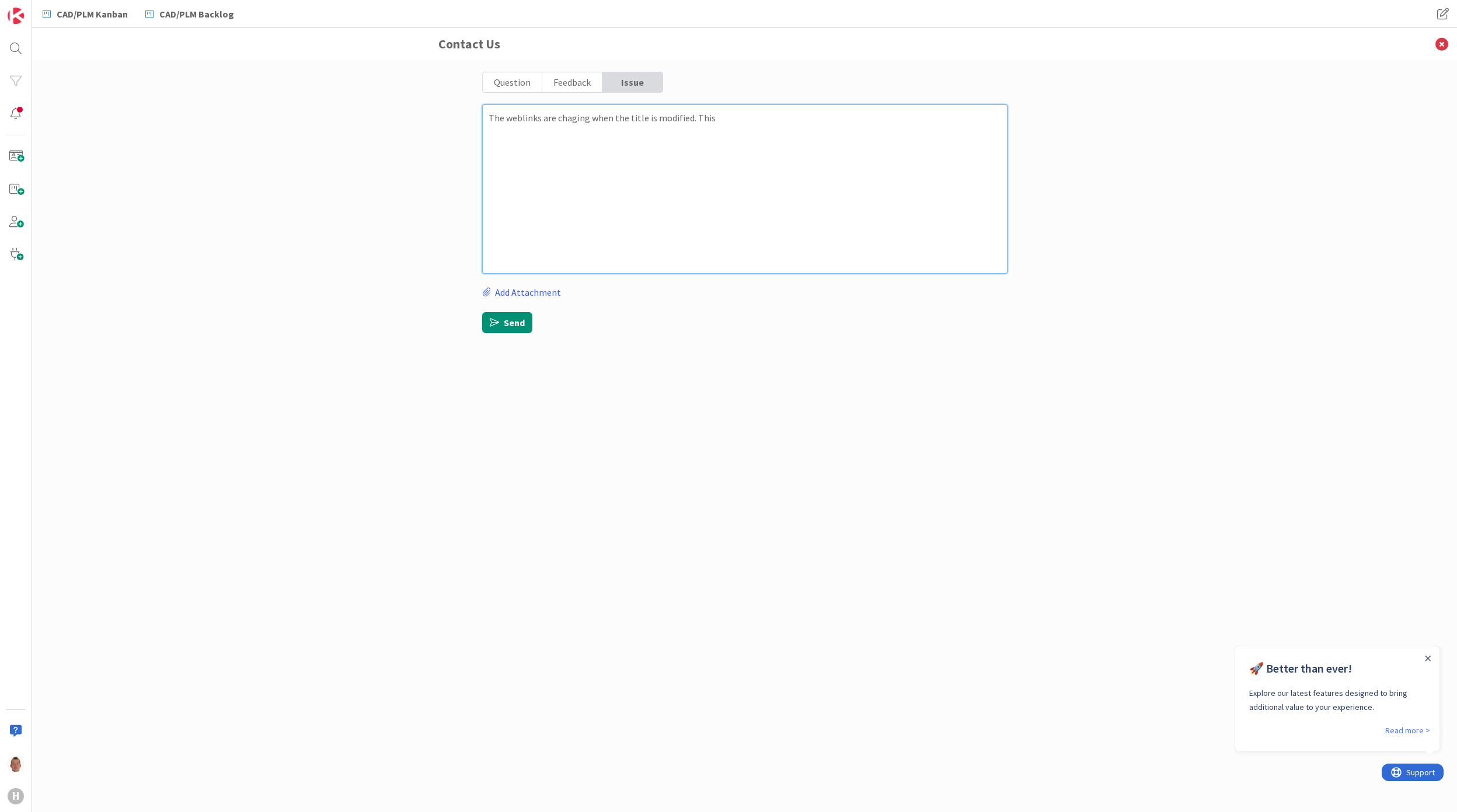
type textarea "The weblinks are chaging when the title is modified. This i"
type textarea "x"
type textarea "The weblinks are chaging when the title is modified. This"
type textarea "x"
type textarea "The weblinks are chaging when the title is modified. This g"
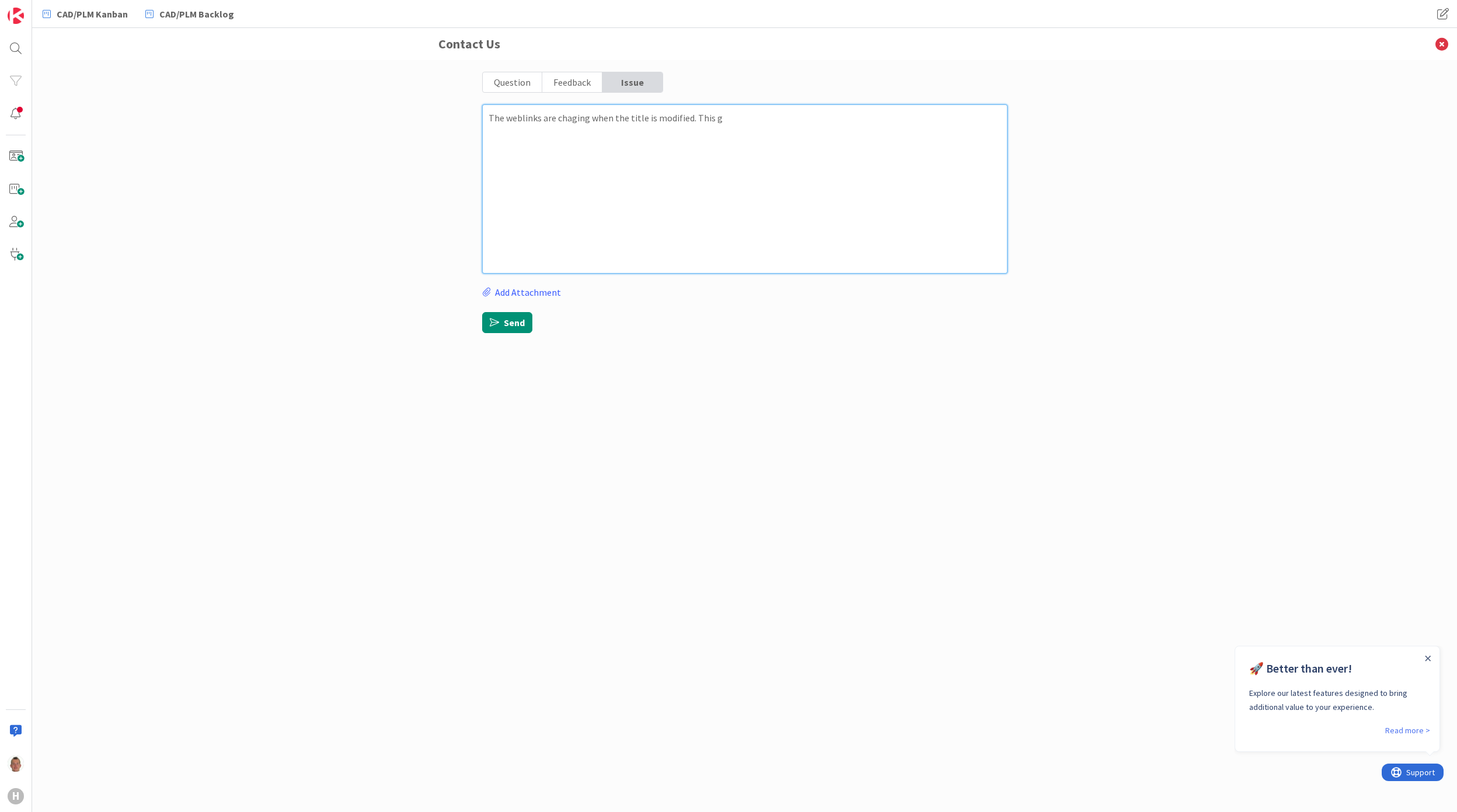
type textarea "x"
type textarea "The weblinks are chaging when the title is modified. This gi"
type textarea "x"
click at [505, 323] on button "Send" at bounding box center [507, 323] width 50 height 21
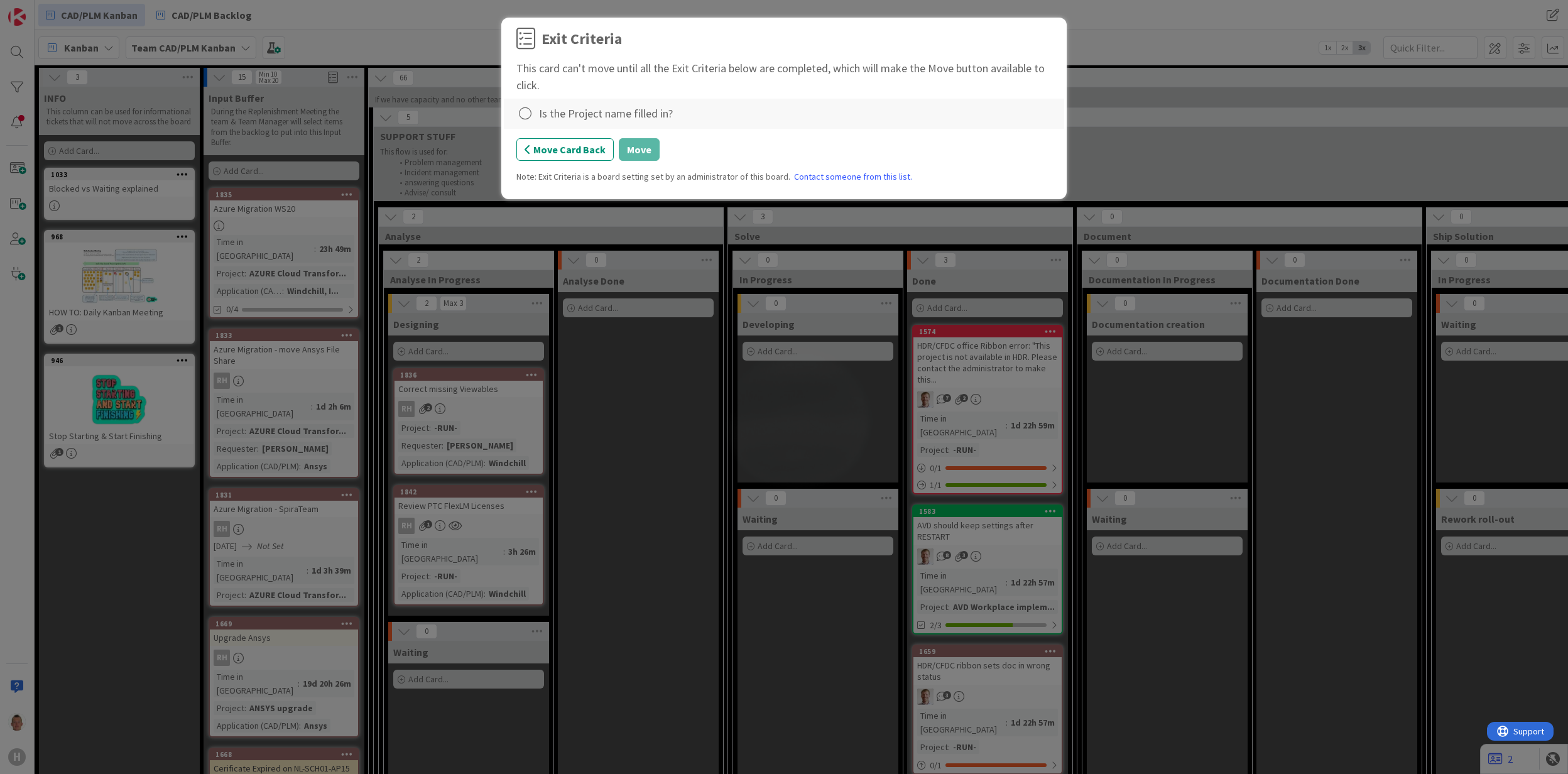
click at [575, 114] on div "Is the Project name filled in?" at bounding box center [606, 113] width 134 height 17
click at [530, 115] on icon at bounding box center [525, 114] width 18 height 18
click at [588, 139] on link "Complete" at bounding box center [594, 140] width 157 height 18
click at [635, 146] on button "Move" at bounding box center [639, 150] width 41 height 23
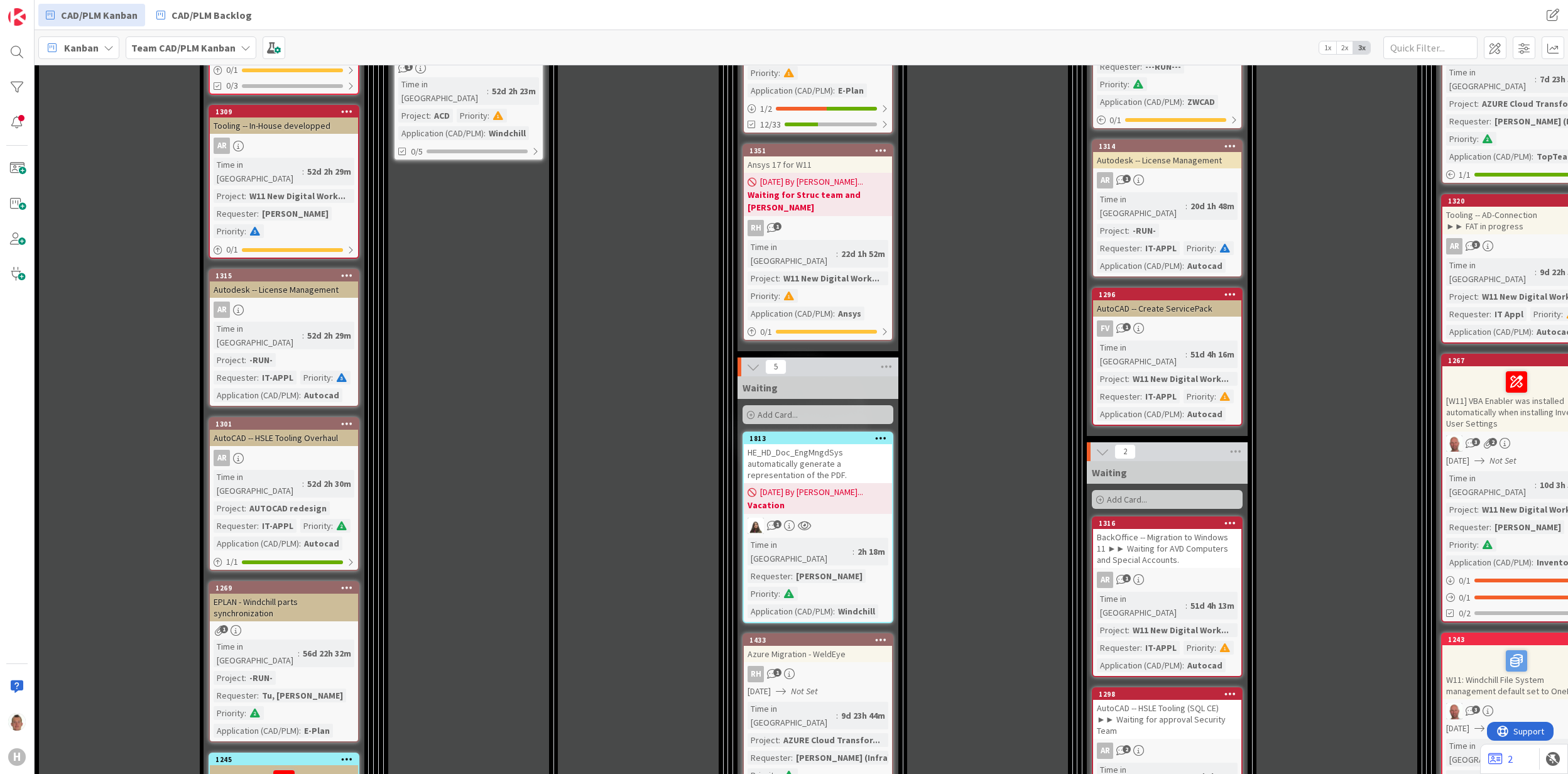
scroll to position [1340, 0]
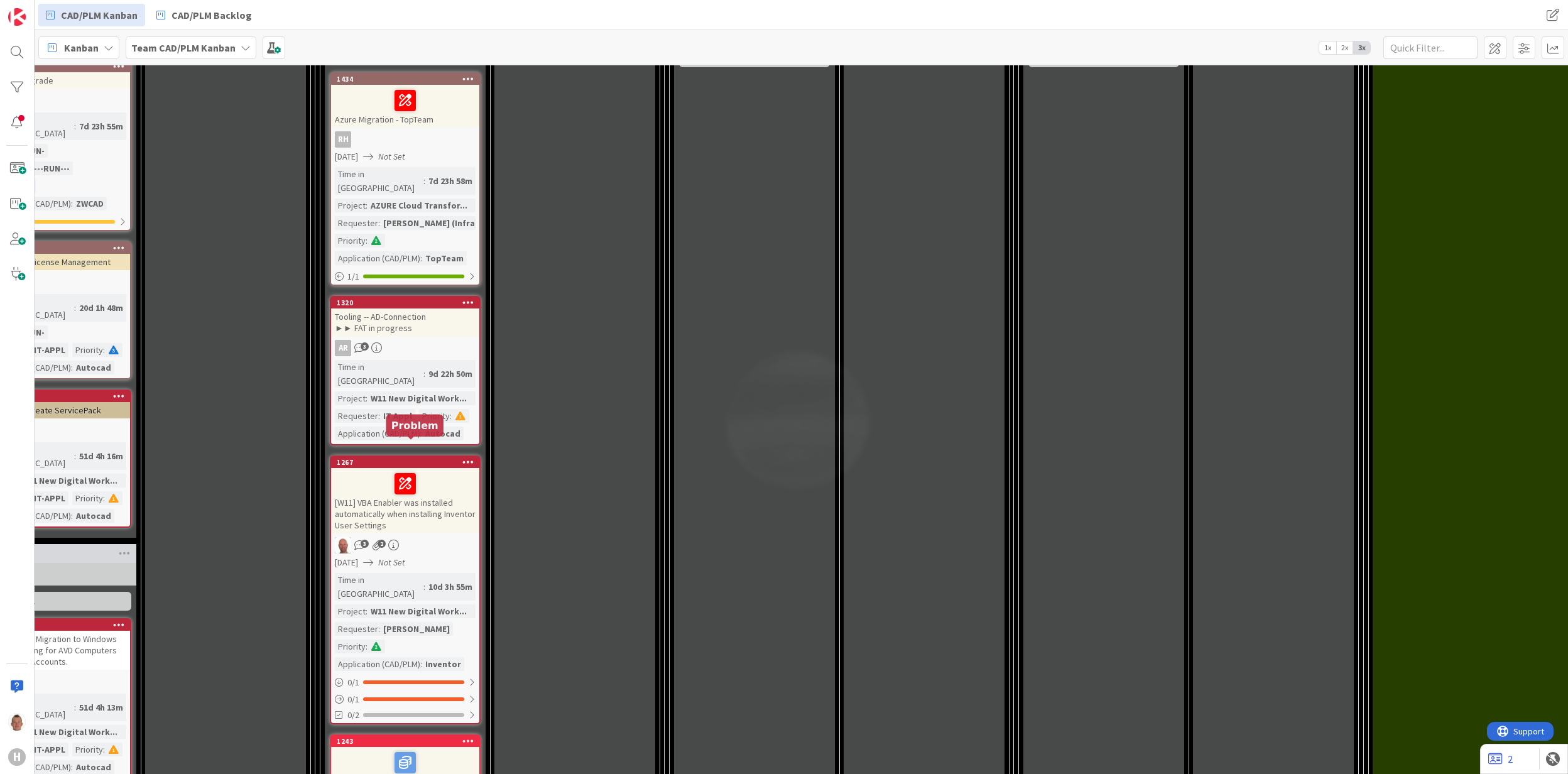
scroll to position [1257, 1111]
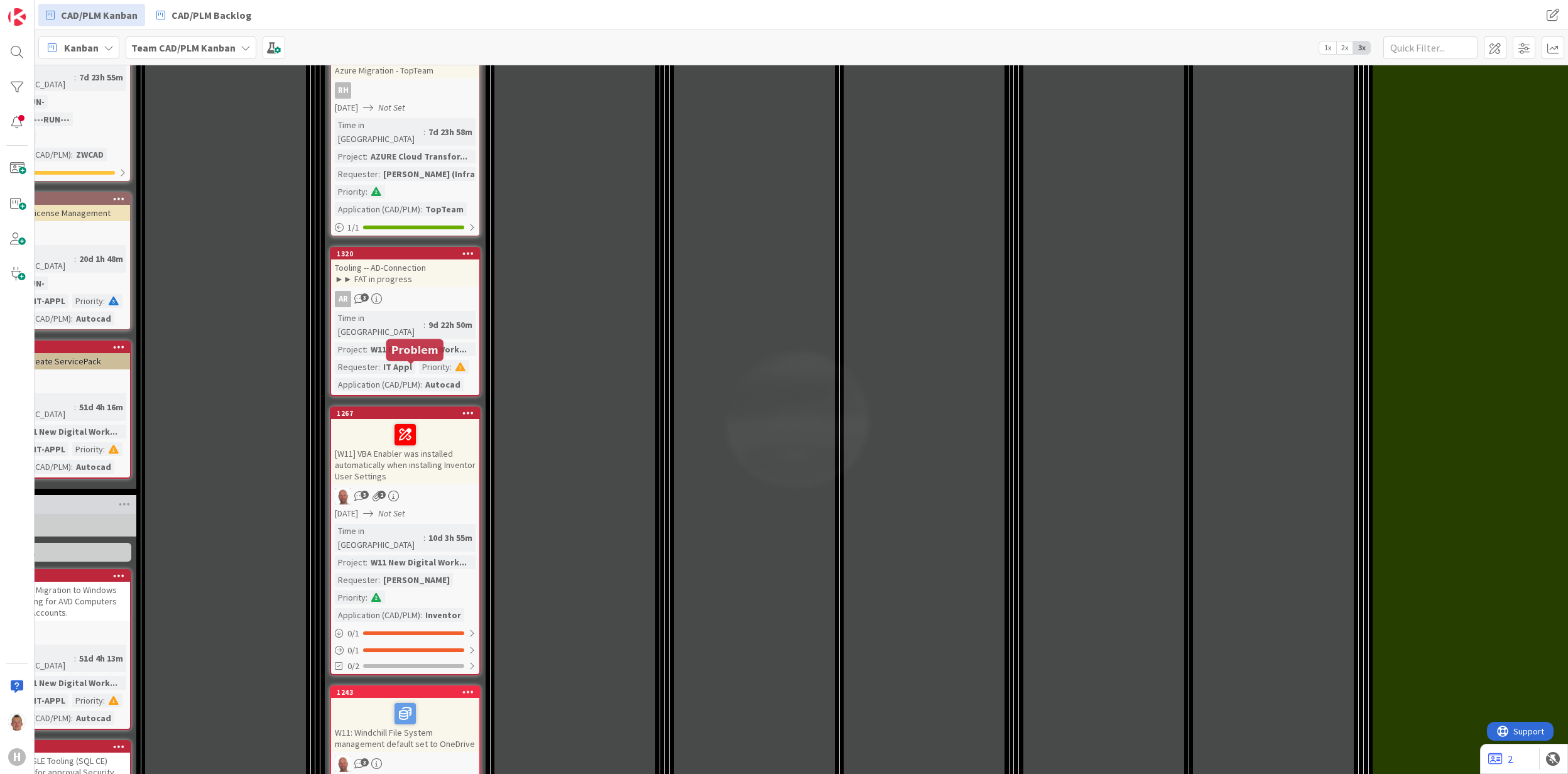
click at [435, 409] on div "1267" at bounding box center [408, 414] width 143 height 9
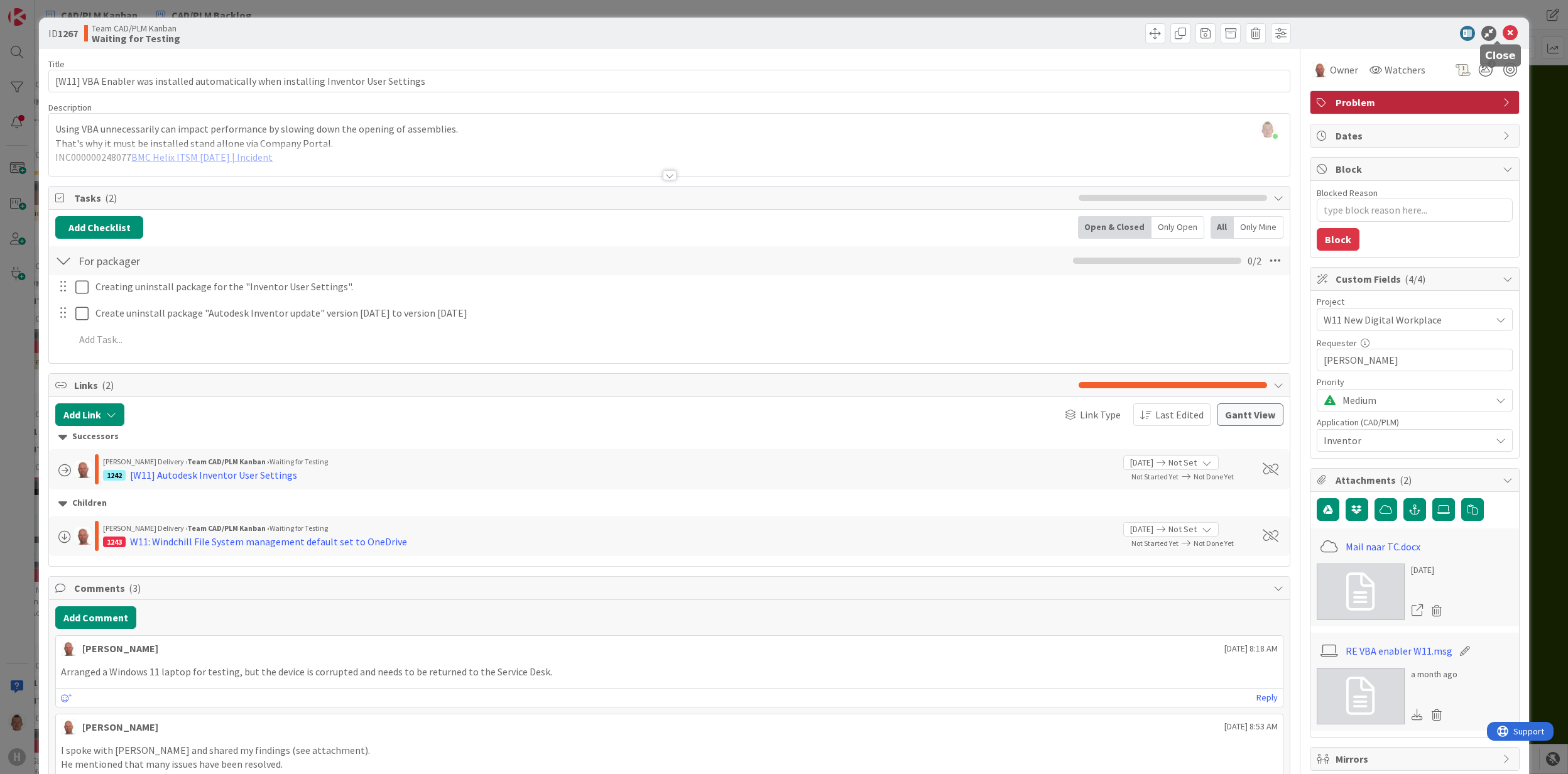
click at [1503, 31] on icon at bounding box center [1510, 33] width 15 height 15
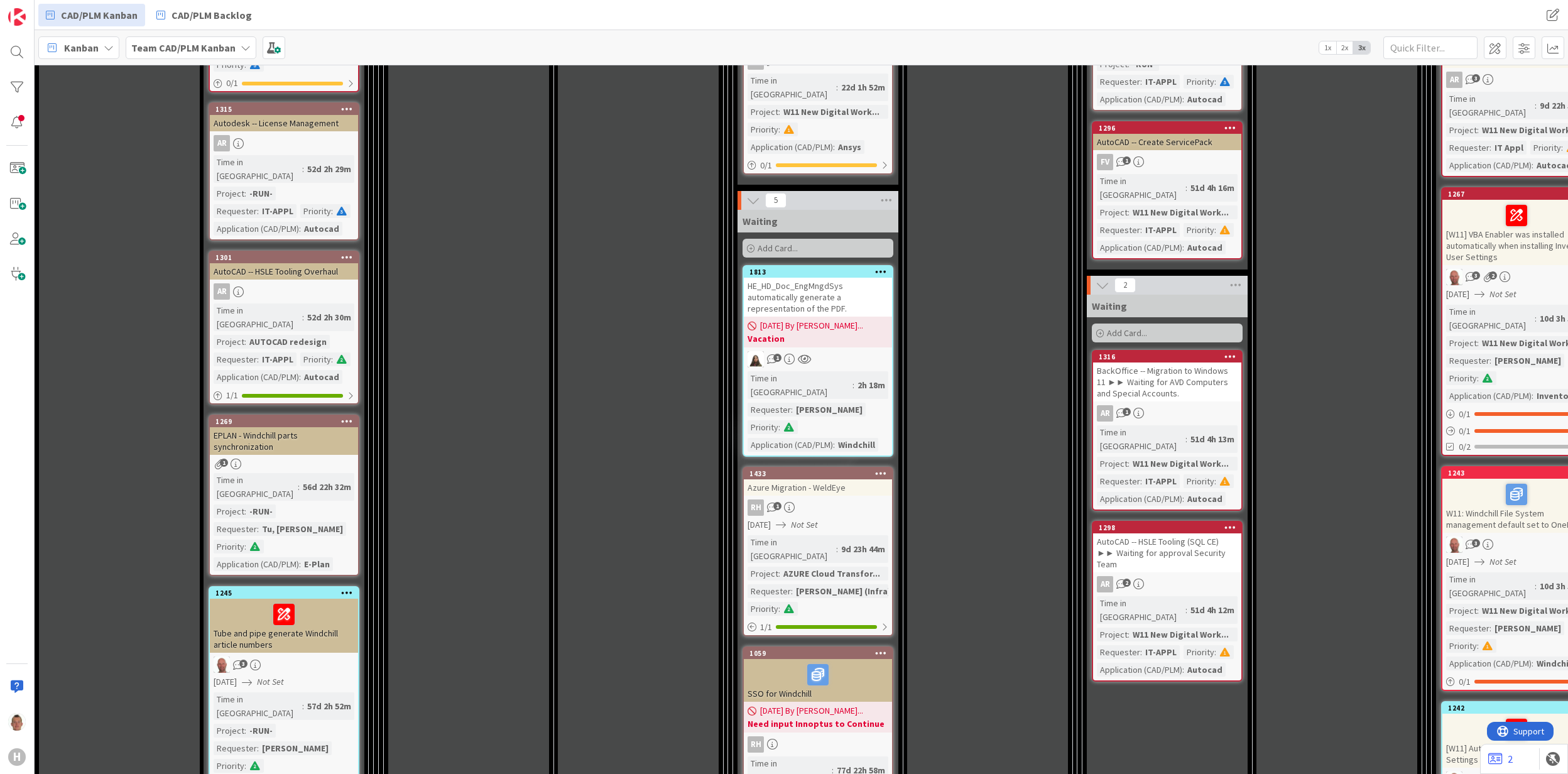
scroll to position [1424, 0]
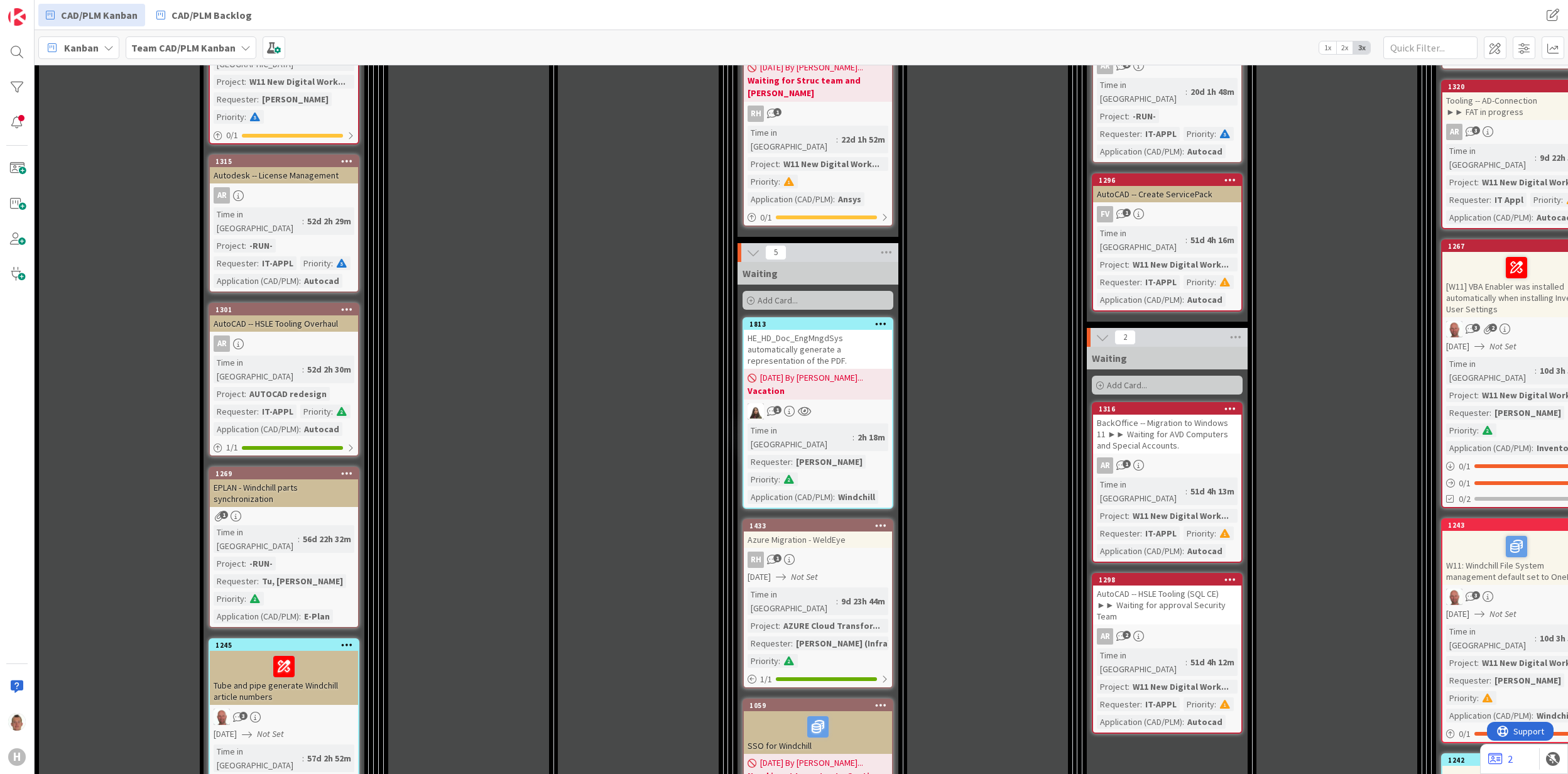
click at [309, 336] on div "AR" at bounding box center [283, 344] width 148 height 16
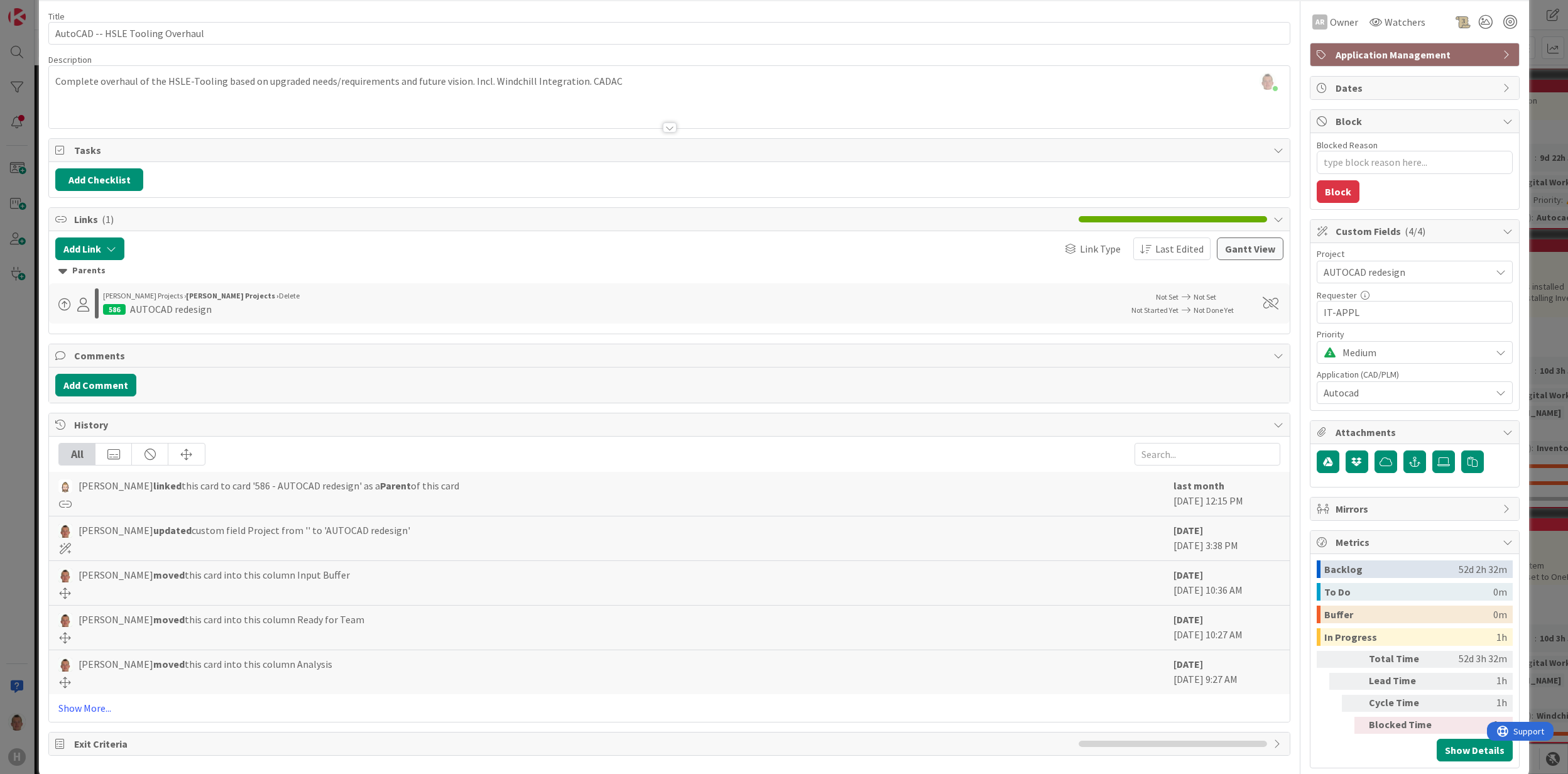
scroll to position [74, 0]
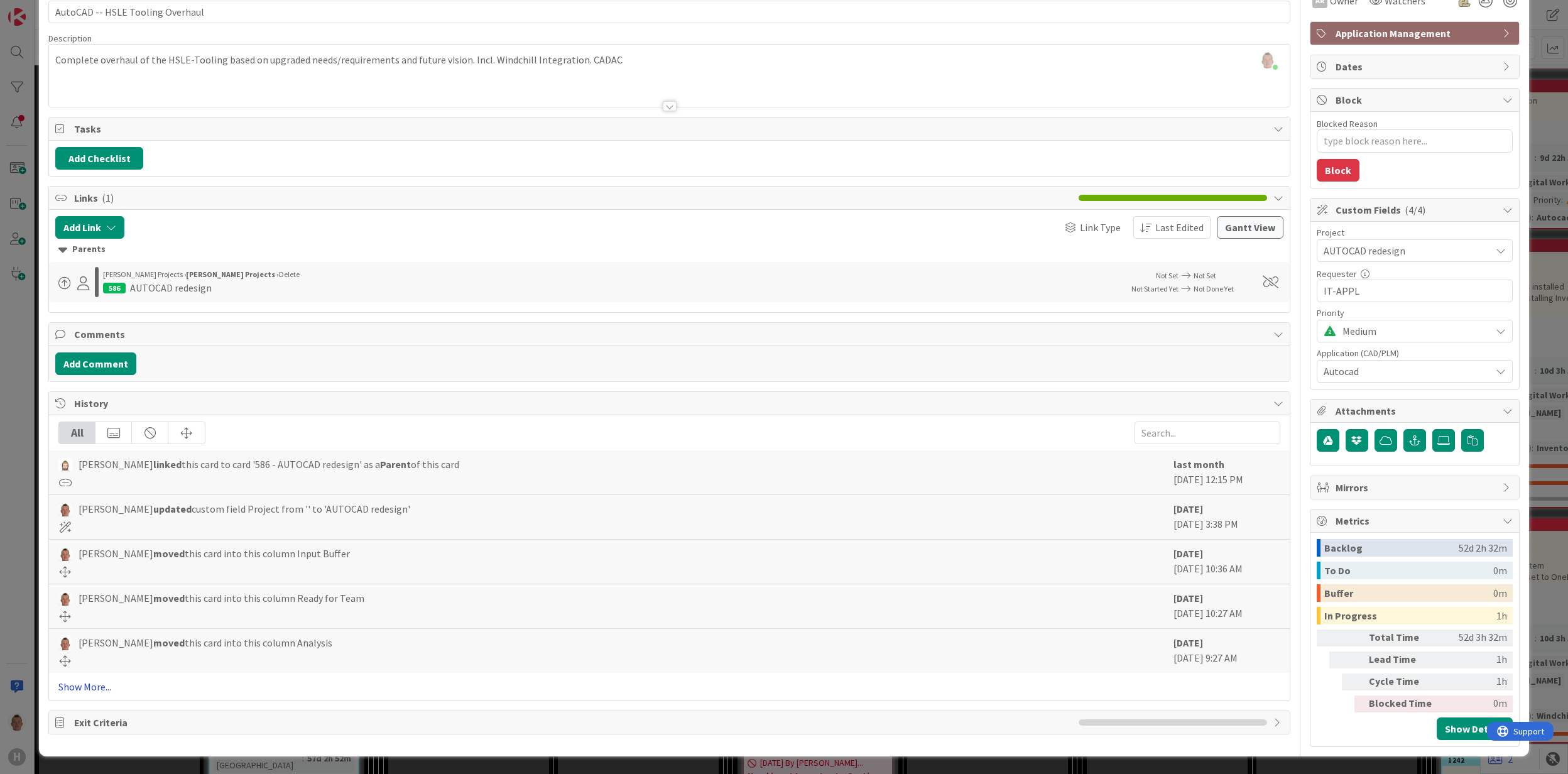
click at [136, 687] on link "Show More..." at bounding box center [669, 687] width 1221 height 15
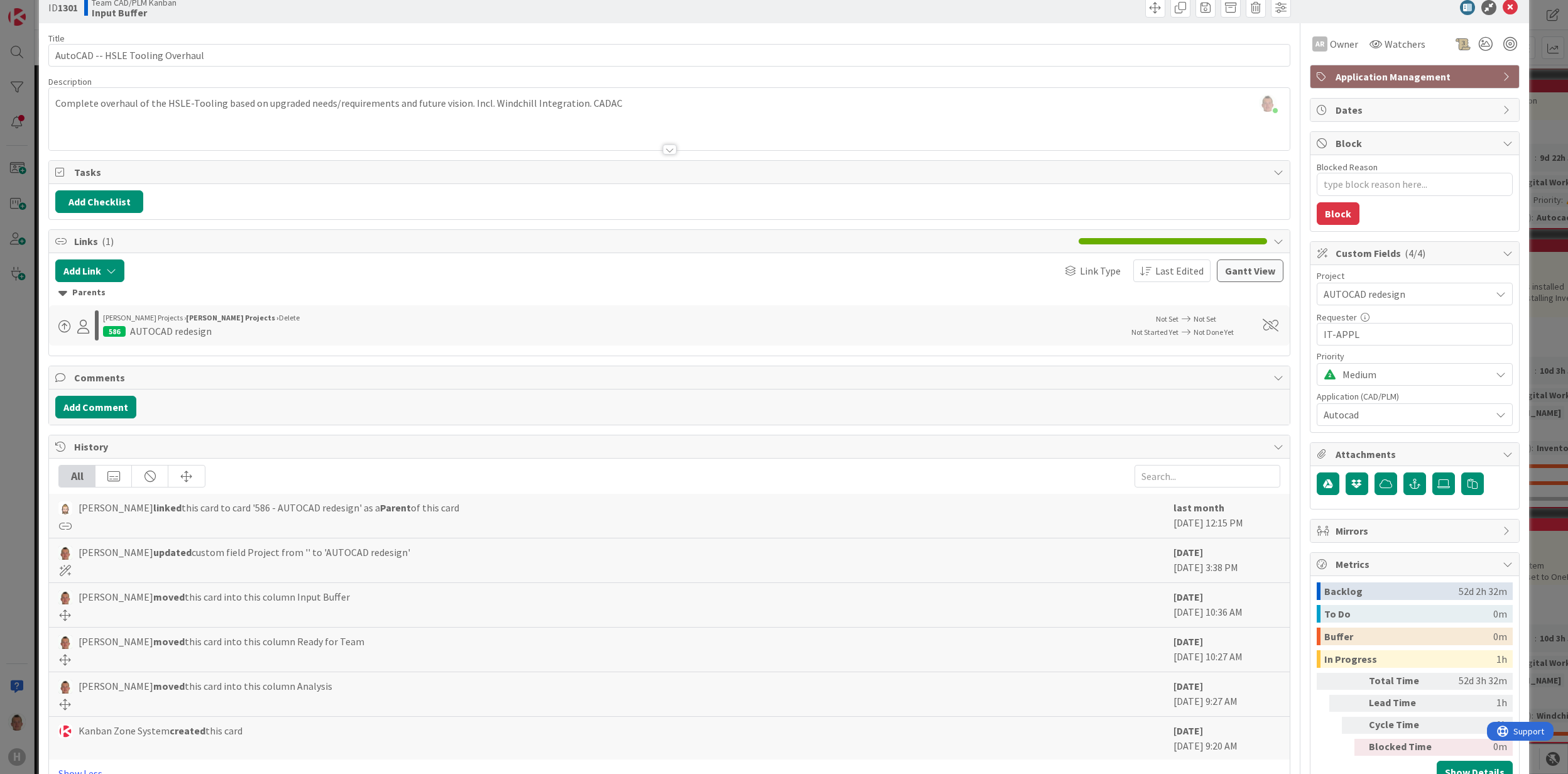
scroll to position [0, 0]
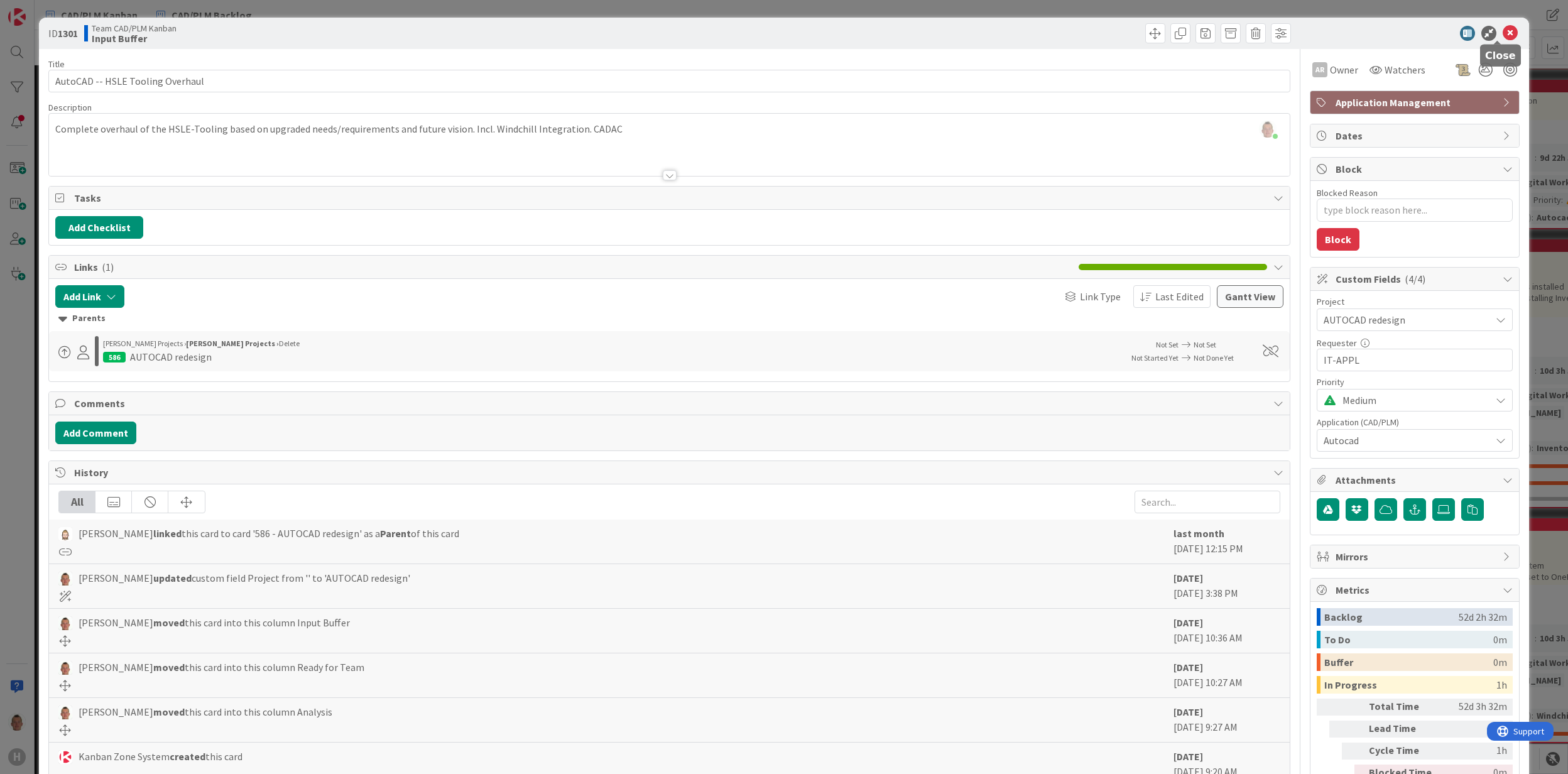
click at [1503, 33] on icon at bounding box center [1510, 33] width 15 height 15
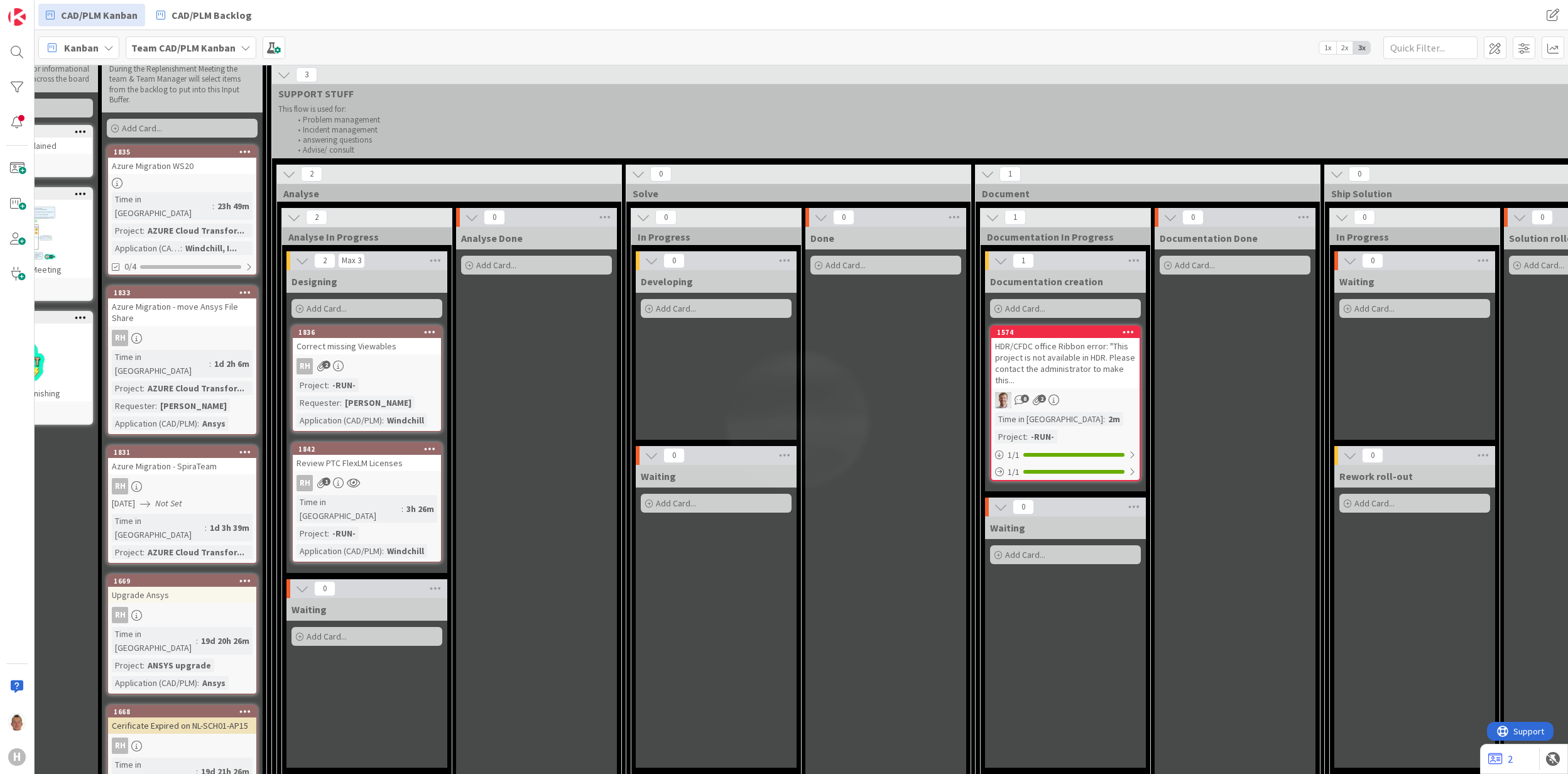
scroll to position [84, 102]
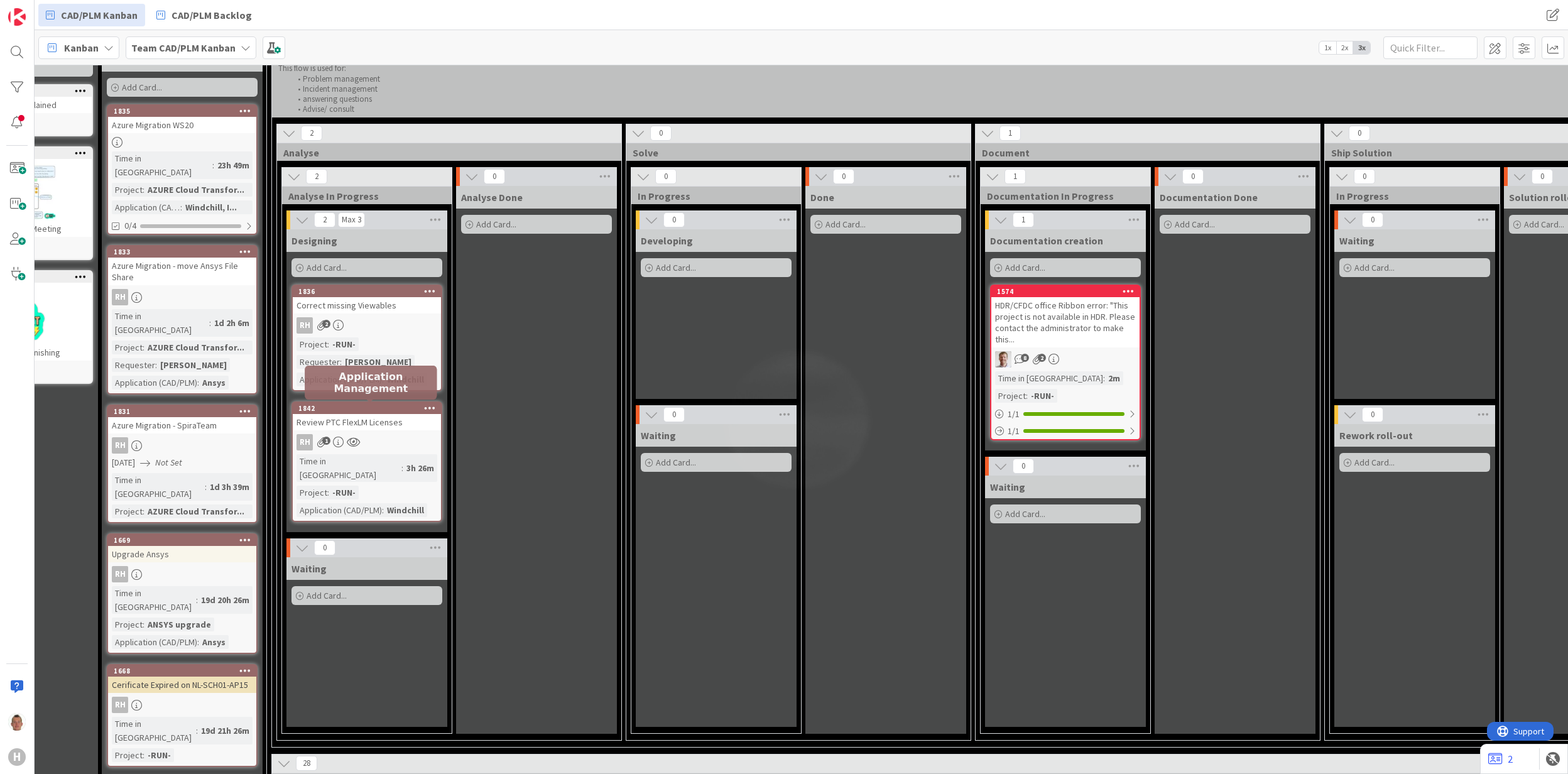
click at [376, 406] on div "1842" at bounding box center [369, 409] width 143 height 9
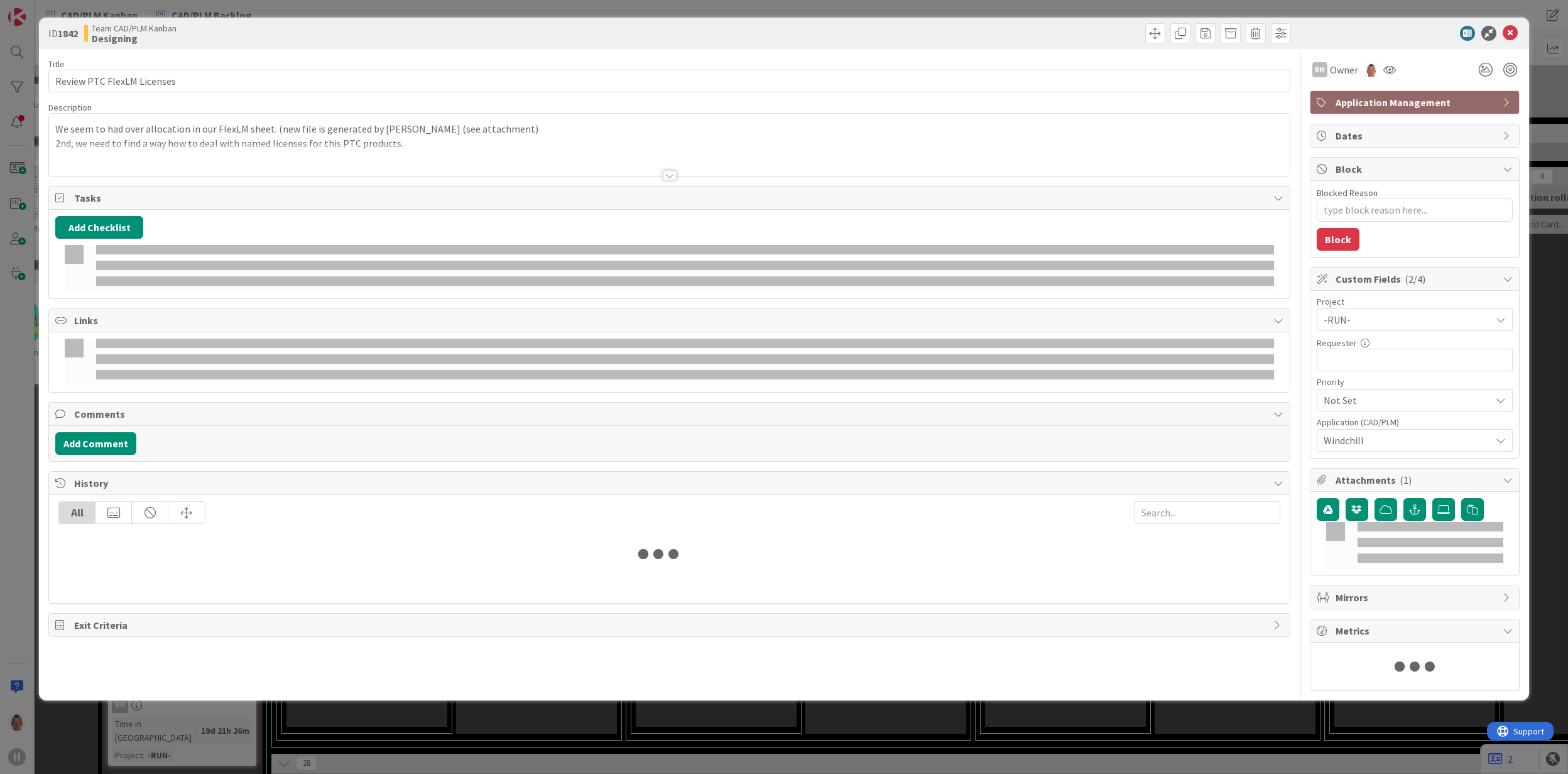
type textarea "x"
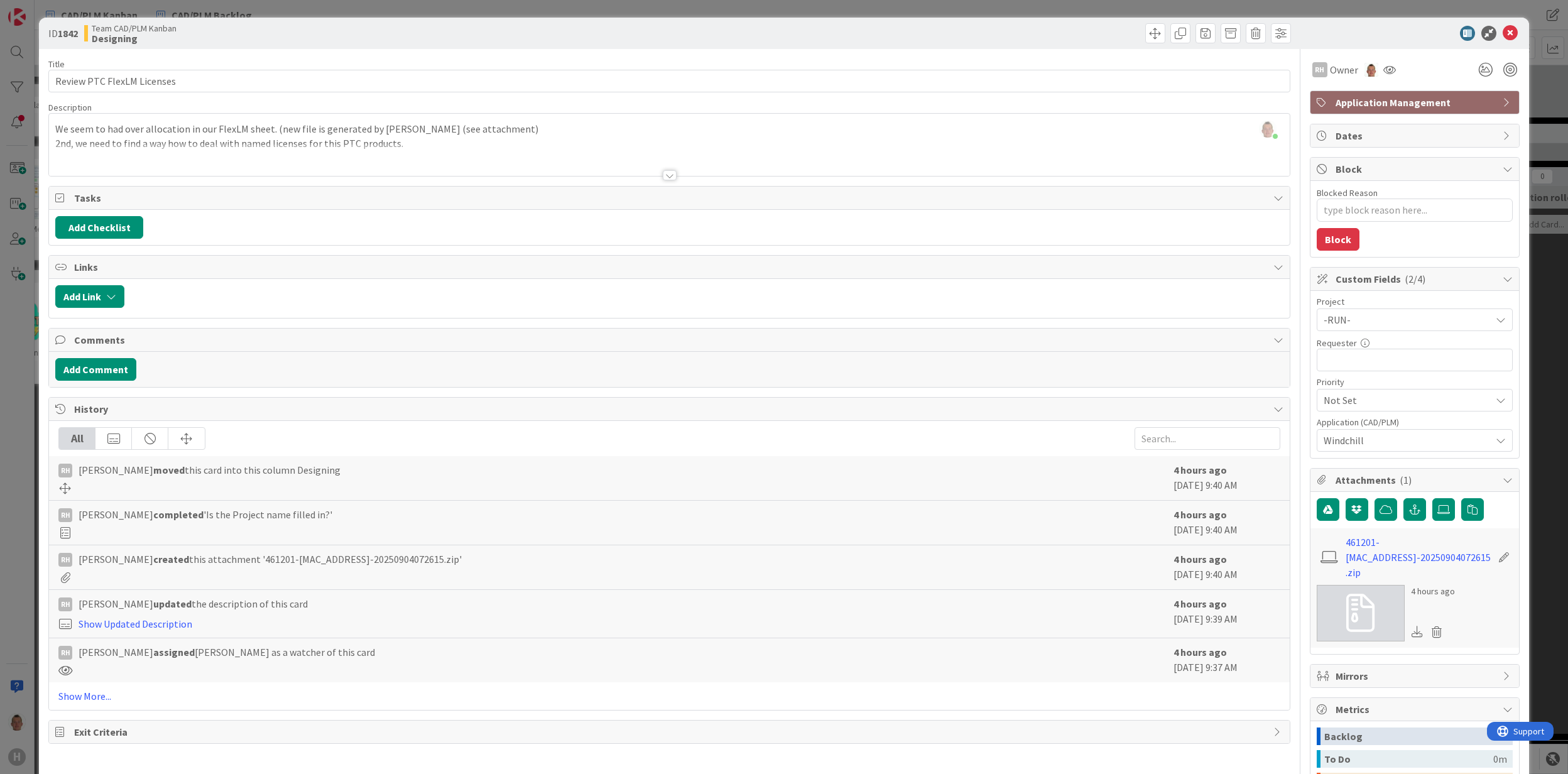
click at [665, 177] on div at bounding box center [670, 175] width 14 height 10
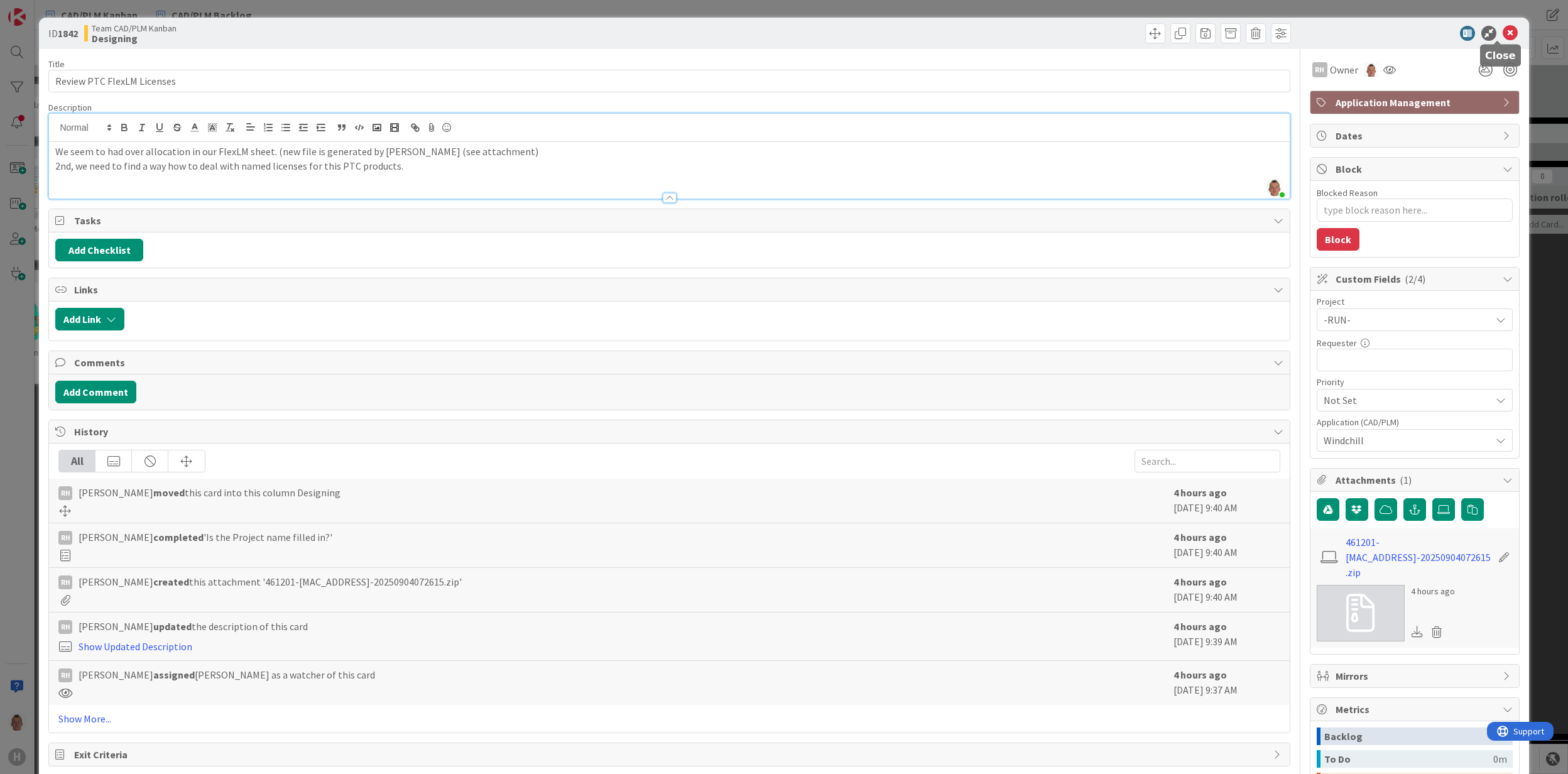
click at [1503, 35] on icon at bounding box center [1510, 33] width 15 height 15
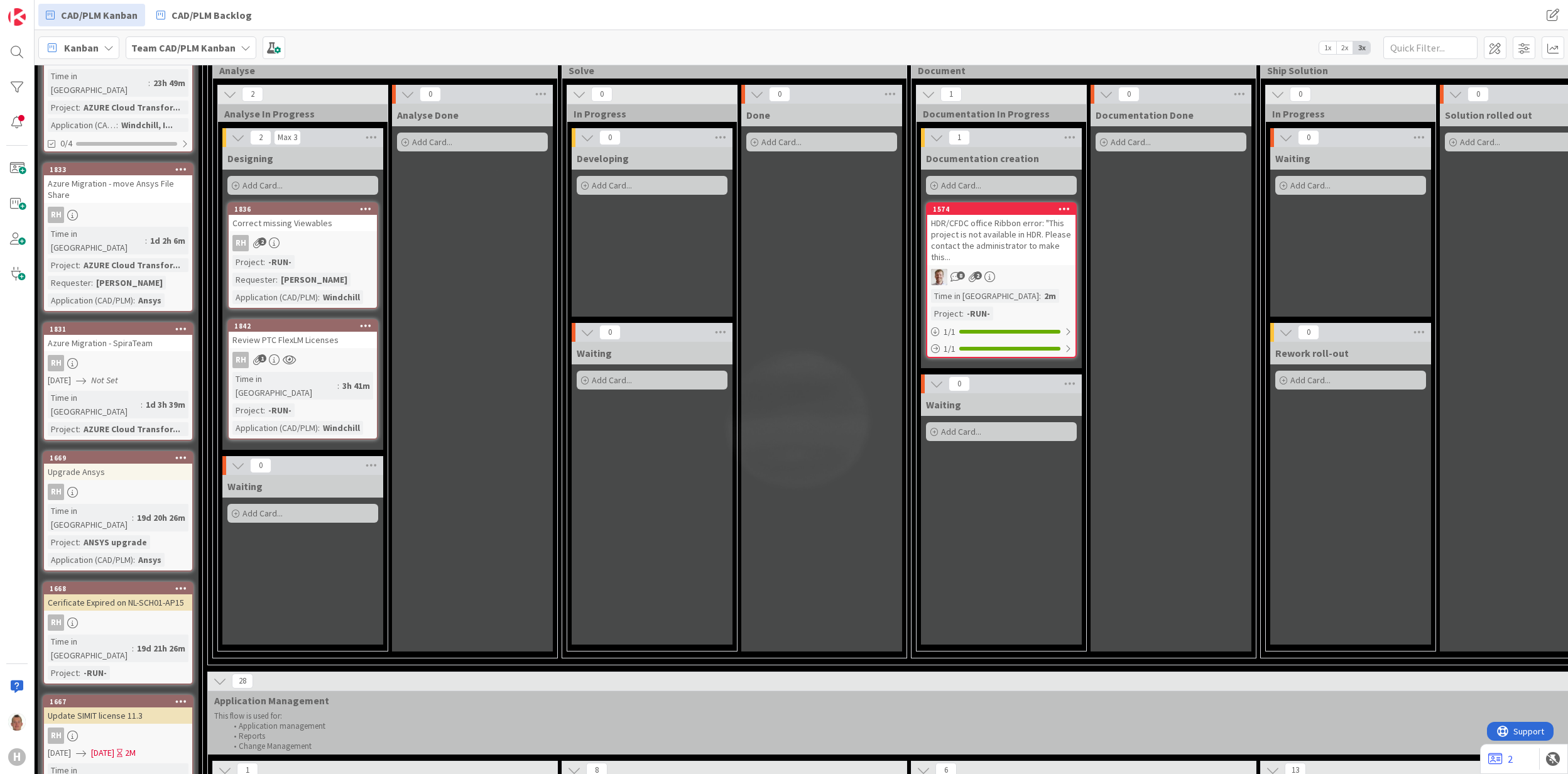
scroll to position [0, 166]
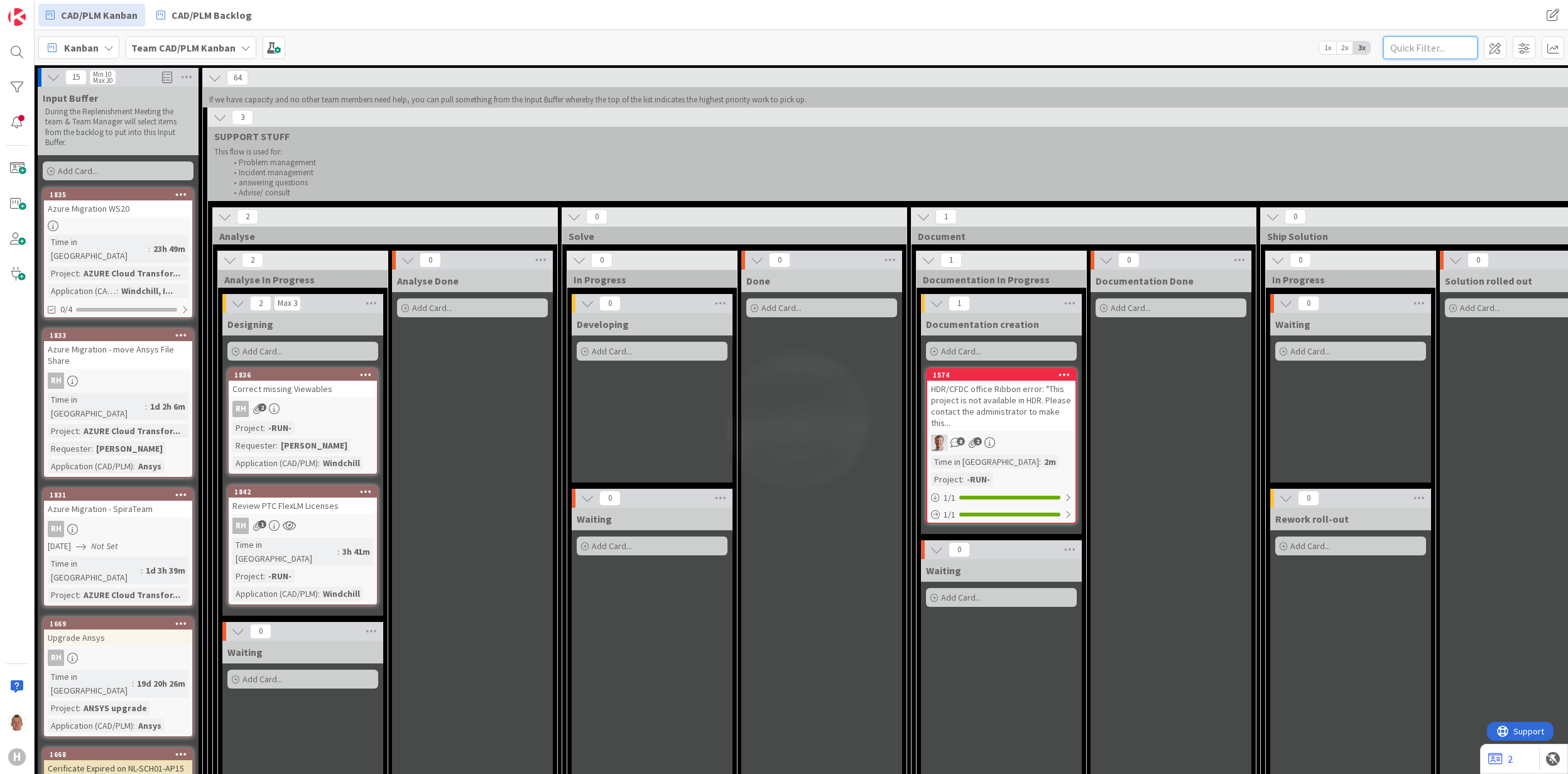
click at [1437, 44] on input "text" at bounding box center [1430, 48] width 94 height 23
type input "b"
type input "naviswork"
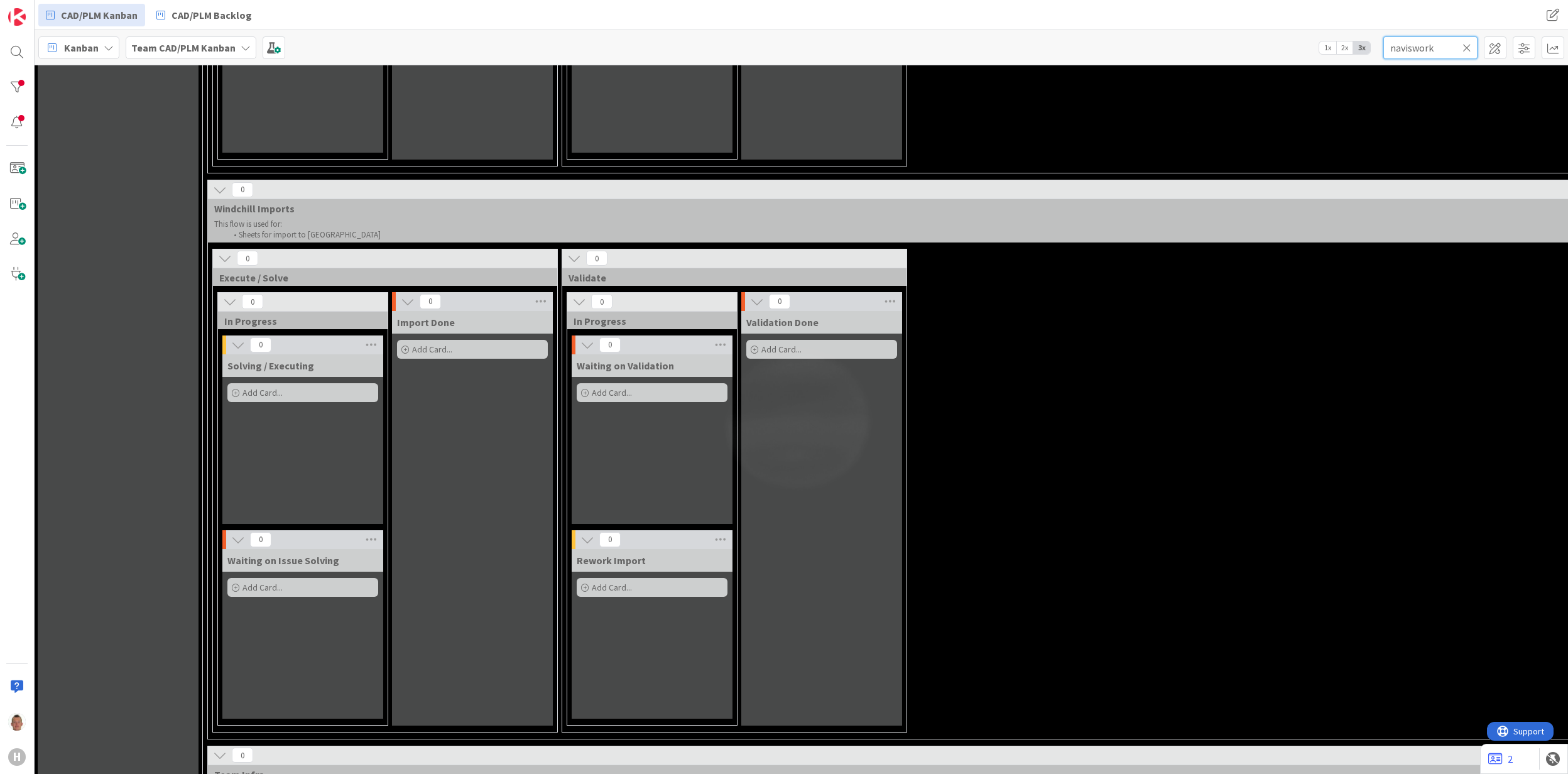
scroll to position [1843, 166]
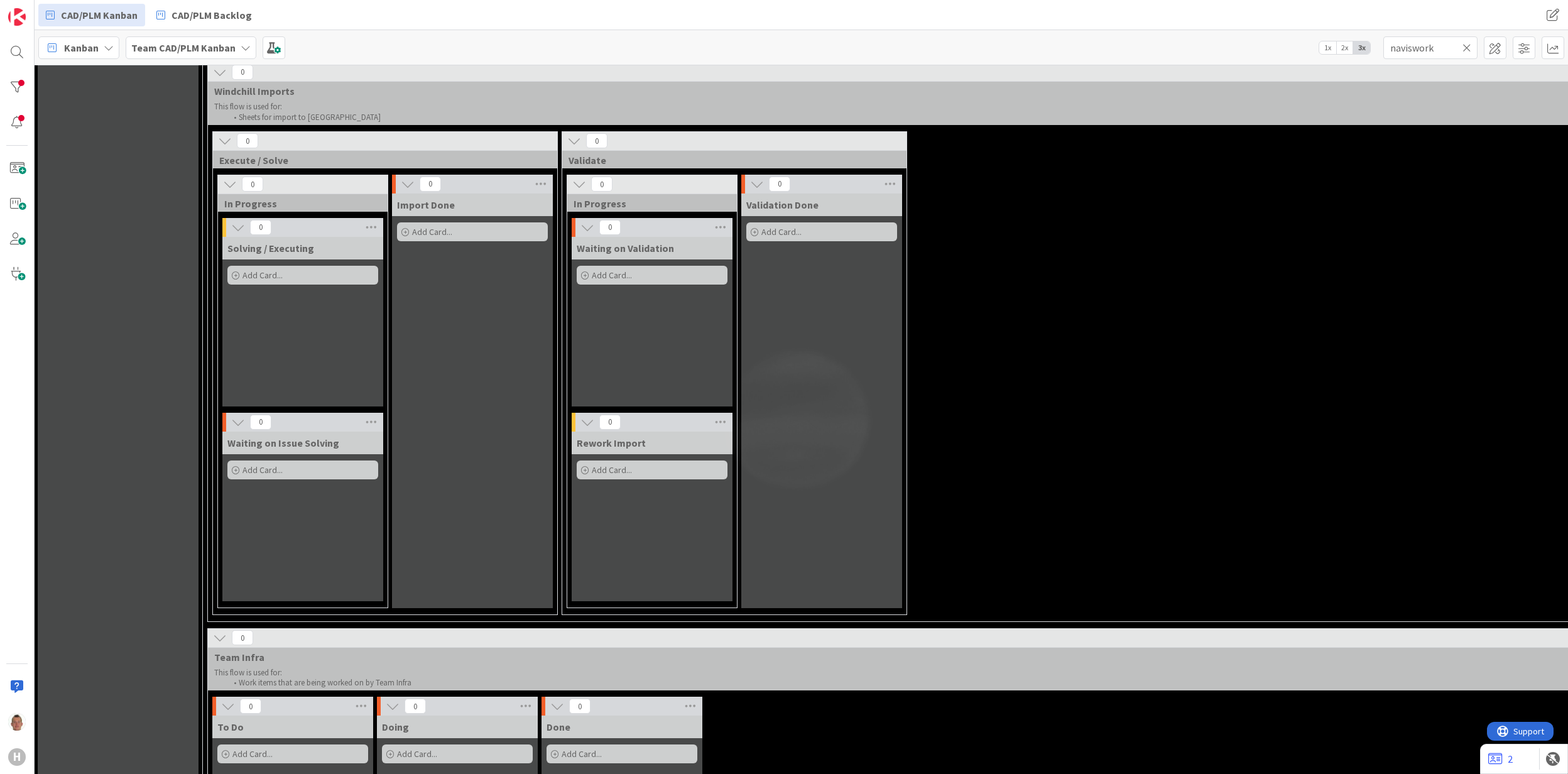
click at [1469, 48] on icon at bounding box center [1467, 48] width 9 height 11
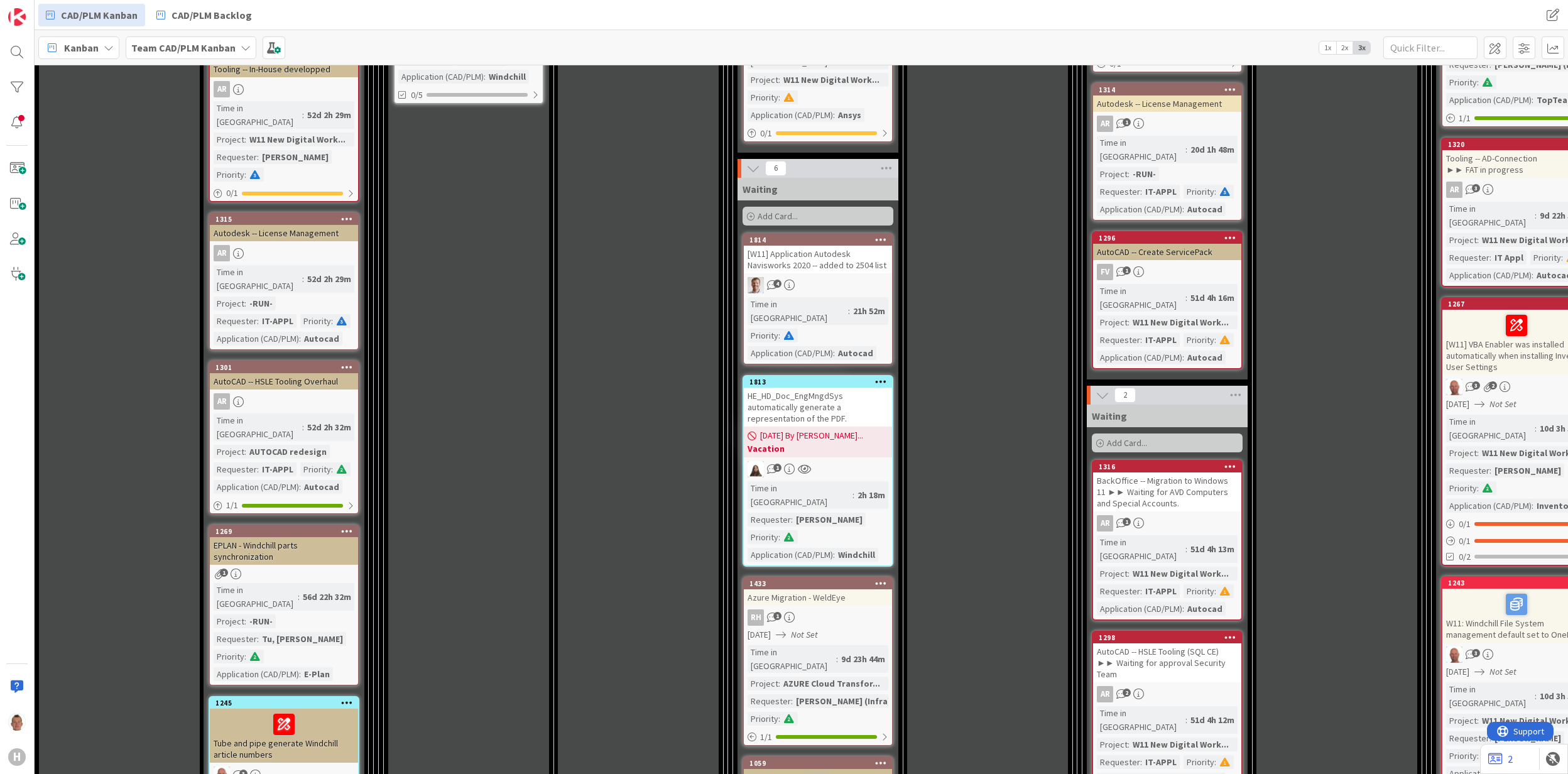
scroll to position [1340, 0]
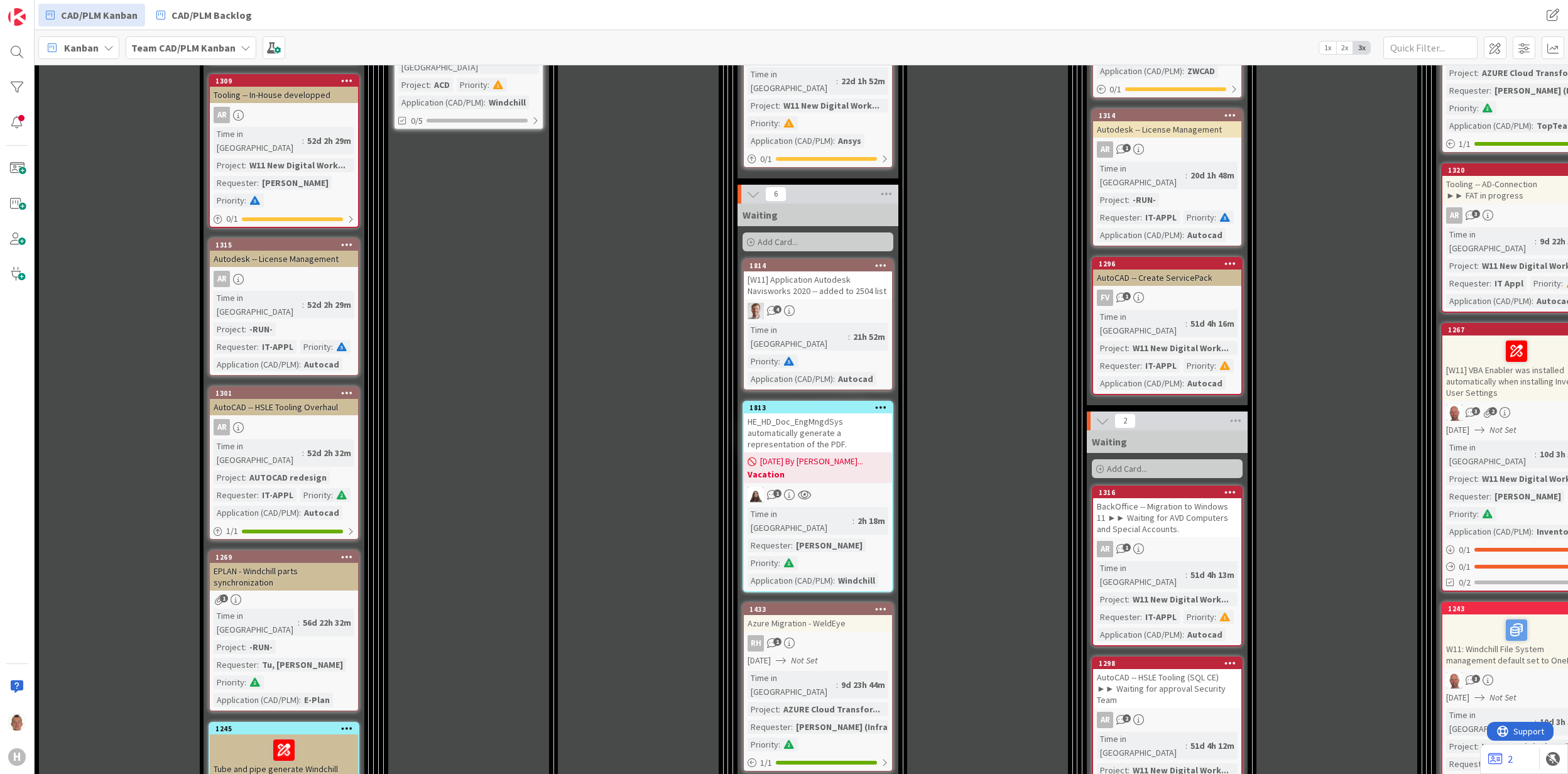
click at [348, 552] on icon at bounding box center [347, 557] width 12 height 9
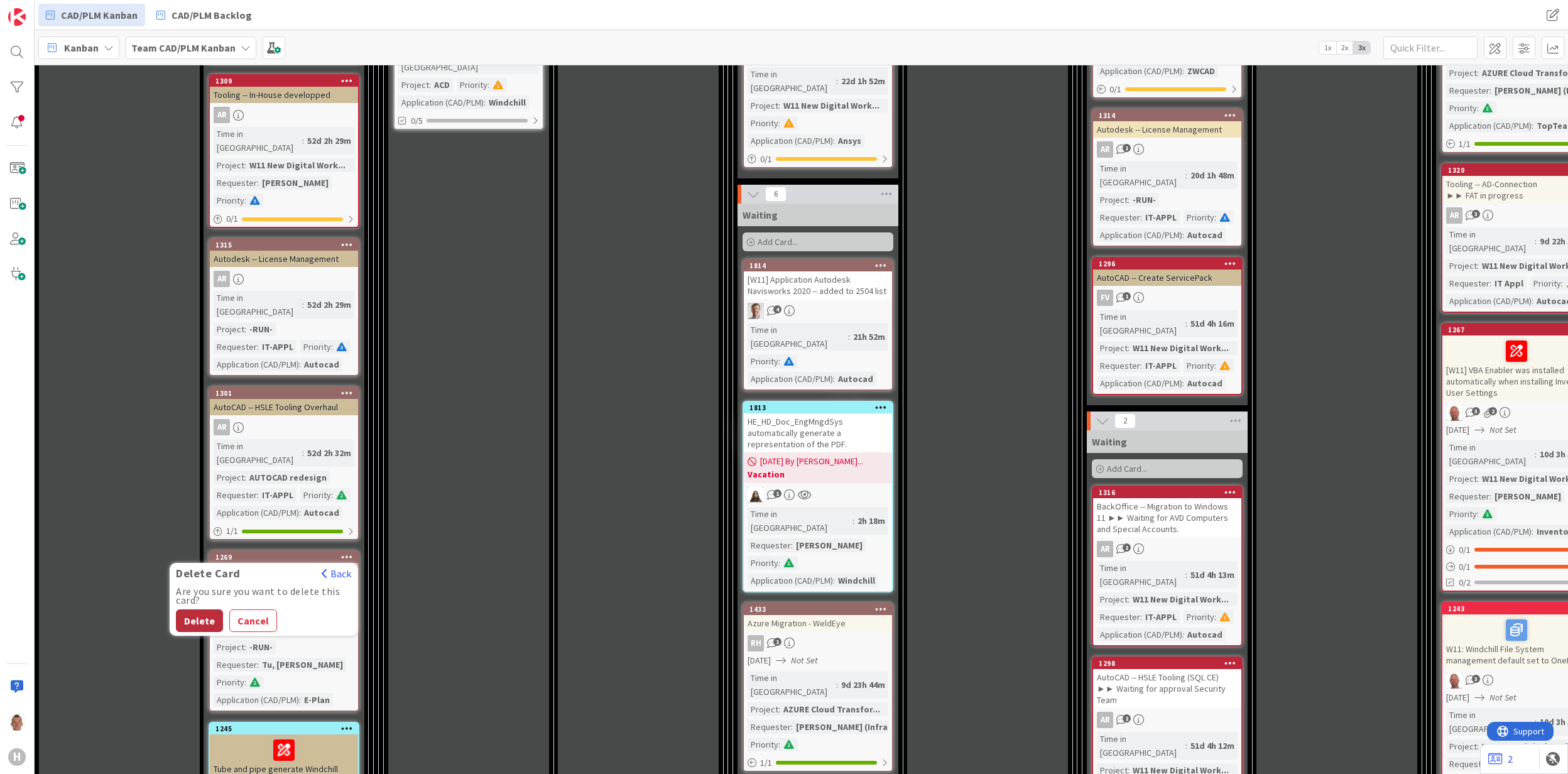
click at [204, 610] on button "Delete" at bounding box center [199, 621] width 47 height 23
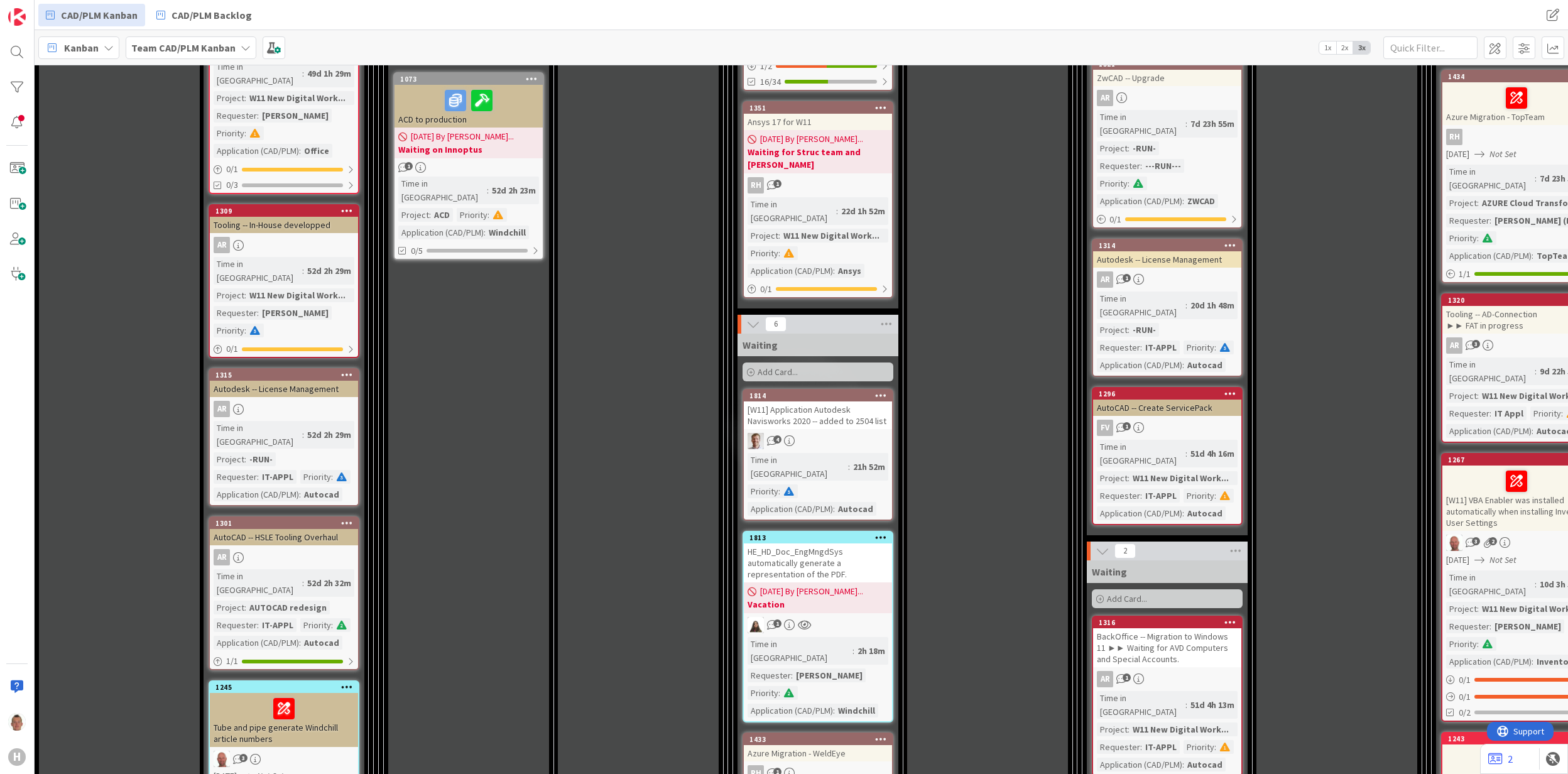
scroll to position [1173, 0]
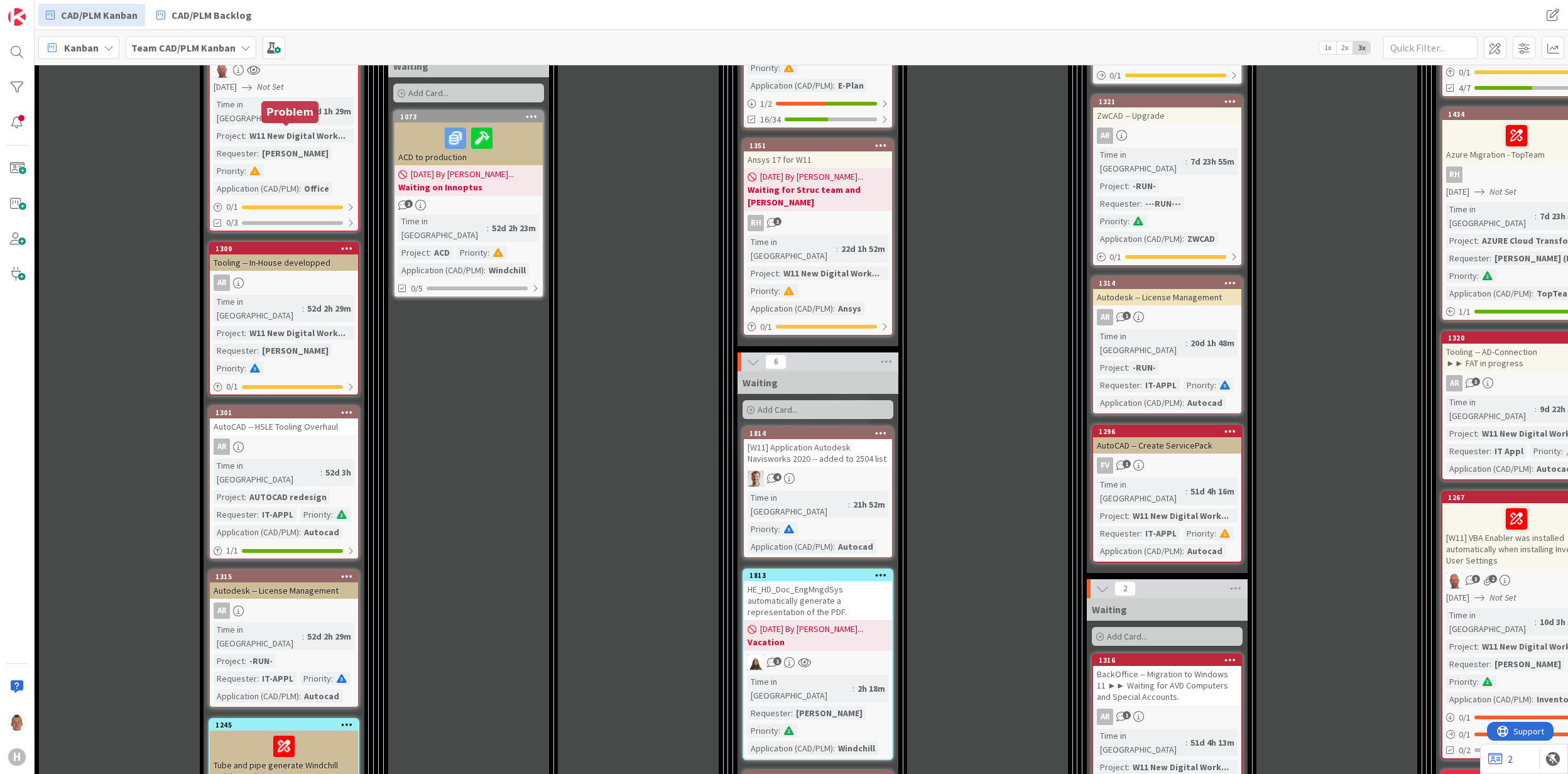
click at [295, 254] on div "Tooling -- In-House developped" at bounding box center [283, 263] width 148 height 16
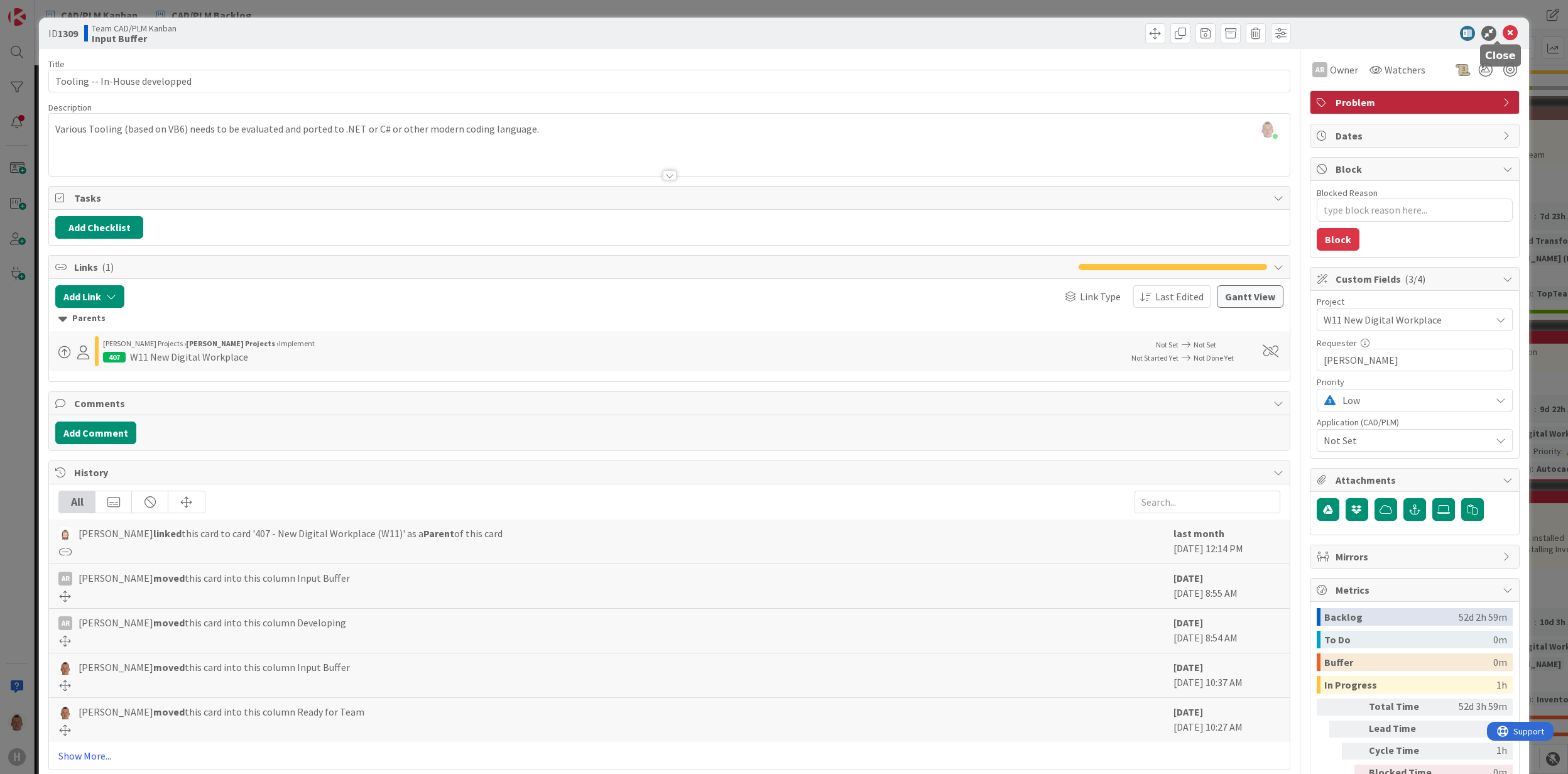
click at [1503, 30] on icon at bounding box center [1510, 33] width 15 height 15
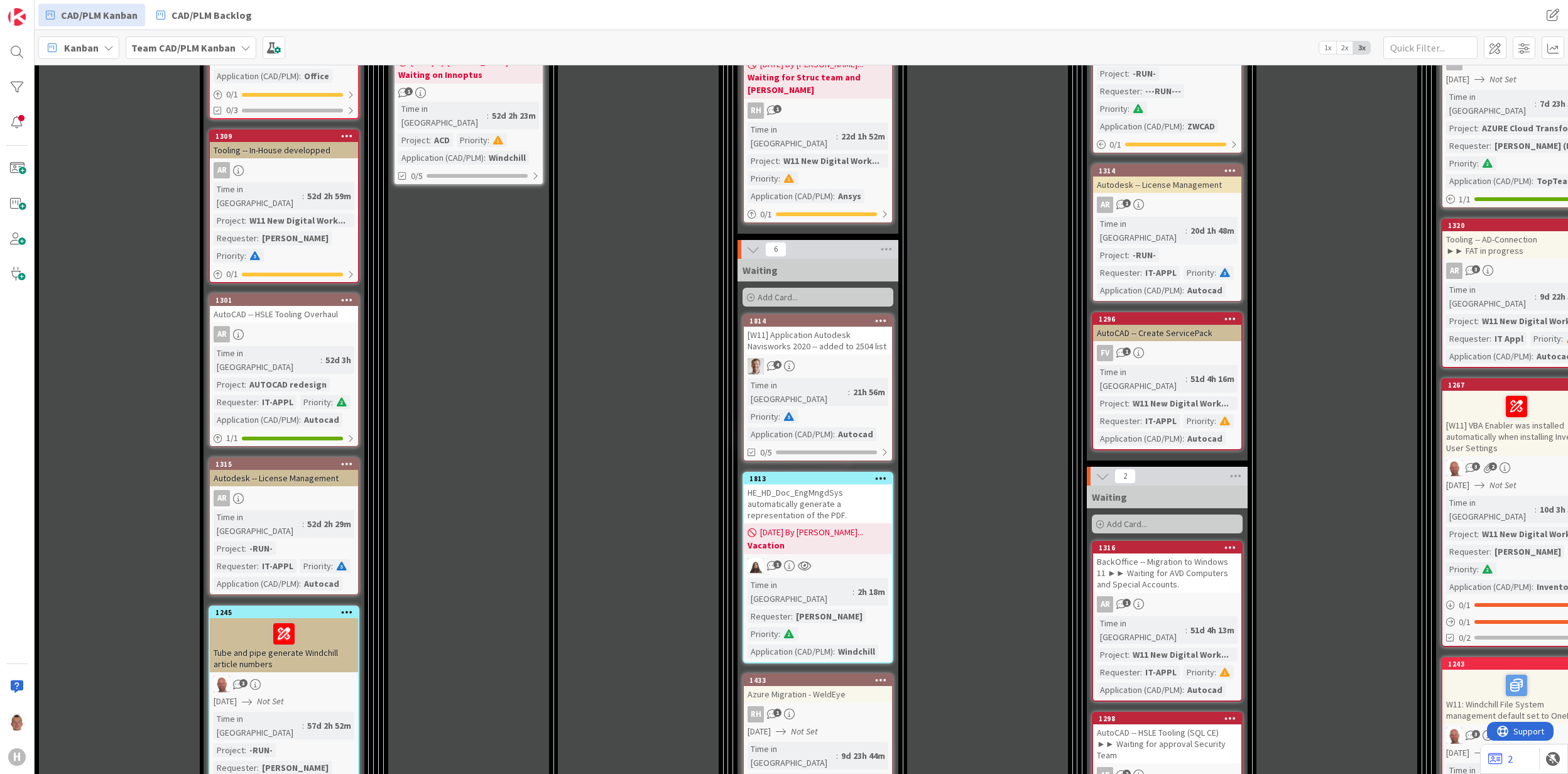
scroll to position [1257, 0]
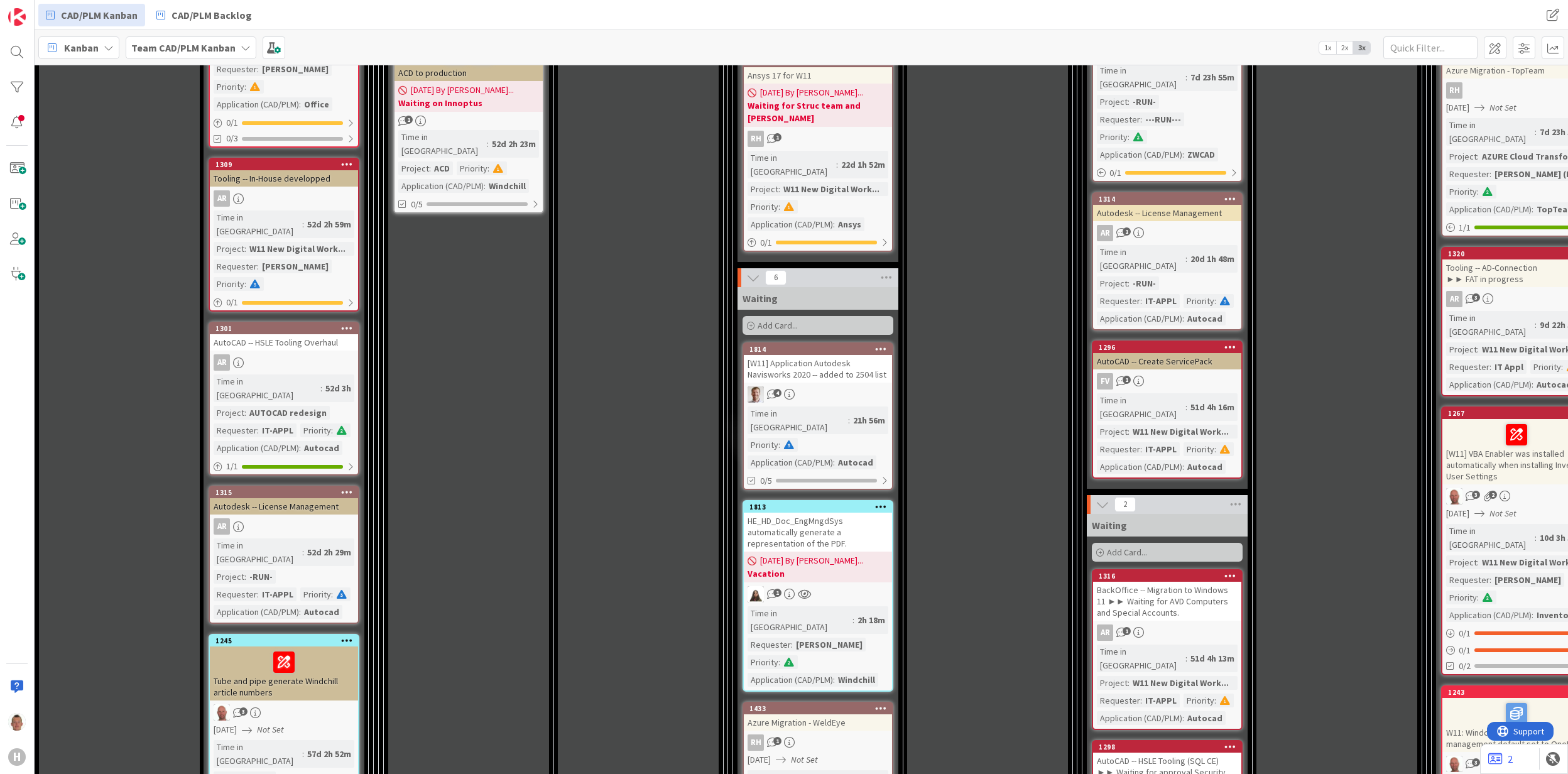
click at [295, 355] on div "AR" at bounding box center [283, 363] width 148 height 16
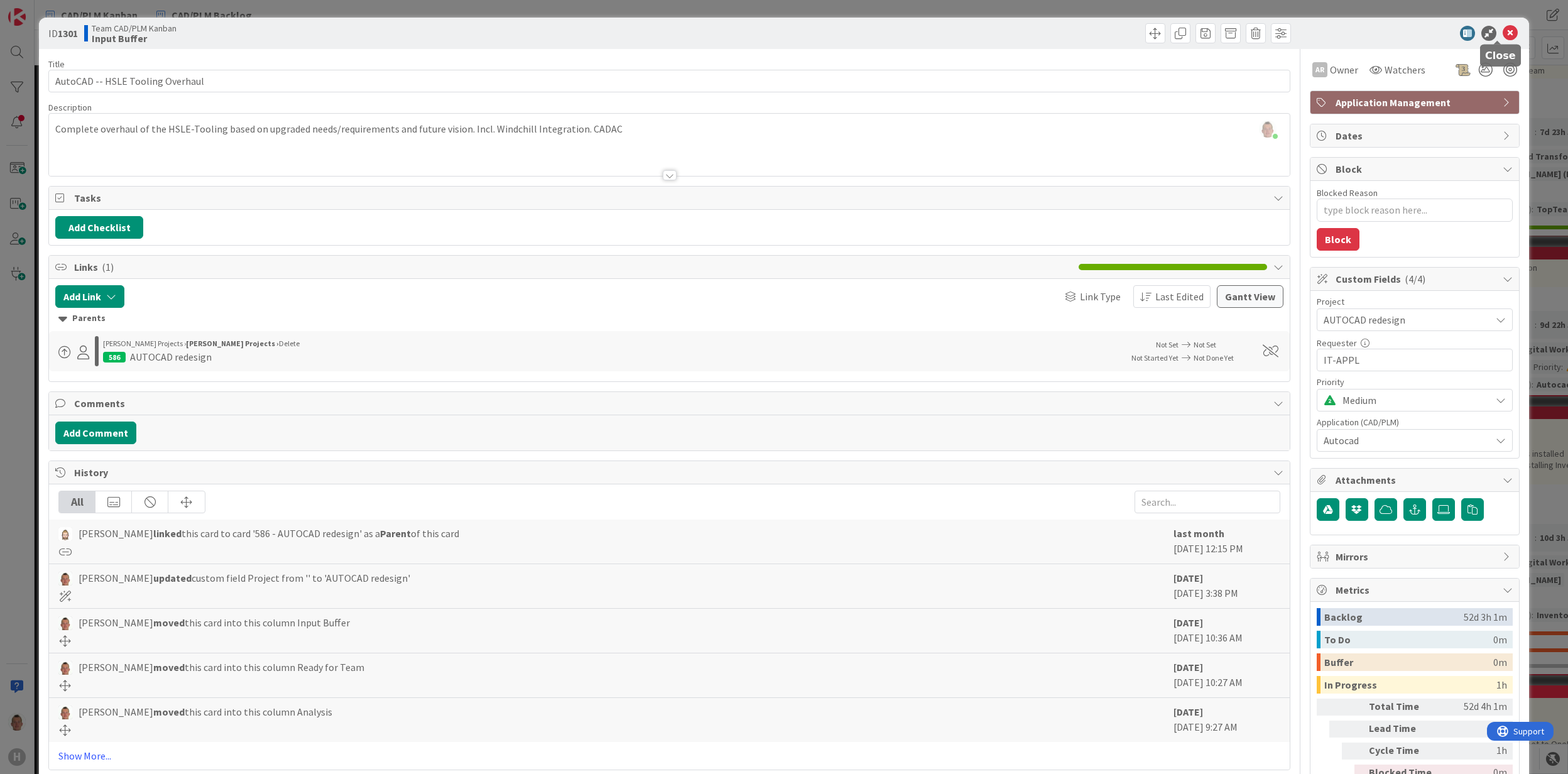
click at [1503, 29] on icon at bounding box center [1510, 33] width 15 height 15
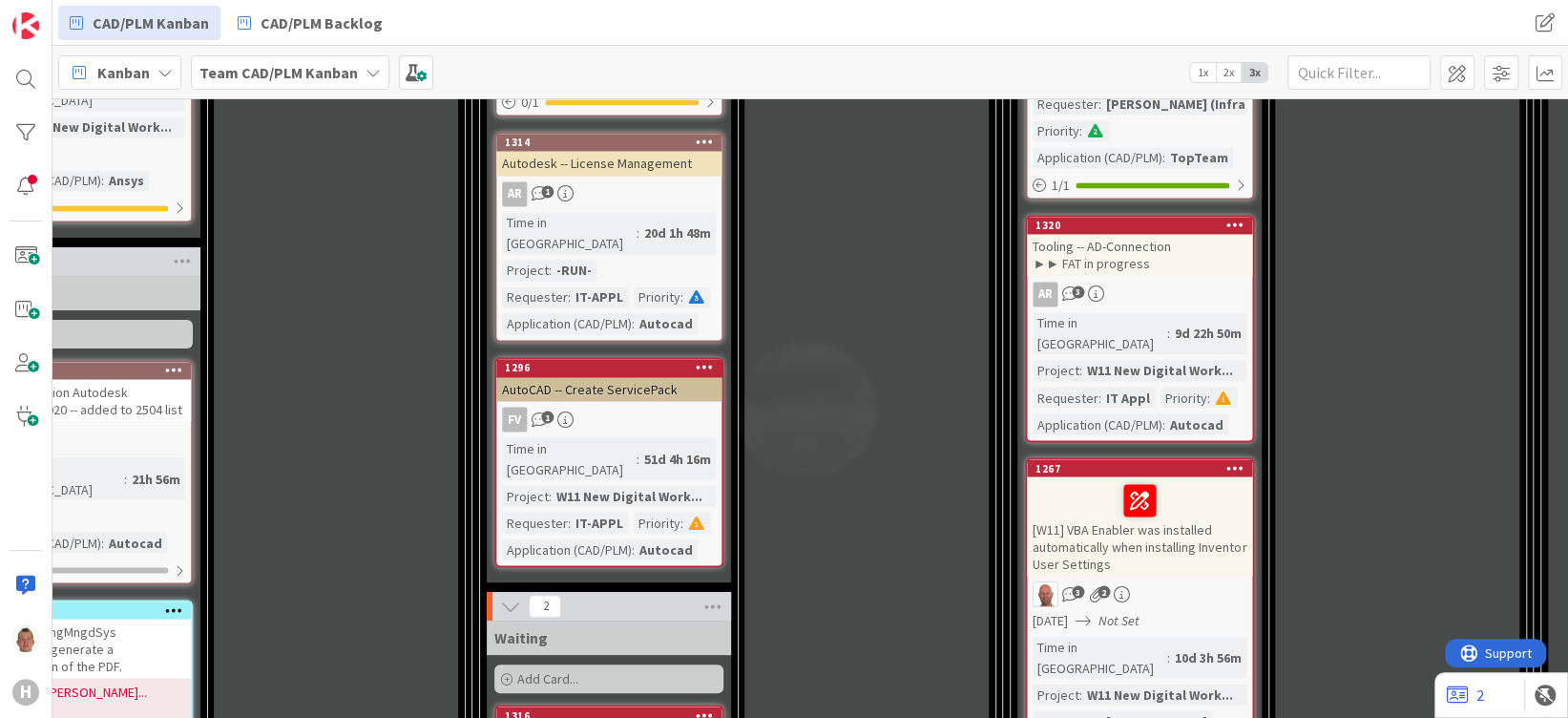
scroll to position [2037, 1164]
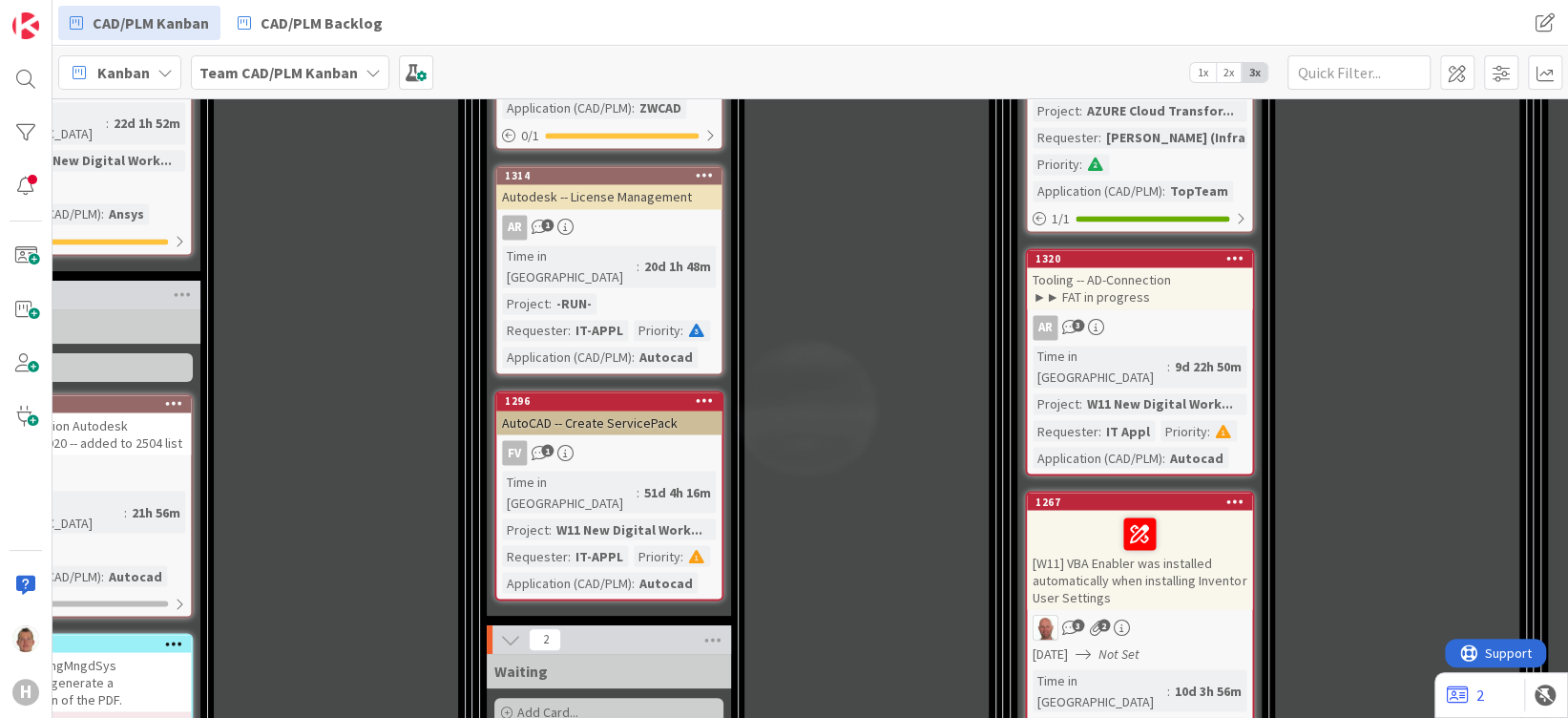
click at [1130, 267] on div "Tooling -- AD-Connection ►► FAT in progress" at bounding box center [1139, 288] width 225 height 42
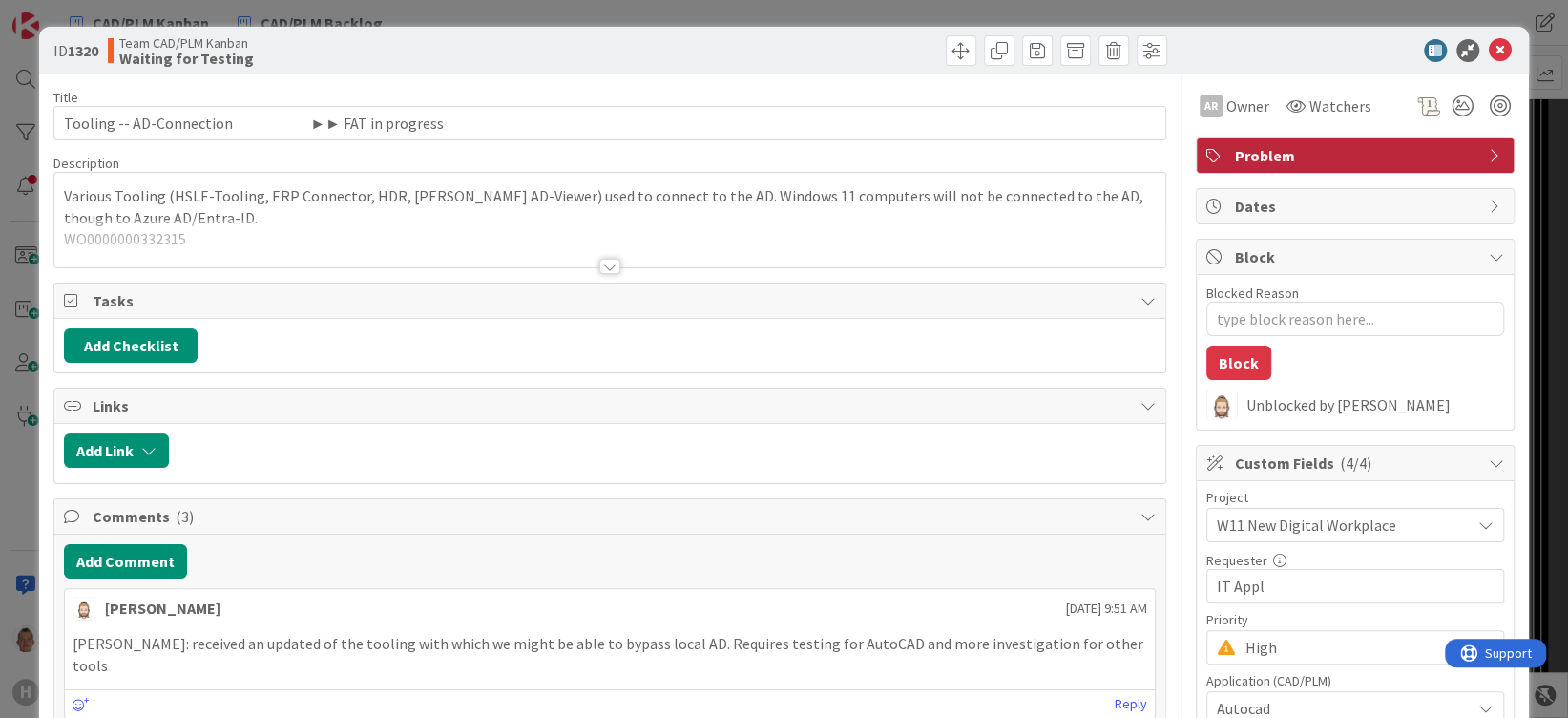
type textarea "x"
click at [73, 41] on b "1320" at bounding box center [83, 51] width 31 height 19
click at [1525, 332] on div "ID 1320 Team CAD/PLM Kanban Waiting for Testing Title 69 / 128 Tooling -- AD-Co…" at bounding box center [784, 359] width 1568 height 718
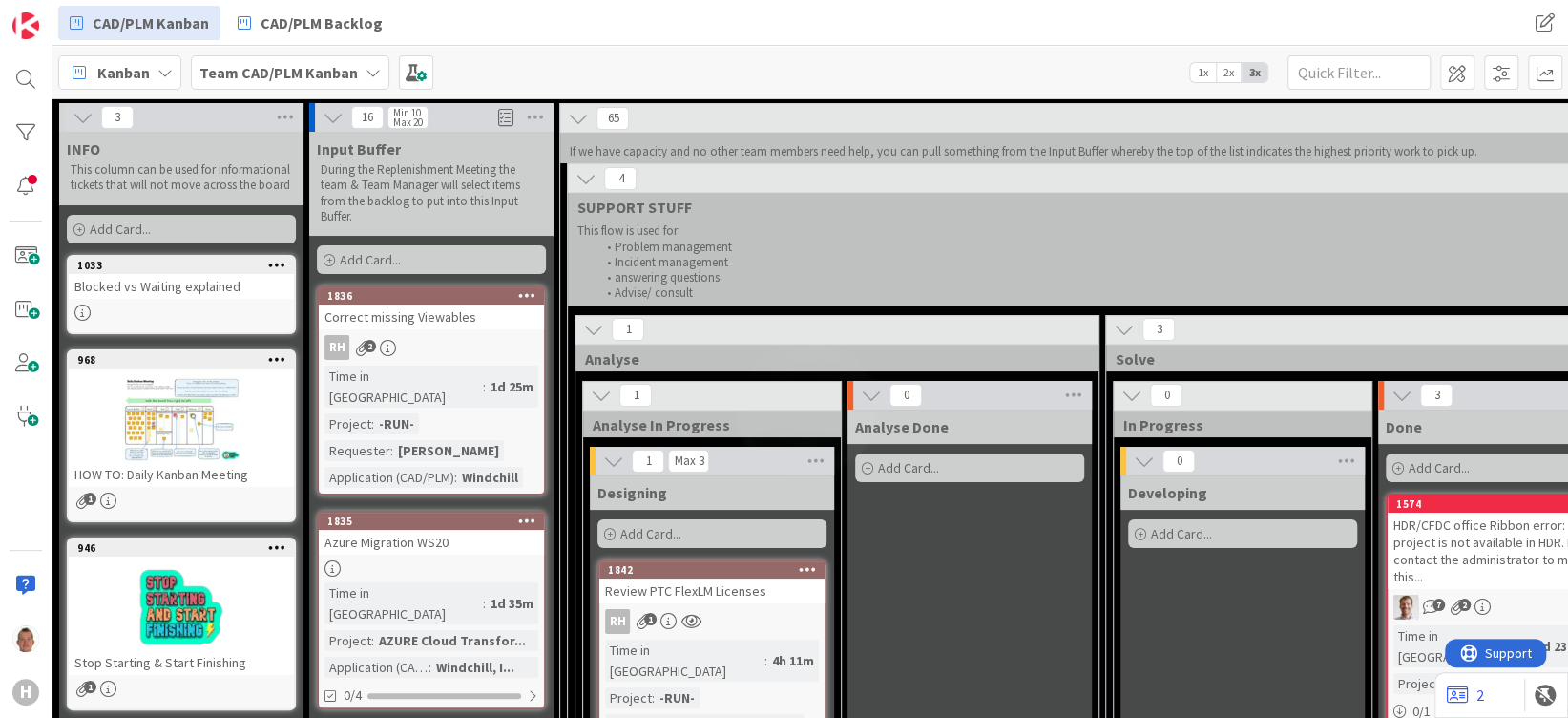
click at [1497, 552] on div "HDR/CFDC office Ribbon error: "This project is not available in HDR. Please con…" at bounding box center [1500, 551] width 225 height 77
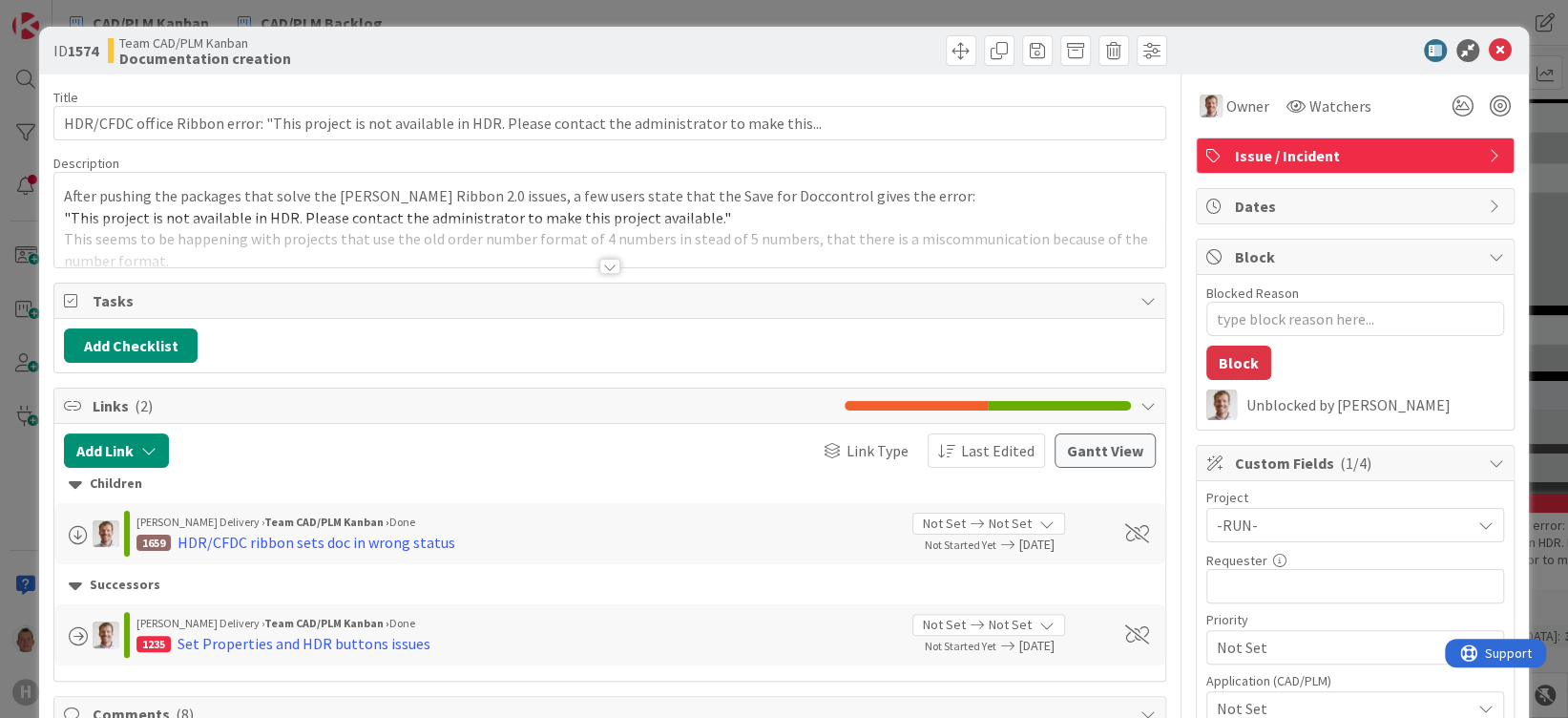
type textarea "x"
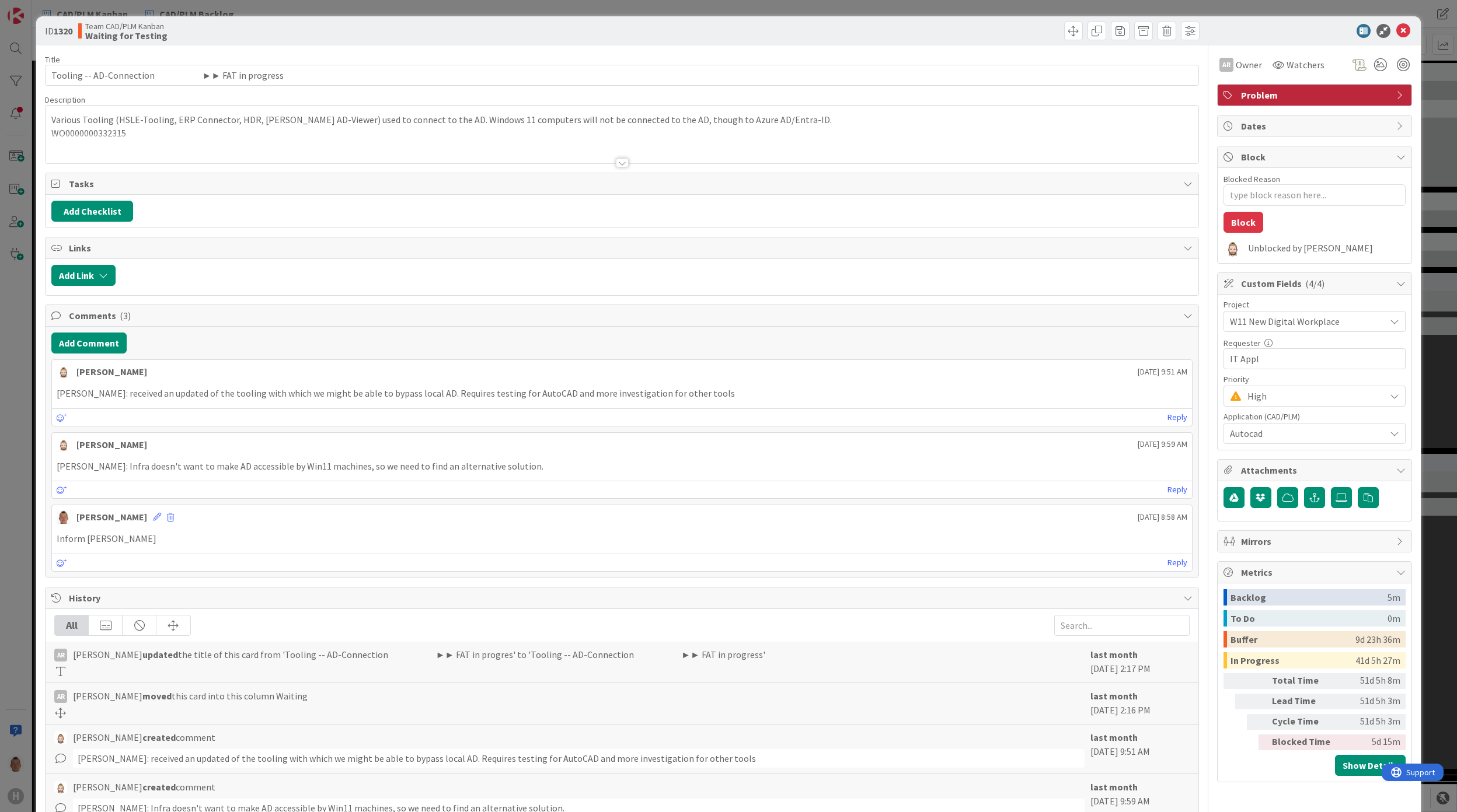
click at [342, 12] on div "ID 1320 Team CAD/PLM Kanban Waiting for Testing Title 69 / 128 Tooling -- AD-Co…" at bounding box center [728, 406] width 1457 height 812
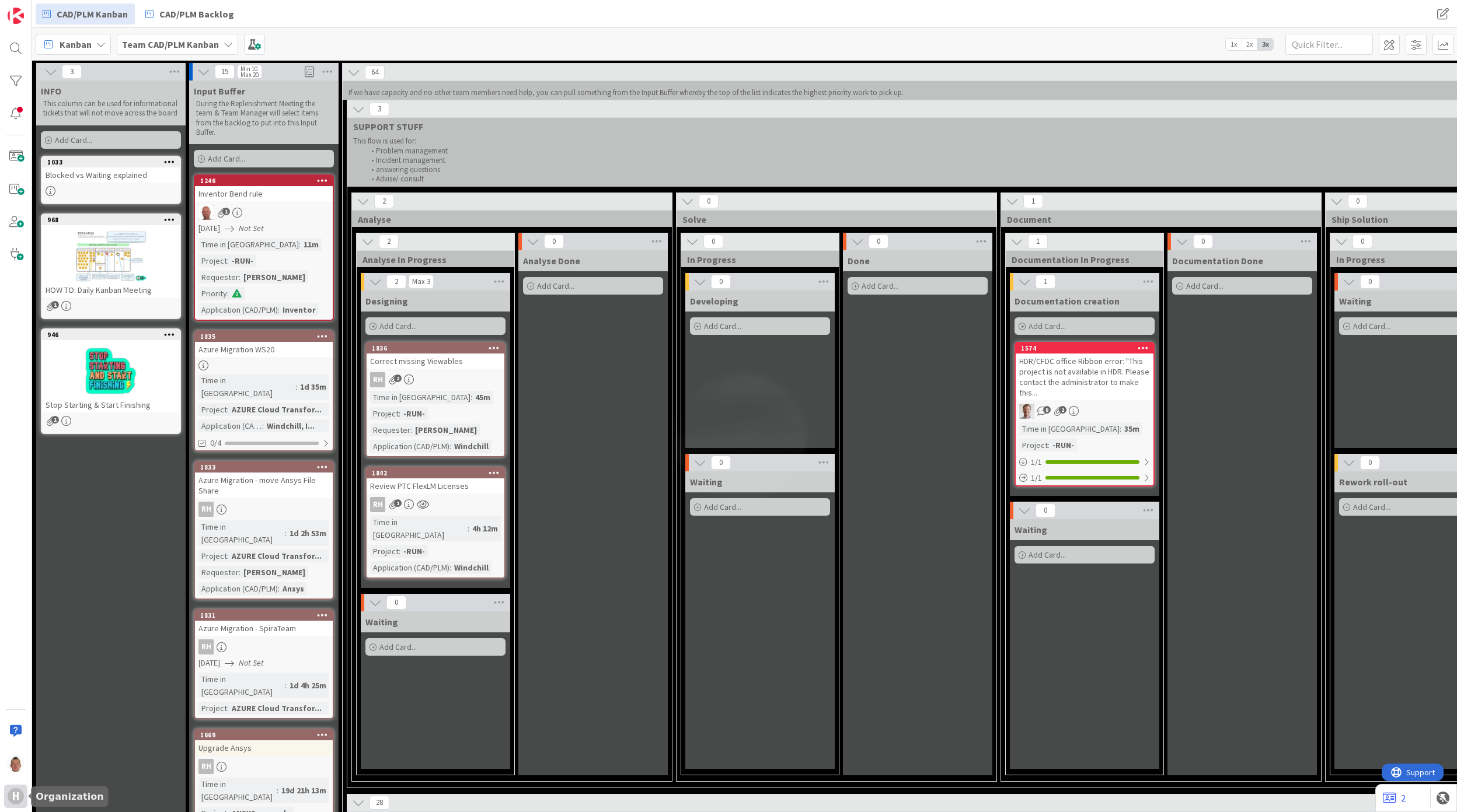
click at [22, 438] on div "H" at bounding box center [16, 796] width 16 height 16
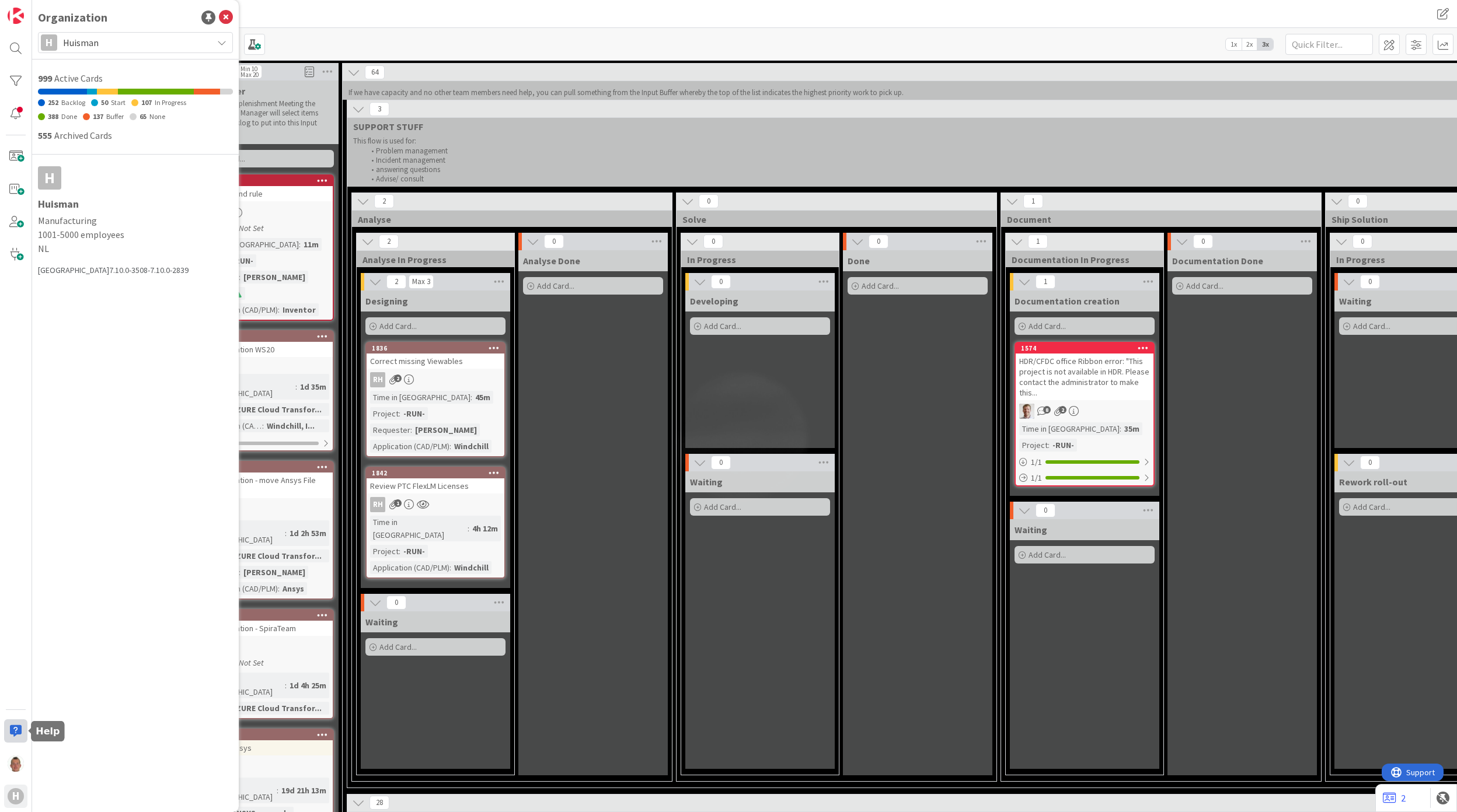
click at [19, 438] on div at bounding box center [16, 731] width 23 height 23
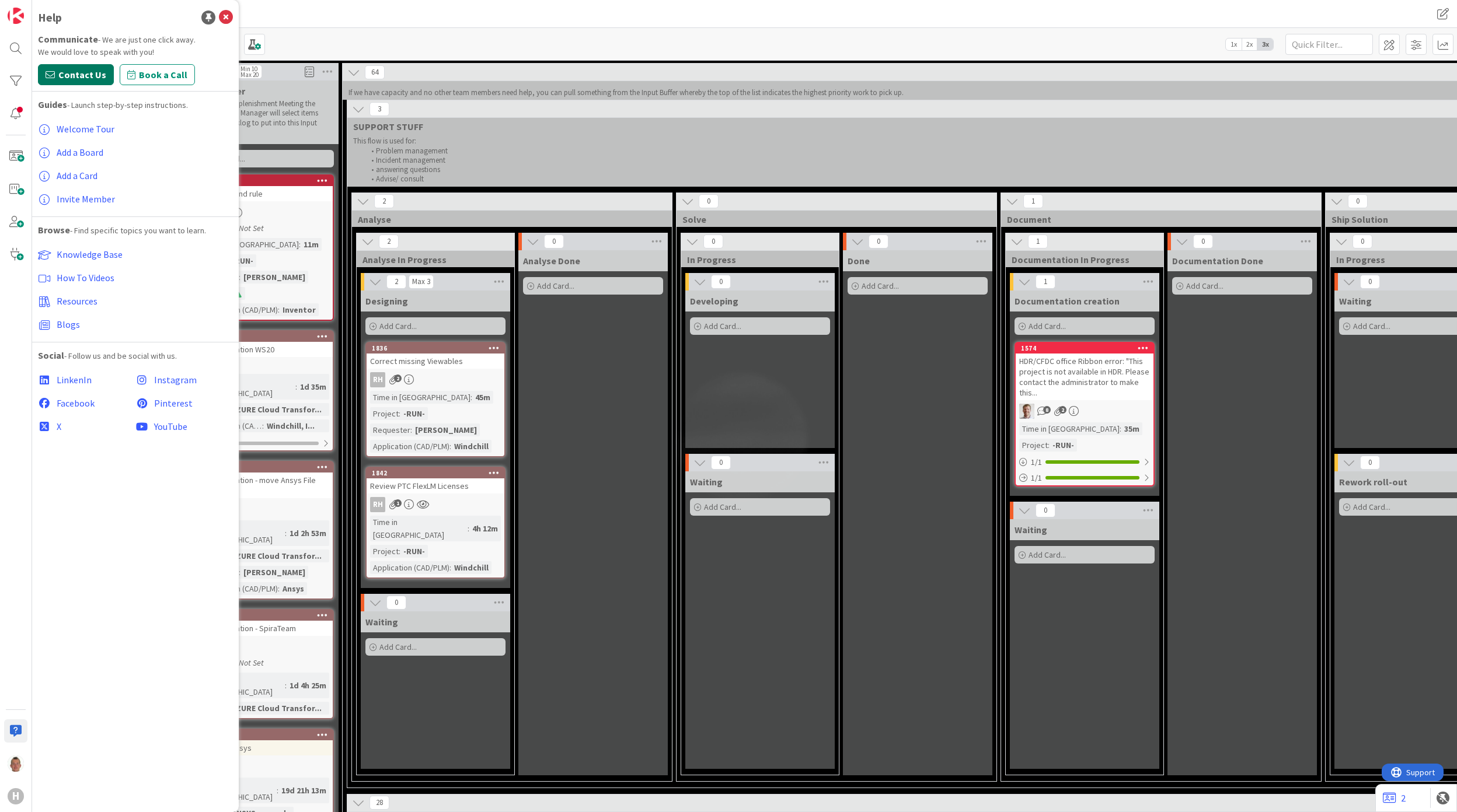
click at [95, 80] on span "Contact Us" at bounding box center [82, 75] width 48 height 14
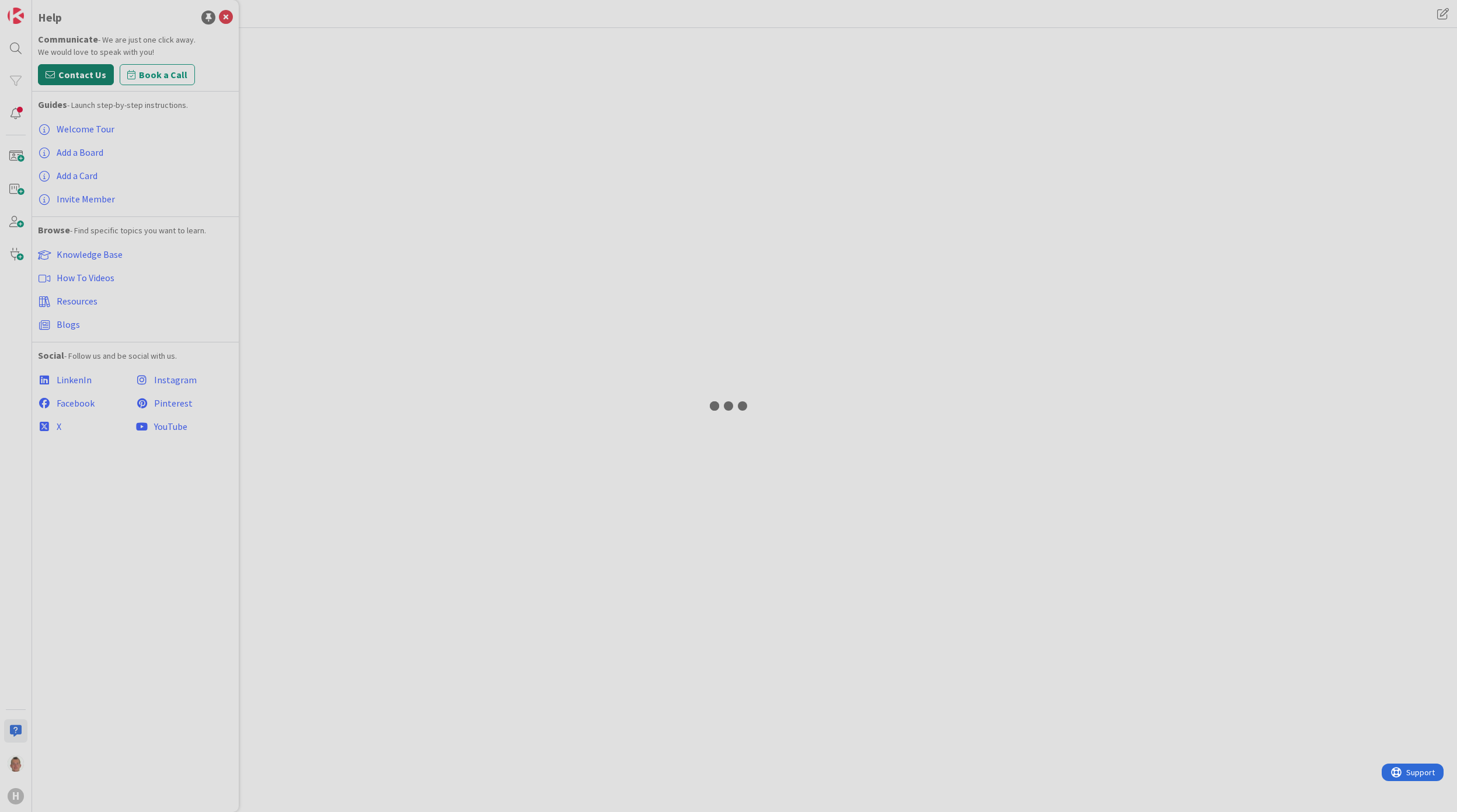
type textarea "x"
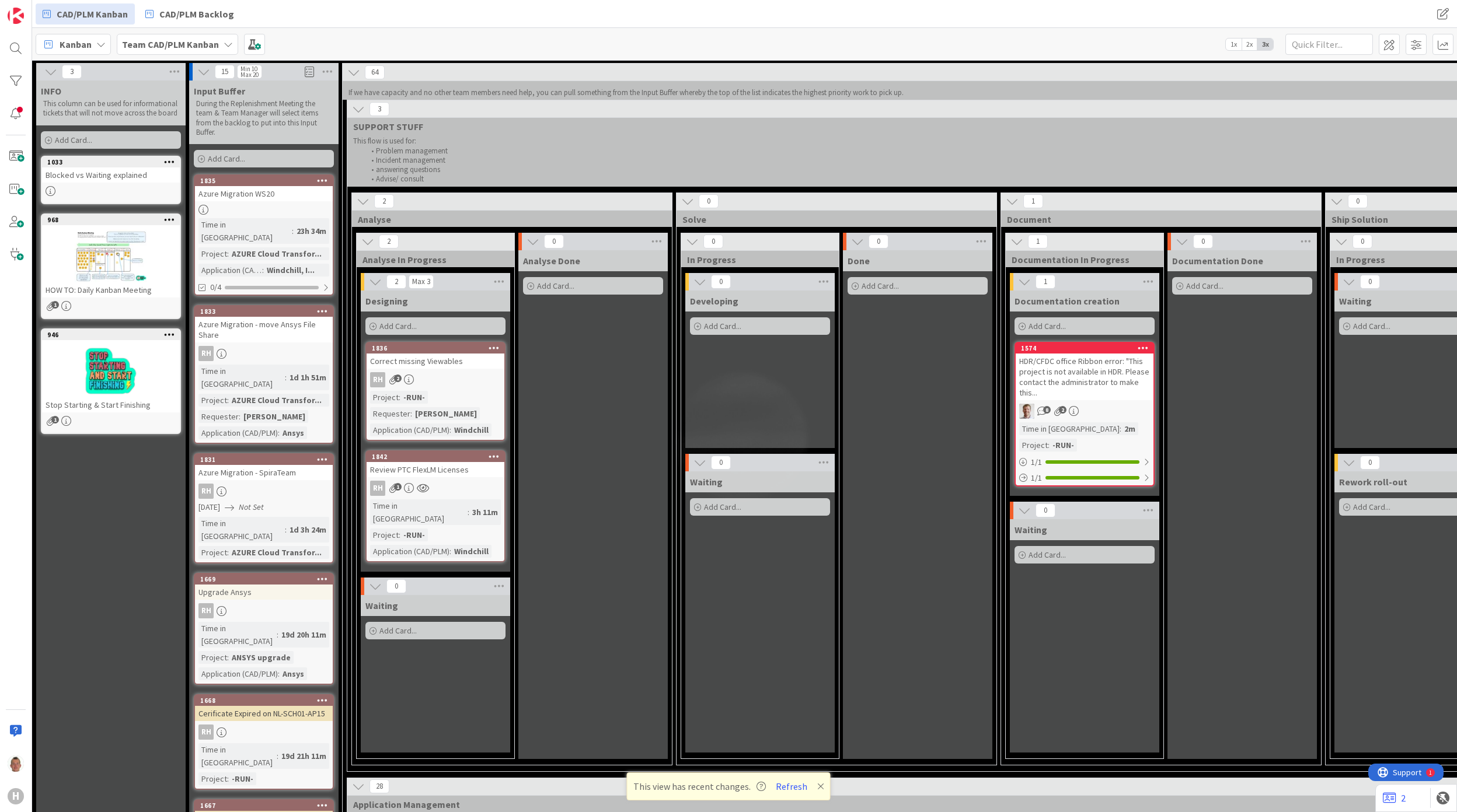
scroll to position [1867, 0]
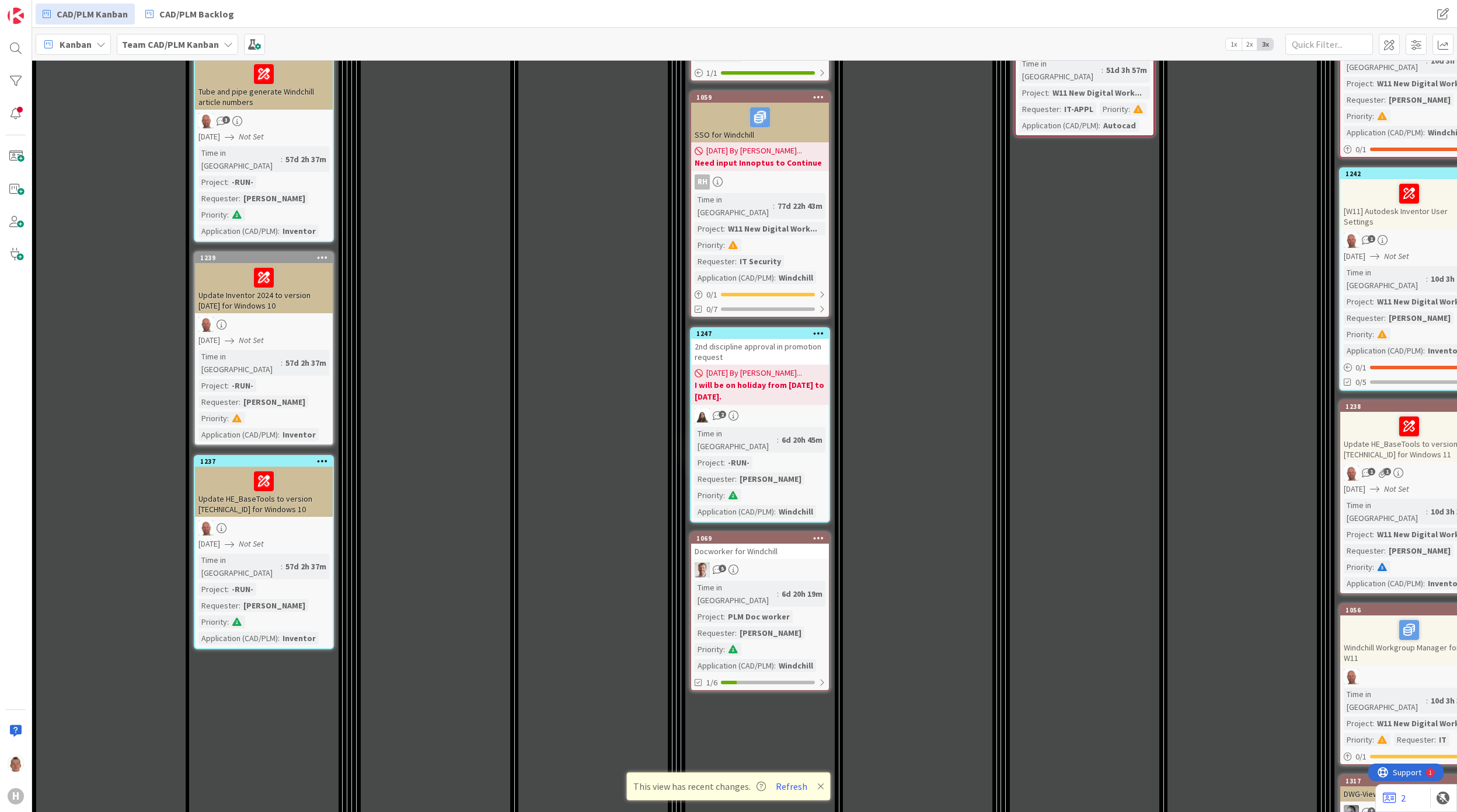
click at [258, 263] on div "Update Inventor 2024 to version [DATE] for Windows 10" at bounding box center [263, 288] width 137 height 50
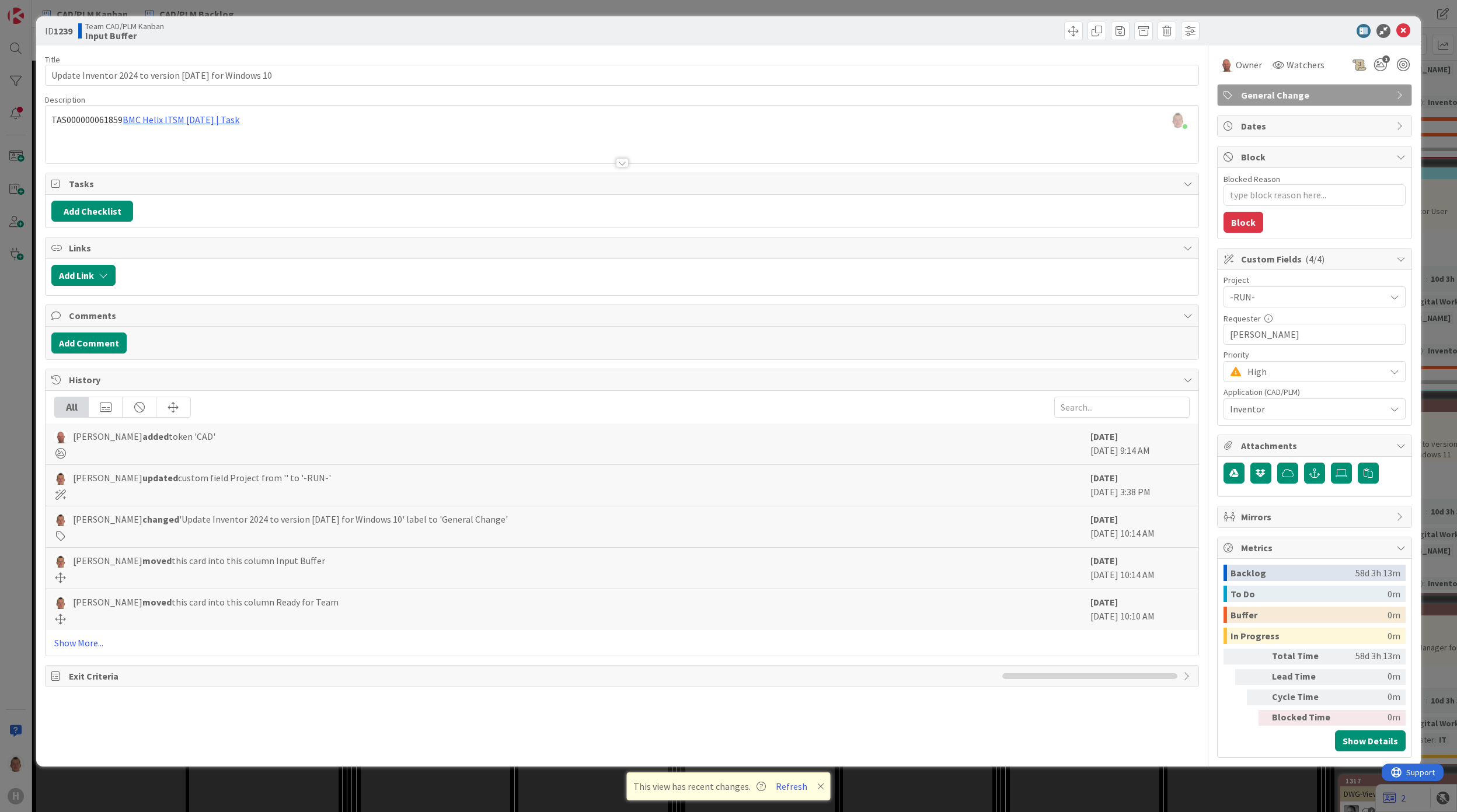
click at [1425, 99] on div "ID 1239 Team CAD/PLM Kanban Input Buffer Title 55 / 128 Update Inventor 2024 to…" at bounding box center [728, 406] width 1457 height 812
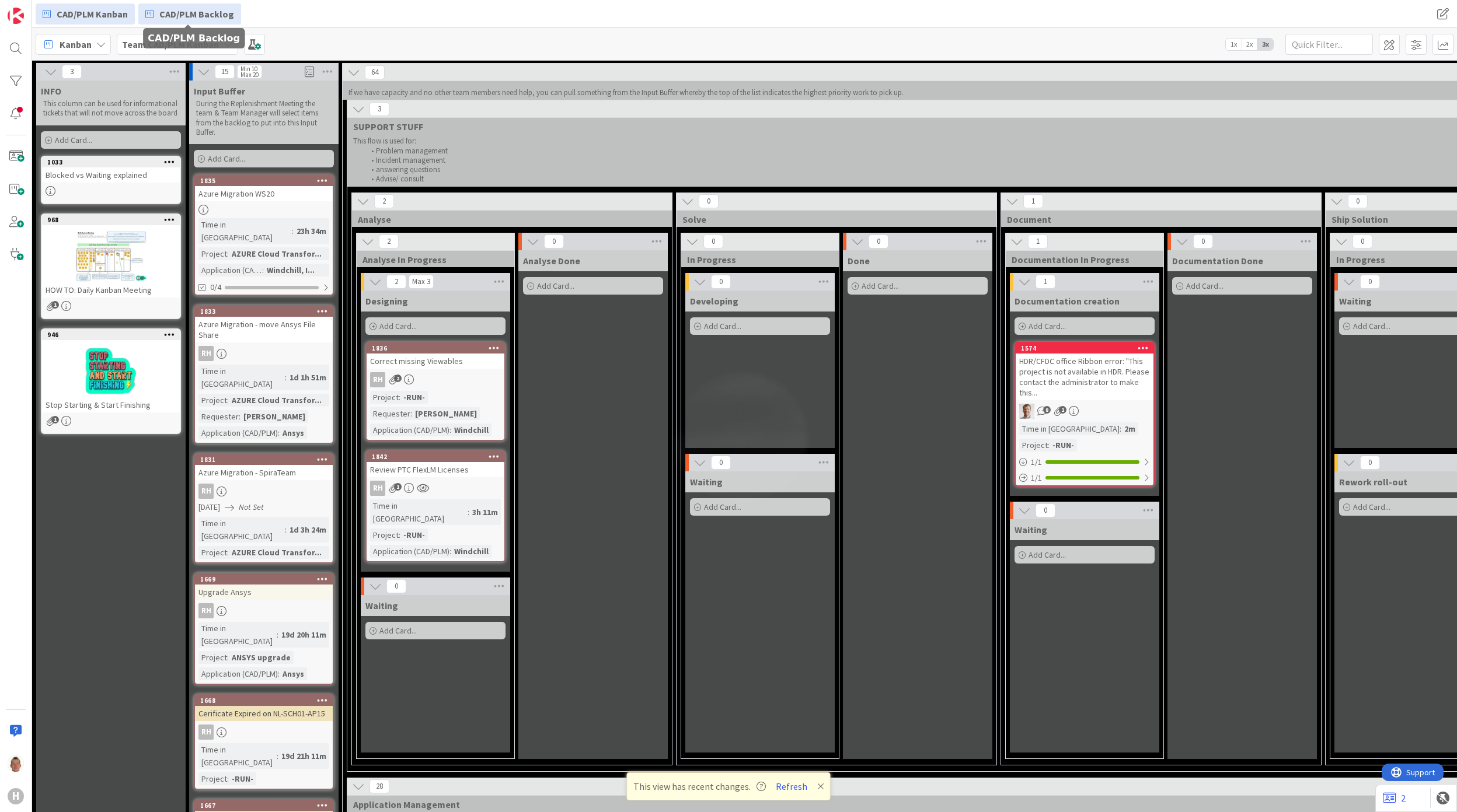
click at [194, 7] on span "CAD/PLM Backlog" at bounding box center [197, 14] width 75 height 14
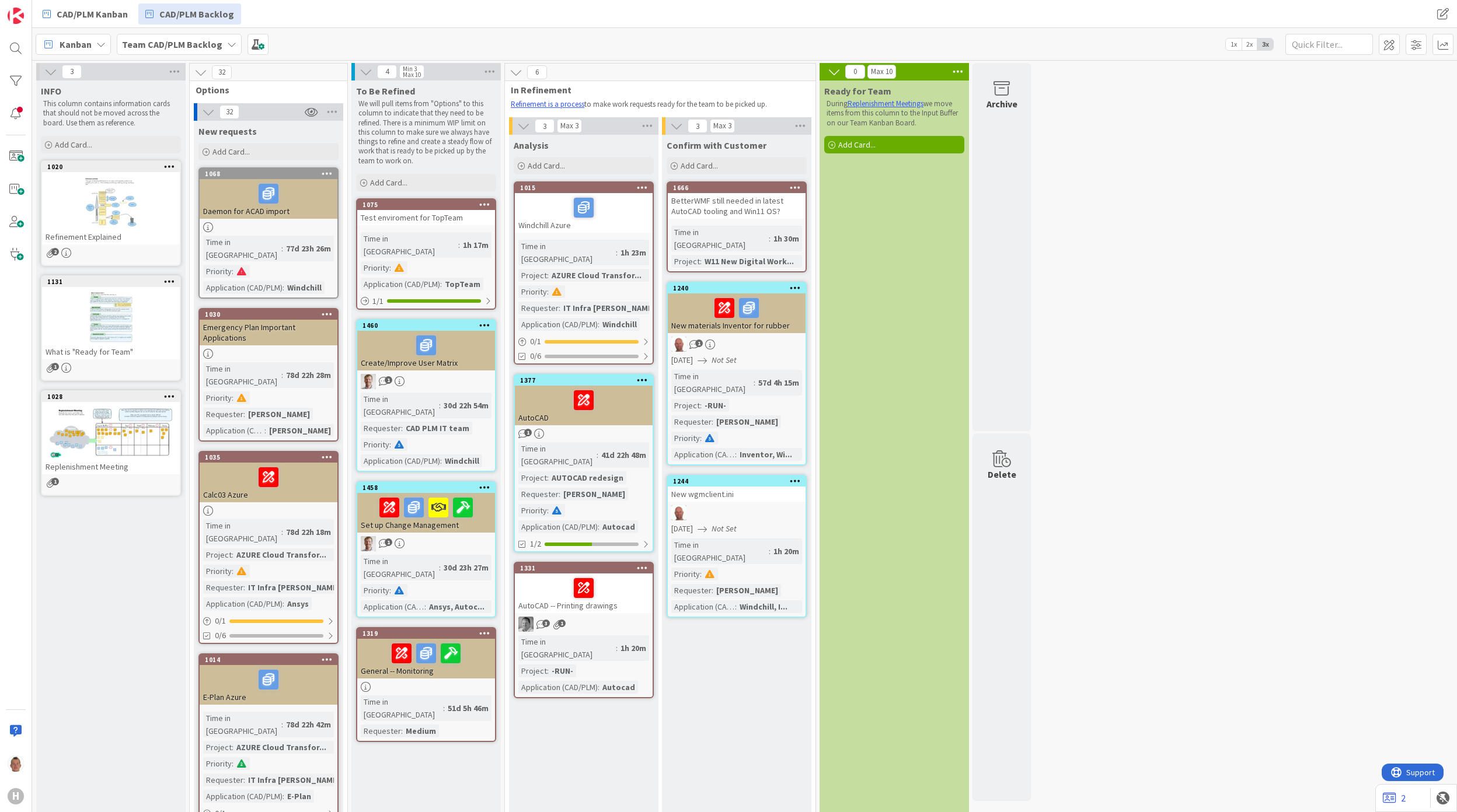
click at [104, 144] on div "Add Card..." at bounding box center [111, 144] width 140 height 18
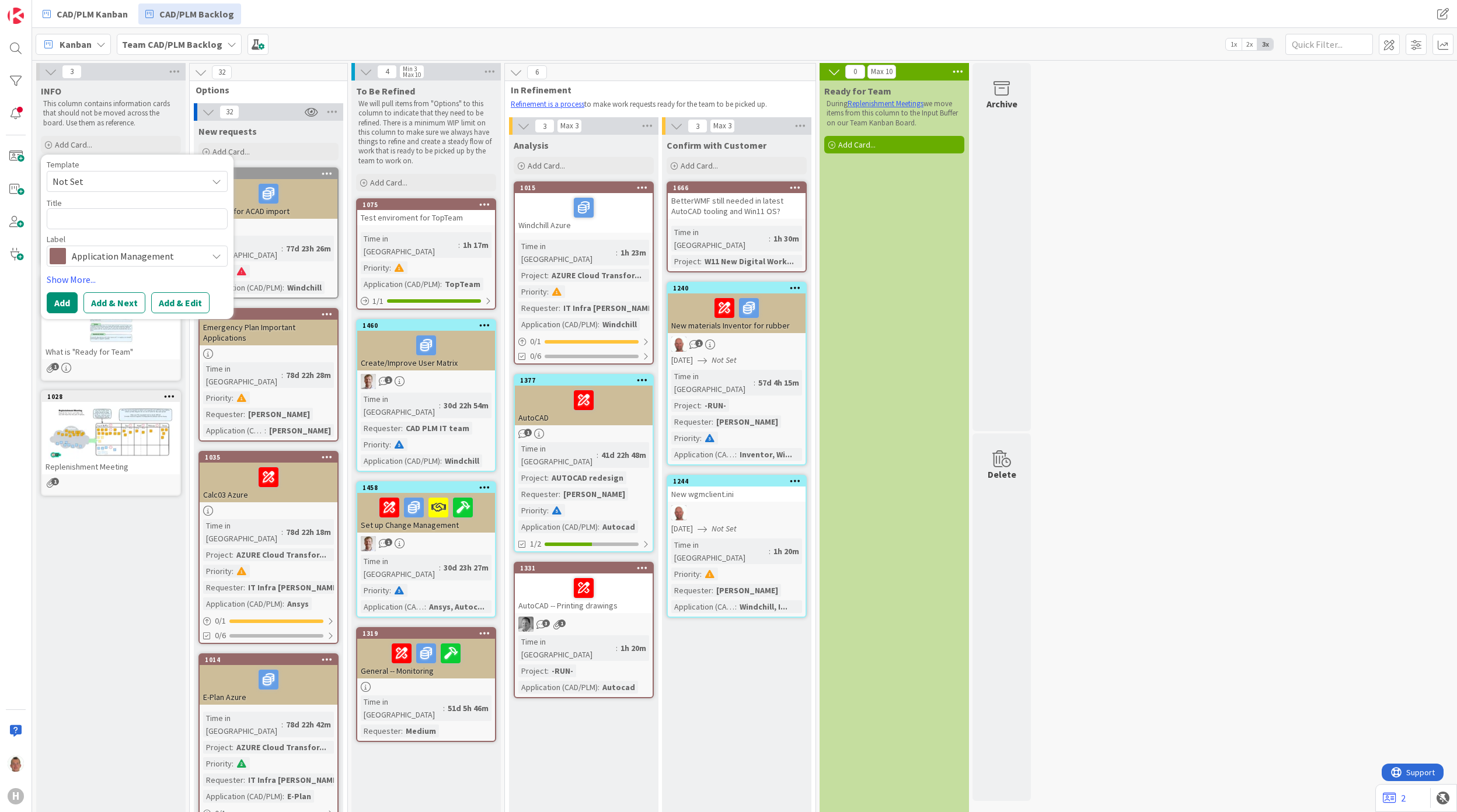
type textarea "x"
type textarea "v"
type textarea "x"
type textarea "vo"
type textarea "x"
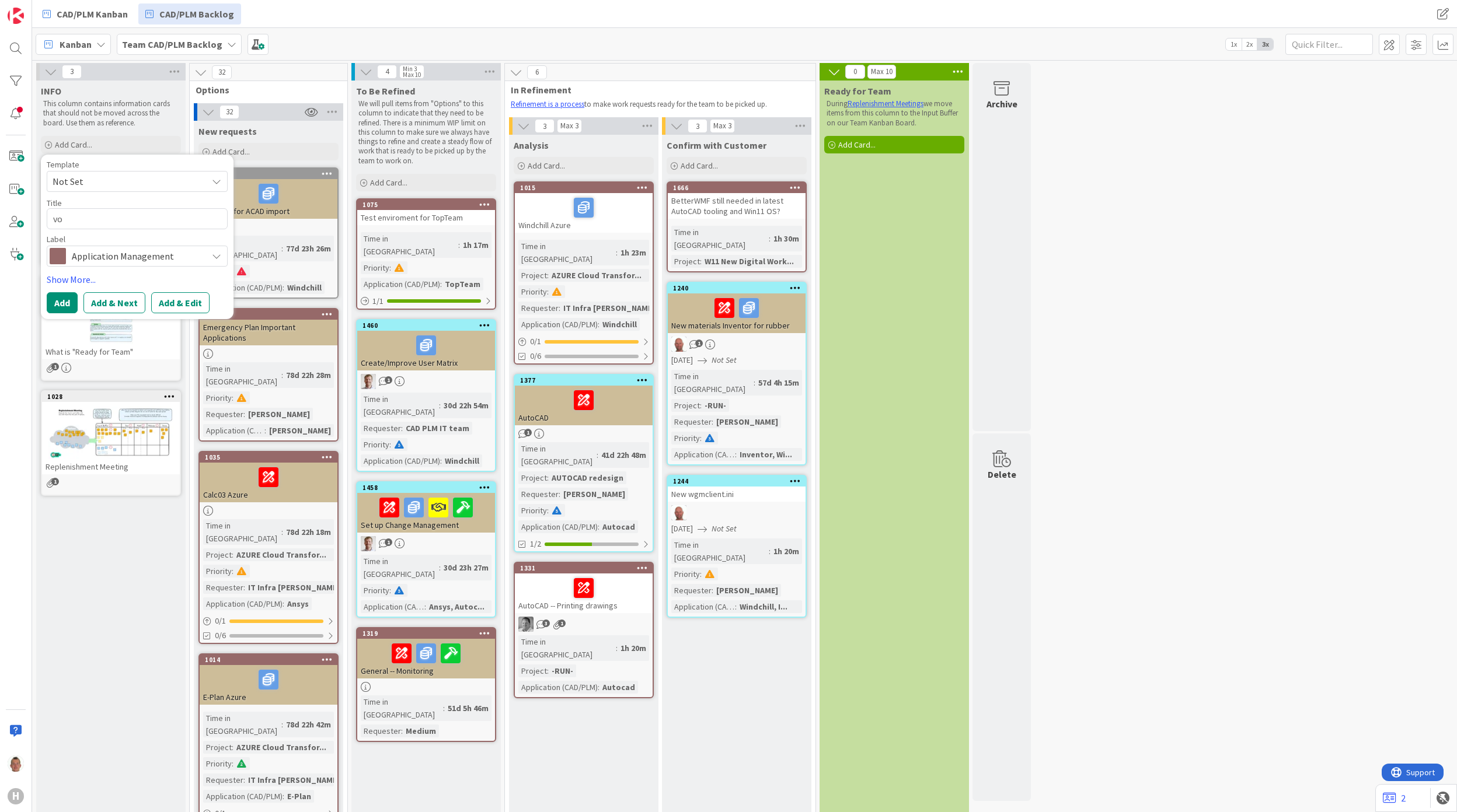
type textarea "voo"
type textarea "x"
type textarea "voor"
type textarea "x"
type textarea "voorb"
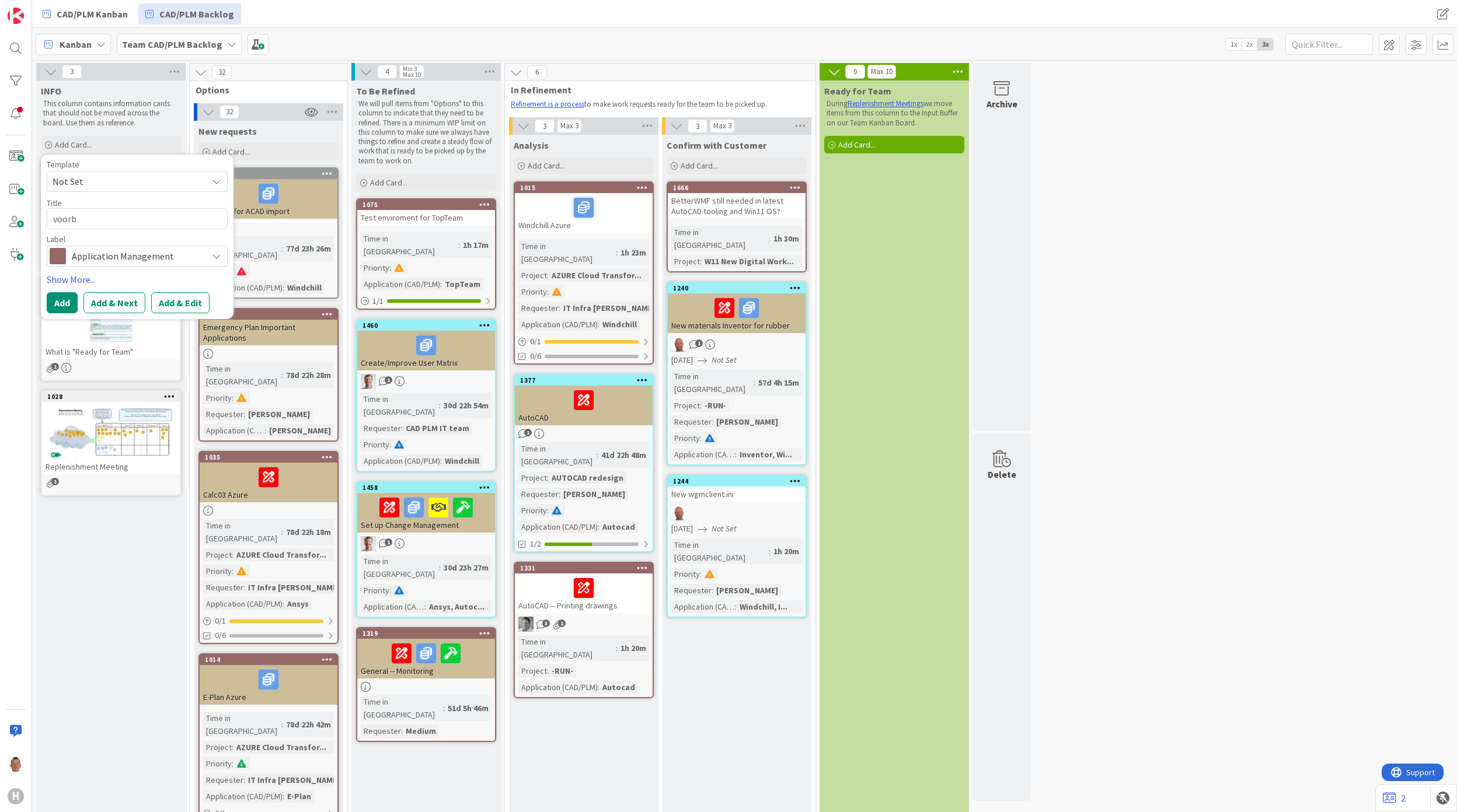
type textarea "x"
type textarea "voorbe"
type textarea "x"
type textarea "voorbee"
type textarea "x"
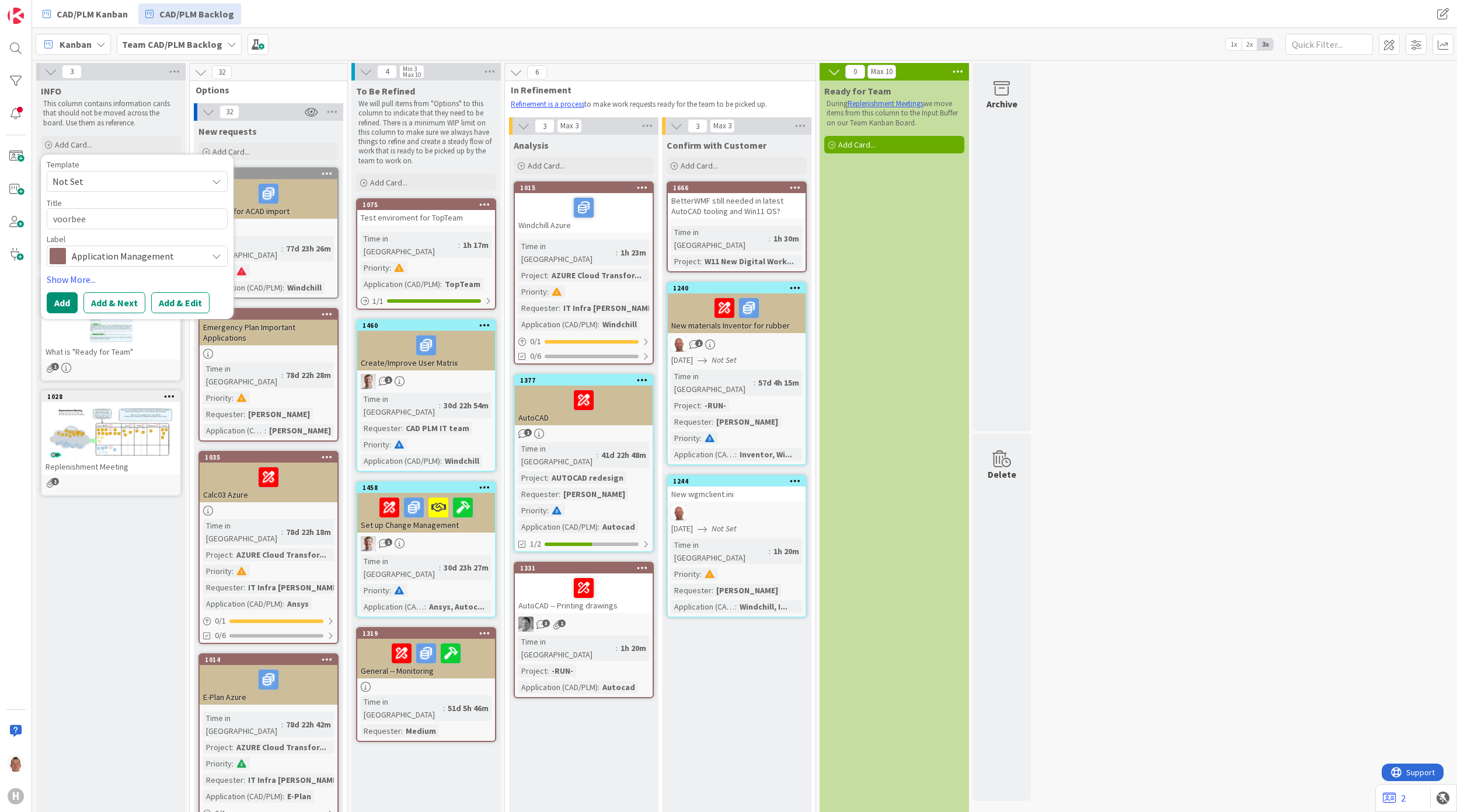
type textarea "voorbeel"
type textarea "x"
type textarea "voorbeeld"
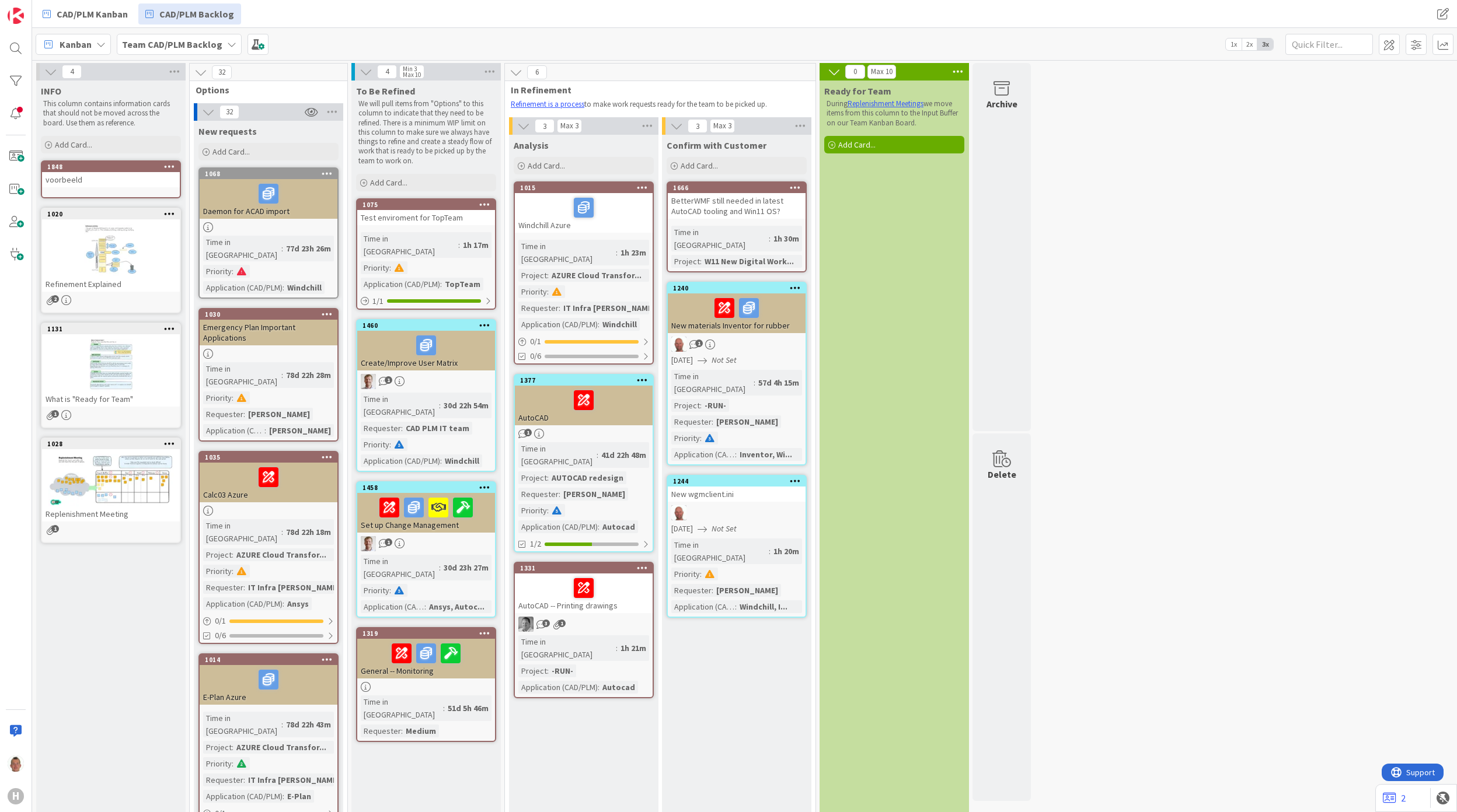
click at [129, 175] on div "voorbeeld" at bounding box center [111, 179] width 137 height 15
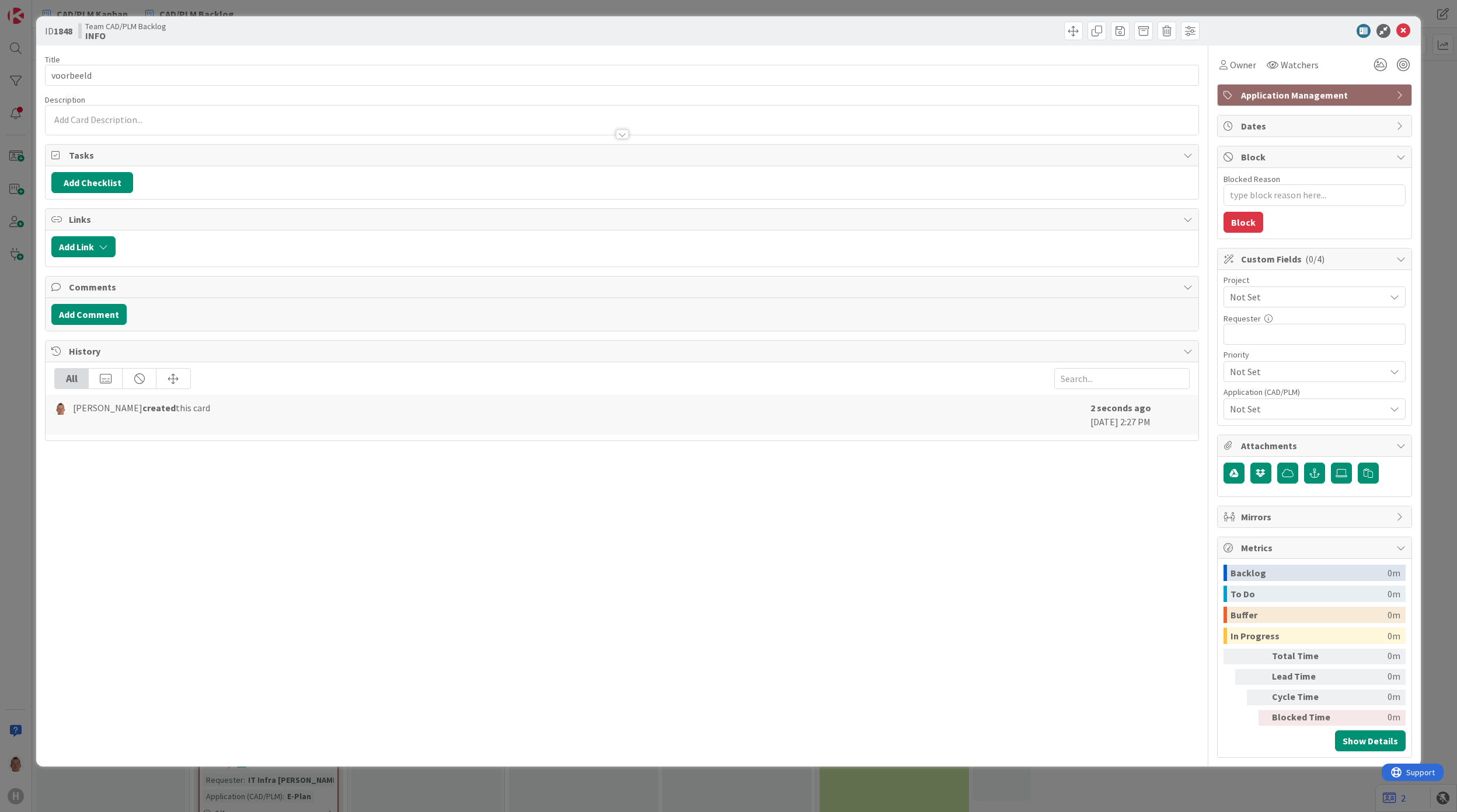
type textarea "x"
click at [178, 80] on input "voorbeeld" at bounding box center [622, 75] width 1153 height 21
type input "voorbeeld 2"
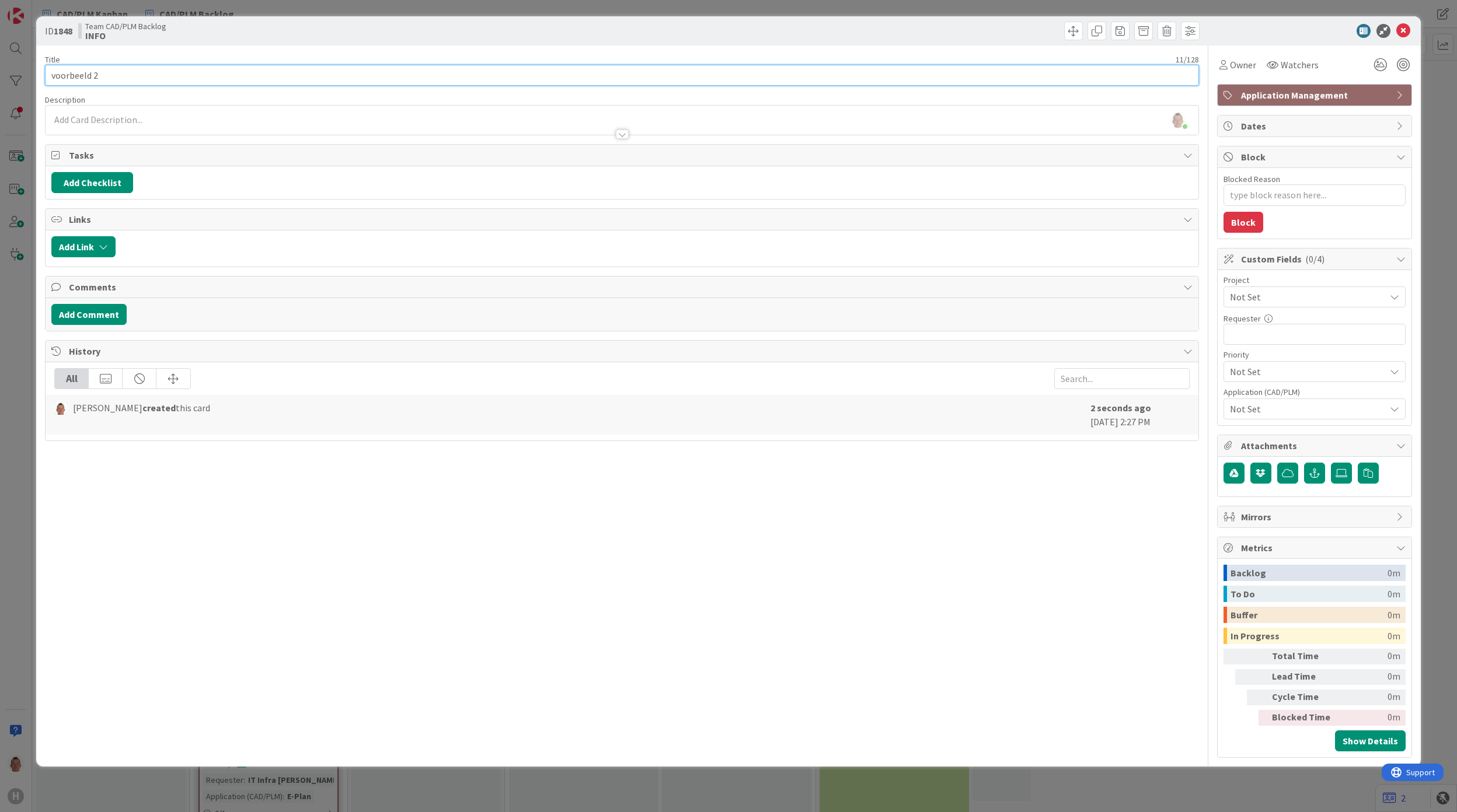
type textarea "x"
type input "voorbeeld 2"
click at [20, 469] on div "ID 1848 Team CAD/PLM Backlog INFO Title 11 / 128 voorbeeld 2 Description Thomas…" at bounding box center [728, 406] width 1457 height 812
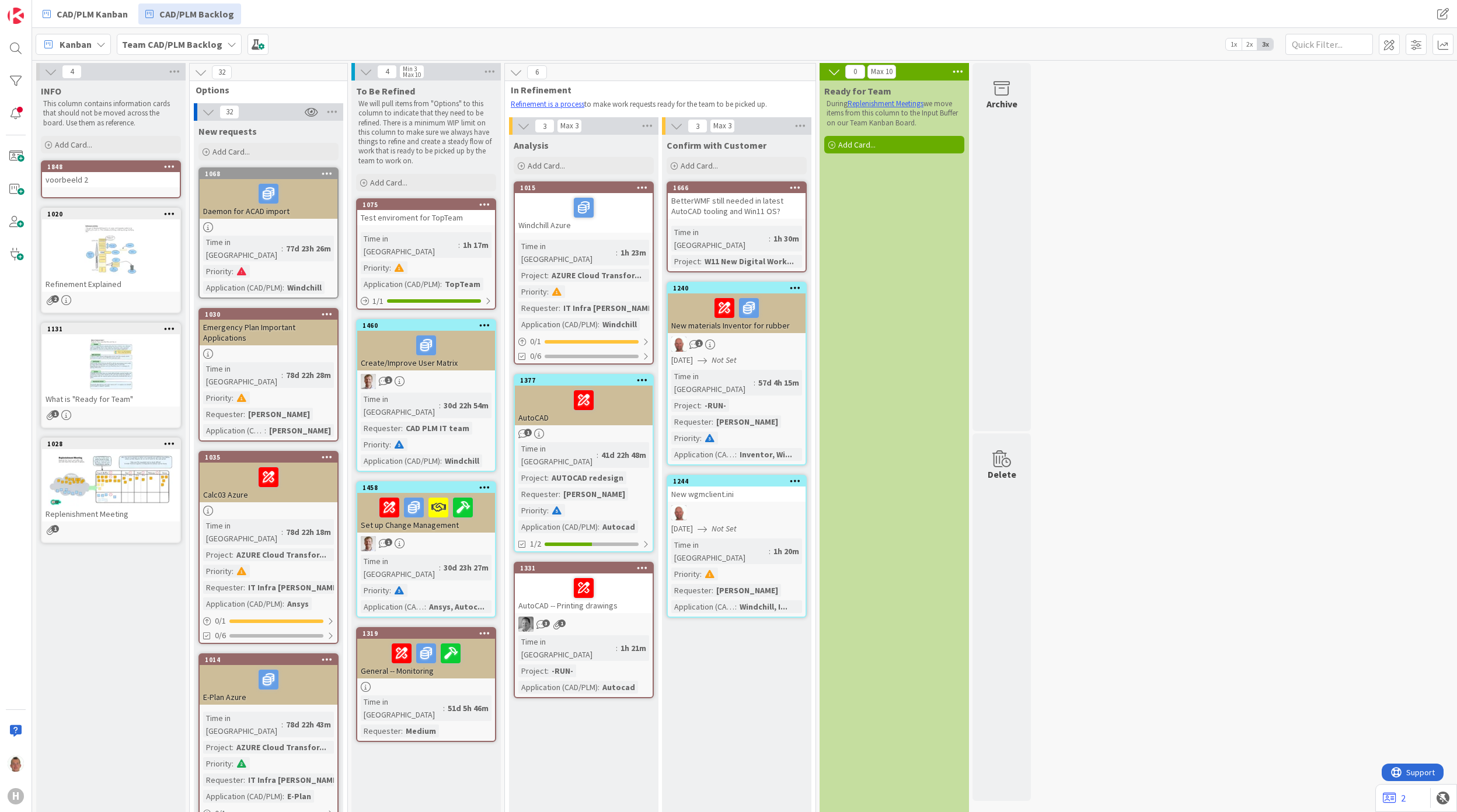
click at [96, 170] on div "1848" at bounding box center [113, 167] width 133 height 8
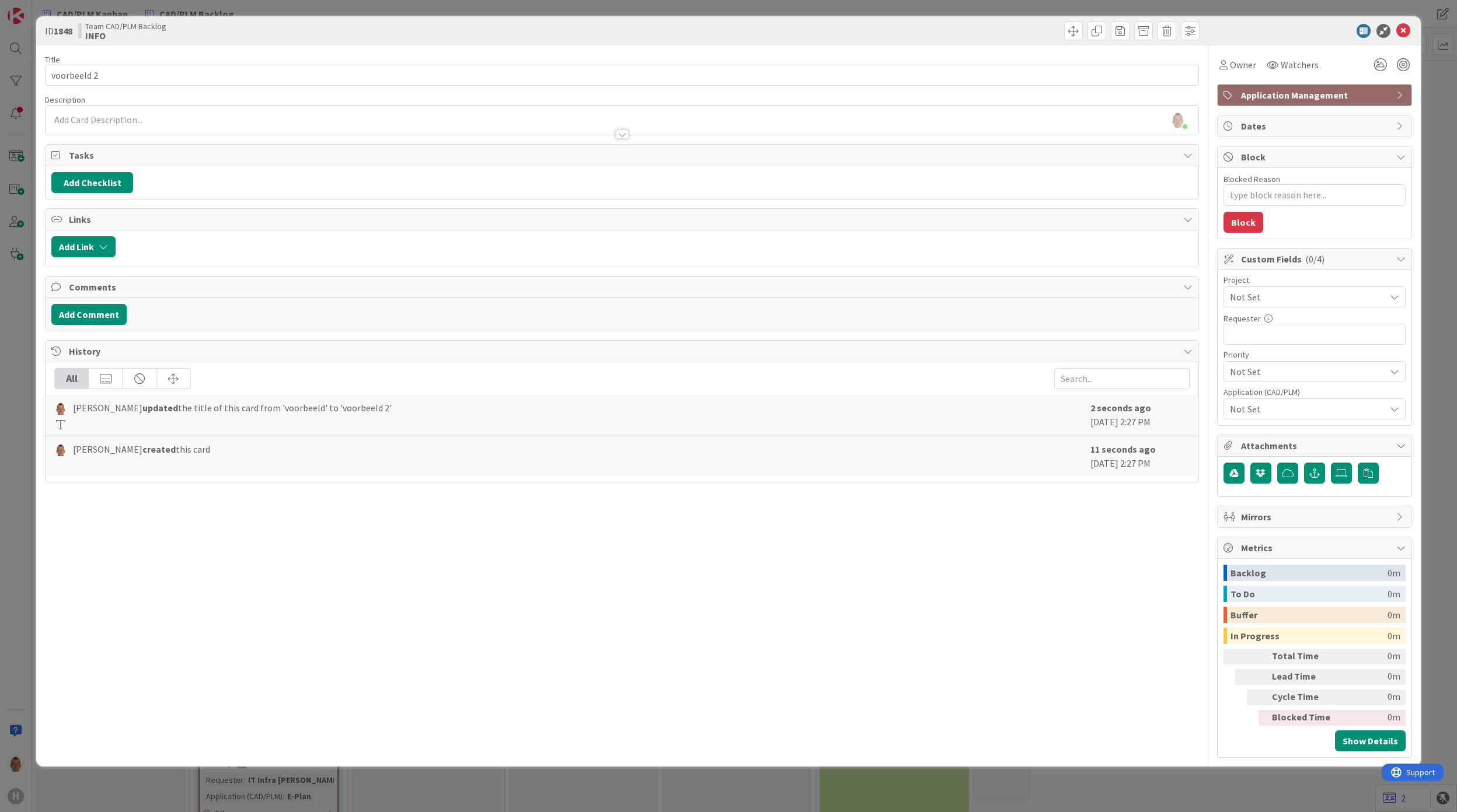
type textarea "x"
